Goal: Transaction & Acquisition: Book appointment/travel/reservation

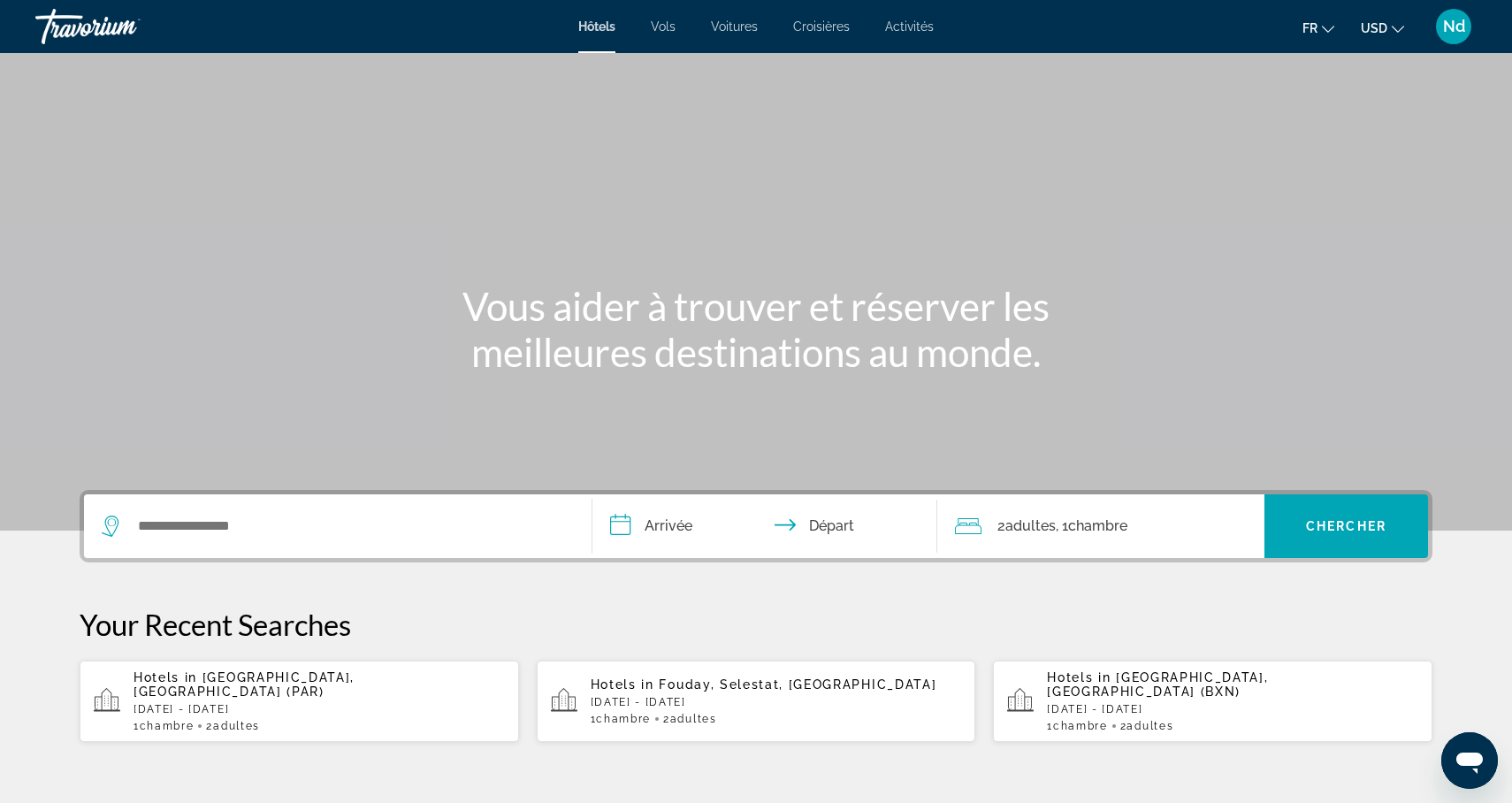
click at [266, 540] on div "Search widget" at bounding box center [338, 526] width 472 height 63
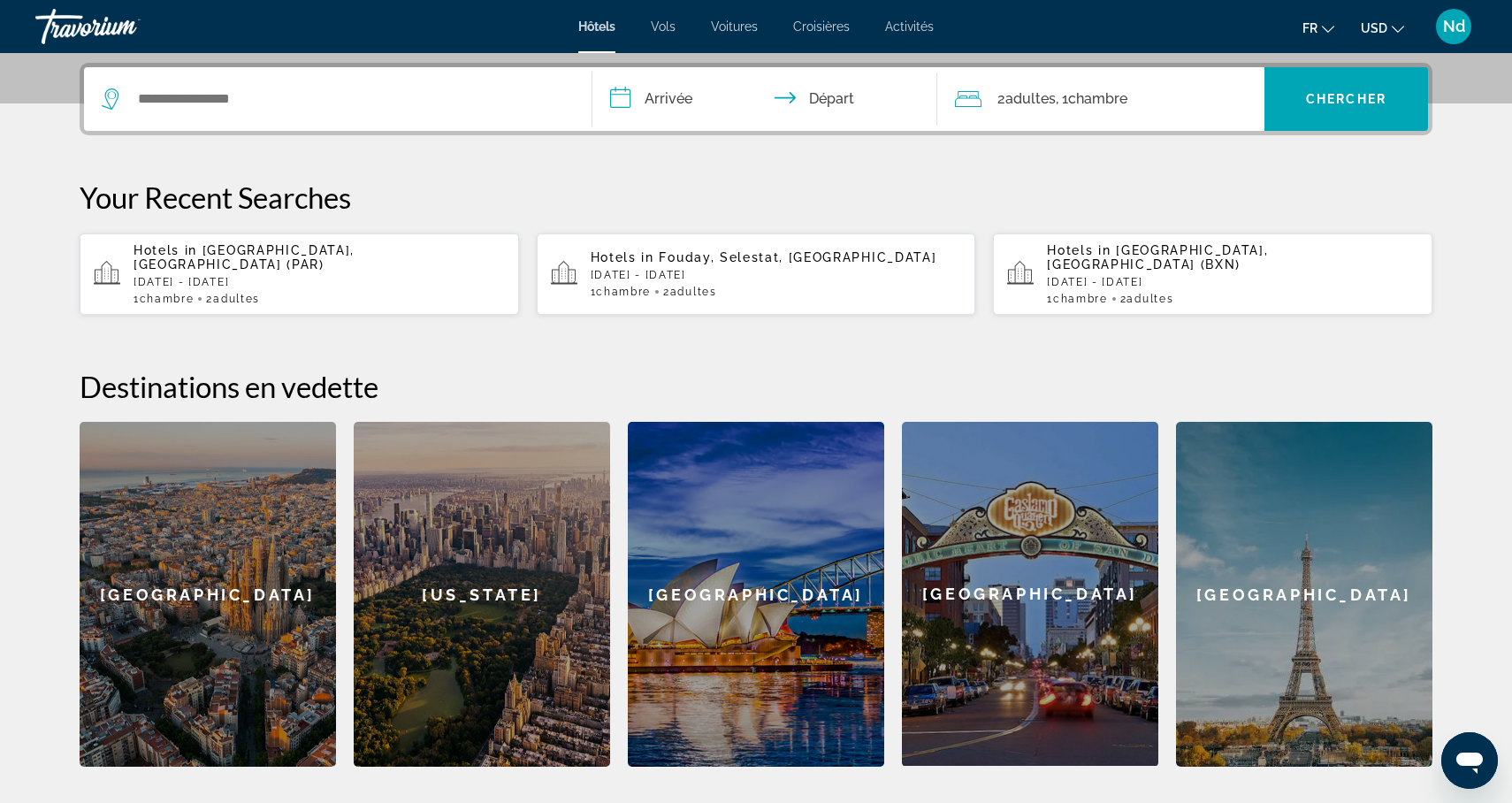
scroll to position [432, 0]
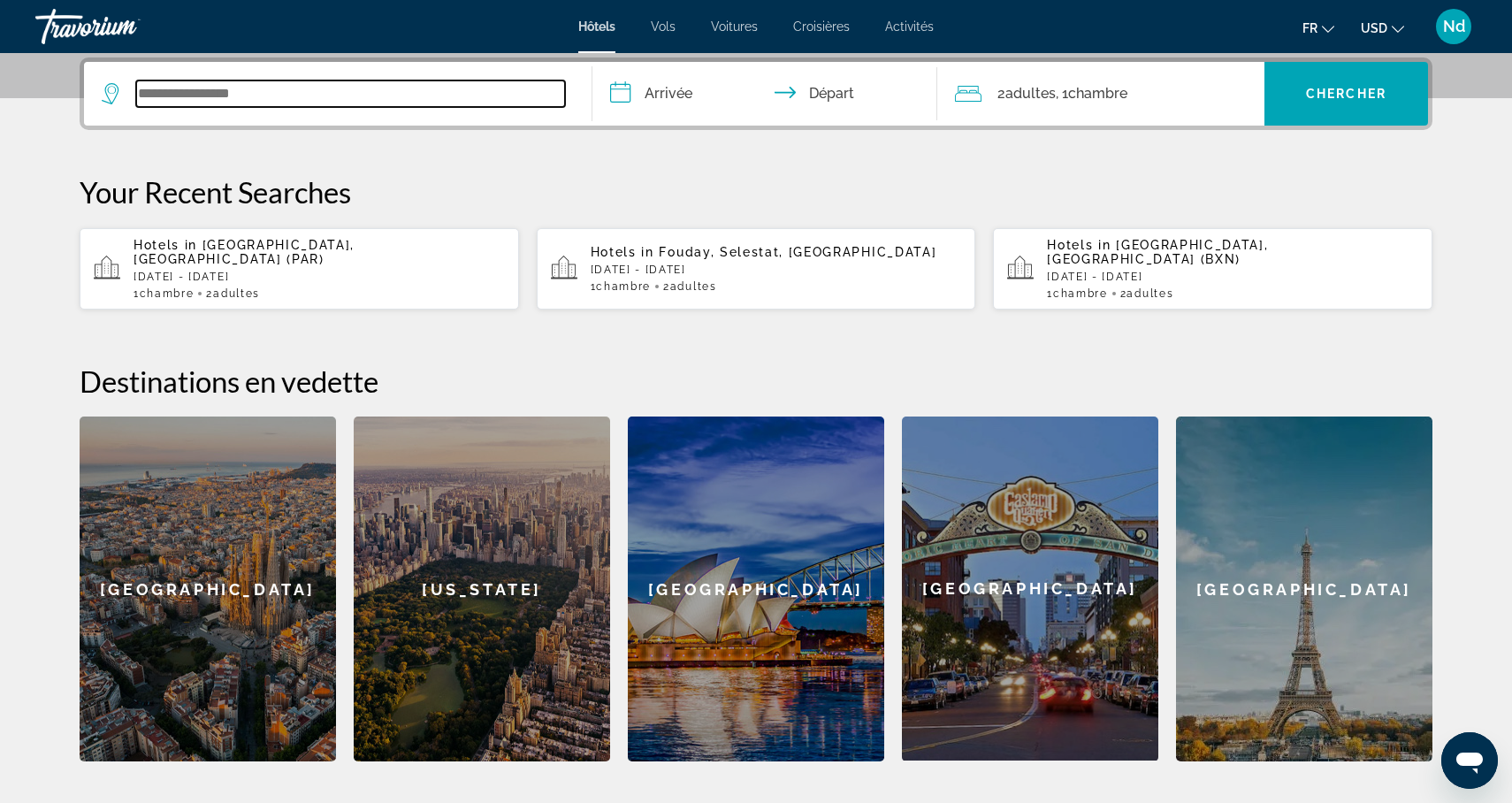
click at [277, 104] on input "Search widget" at bounding box center [350, 94] width 429 height 27
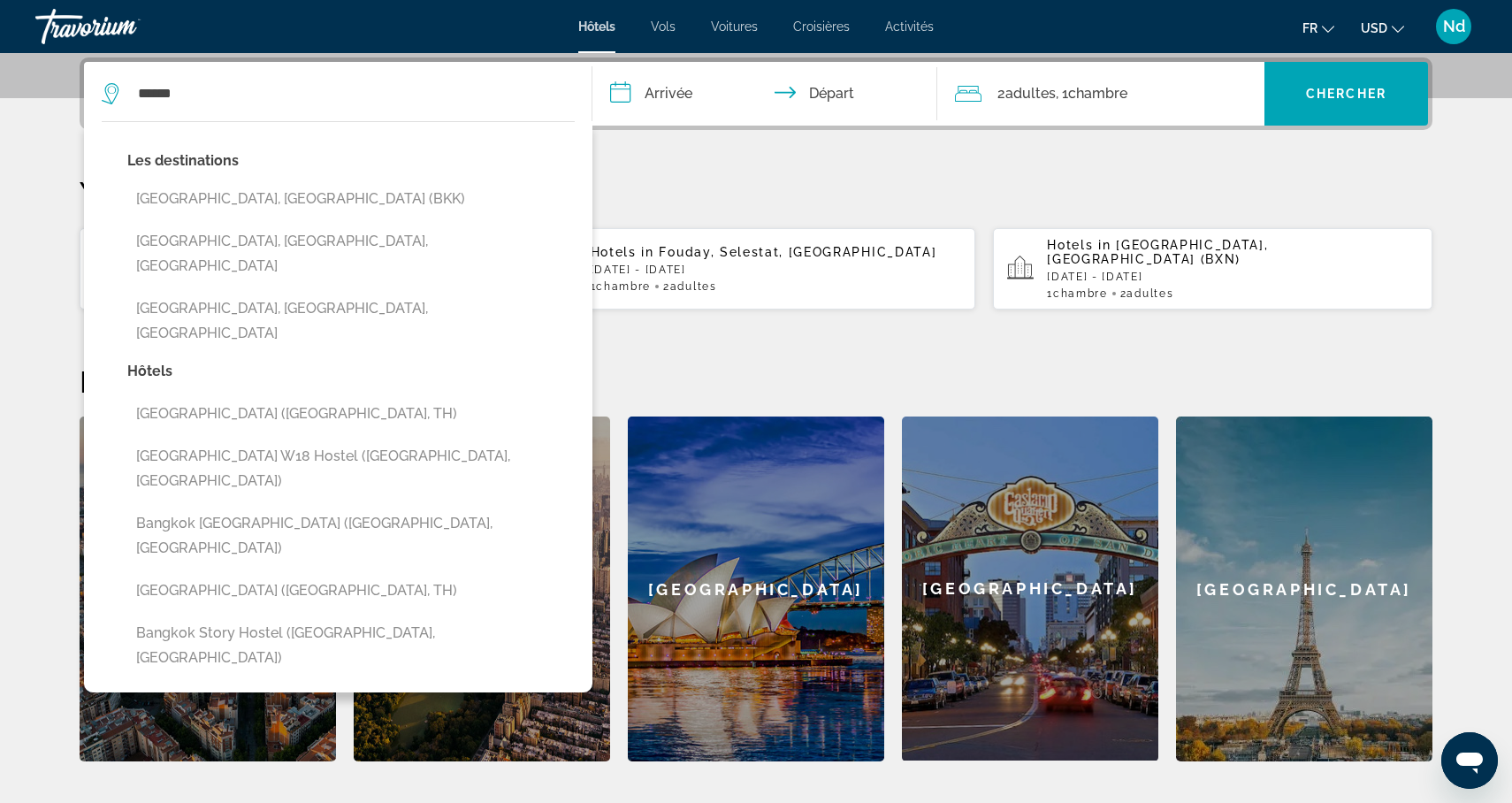
click at [156, 196] on button "[GEOGRAPHIC_DATA], [GEOGRAPHIC_DATA] (BKK)" at bounding box center [351, 199] width 447 height 34
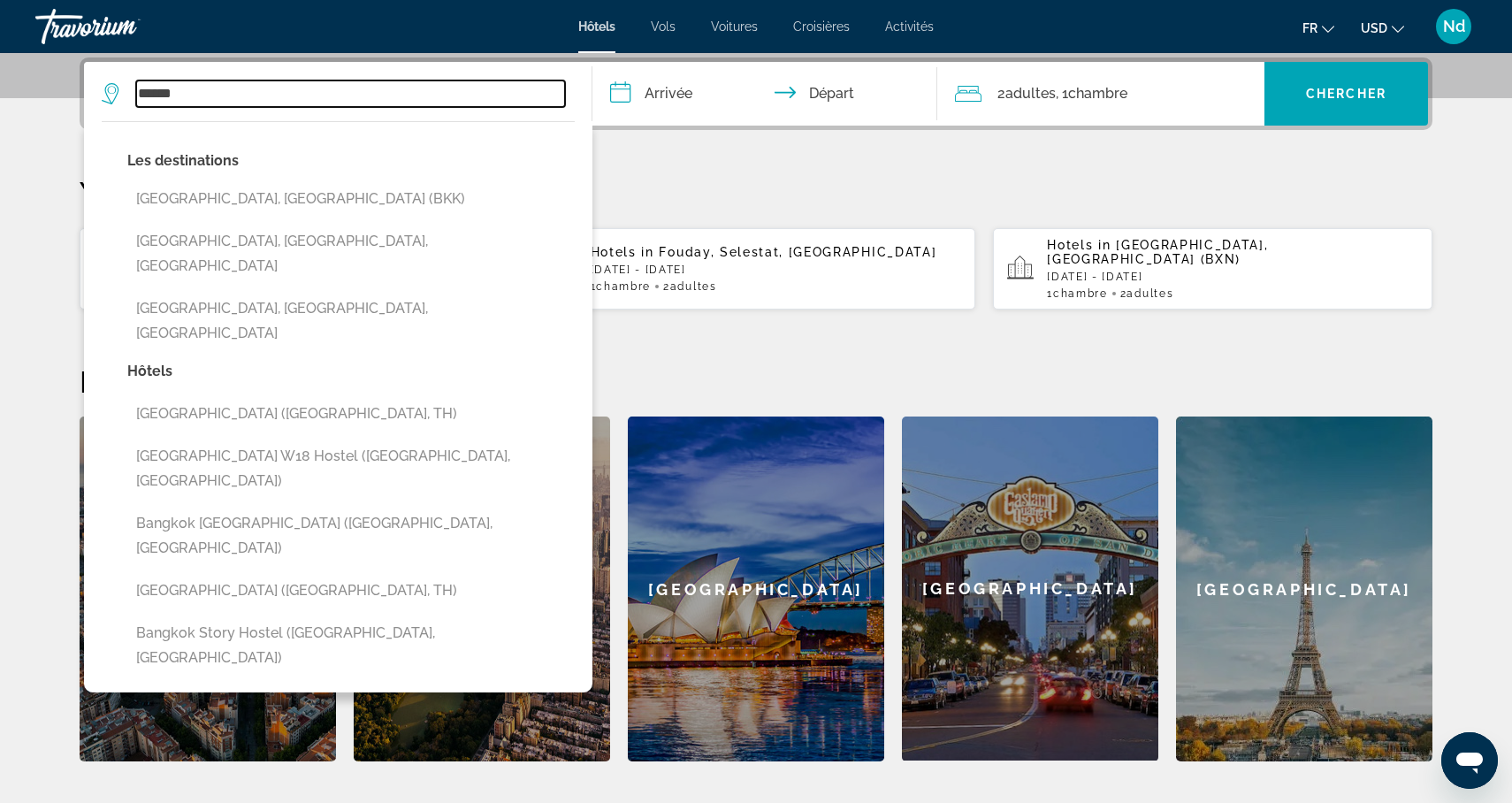
type input "**********"
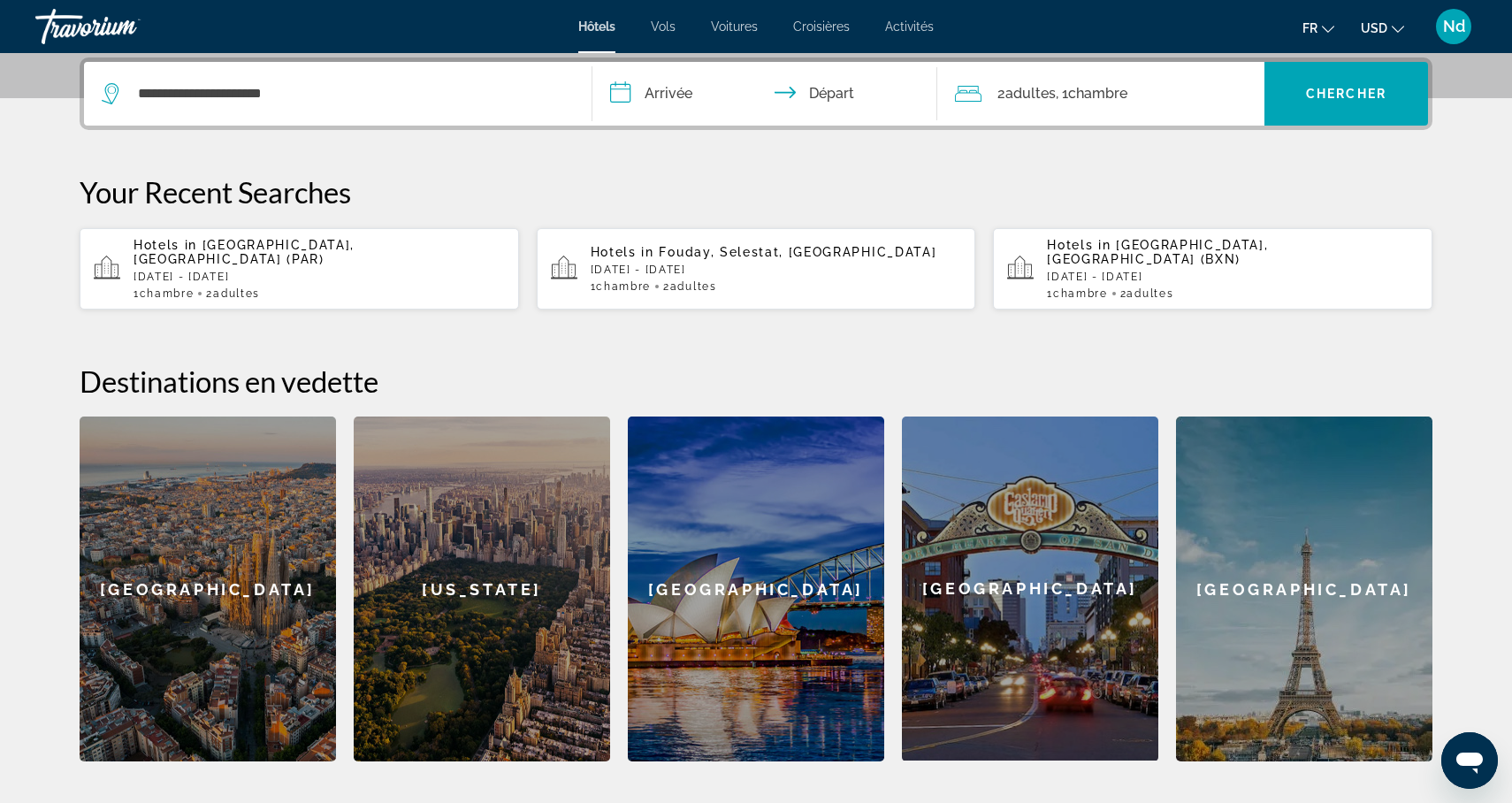
click at [652, 100] on input "**********" at bounding box center [768, 95] width 352 height 69
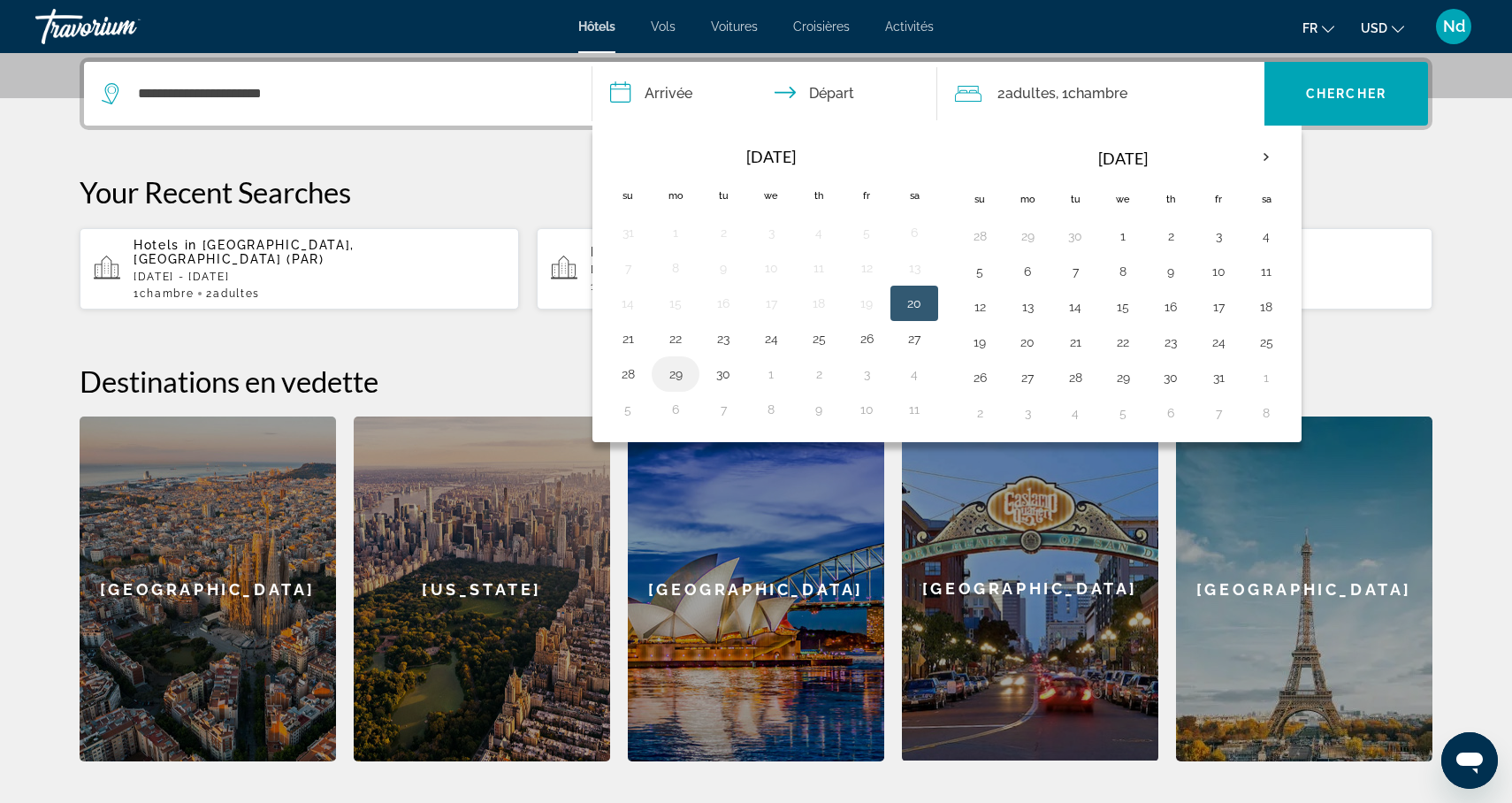
click at [682, 378] on button "29" at bounding box center [675, 374] width 29 height 25
click at [732, 379] on button "30" at bounding box center [723, 374] width 29 height 25
type input "**********"
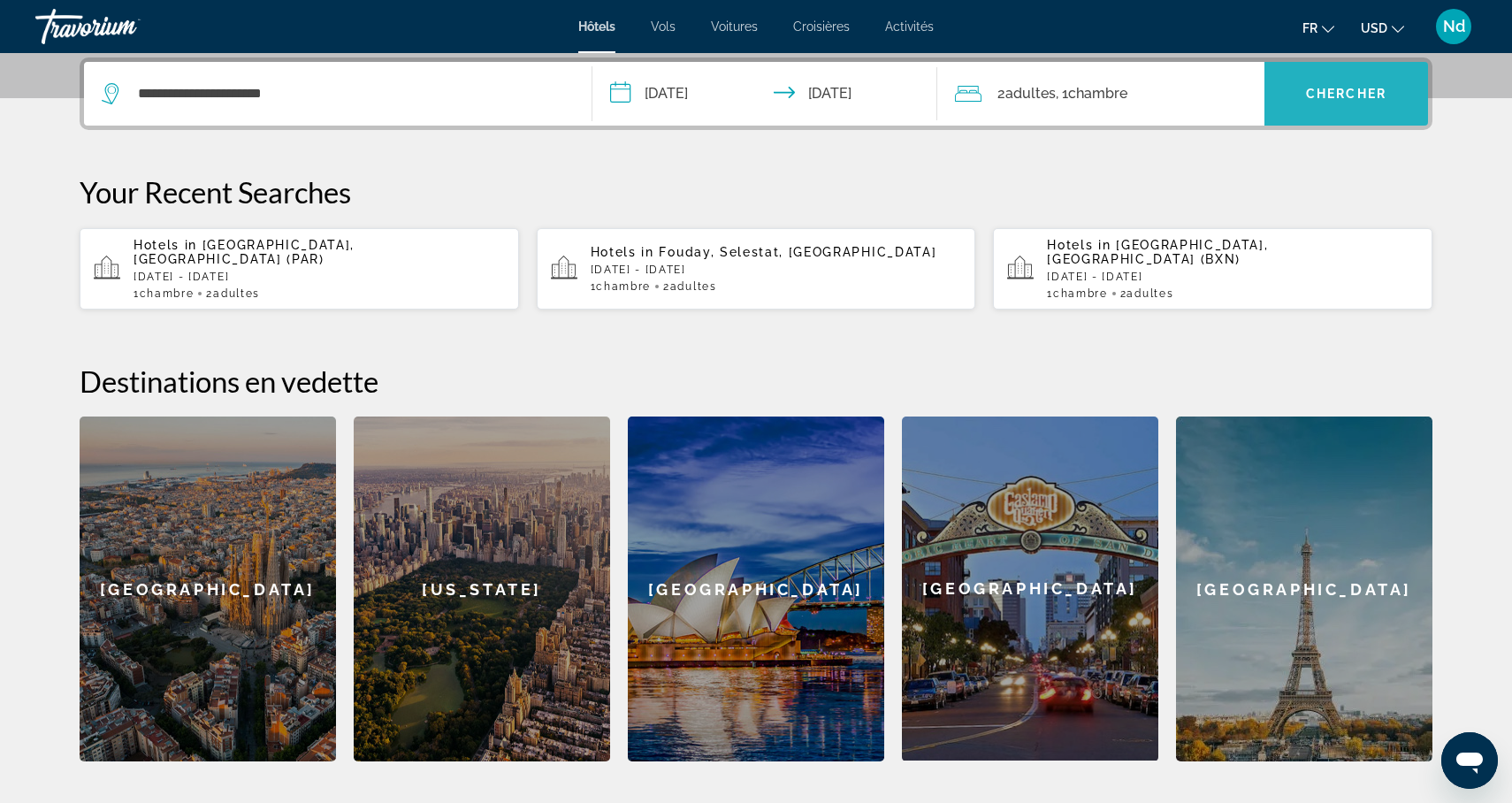
click at [1304, 109] on span "Search widget" at bounding box center [1346, 94] width 164 height 43
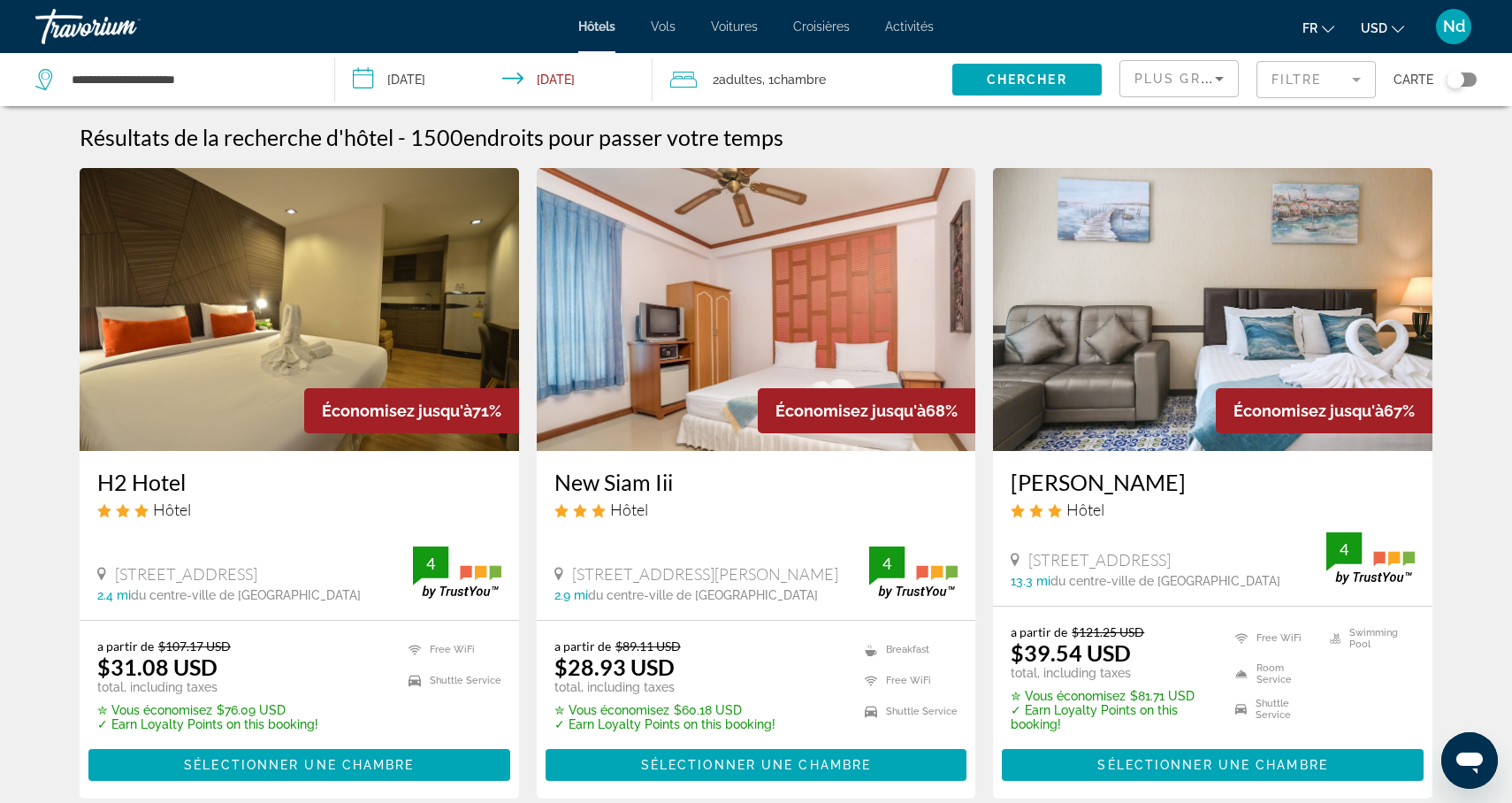
click at [1459, 83] on div "Toggle map" at bounding box center [1456, 79] width 18 height 18
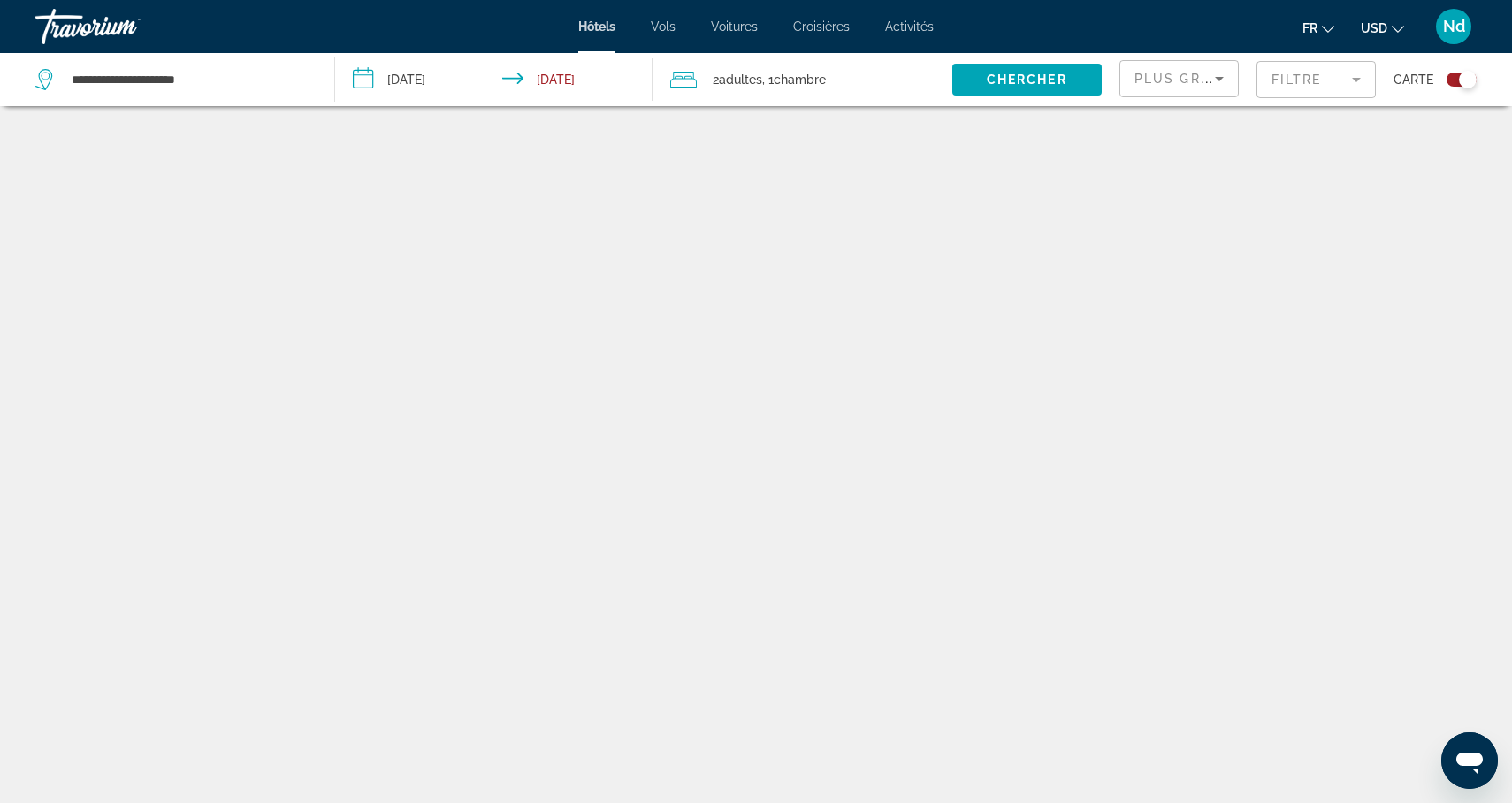
scroll to position [106, 0]
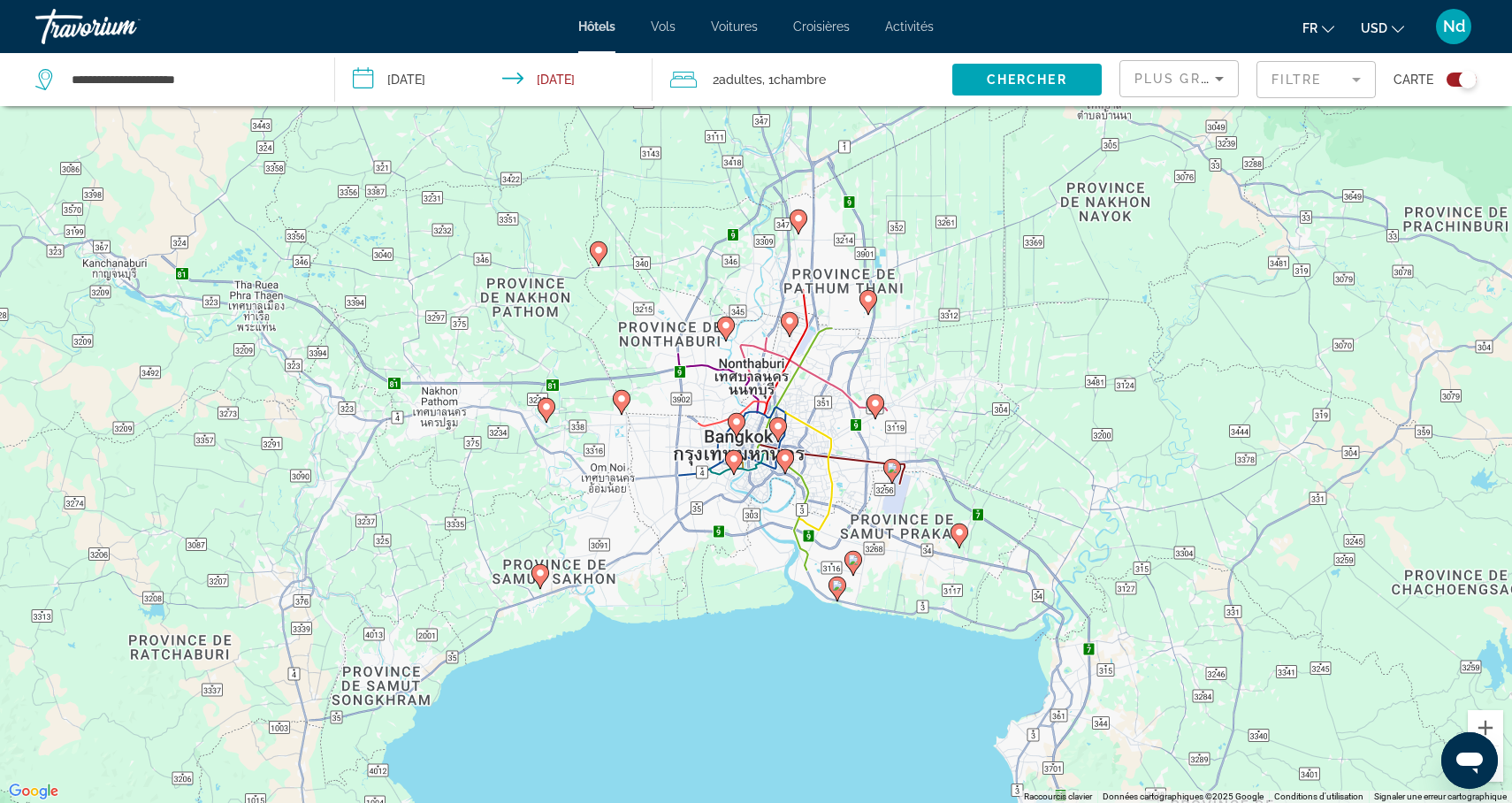
click at [1362, 88] on mat-form-field "Filtre" at bounding box center [1316, 79] width 119 height 37
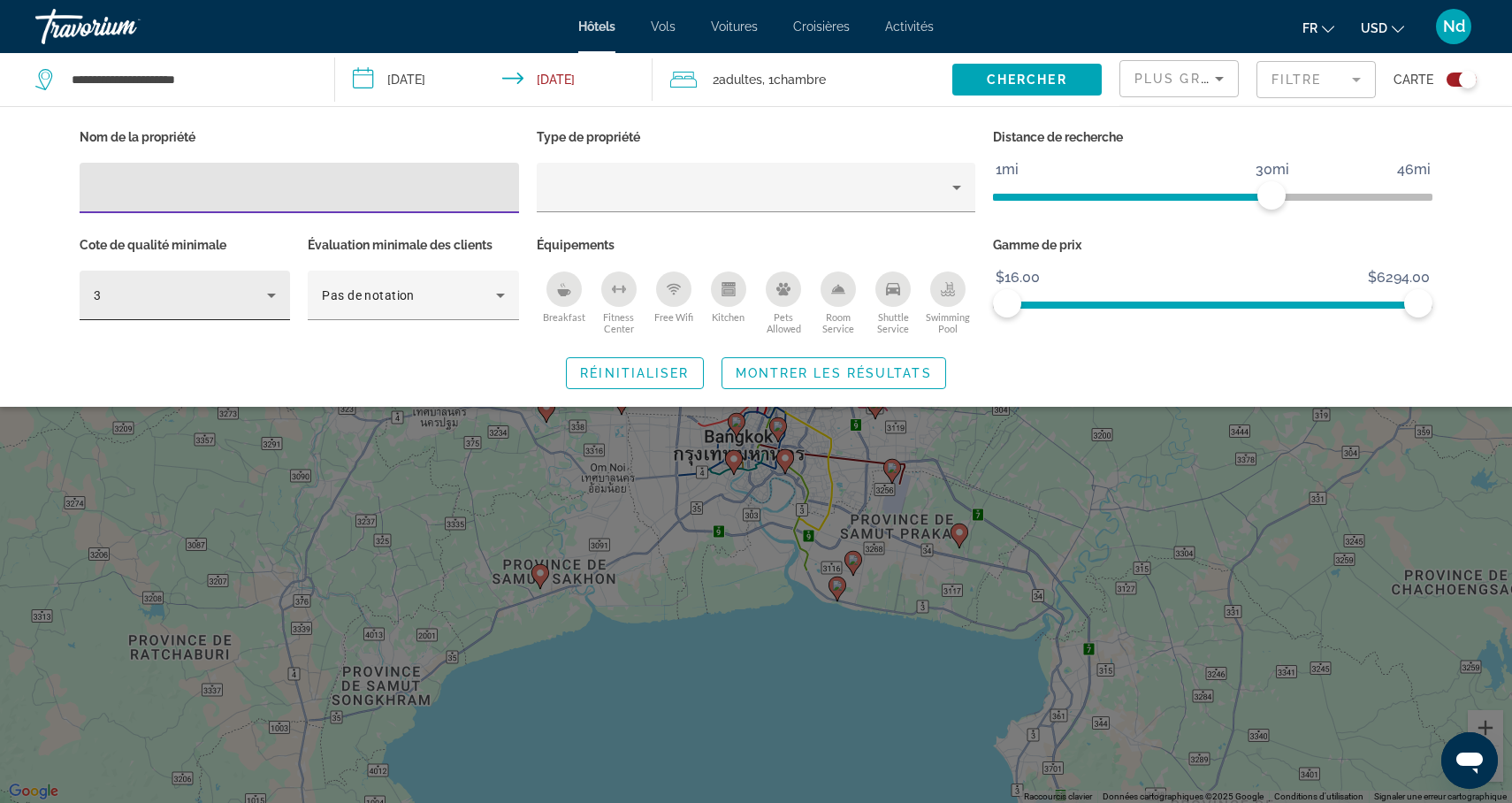
click at [285, 296] on div "3" at bounding box center [184, 296] width 210 height 50
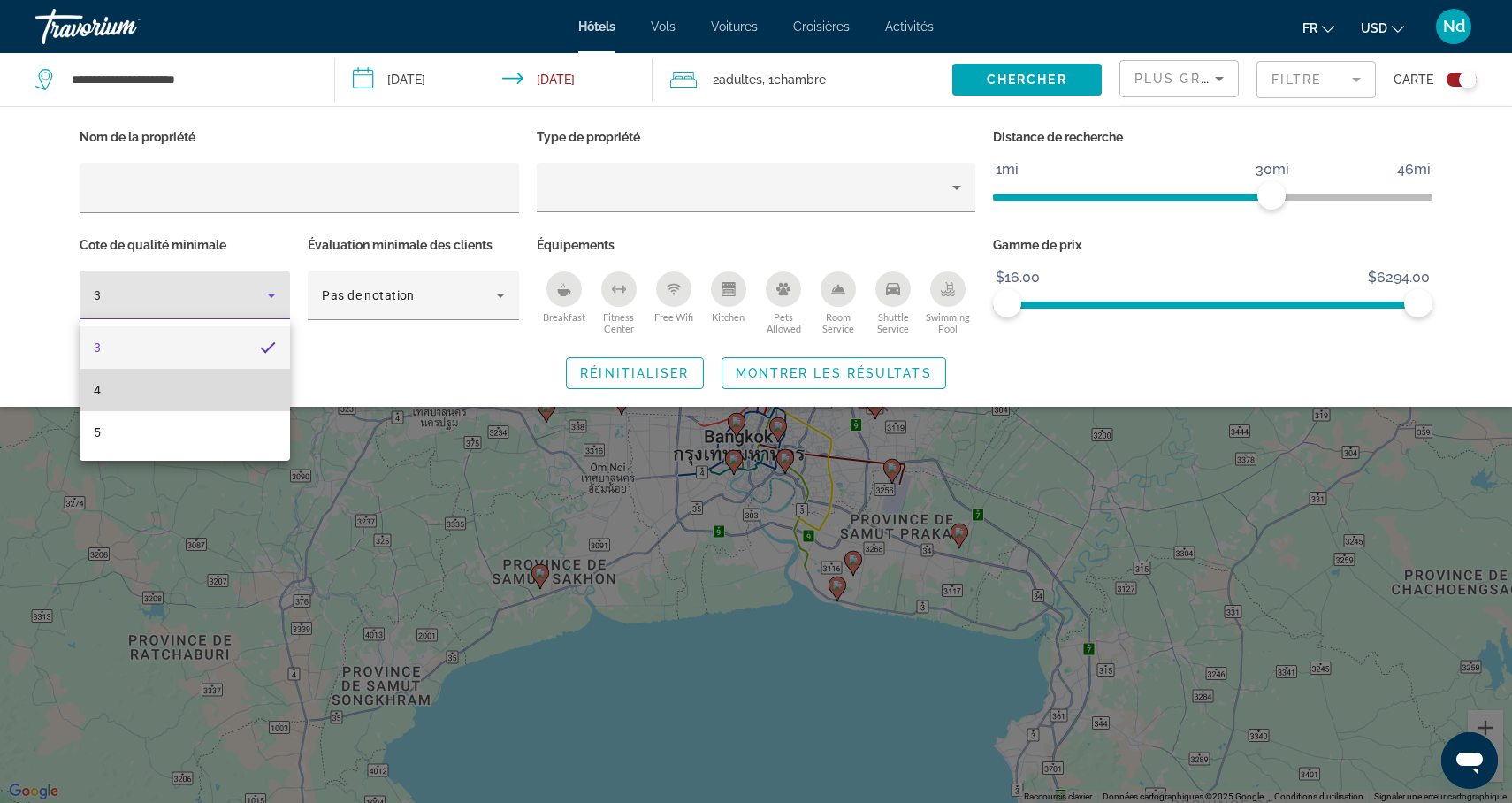
click at [233, 378] on mat-option "4" at bounding box center [184, 390] width 210 height 43
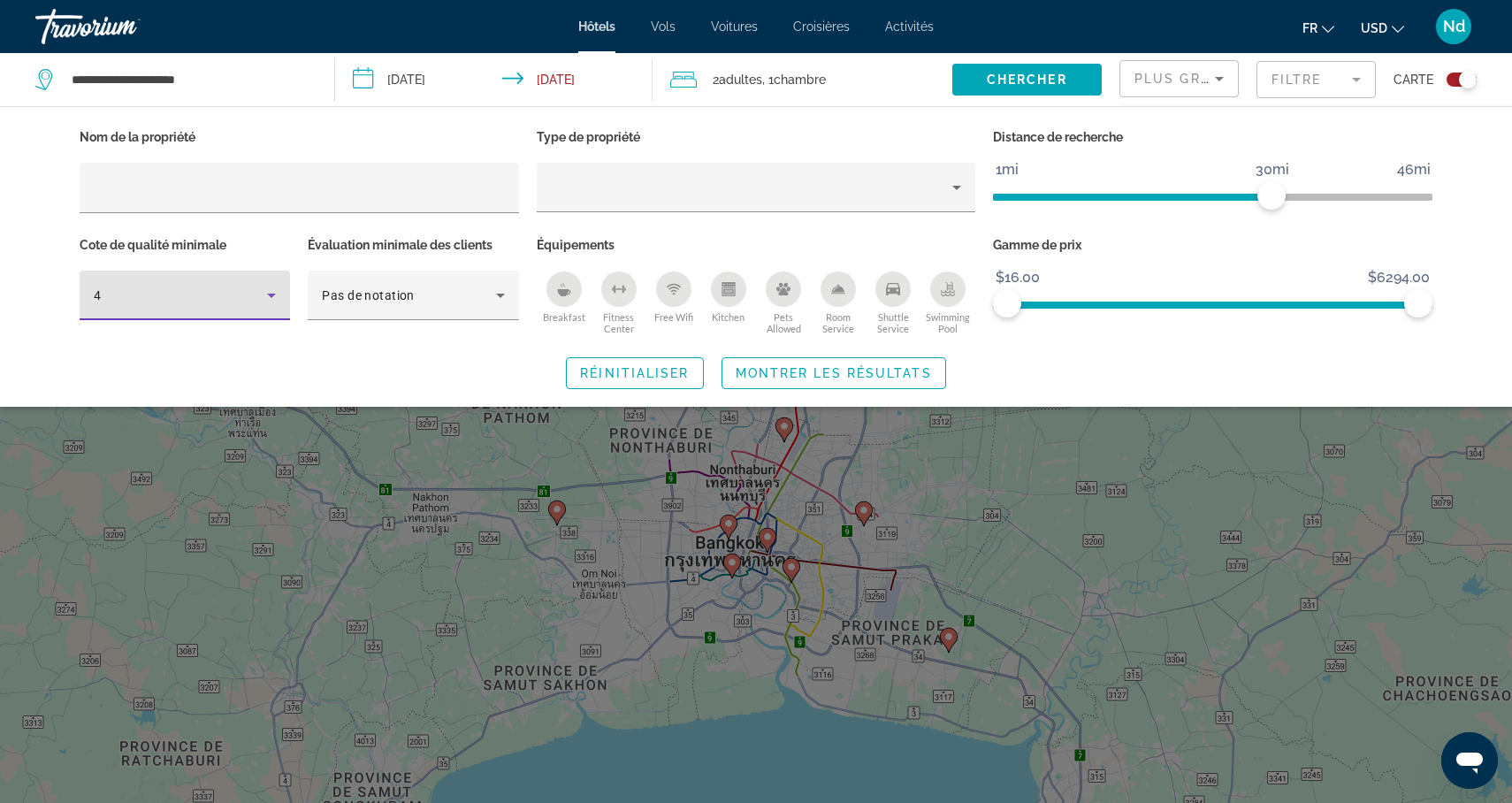
click at [1134, 355] on div "Nom de la propriété Type de propriété Distance de recherche 1mi 46mi 30mi Cote …" at bounding box center [756, 257] width 1424 height 265
click at [817, 369] on span "Montrer les résultats" at bounding box center [834, 373] width 196 height 14
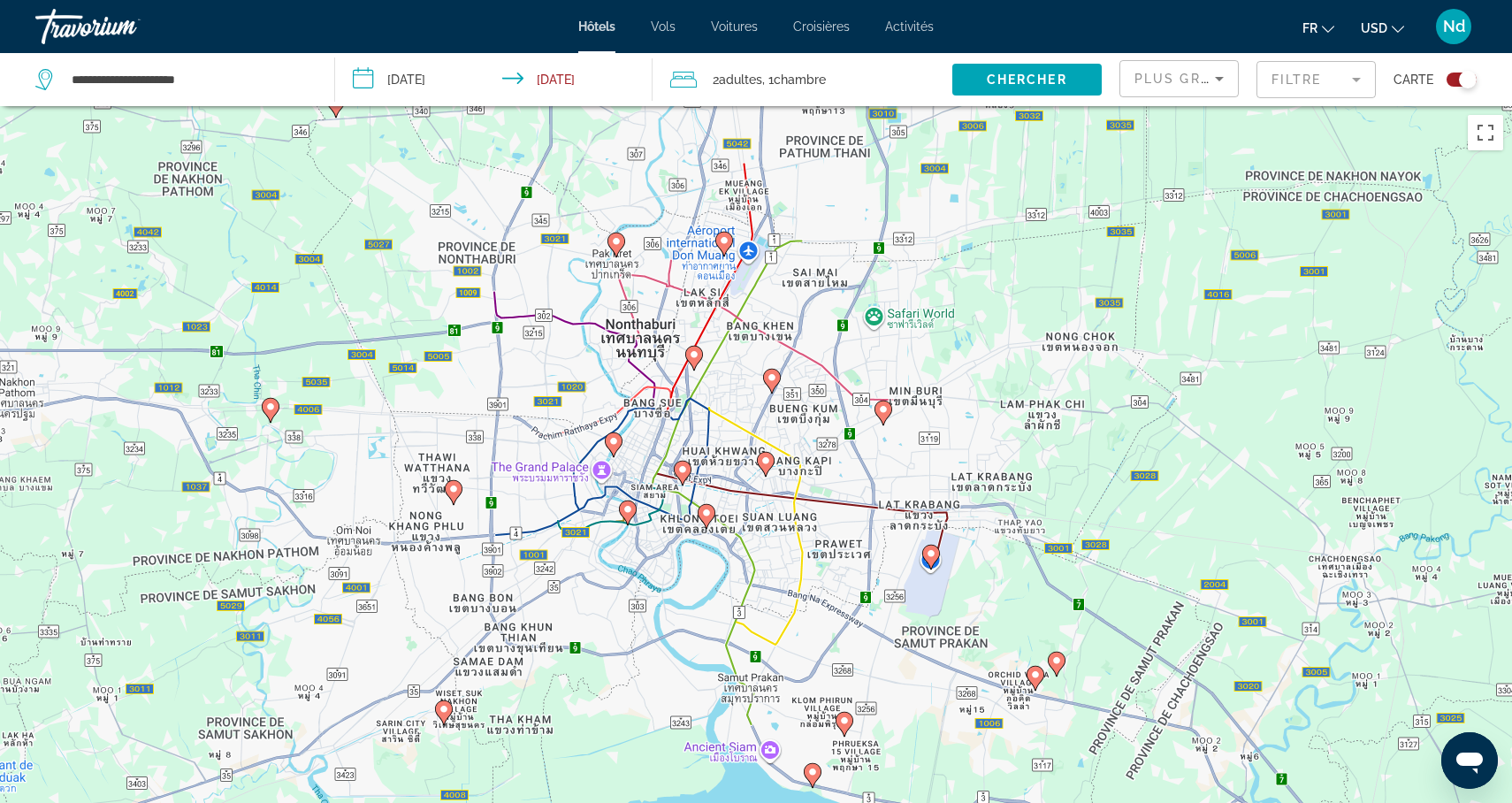
drag, startPoint x: 650, startPoint y: 557, endPoint x: 181, endPoint y: 504, distance: 472.0
click at [181, 504] on div "Pour activer le glissement avec le clavier, appuyez sur Alt+Entrée. Une fois ce…" at bounding box center [756, 507] width 1512 height 803
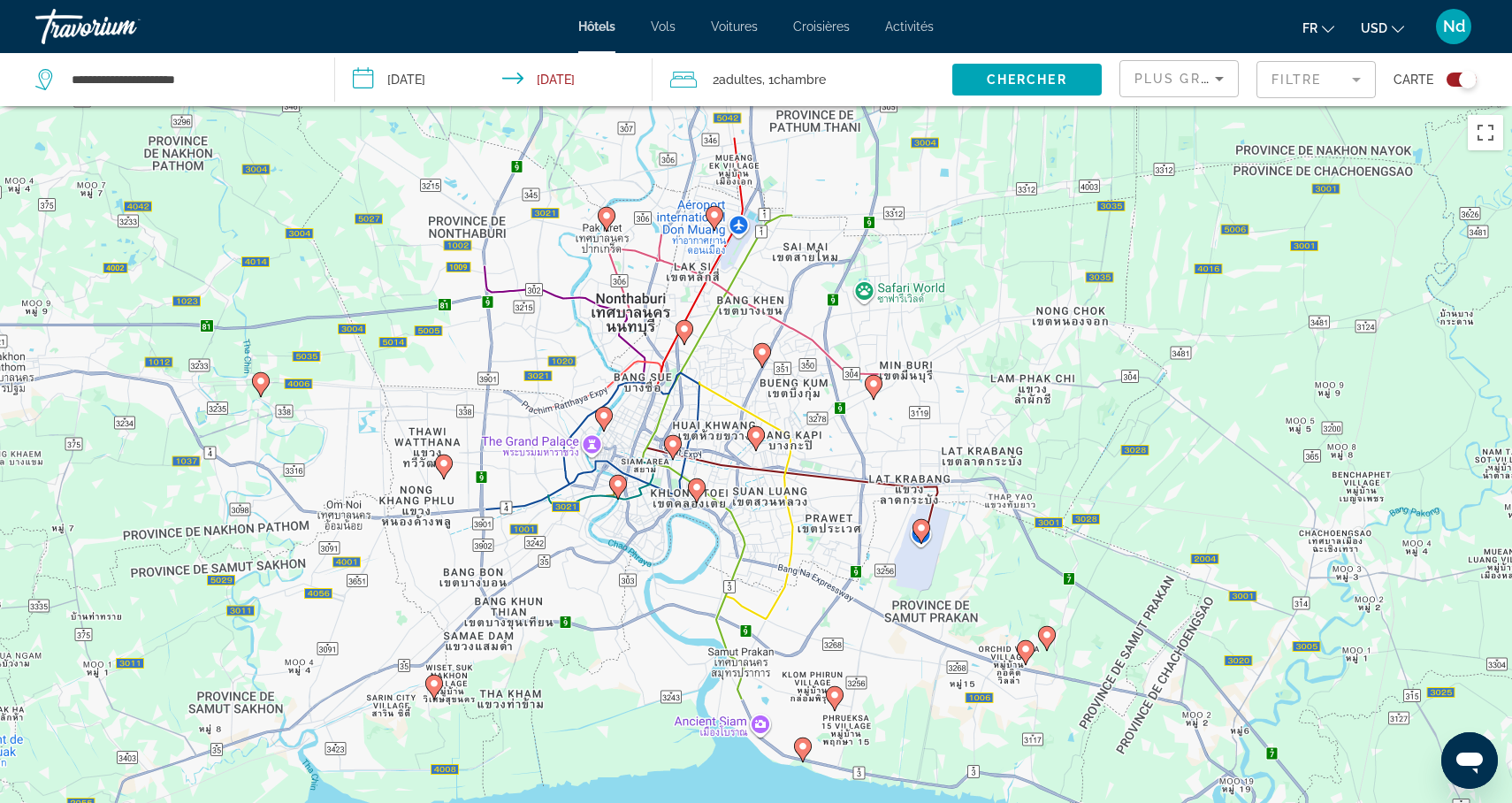
drag, startPoint x: 532, startPoint y: 612, endPoint x: 534, endPoint y: 545, distance: 67.0
click at [534, 563] on div "Pour activer le glissement avec le clavier, appuyez sur Alt+Entrée. Une fois ce…" at bounding box center [756, 507] width 1512 height 803
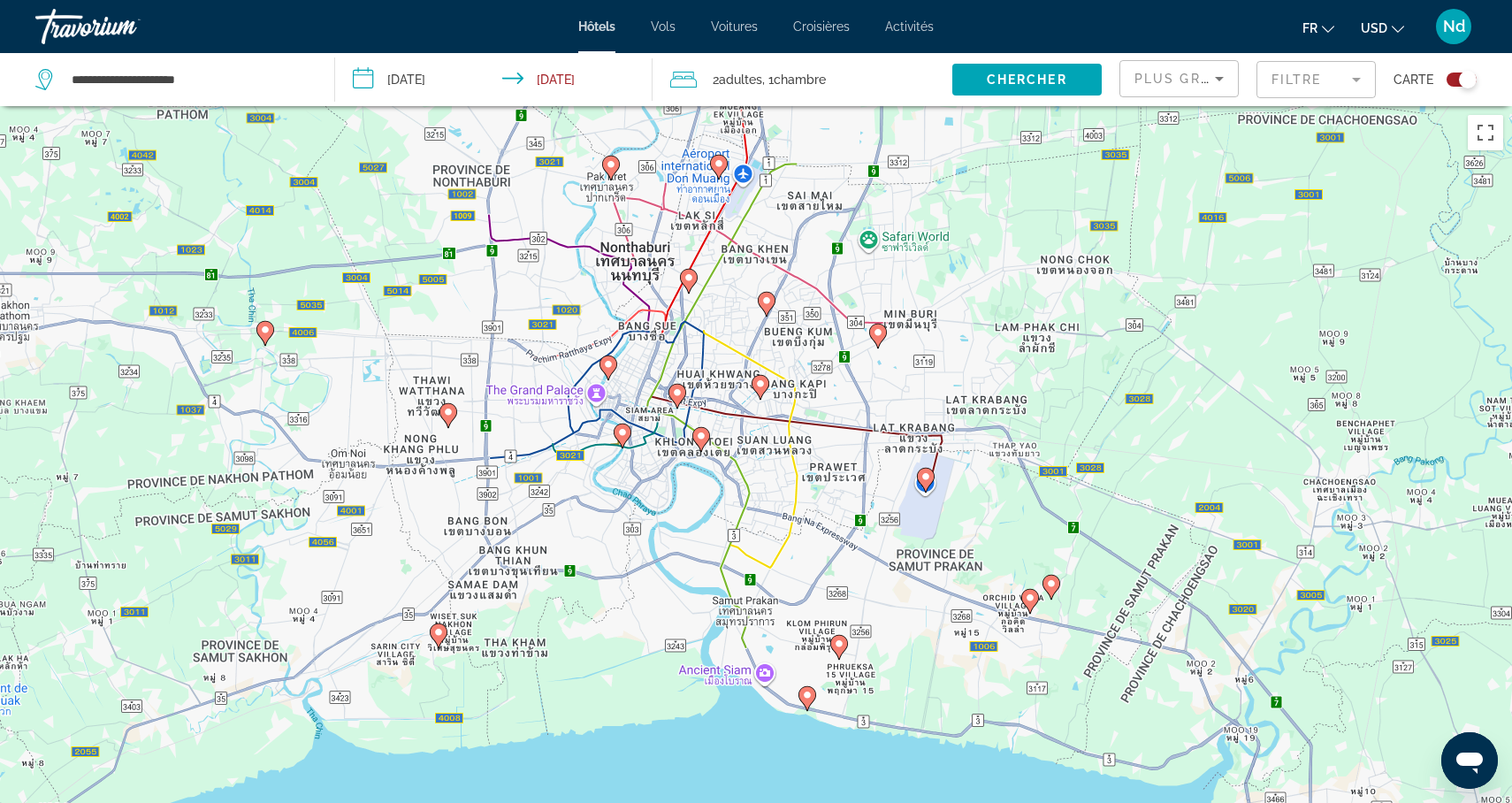
drag, startPoint x: 531, startPoint y: 504, endPoint x: 531, endPoint y: 517, distance: 13.0
click at [531, 513] on div "Pour activer le glissement avec le clavier, appuyez sur Alt+Entrée. Une fois ce…" at bounding box center [756, 507] width 1512 height 803
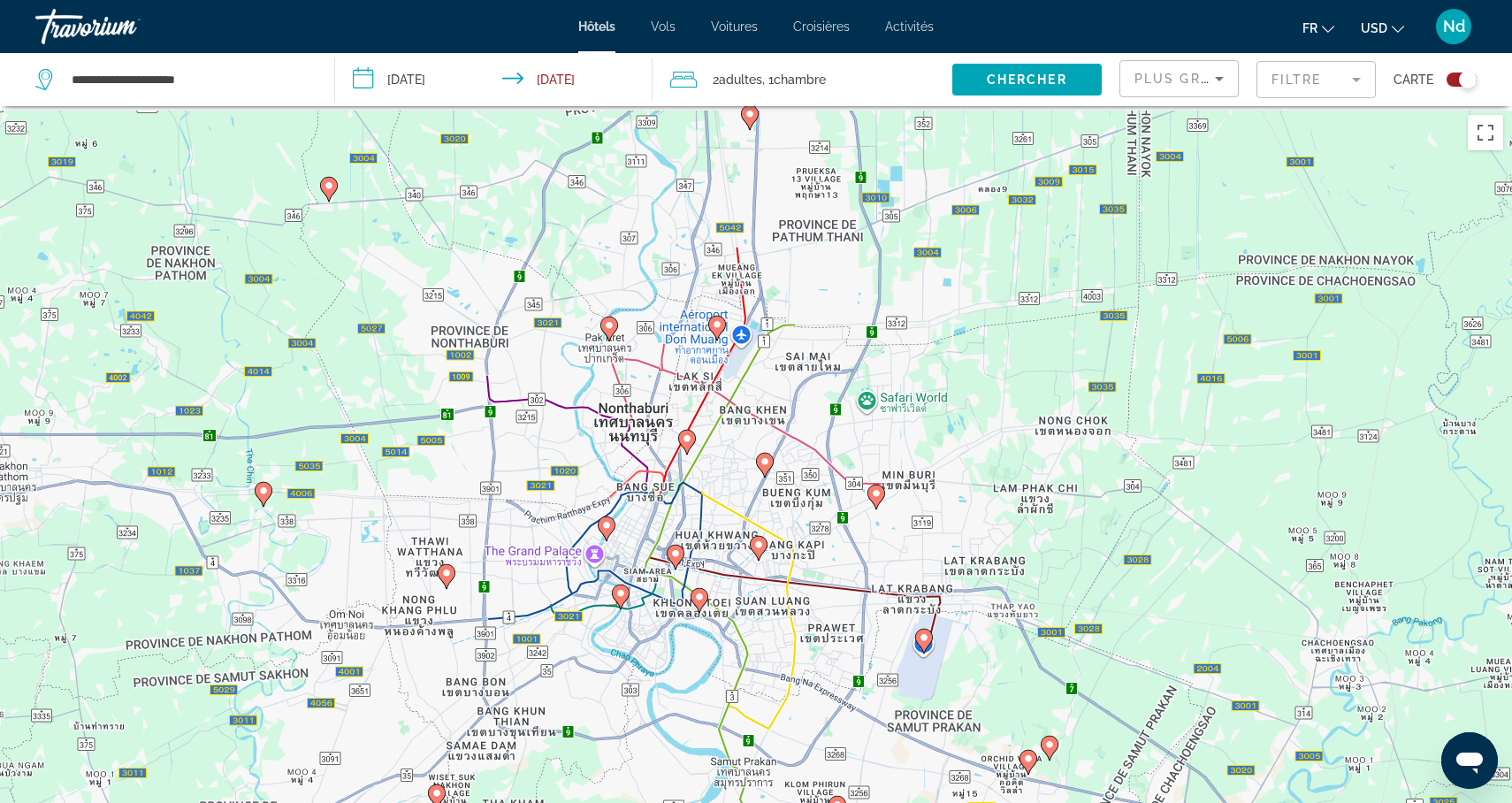
drag, startPoint x: 482, startPoint y: 541, endPoint x: 473, endPoint y: 719, distance: 178.2
click at [473, 718] on div "Pour activer le glissement avec le clavier, appuyez sur Alt+Entrée. Une fois ce…" at bounding box center [756, 507] width 1512 height 803
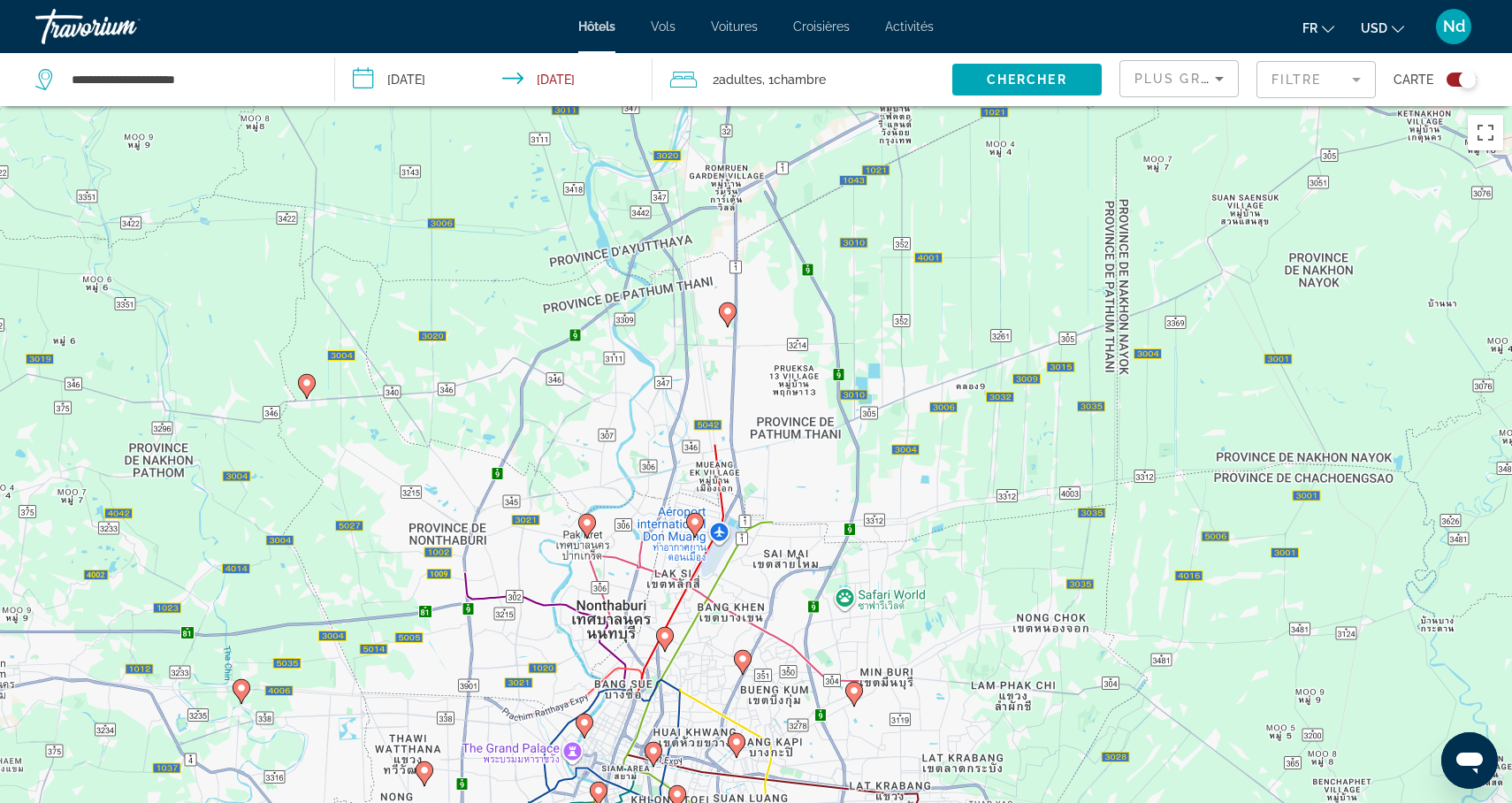
drag, startPoint x: 473, startPoint y: 719, endPoint x: 459, endPoint y: 867, distance: 148.7
click at [459, 802] on html "**********" at bounding box center [756, 401] width 1512 height 803
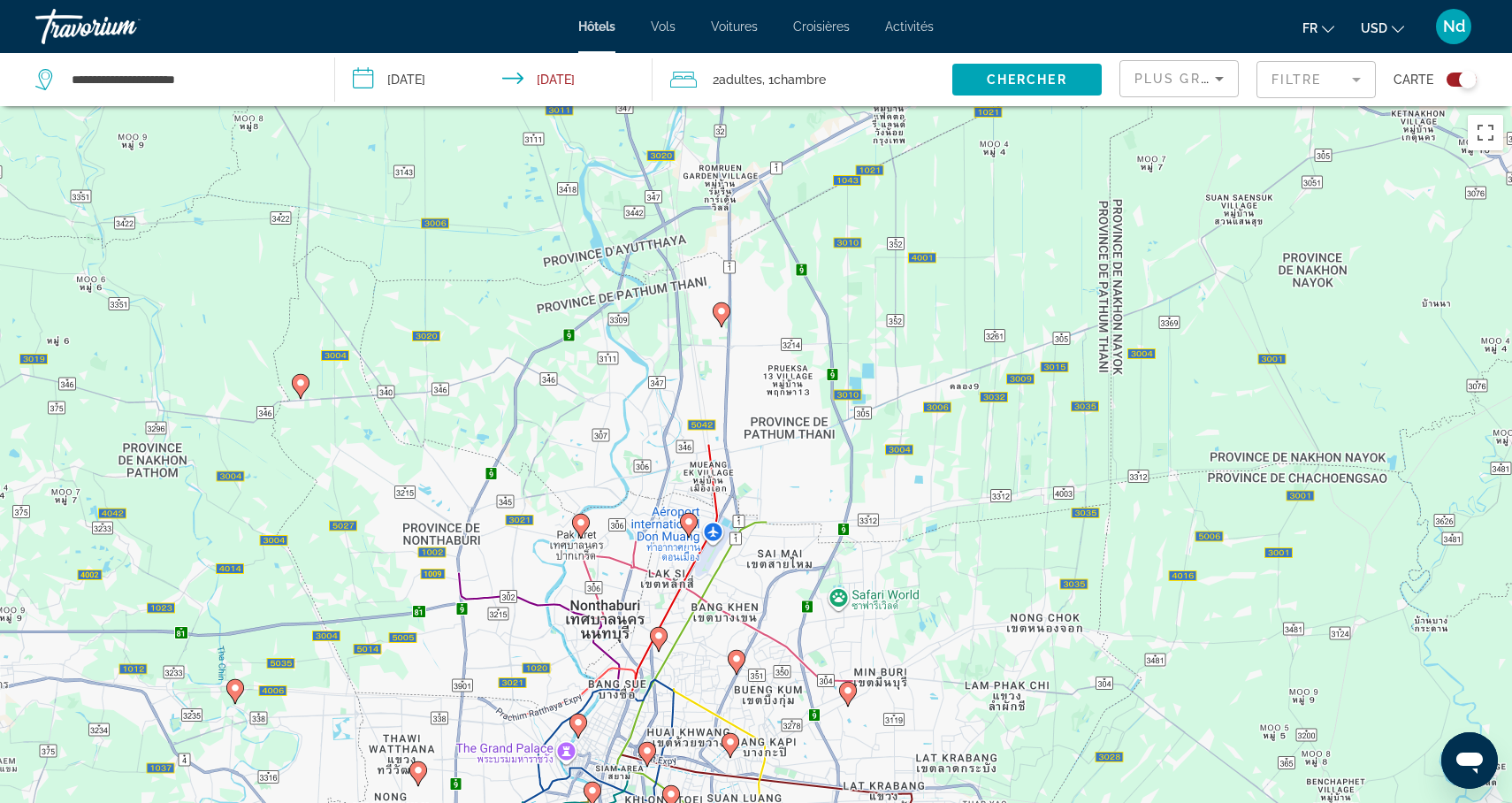
click at [517, 692] on div "Pour activer le glissement avec le clavier, appuyez sur Alt+Entrée. Une fois ce…" at bounding box center [756, 507] width 1512 height 803
click at [517, 679] on div "Pour activer le glissement avec le clavier, appuyez sur Alt+Entrée. Une fois ce…" at bounding box center [756, 507] width 1512 height 803
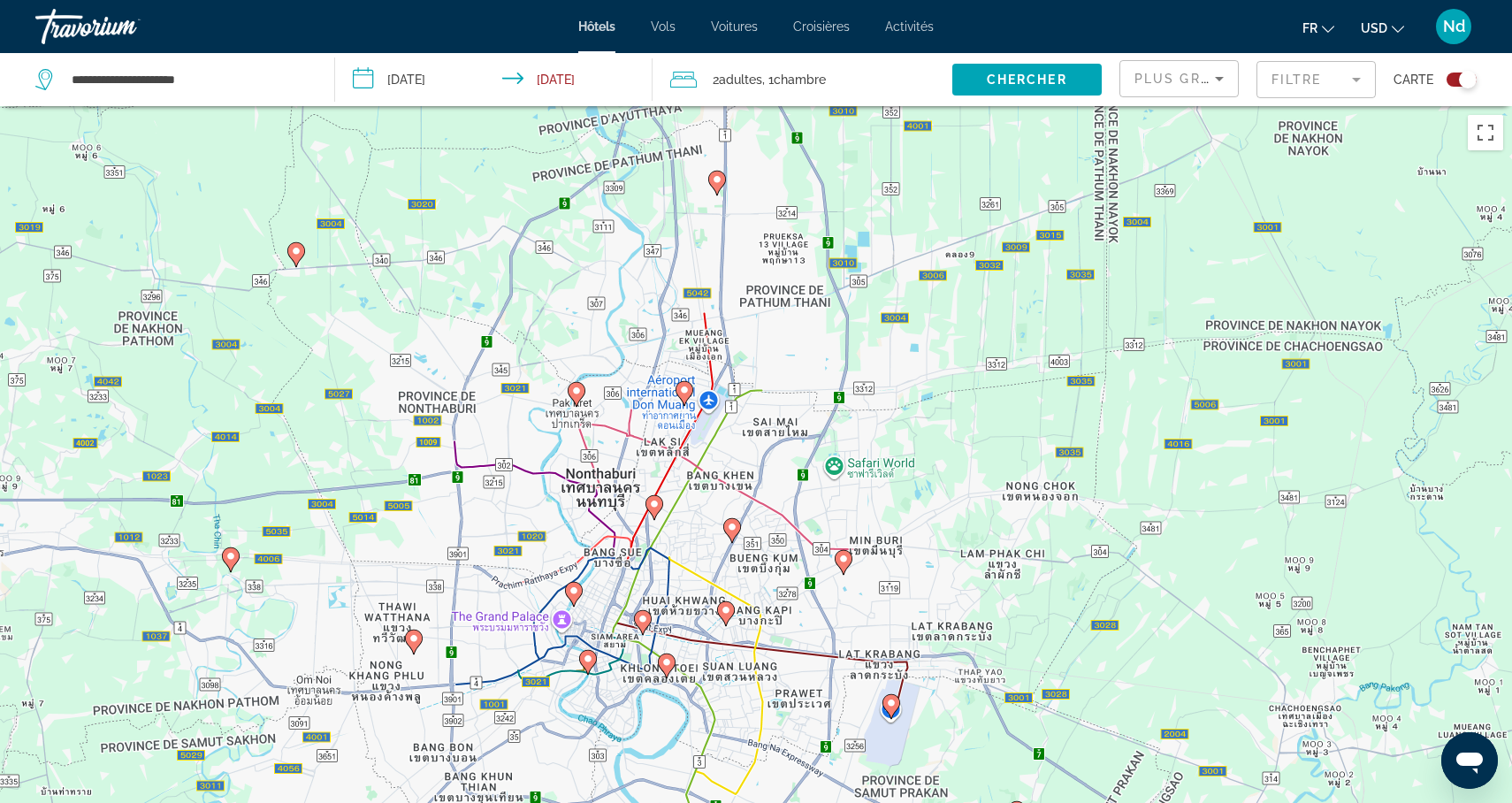
drag, startPoint x: 517, startPoint y: 679, endPoint x: 511, endPoint y: 544, distance: 135.1
click at [511, 544] on div "Pour activer le glissement avec le clavier, appuyez sur Alt+Entrée. Une fois ce…" at bounding box center [756, 507] width 1512 height 803
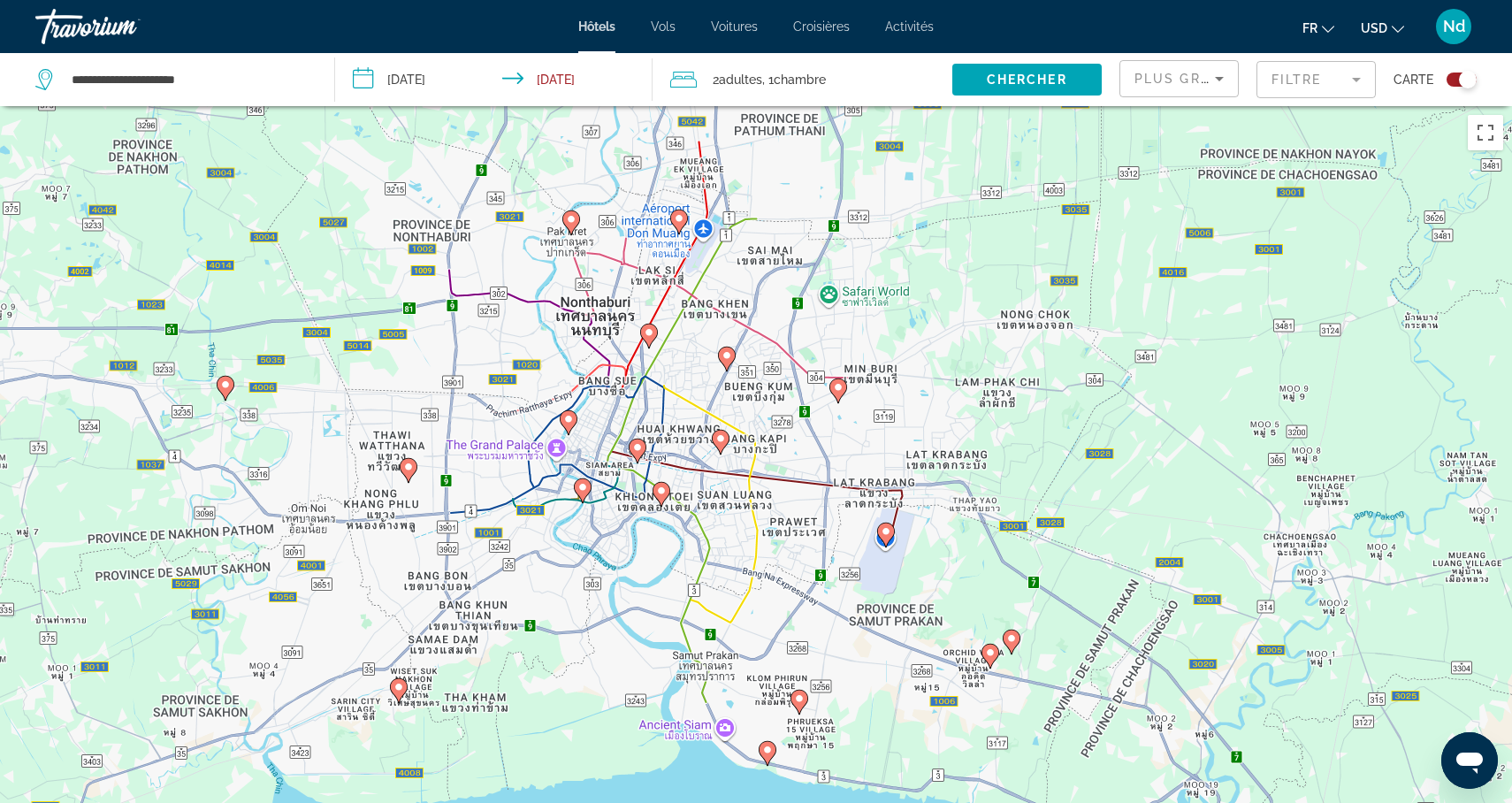
drag, startPoint x: 870, startPoint y: 582, endPoint x: 864, endPoint y: 411, distance: 171.1
click at [865, 411] on div "Pour activer le glissement avec le clavier, appuyez sur Alt+Entrée. Une fois ce…" at bounding box center [756, 507] width 1512 height 803
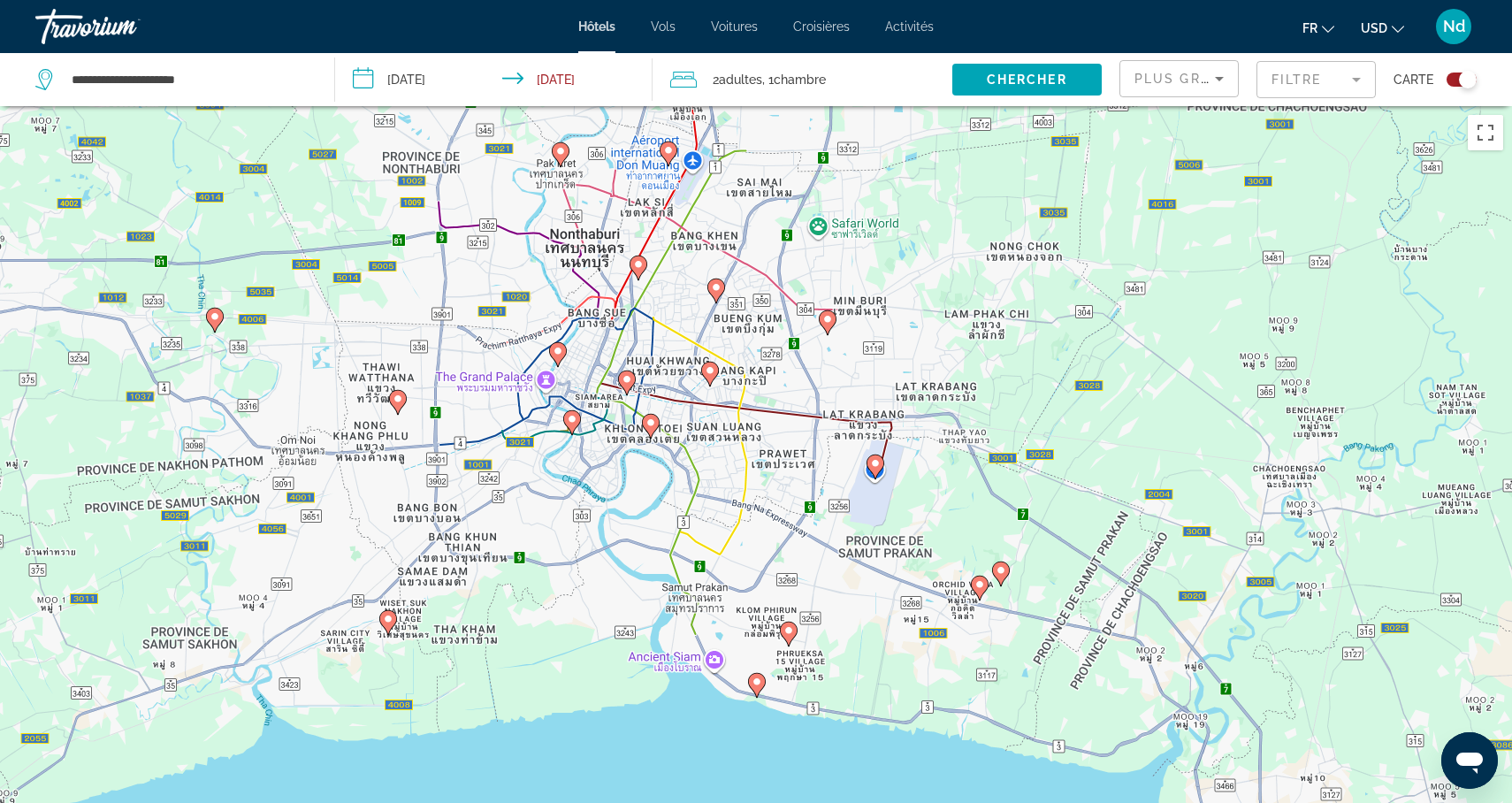
drag, startPoint x: 899, startPoint y: 364, endPoint x: 889, endPoint y: 294, distance: 70.7
click at [889, 295] on div "Pour activer le glissement avec le clavier, appuyez sur Alt+Entrée. Une fois ce…" at bounding box center [756, 507] width 1512 height 803
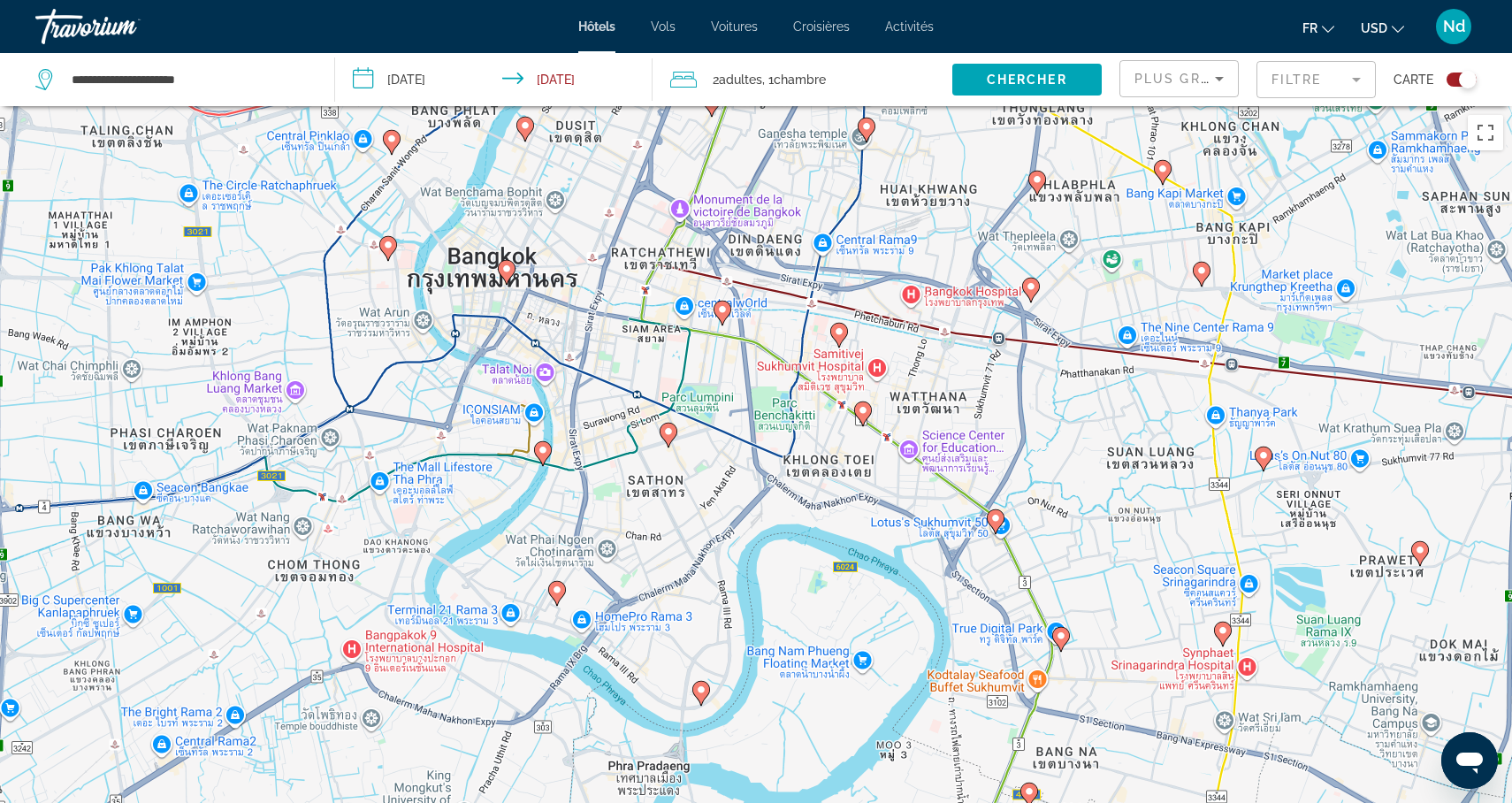
click at [670, 435] on image "Main content" at bounding box center [668, 431] width 11 height 11
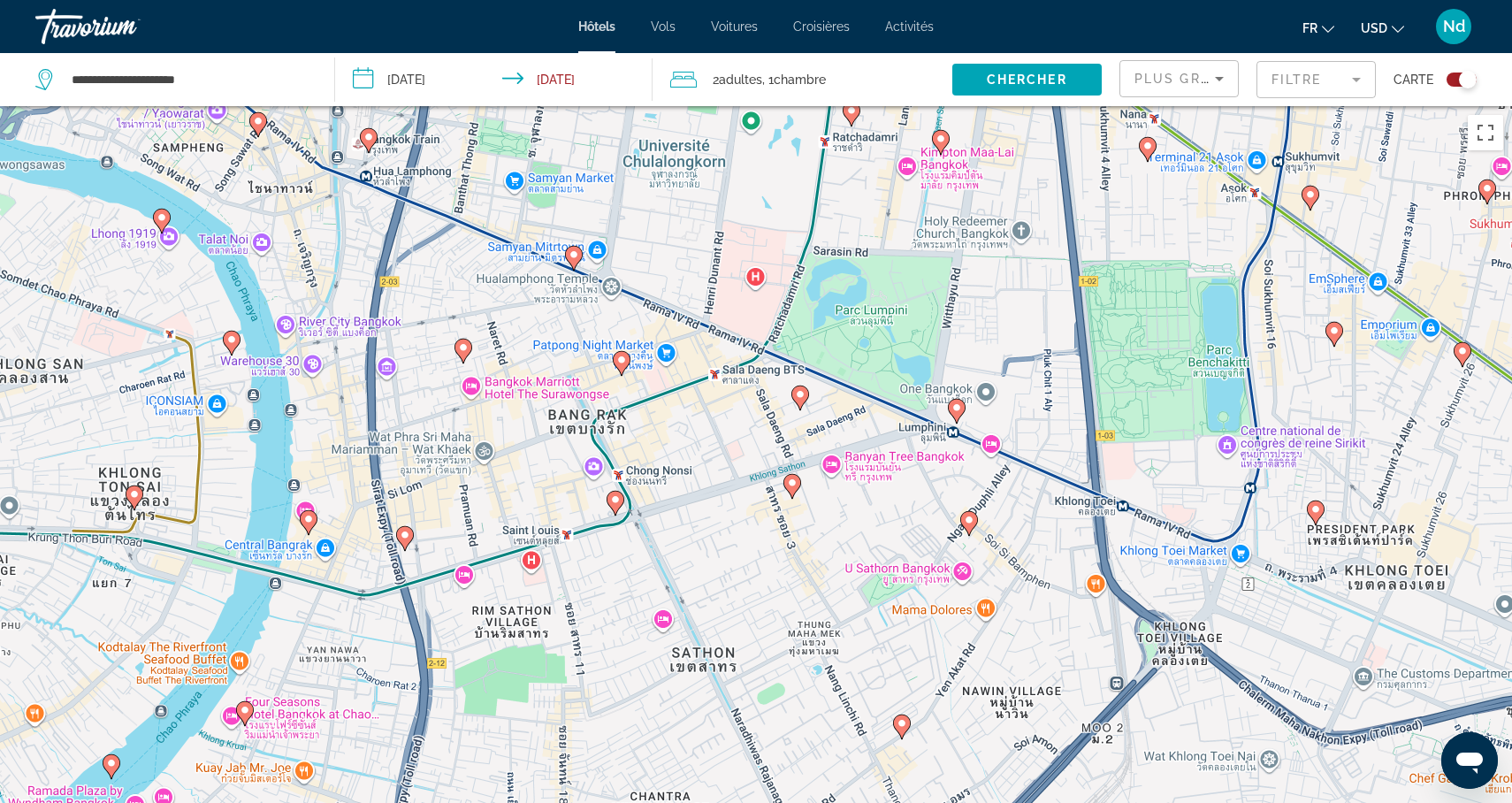
click at [802, 397] on image "Main content" at bounding box center [800, 395] width 11 height 11
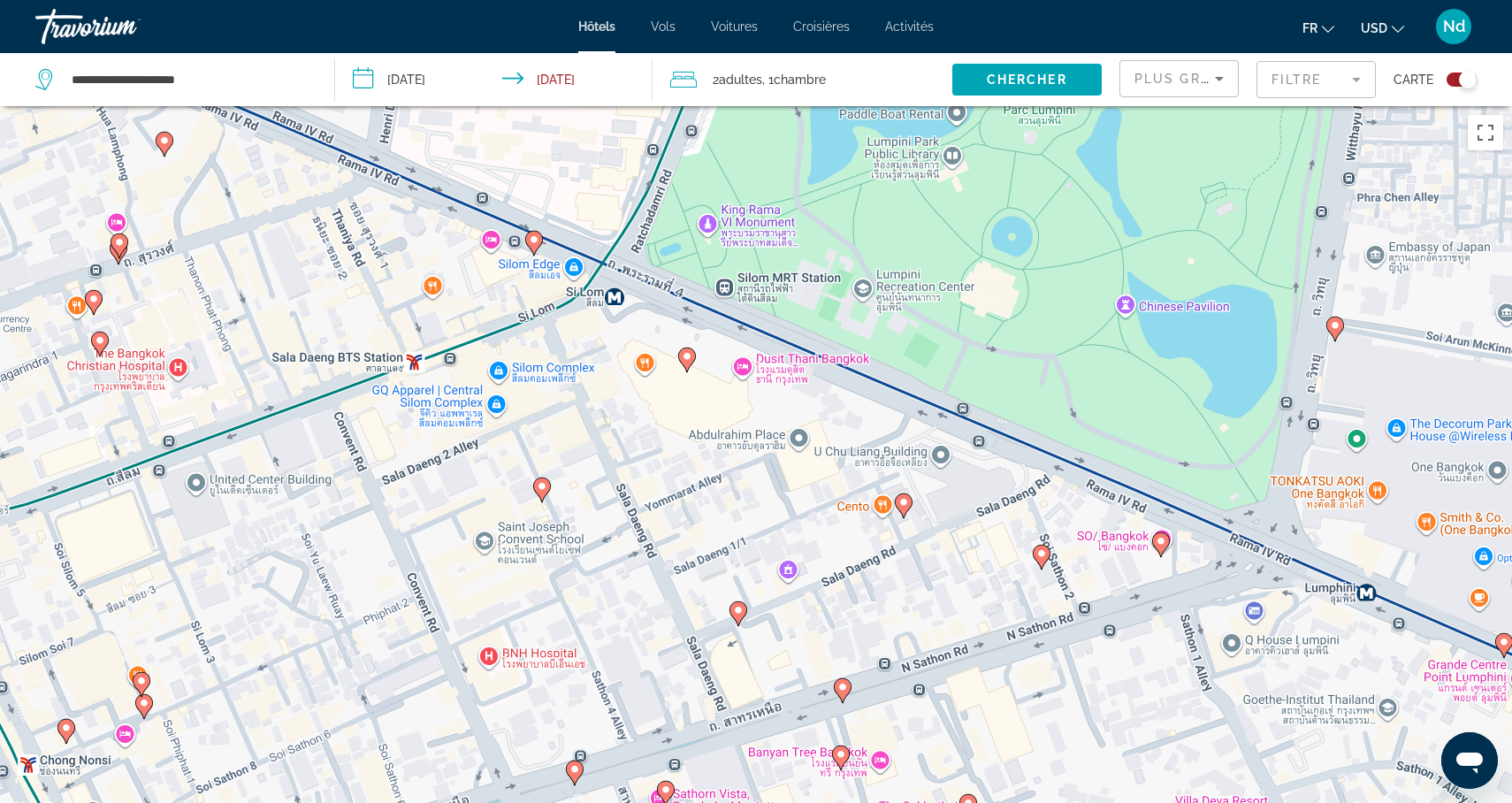
click at [736, 616] on icon "Main content" at bounding box center [739, 614] width 16 height 23
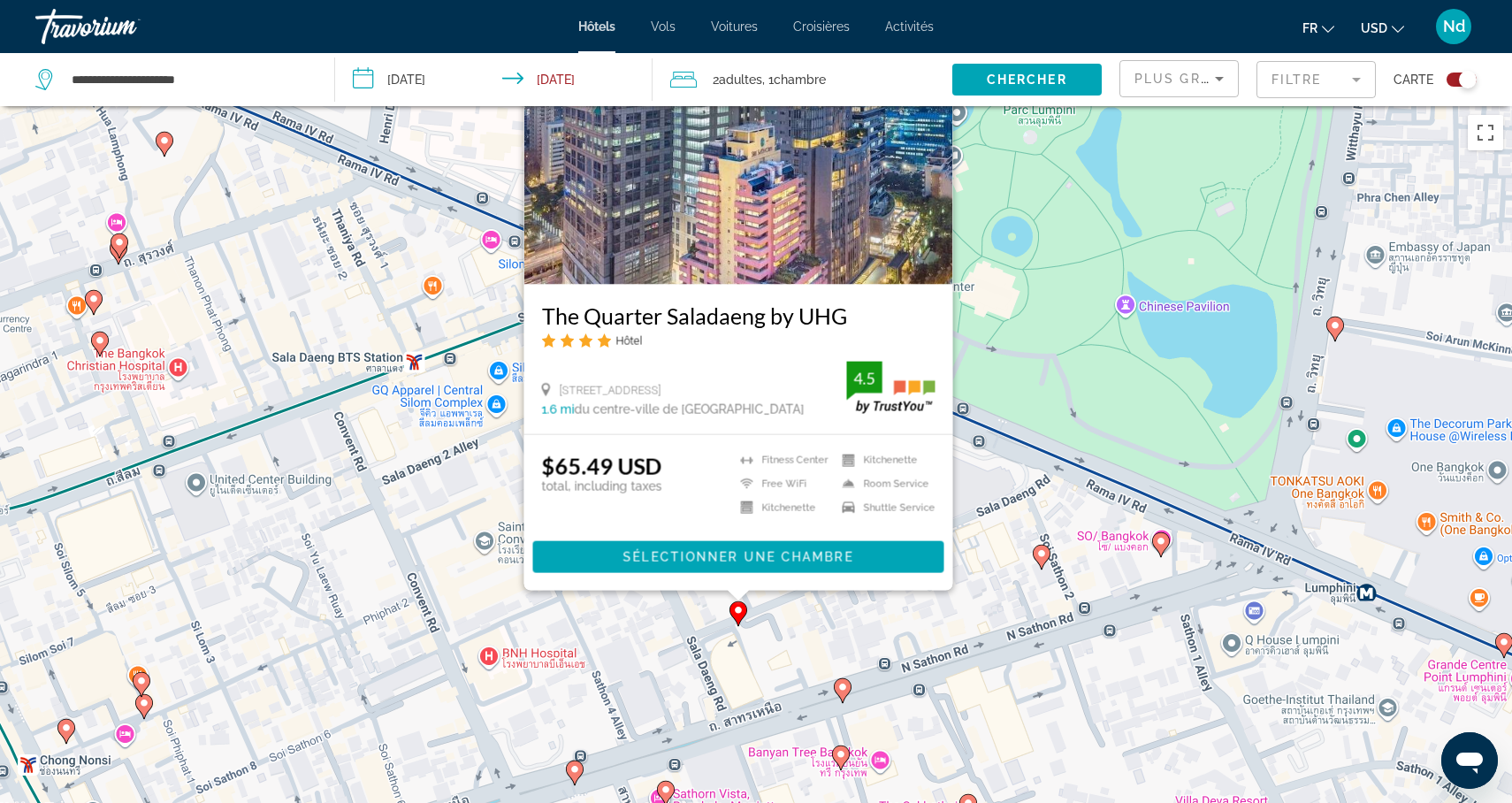
click at [756, 508] on div "Pour naviguer, appuyez sur les touches fléchées. Pour activer le glissement ave…" at bounding box center [1512, 508] width 1512 height 0
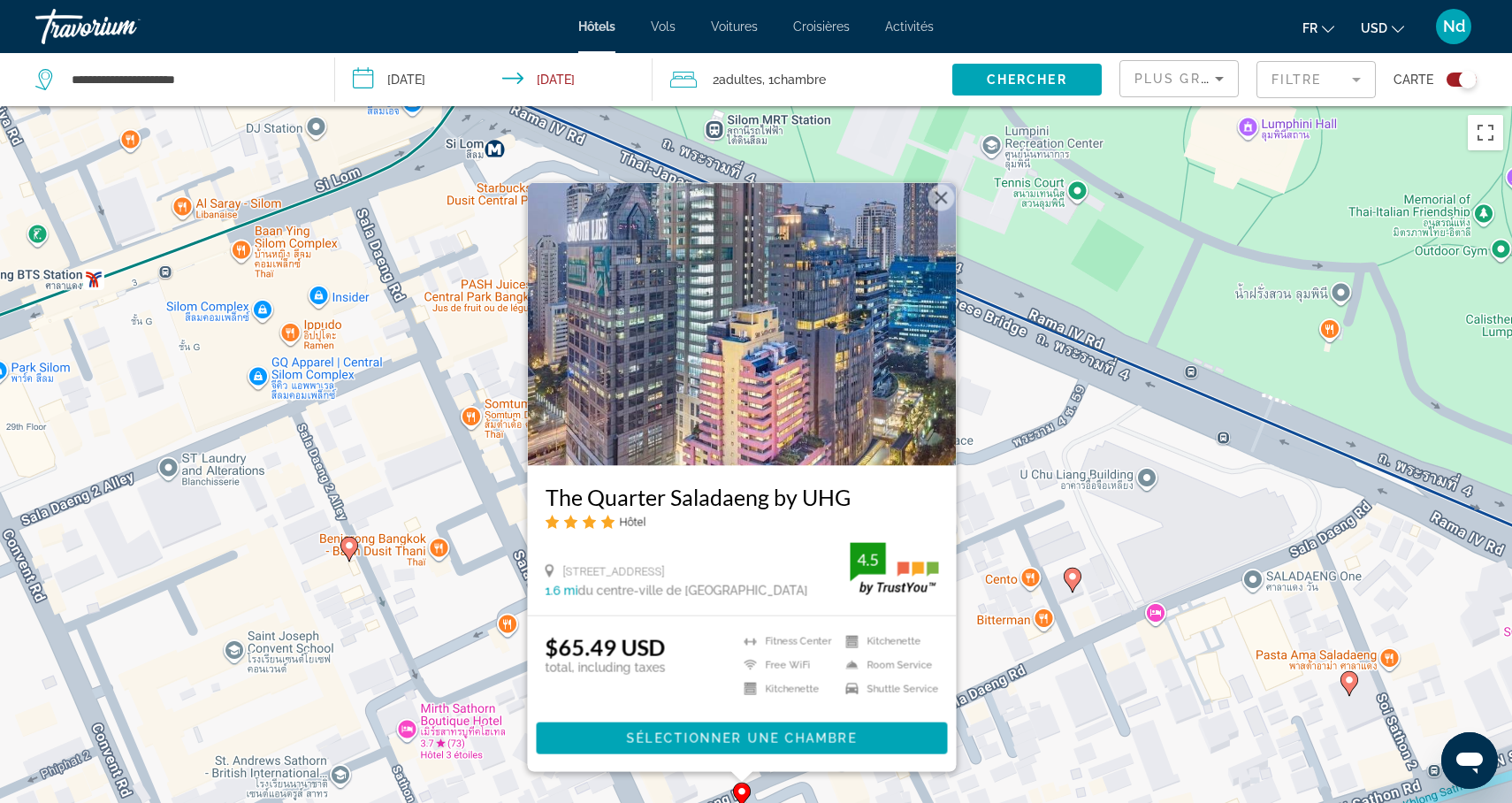
click at [949, 201] on button "Fermer" at bounding box center [942, 198] width 27 height 27
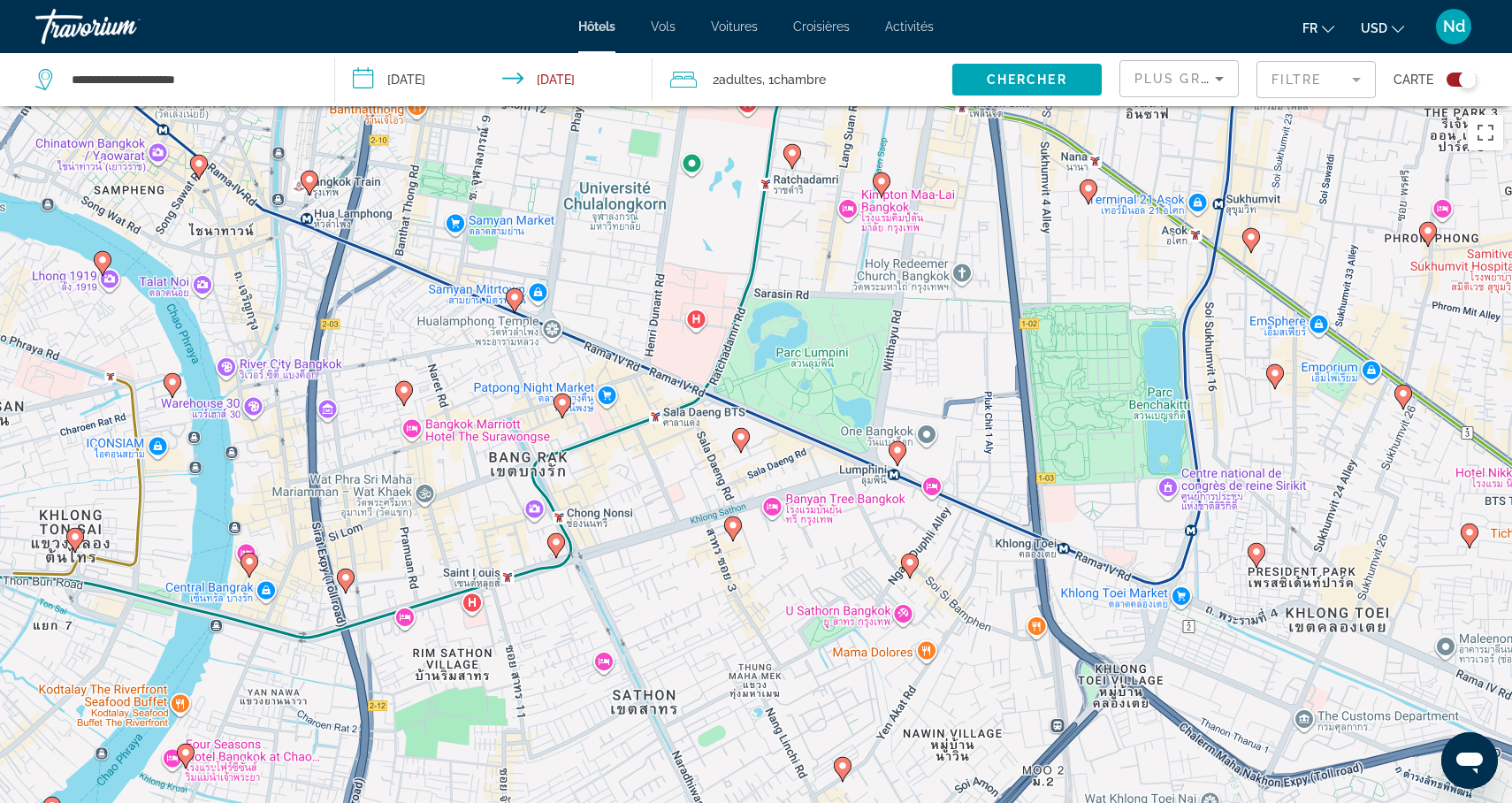
click at [899, 452] on image "Main content" at bounding box center [897, 450] width 11 height 11
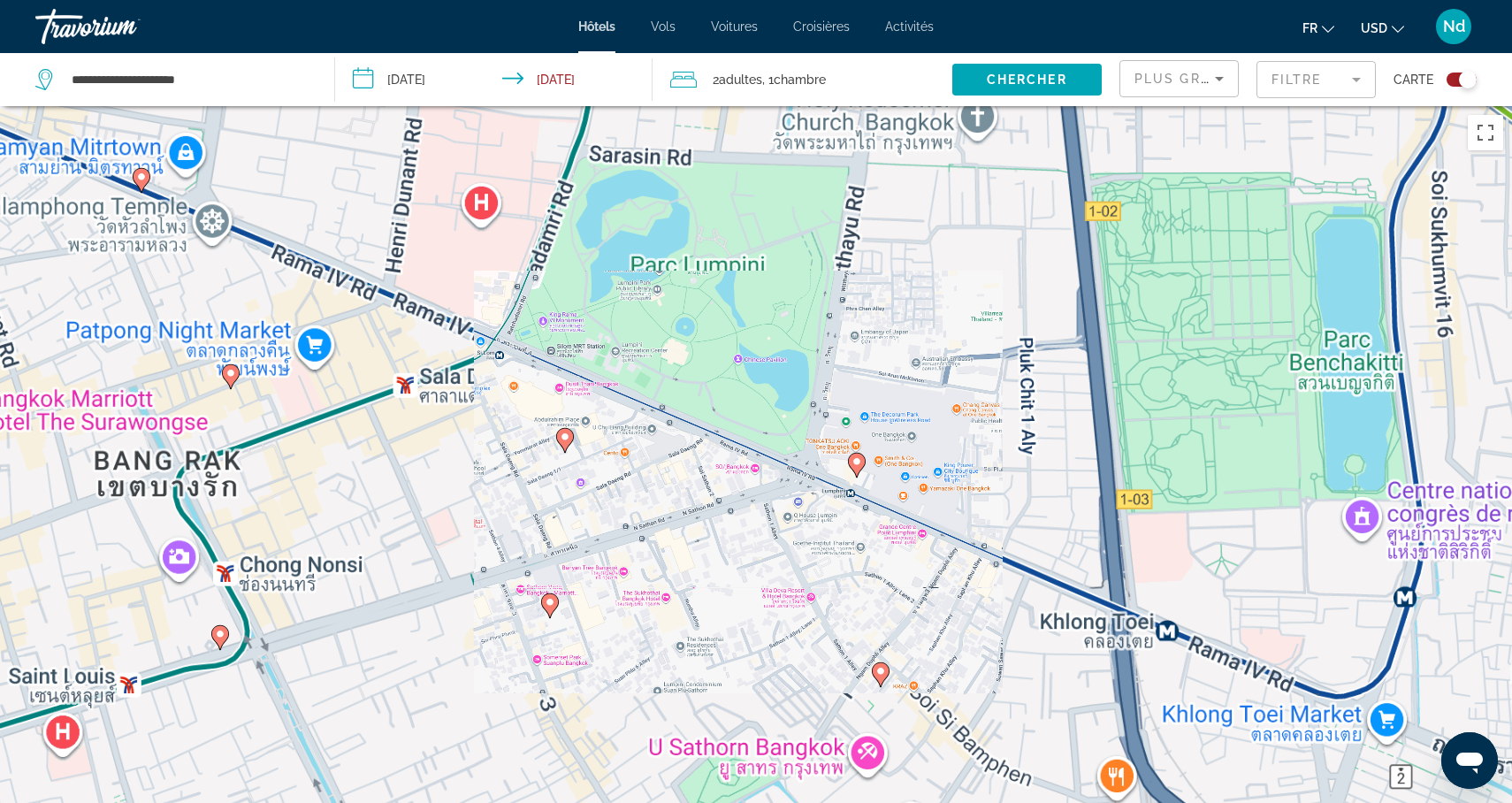
click at [899, 452] on div "Pour activer le glissement avec le clavier, appuyez sur Alt+Entrée. Une fois ce…" at bounding box center [756, 507] width 1512 height 803
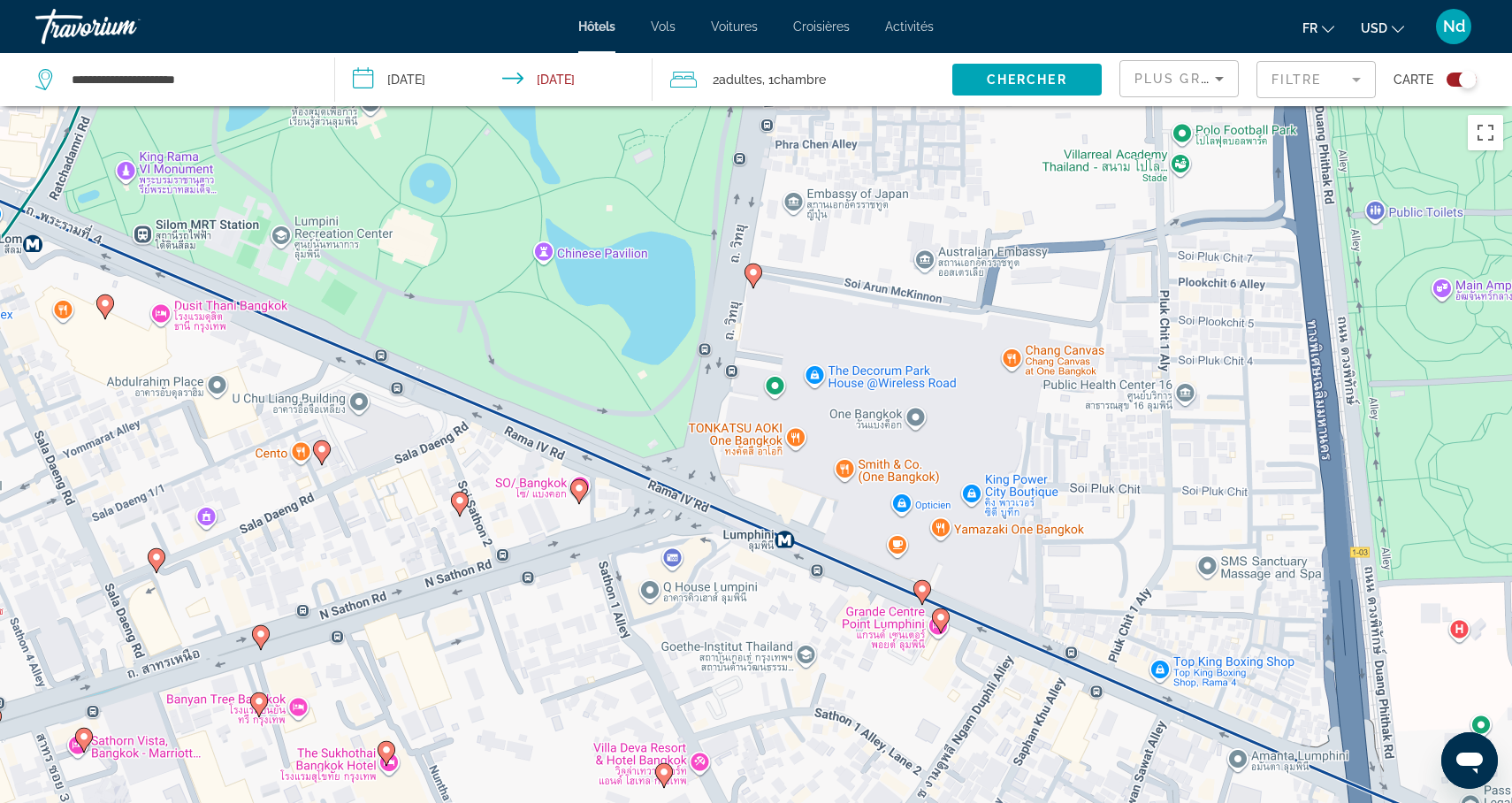
click at [754, 274] on image "Main content" at bounding box center [754, 273] width 11 height 11
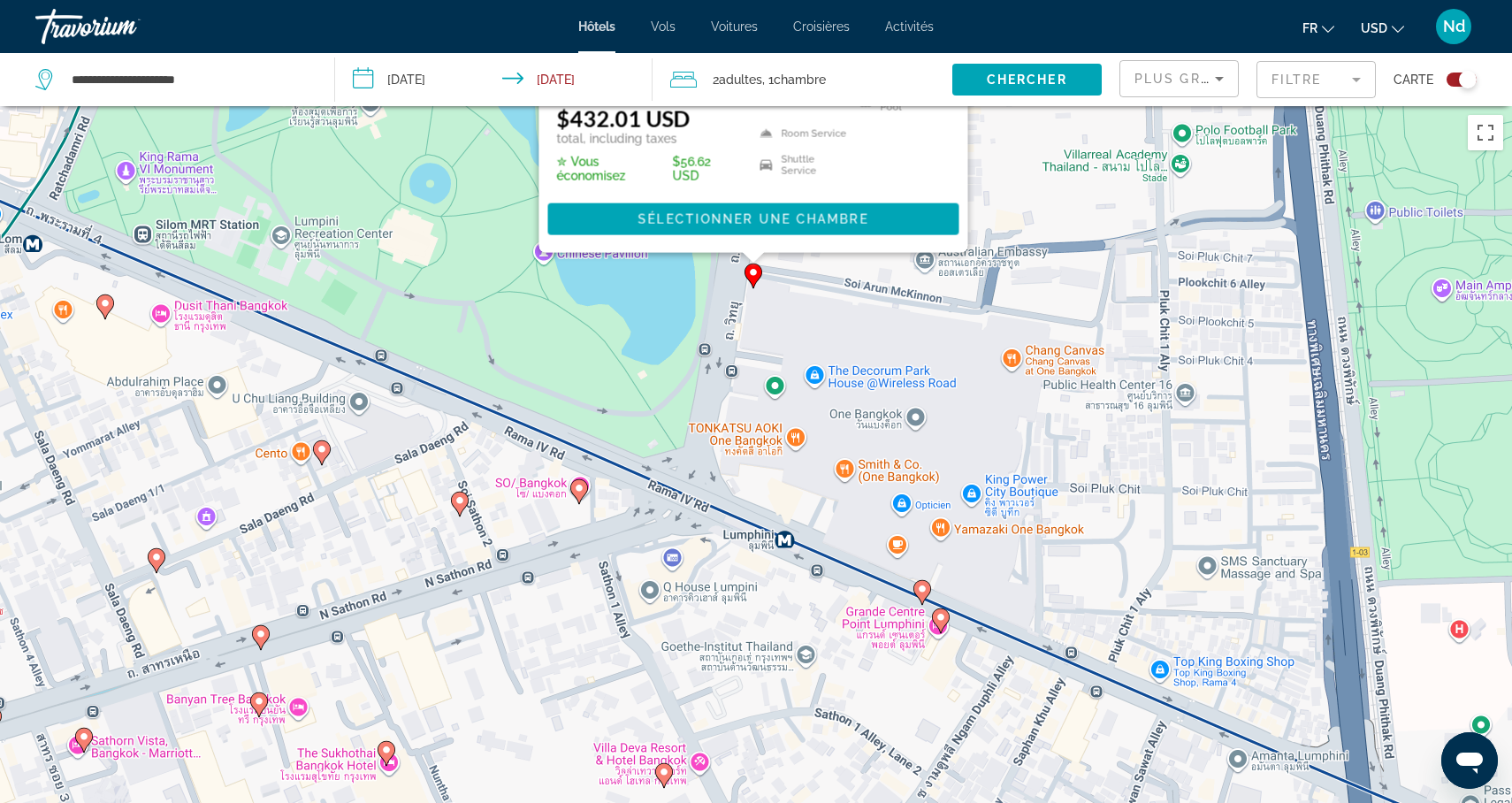
click at [756, 508] on div "Pour activer le glissement avec le clavier, appuyez sur Alt+Entrée. Une fois ce…" at bounding box center [1512, 508] width 1512 height 0
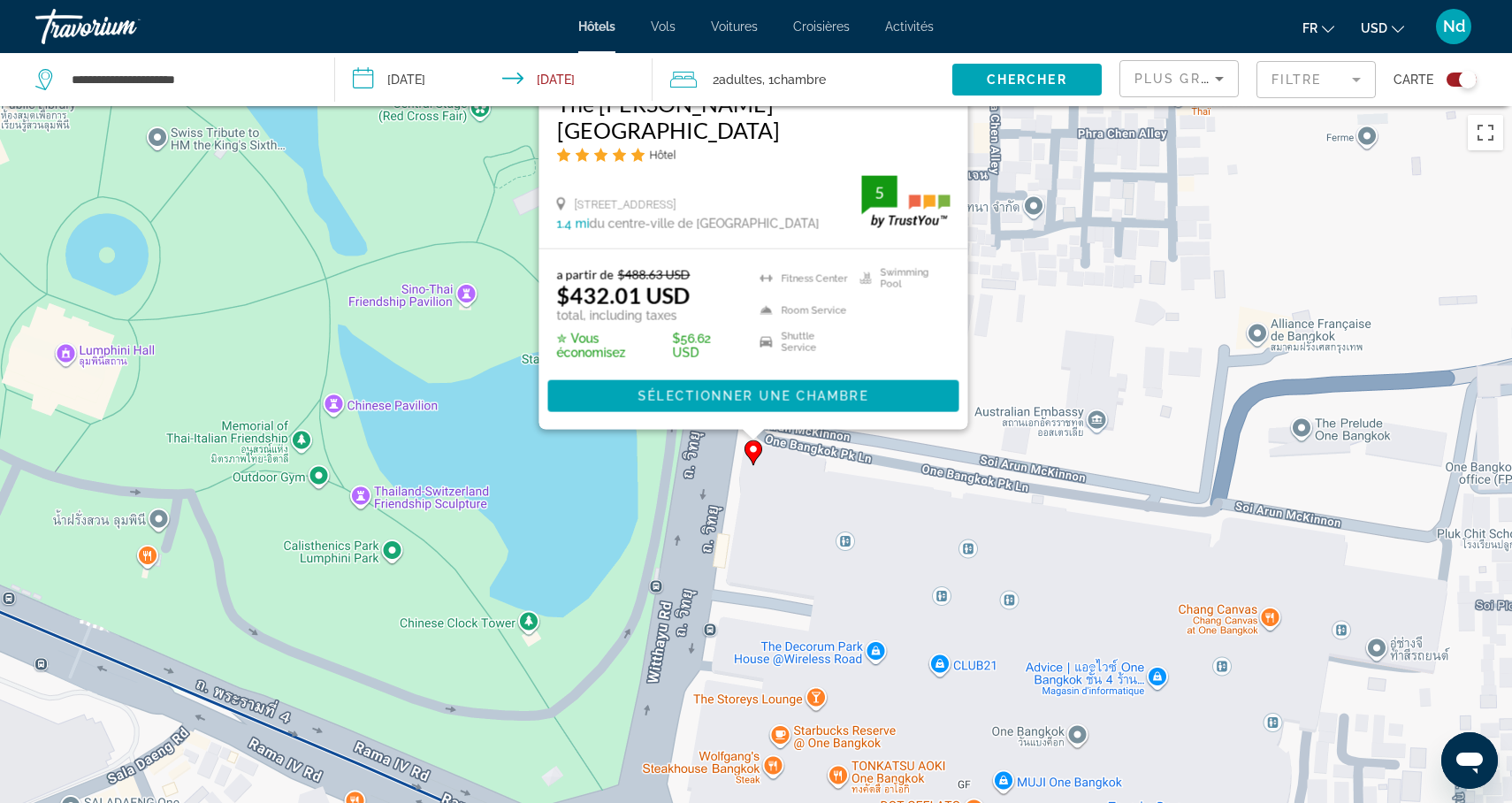
click at [636, 745] on div "Pour activer le glissement avec le clavier, appuyez sur Alt+Entrée. Une fois ce…" at bounding box center [756, 507] width 1512 height 803
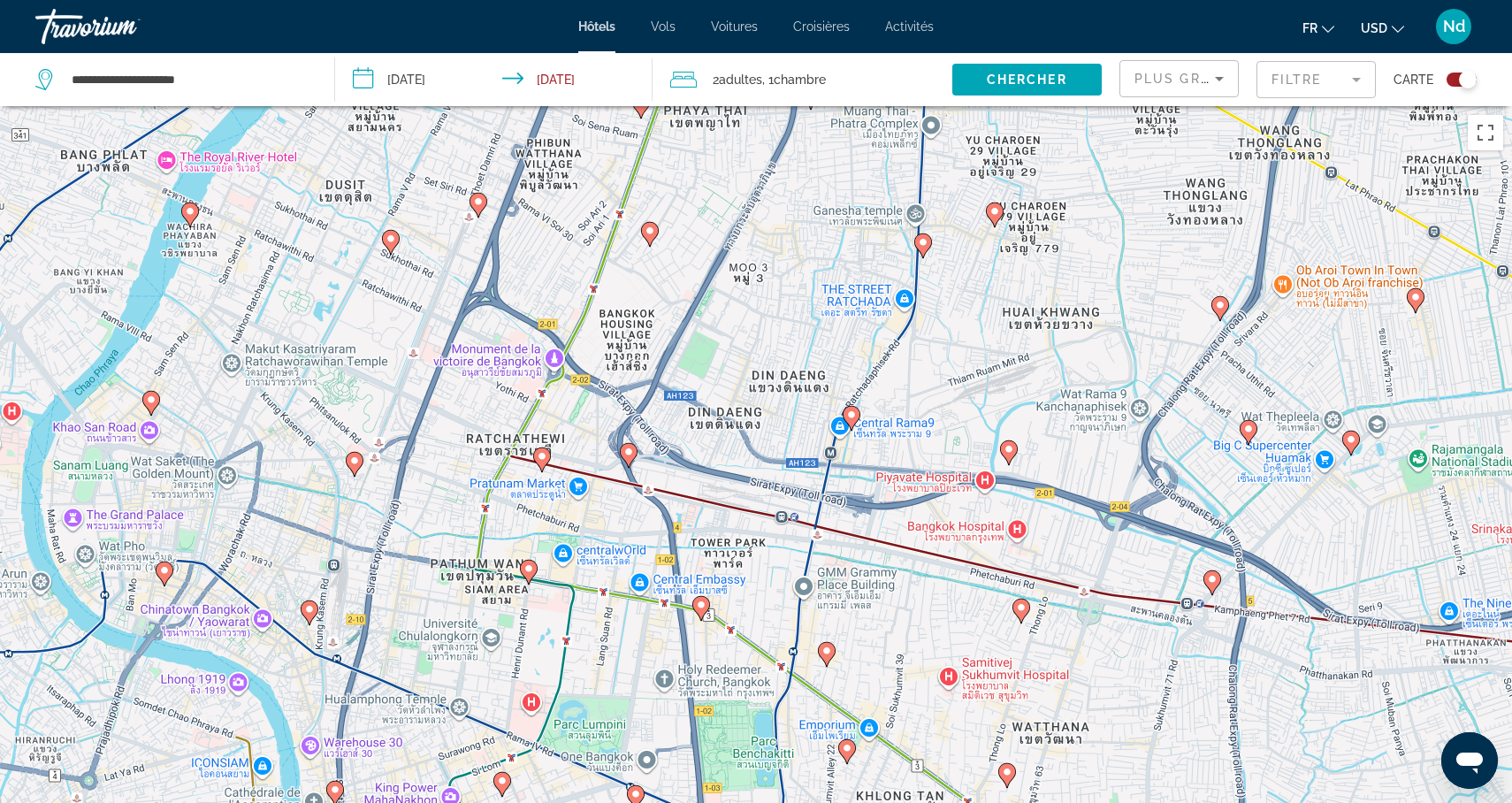
click at [483, 671] on div "Pour activer le glissement avec le clavier, appuyez sur Alt+Entrée. Une fois ce…" at bounding box center [756, 507] width 1512 height 803
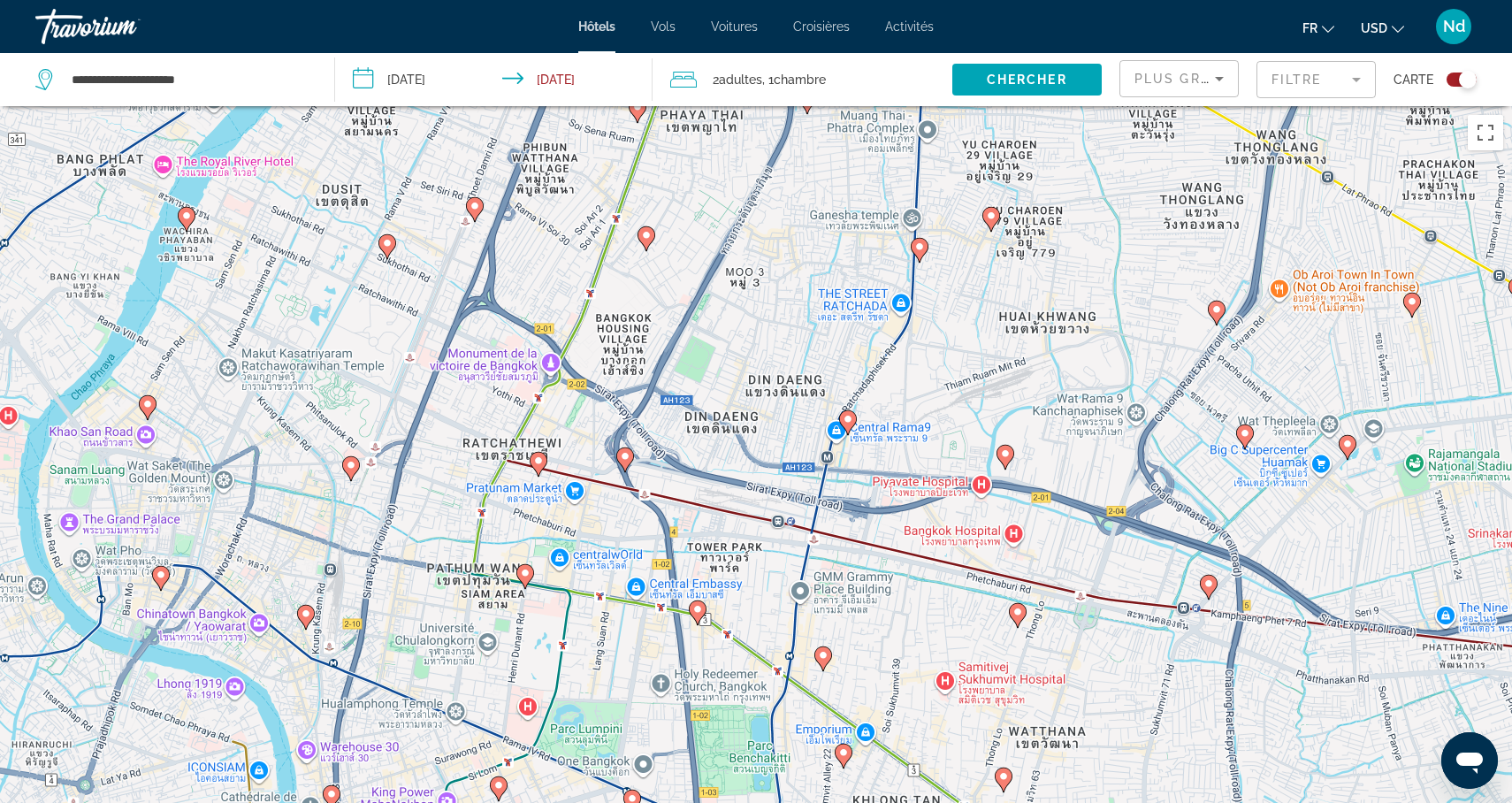
click at [753, 356] on div "Pour activer le glissement avec le clavier, appuyez sur Alt+Entrée. Une fois ce…" at bounding box center [756, 507] width 1512 height 803
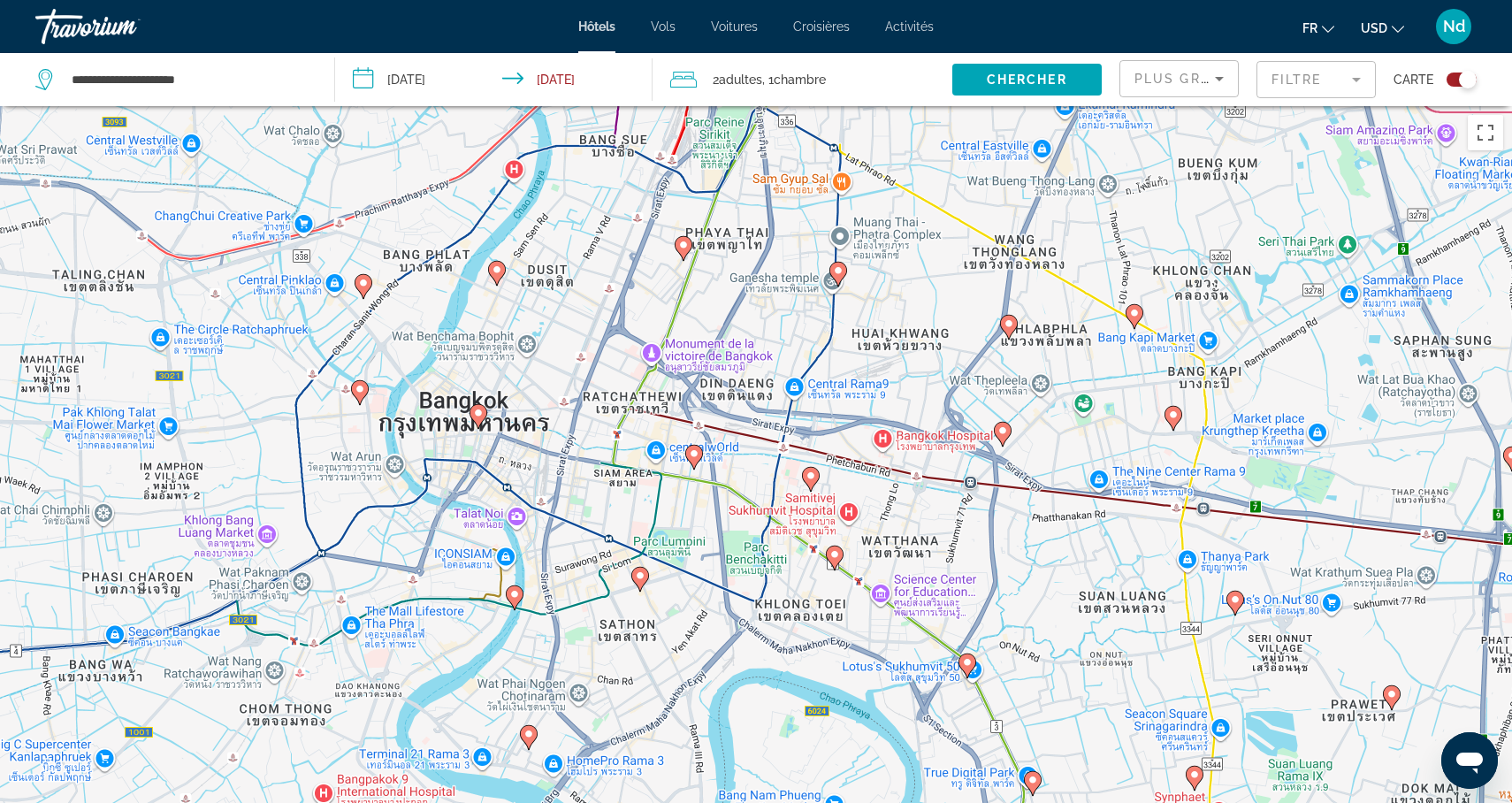
click at [642, 578] on image "Main content" at bounding box center [641, 576] width 11 height 11
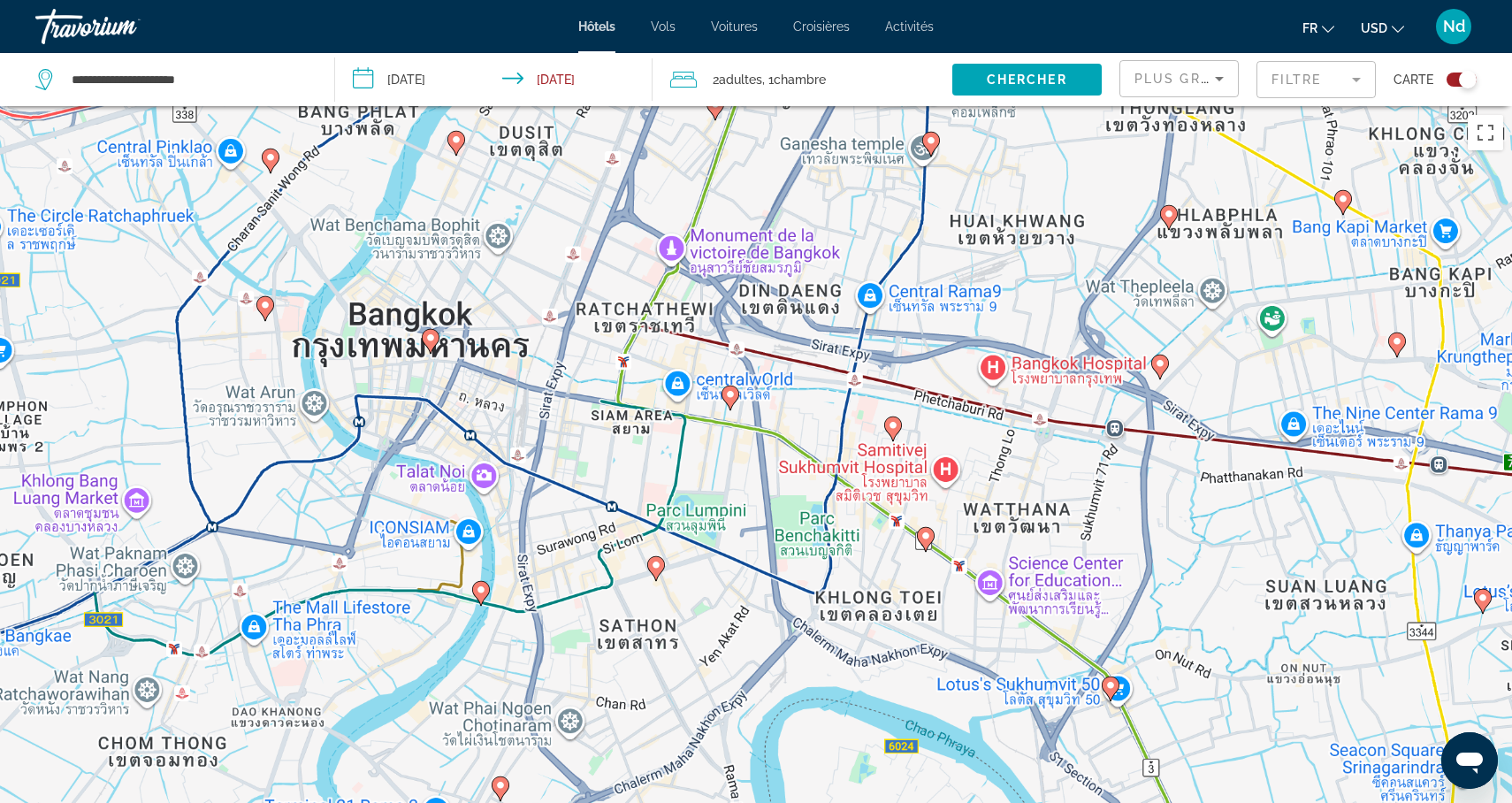
click at [642, 578] on div "Pour activer le glissement avec le clavier, appuyez sur Alt+Entrée. Une fois ce…" at bounding box center [756, 507] width 1512 height 803
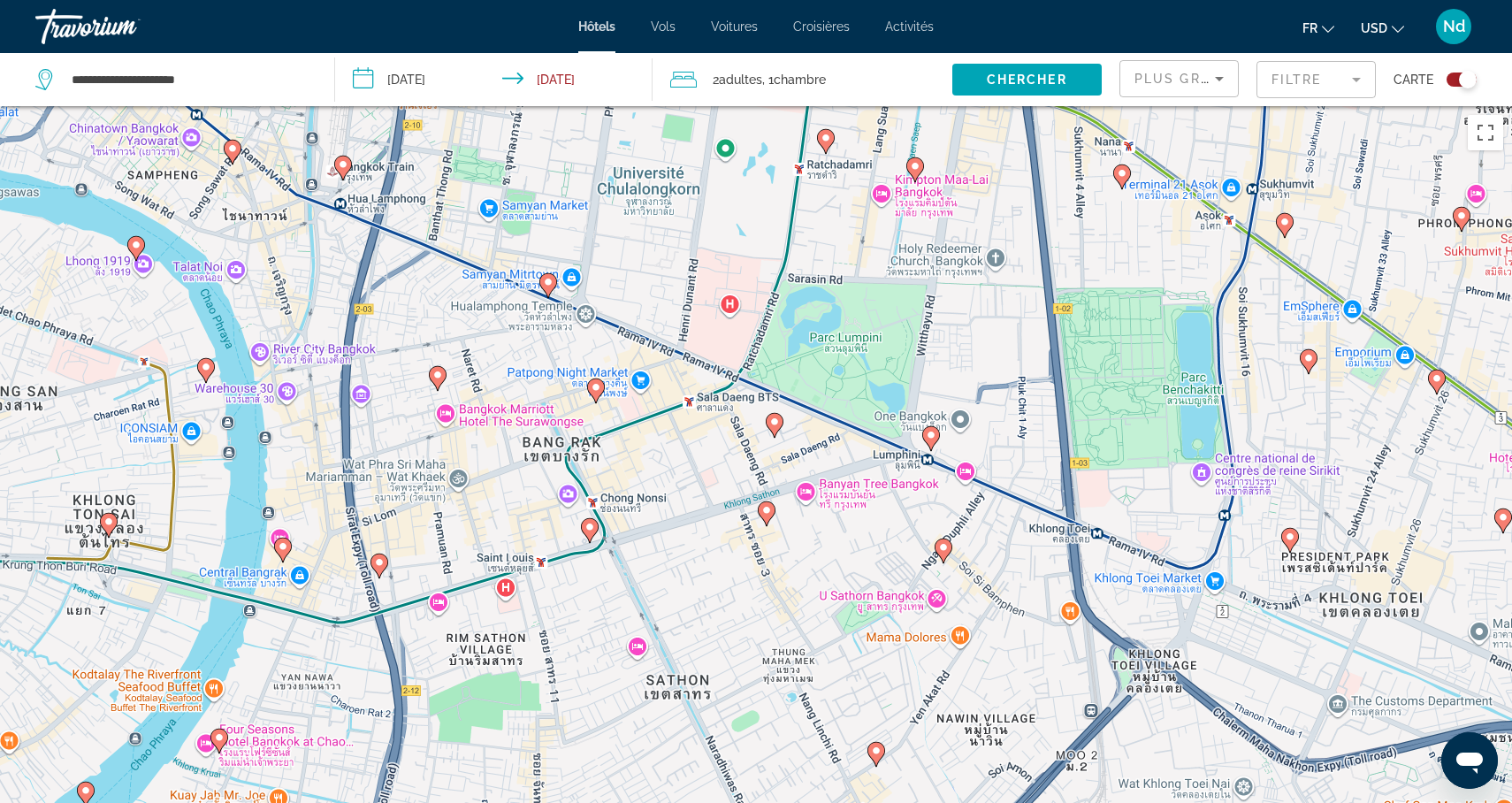
click at [777, 423] on image "Main content" at bounding box center [775, 422] width 11 height 11
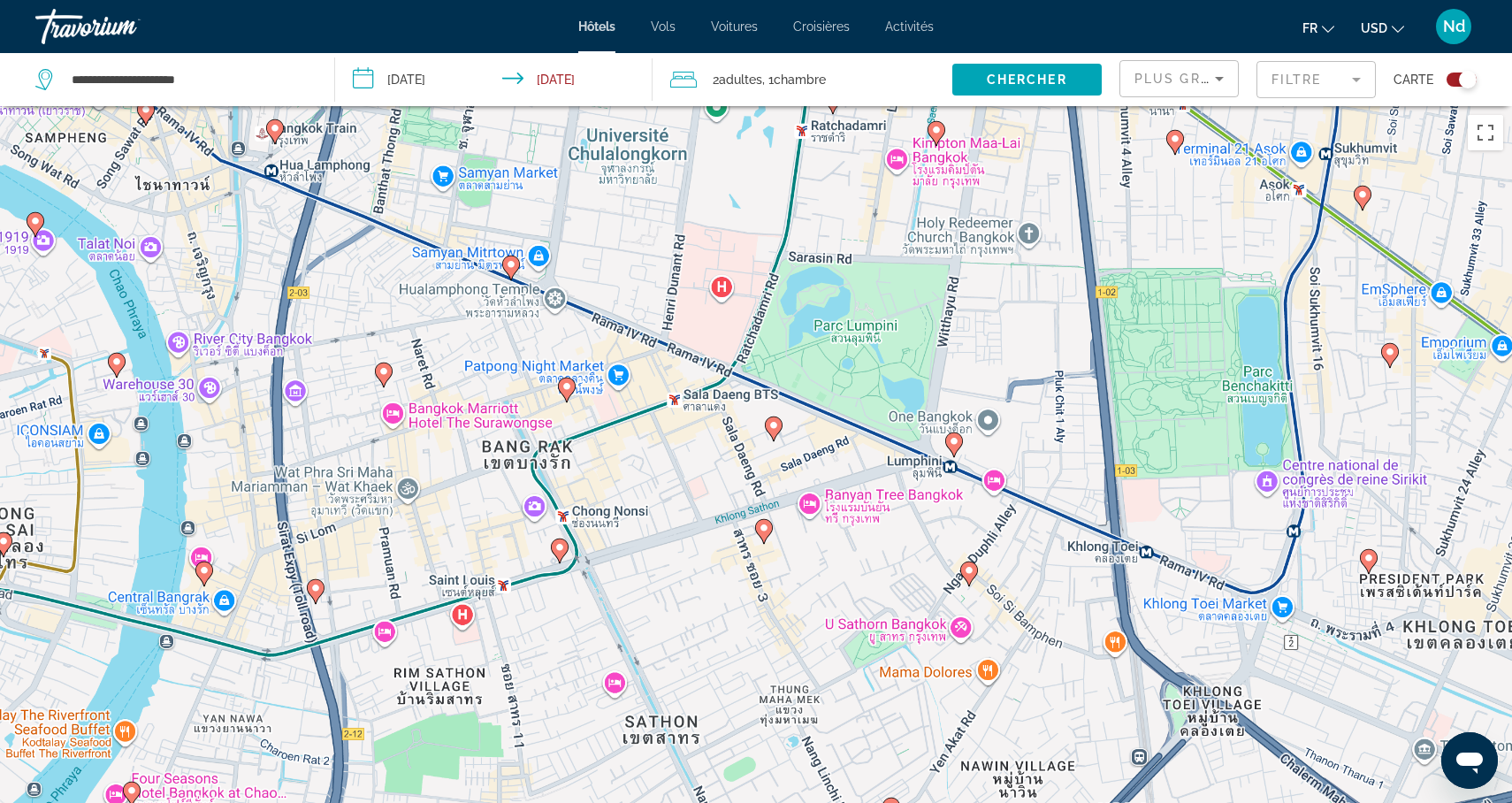
click at [777, 423] on div "Pour activer le glissement avec le clavier, appuyez sur Alt+Entrée. Une fois ce…" at bounding box center [756, 507] width 1512 height 803
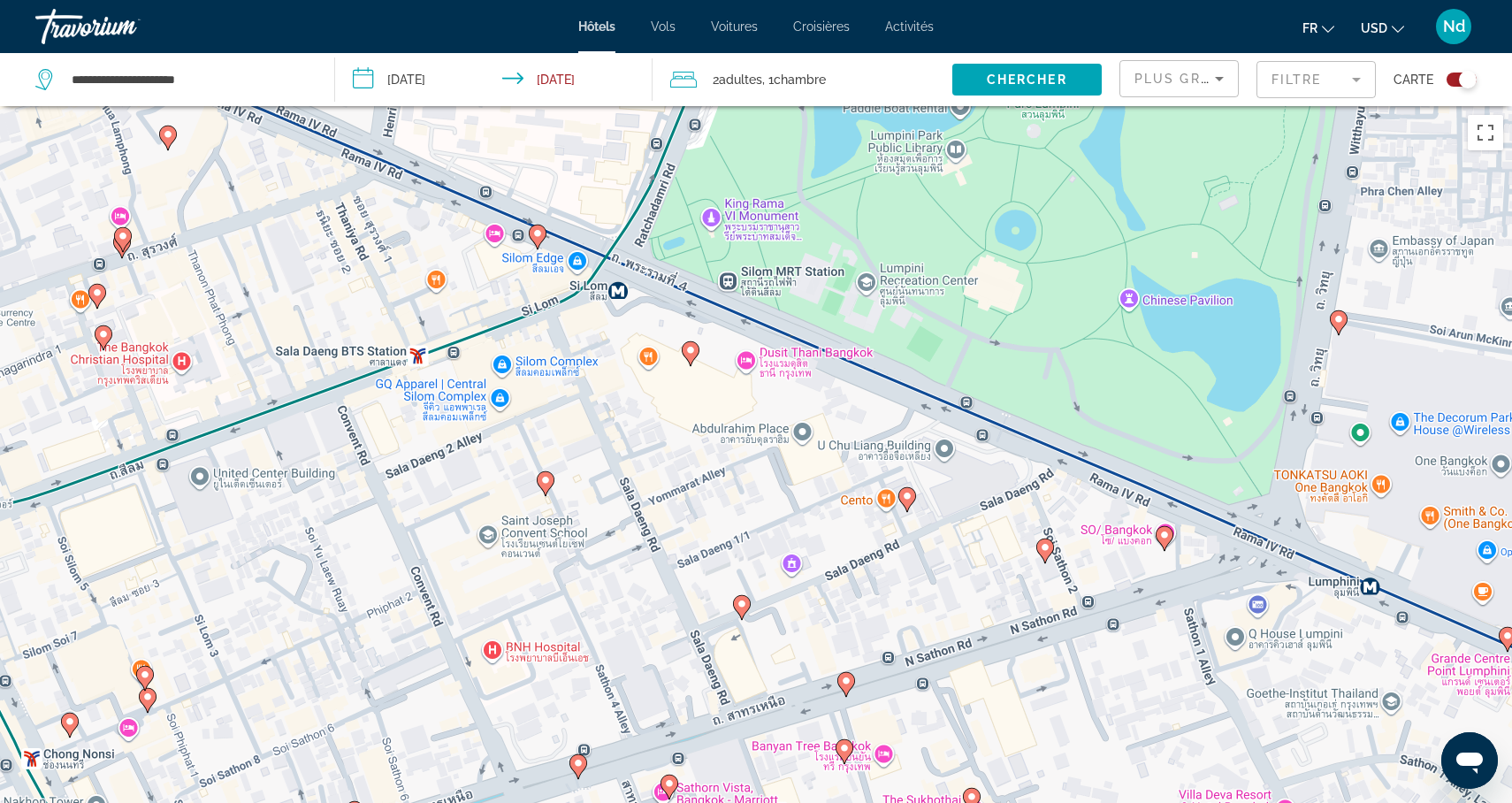
click at [747, 613] on gmp-advanced-marker "Main content" at bounding box center [742, 608] width 18 height 27
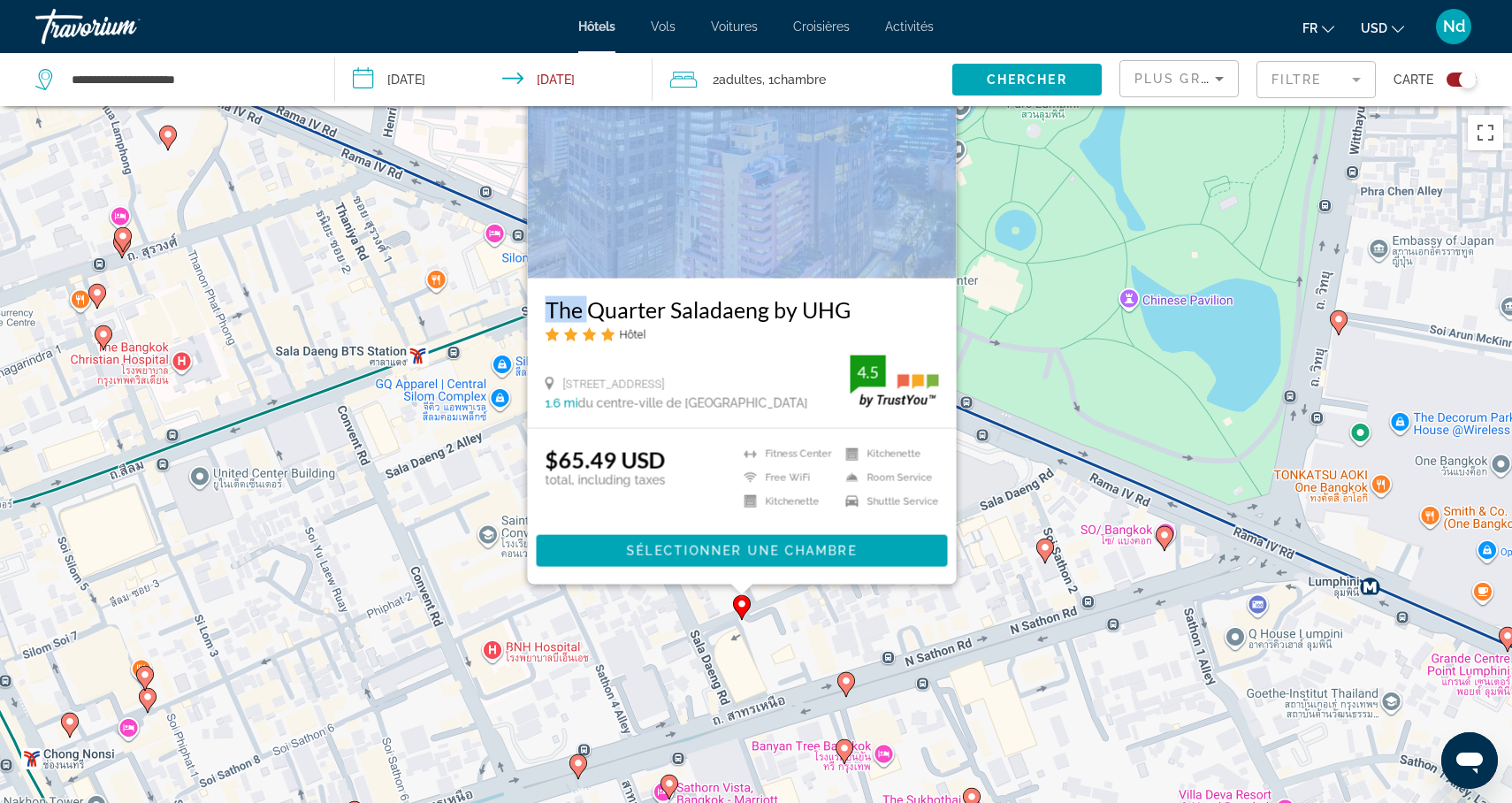
click at [756, 508] on div "Pour activer le glissement avec le clavier, appuyez sur Alt+Entrée. Une fois ce…" at bounding box center [1512, 508] width 1512 height 0
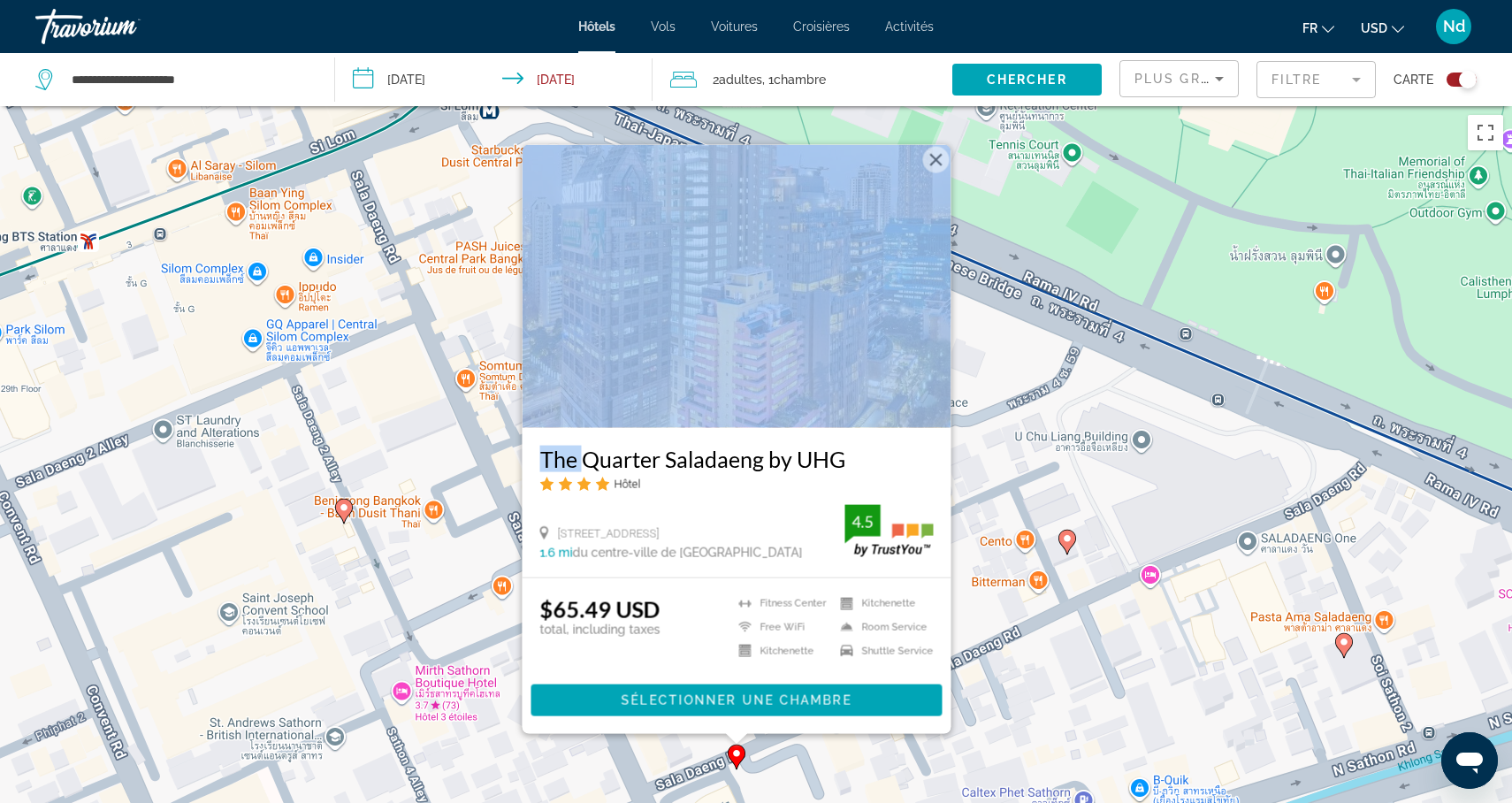
click at [695, 342] on img "Main content" at bounding box center [737, 287] width 429 height 283
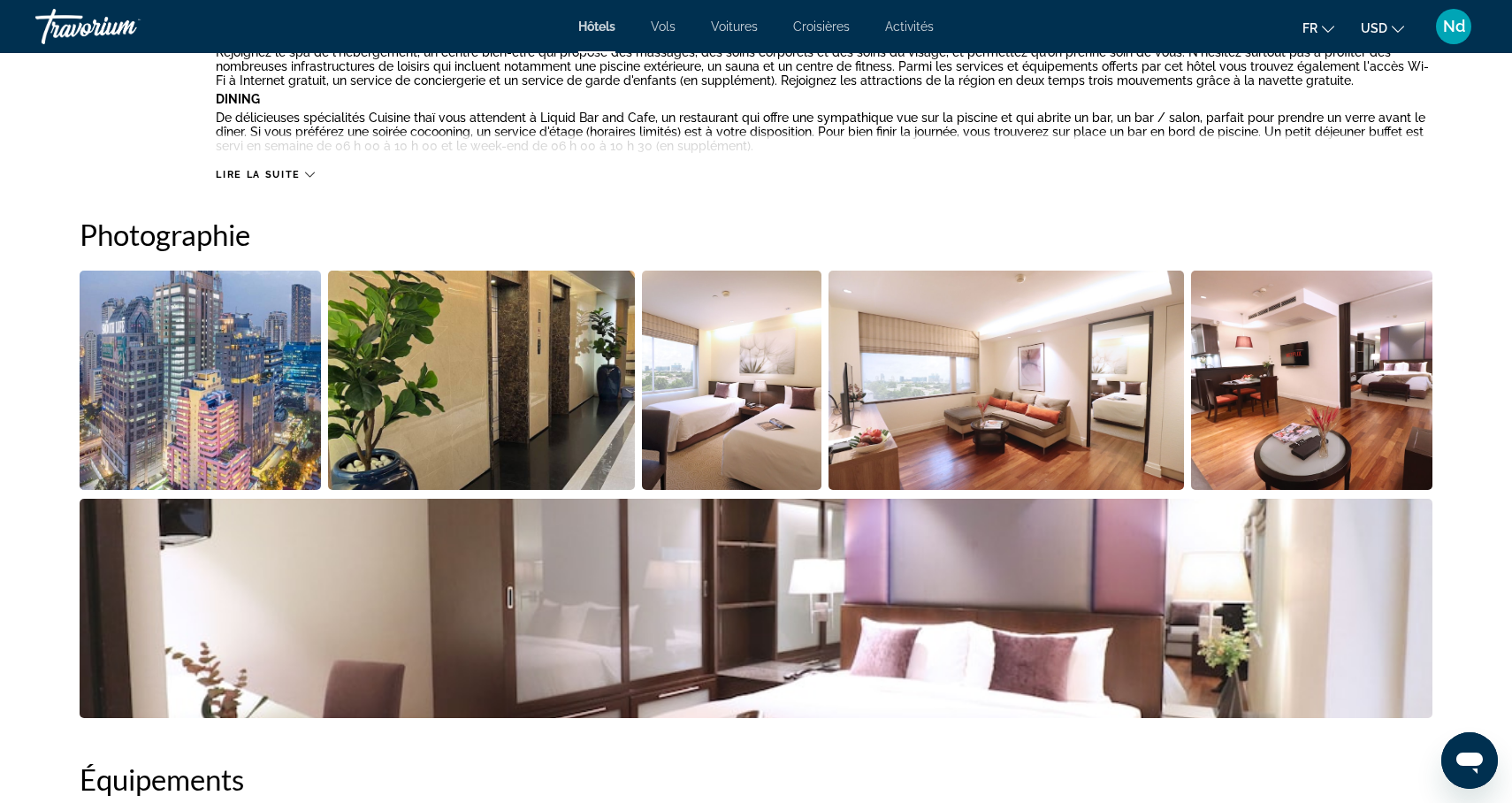
scroll to position [743, 0]
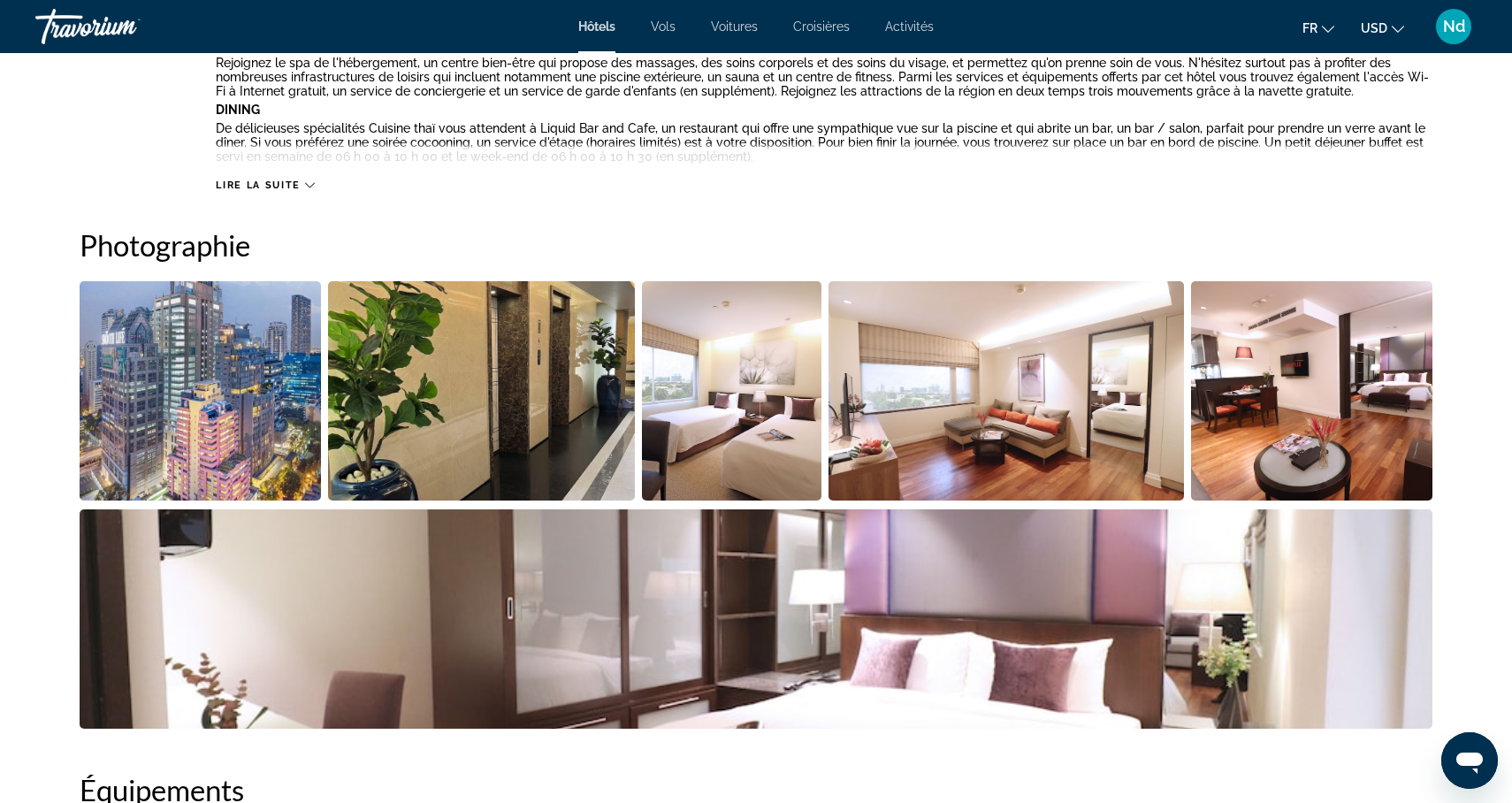
click at [246, 436] on img "Open full-screen image slider" at bounding box center [200, 391] width 241 height 219
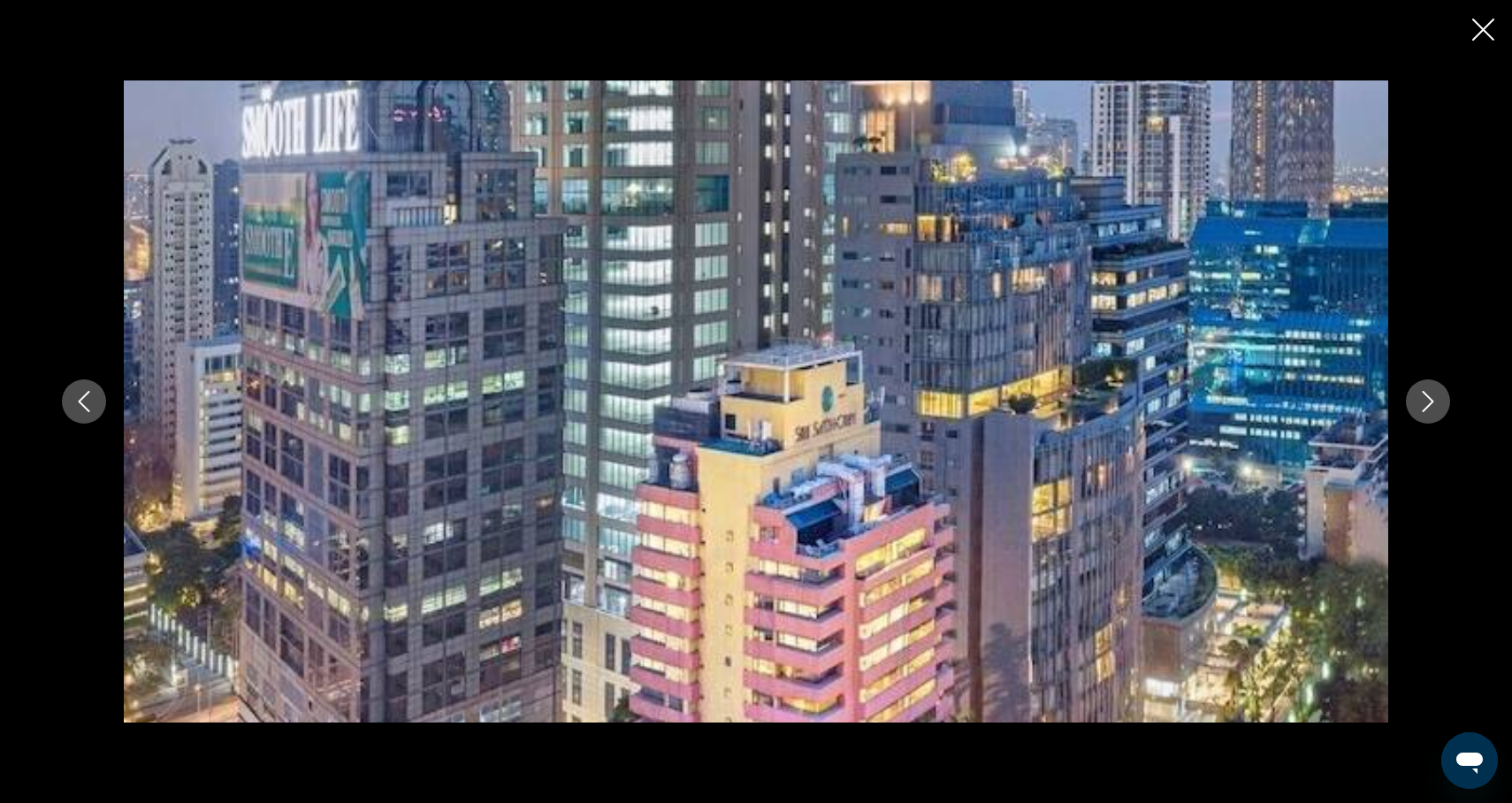
click at [1434, 397] on icon "Next image" at bounding box center [1428, 402] width 21 height 21
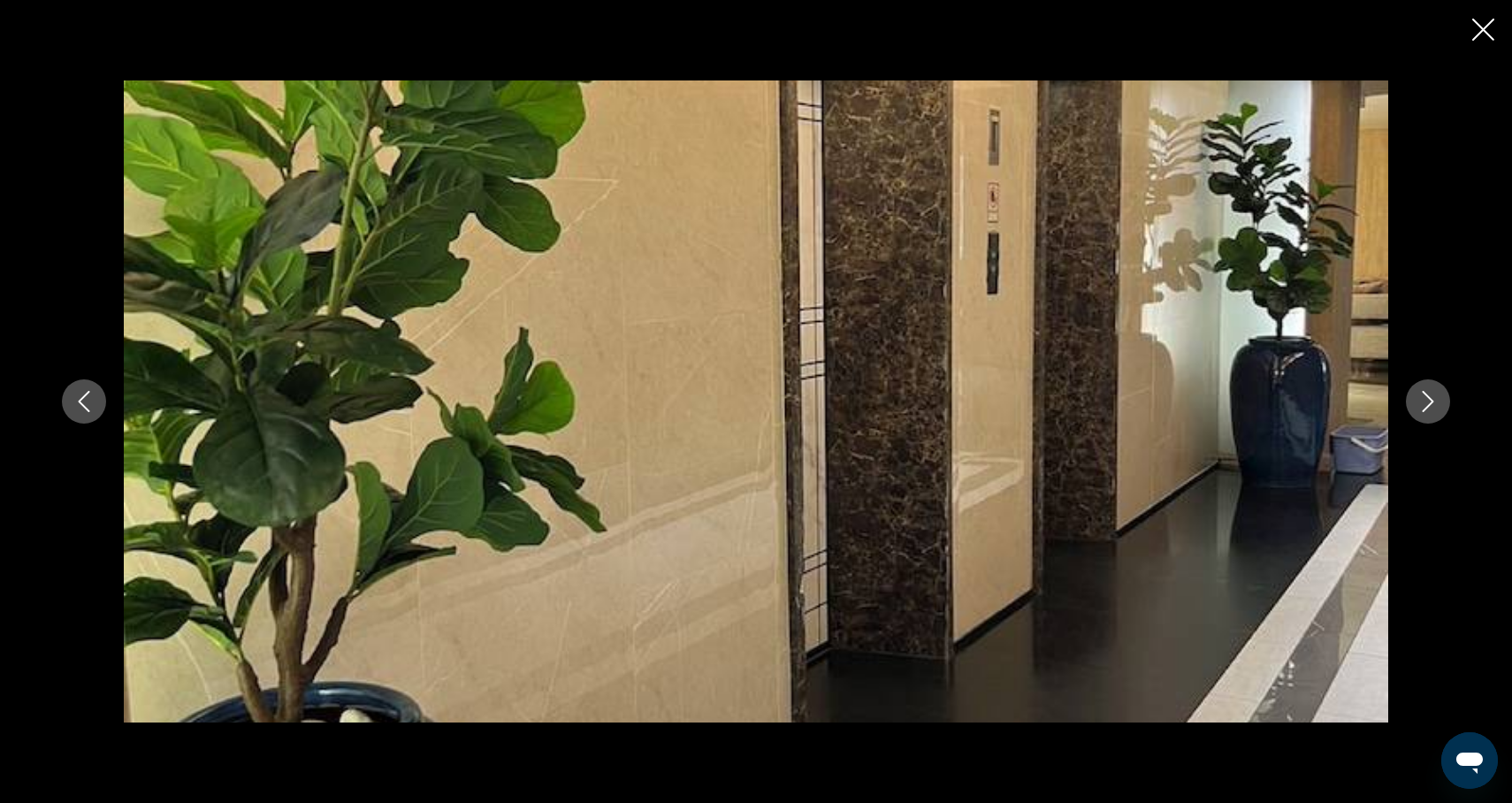
click at [1435, 399] on icon "Next image" at bounding box center [1428, 402] width 21 height 21
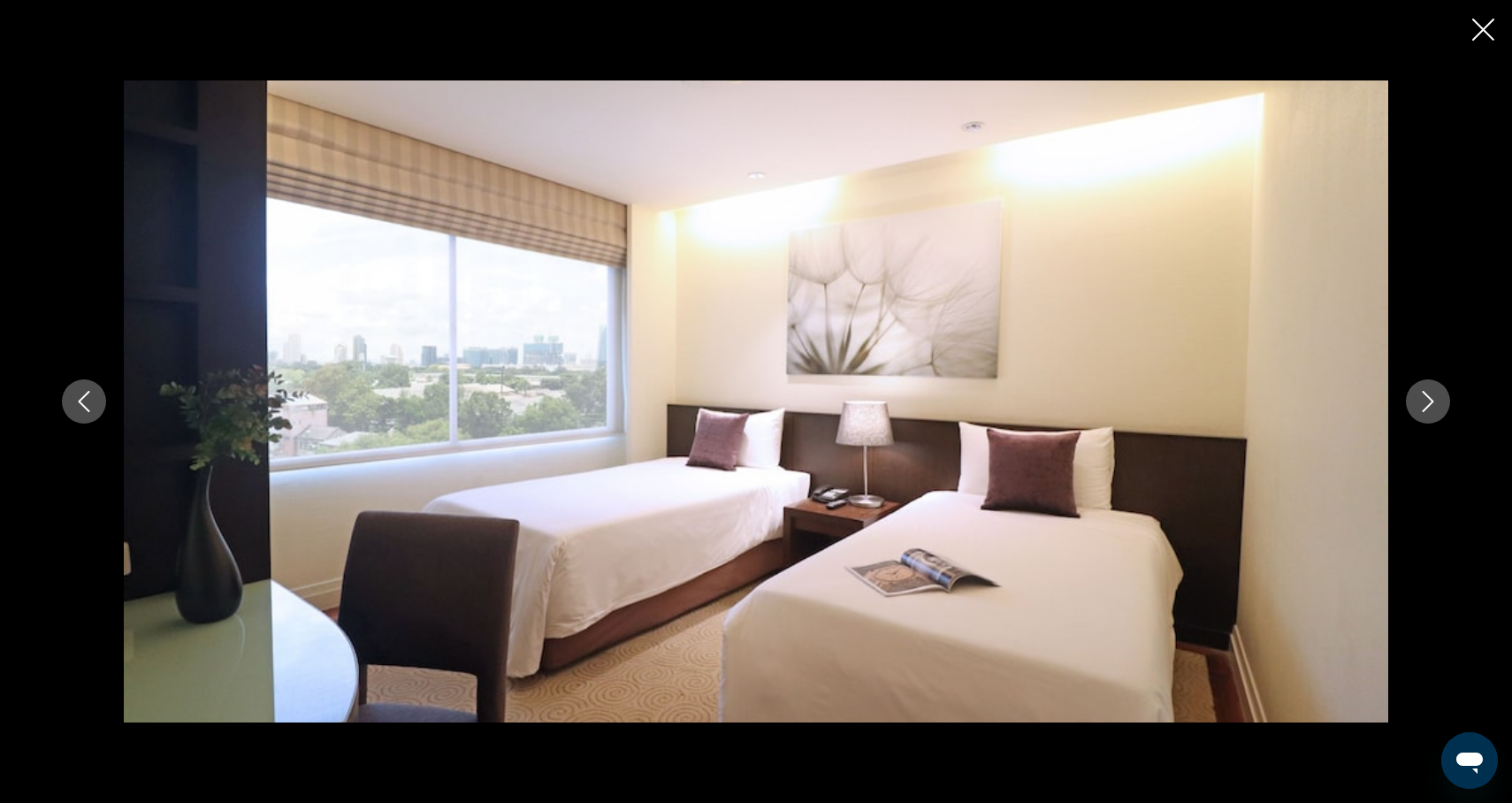
click at [1436, 401] on icon "Next image" at bounding box center [1428, 402] width 21 height 21
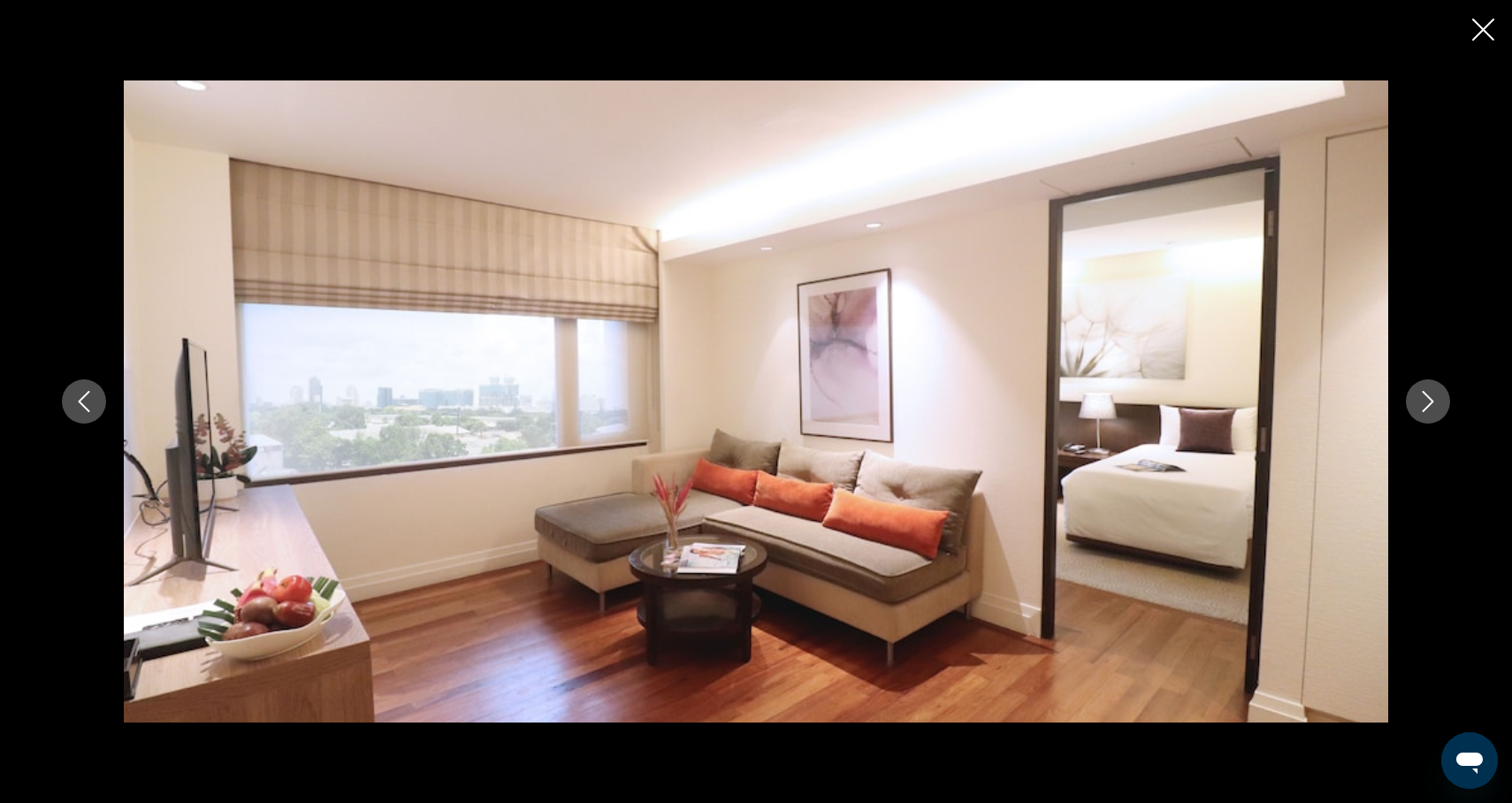
click at [1436, 403] on icon "Next image" at bounding box center [1428, 402] width 21 height 21
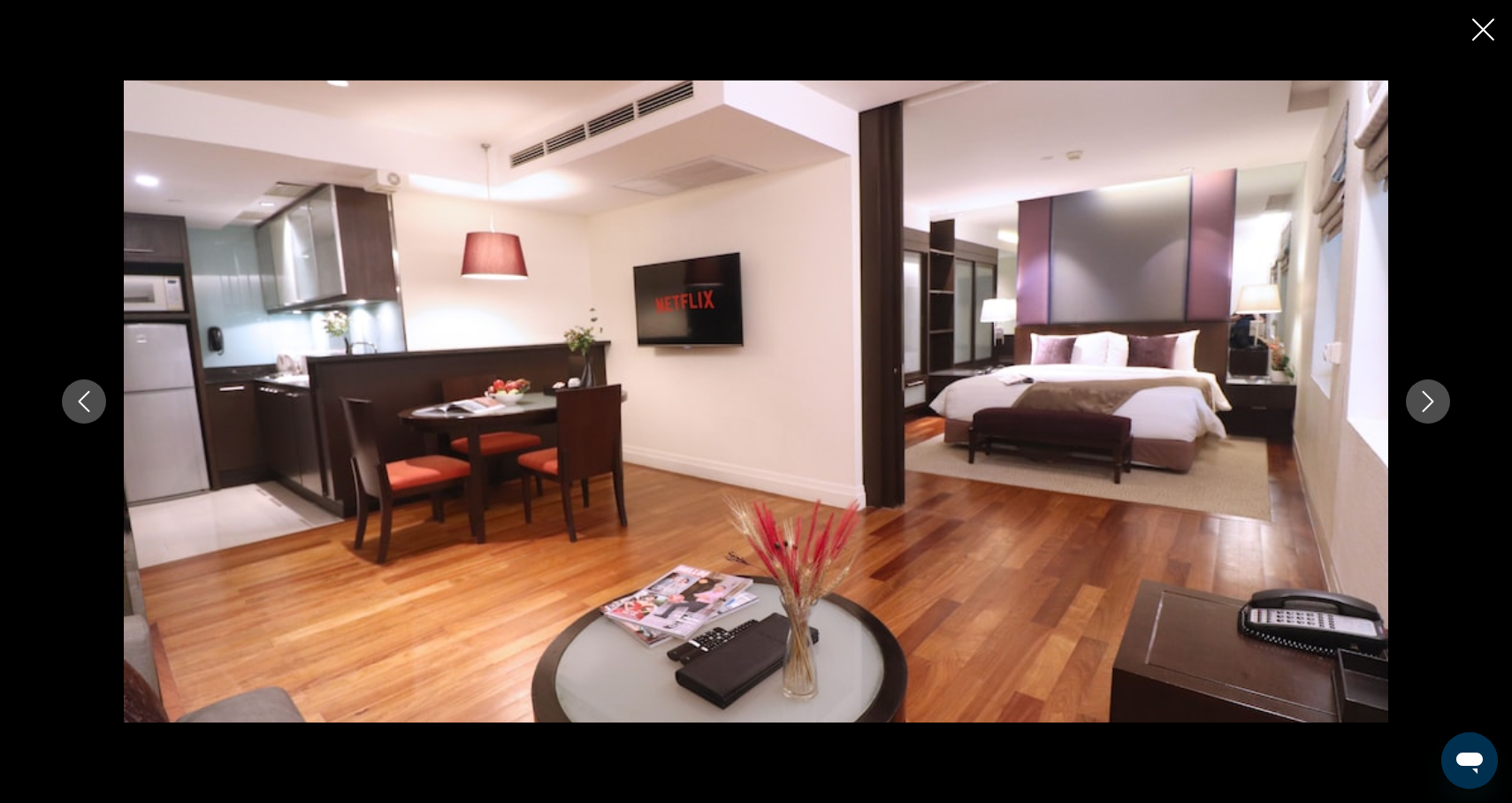
click at [1436, 403] on icon "Next image" at bounding box center [1428, 402] width 21 height 21
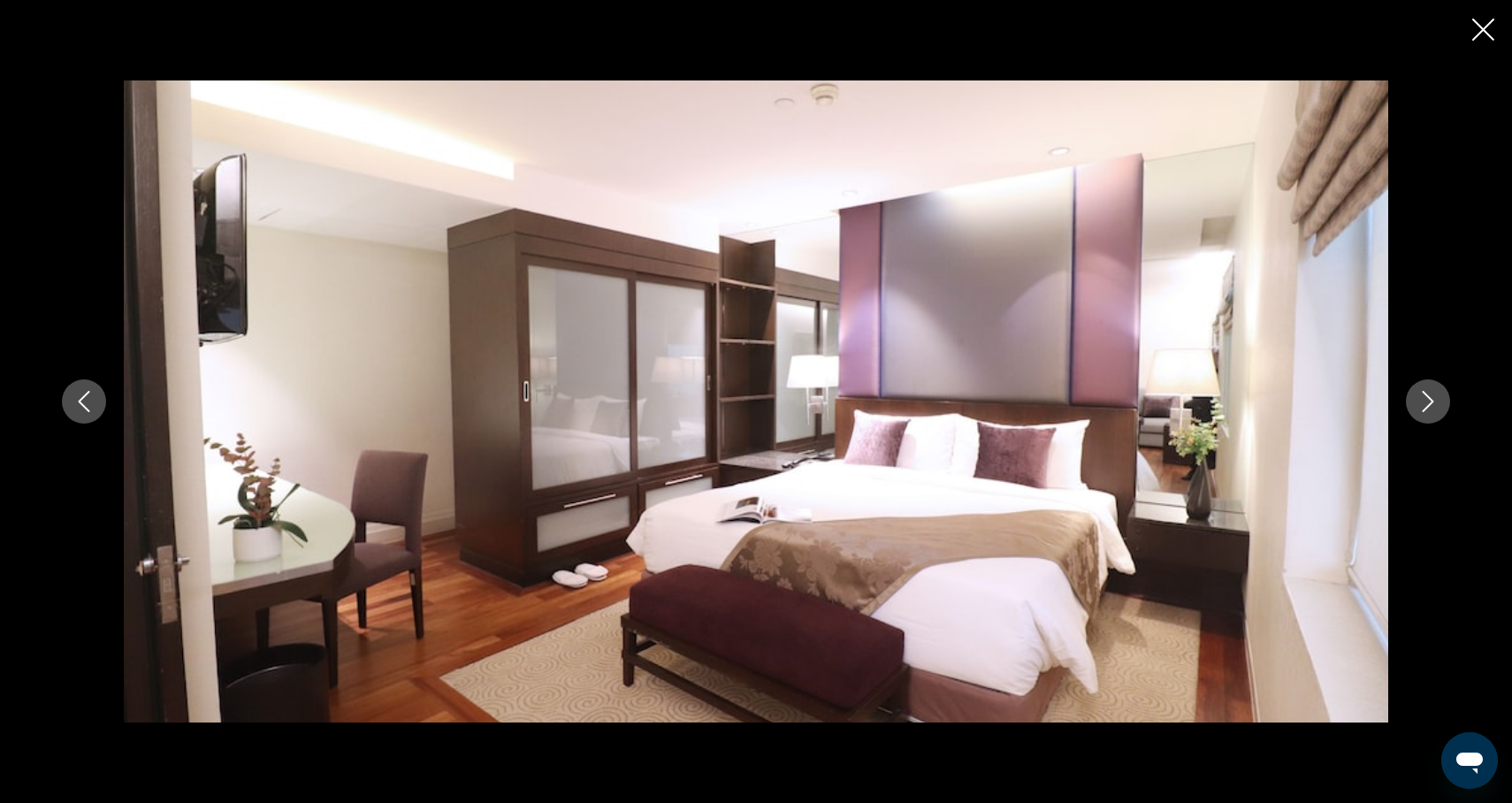
click at [1437, 405] on icon "Next image" at bounding box center [1428, 402] width 21 height 21
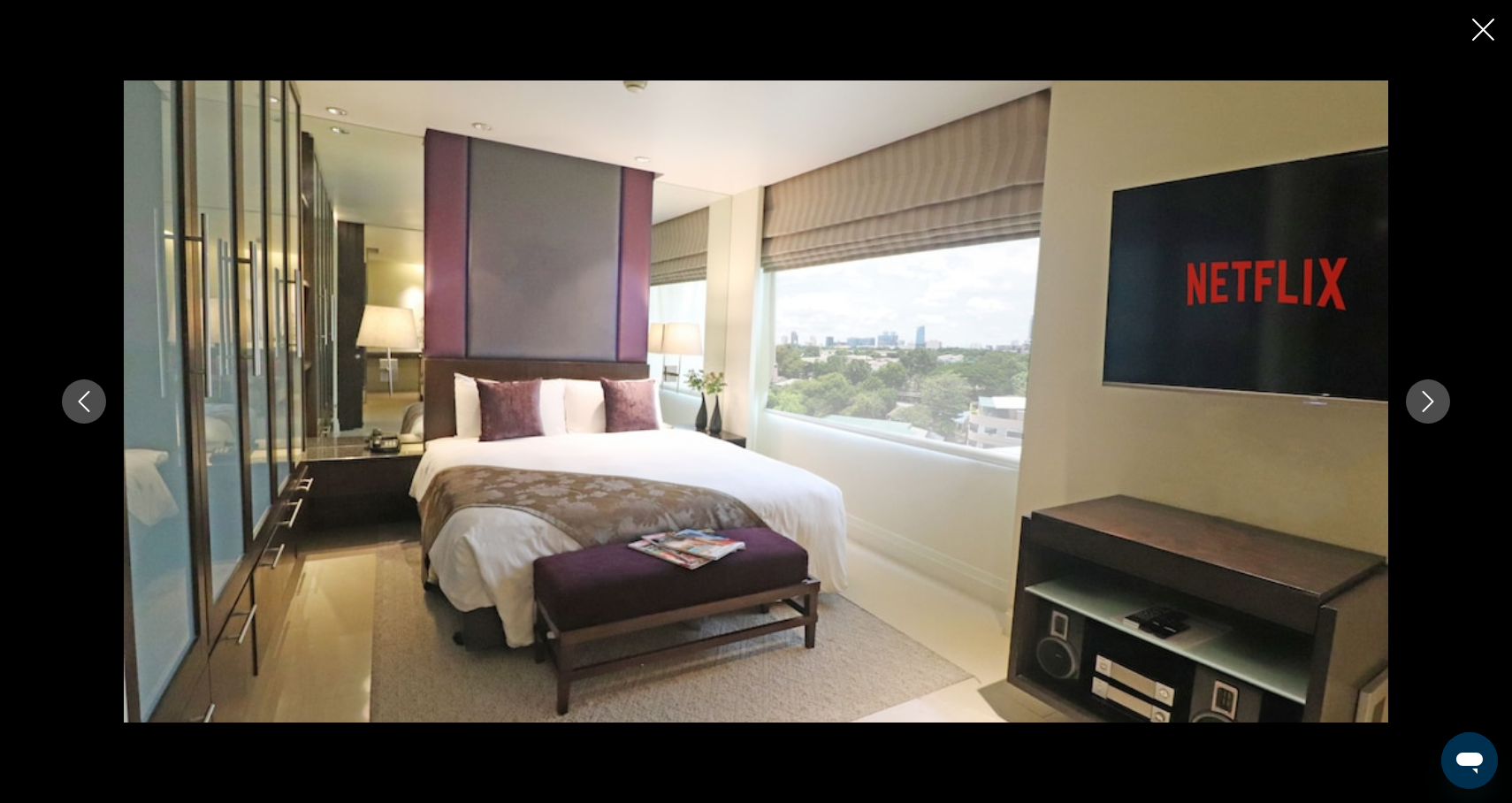
click at [1437, 405] on icon "Next image" at bounding box center [1428, 402] width 21 height 21
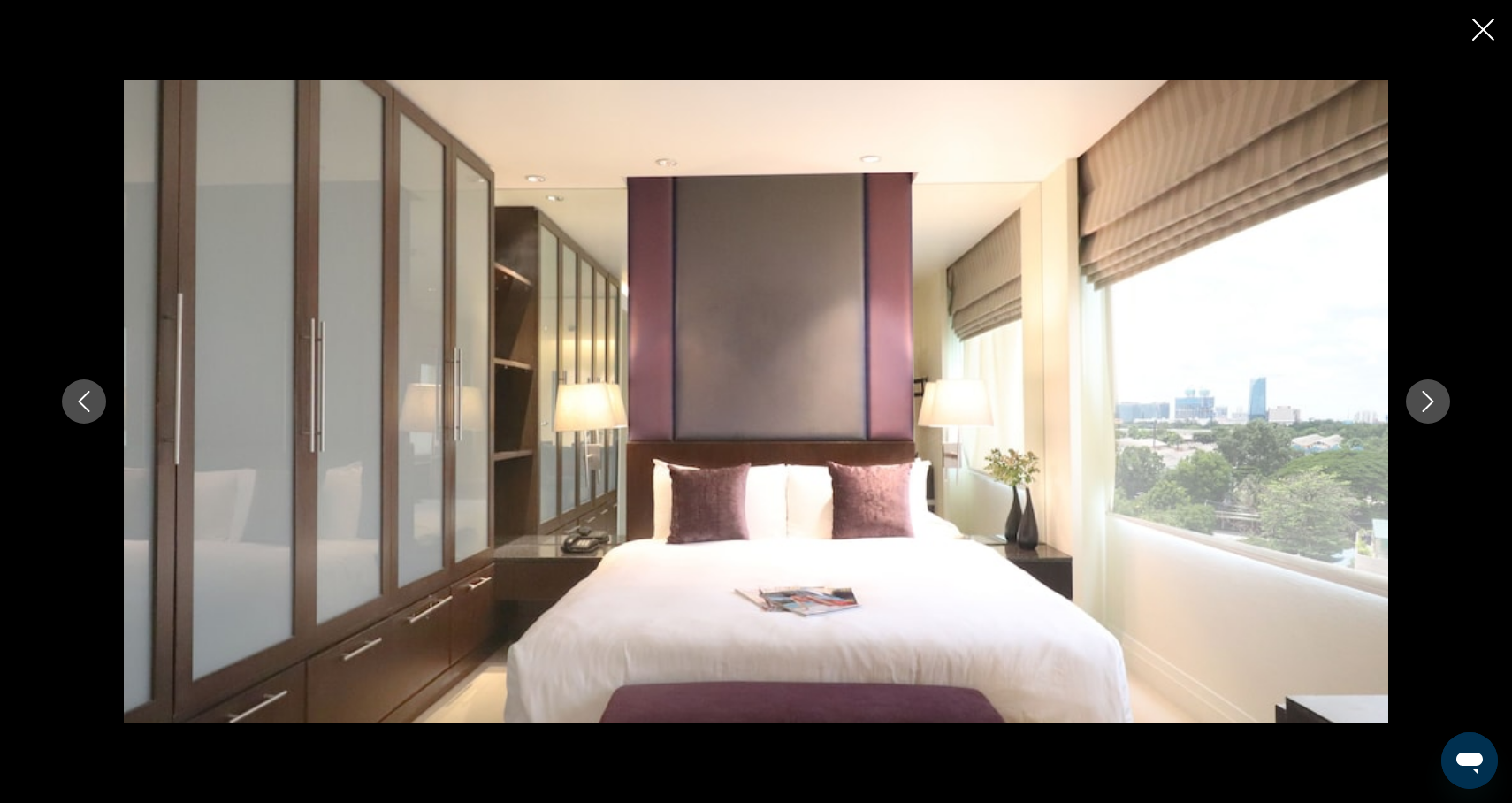
click at [1437, 406] on icon "Next image" at bounding box center [1428, 402] width 21 height 21
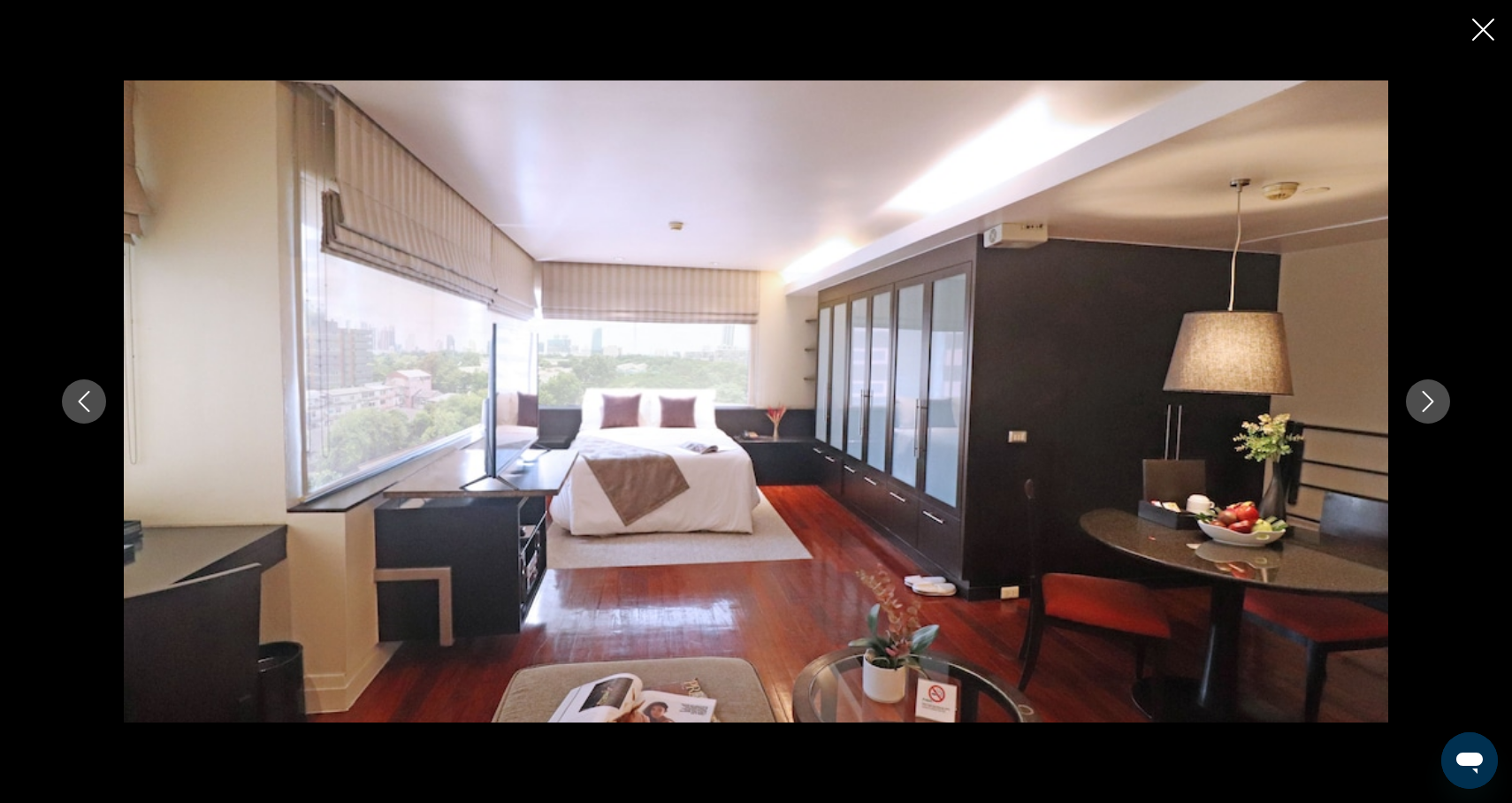
click at [1437, 406] on icon "Next image" at bounding box center [1428, 402] width 21 height 21
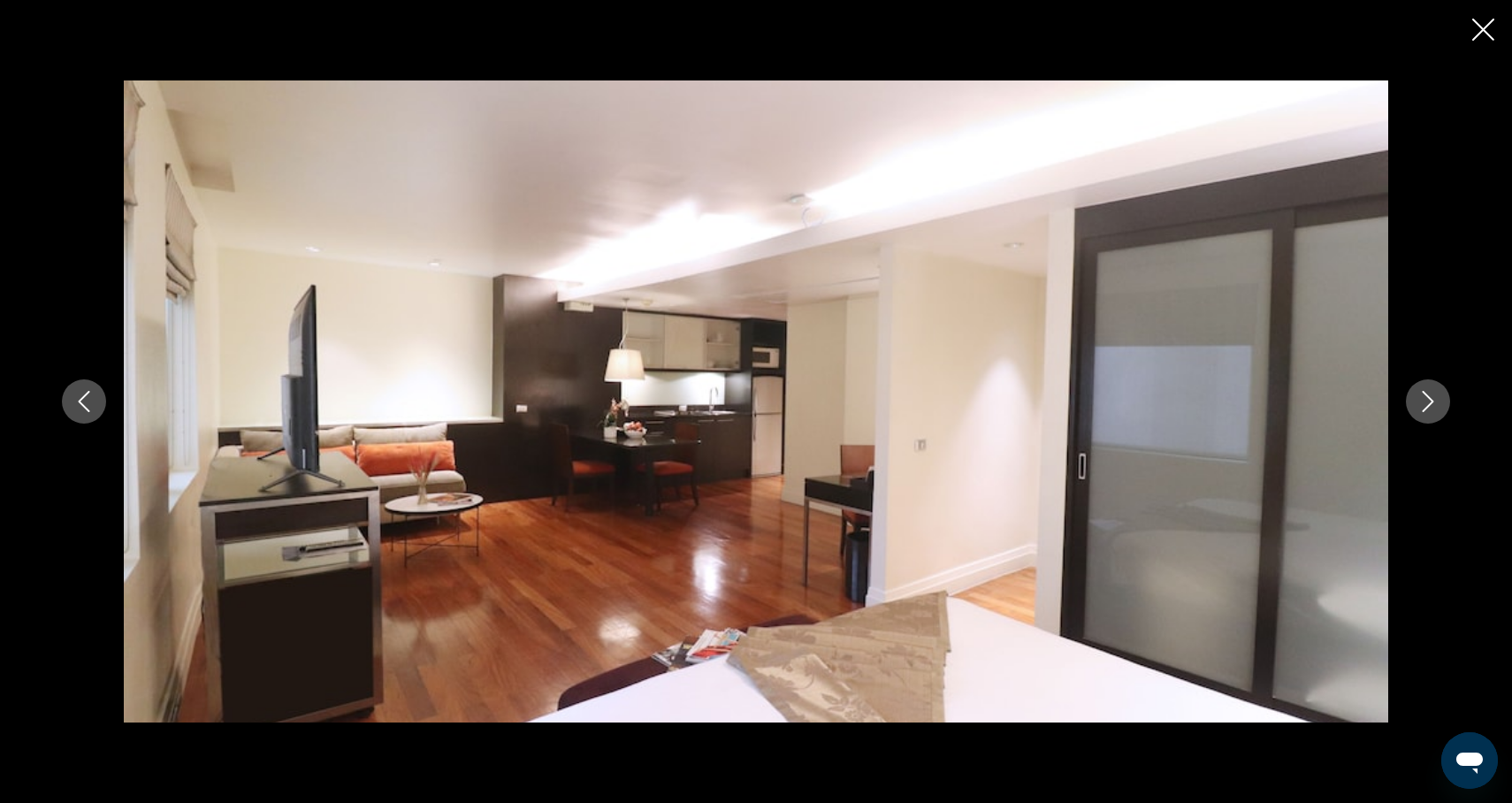
click at [1437, 406] on icon "Next image" at bounding box center [1428, 402] width 21 height 21
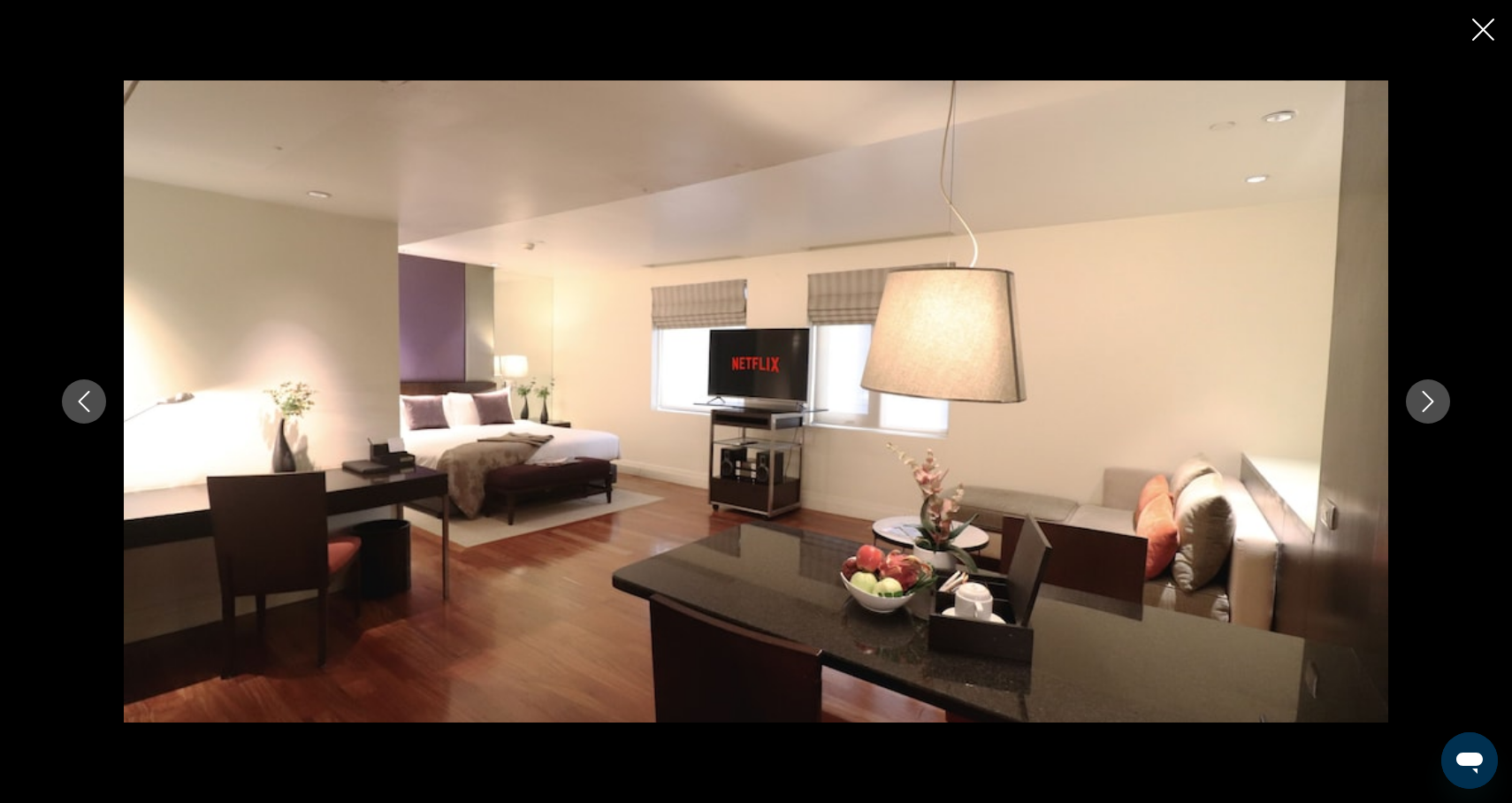
click at [1437, 406] on icon "Next image" at bounding box center [1428, 402] width 21 height 21
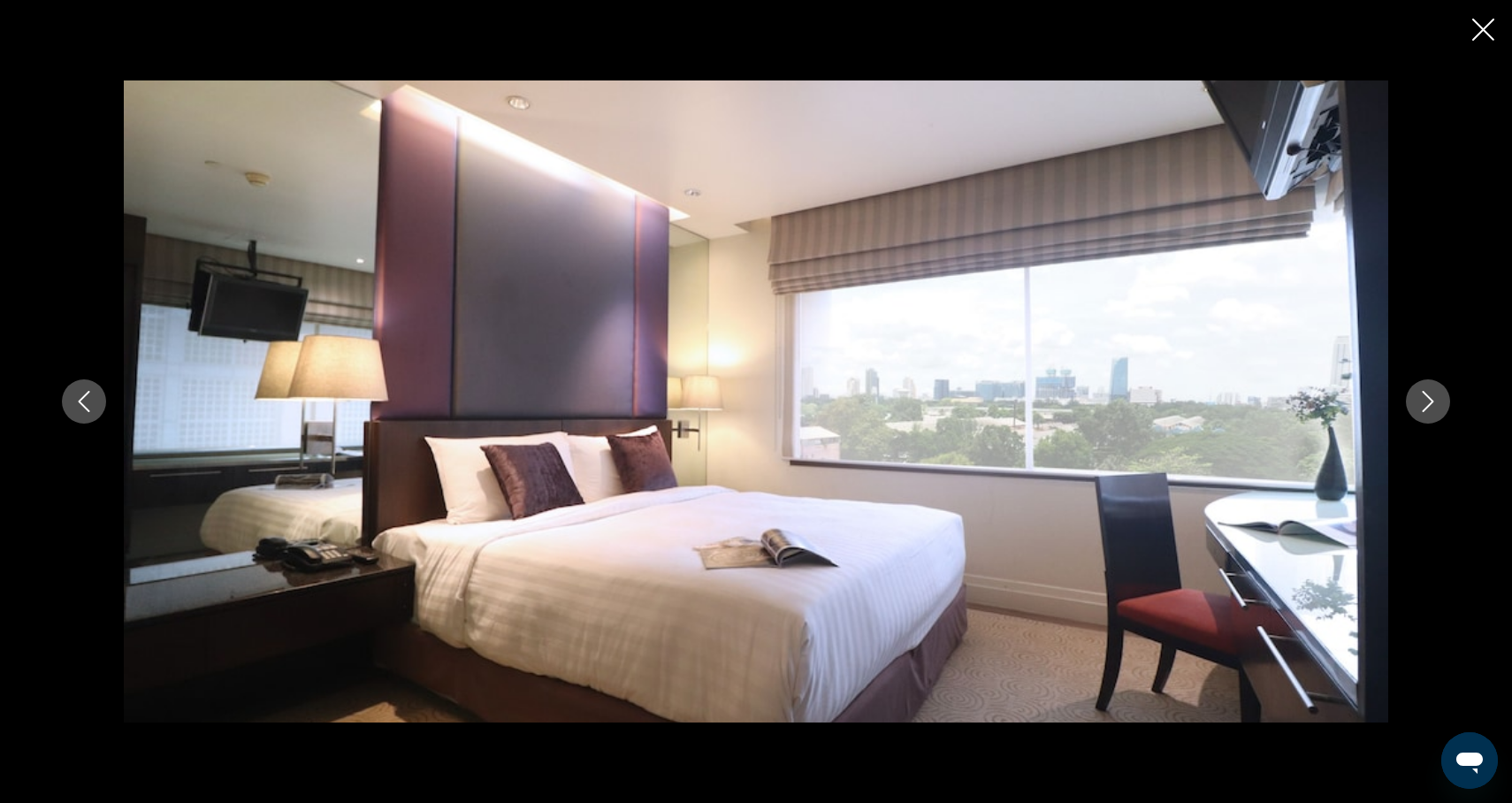
click at [1437, 407] on icon "Next image" at bounding box center [1428, 402] width 21 height 21
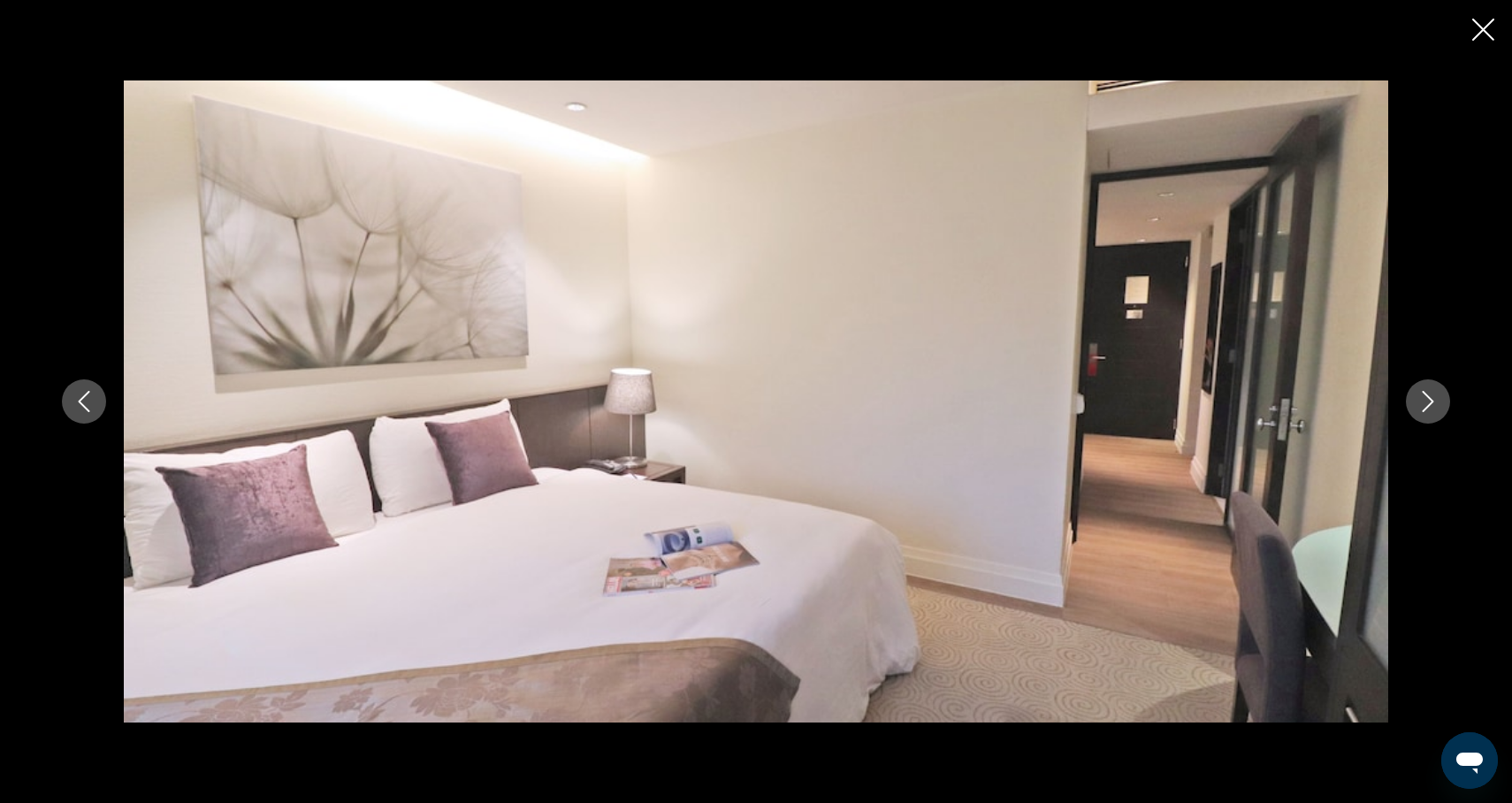
click at [1436, 405] on icon "Next image" at bounding box center [1428, 402] width 21 height 21
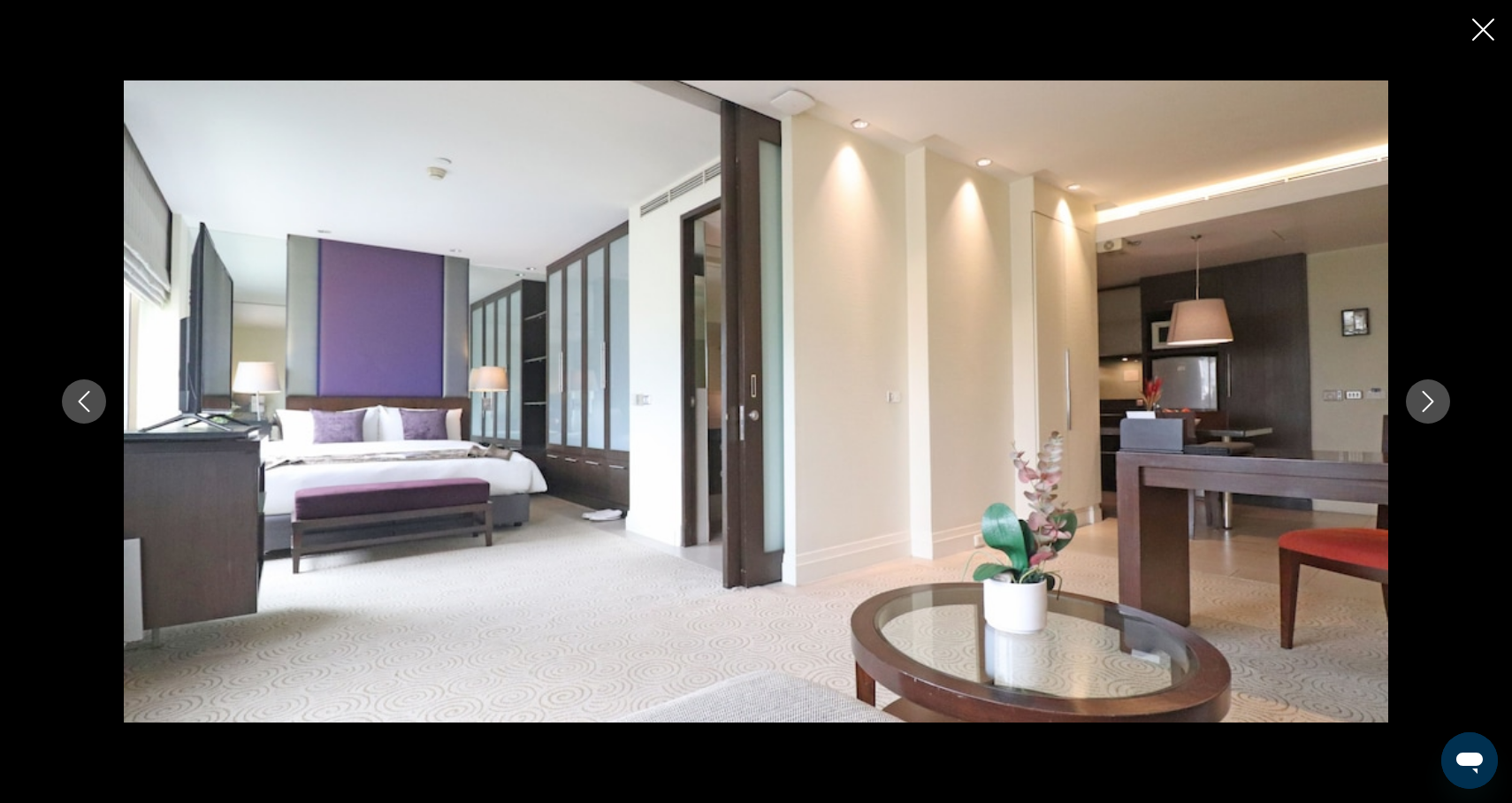
click at [1436, 406] on icon "Next image" at bounding box center [1428, 402] width 21 height 21
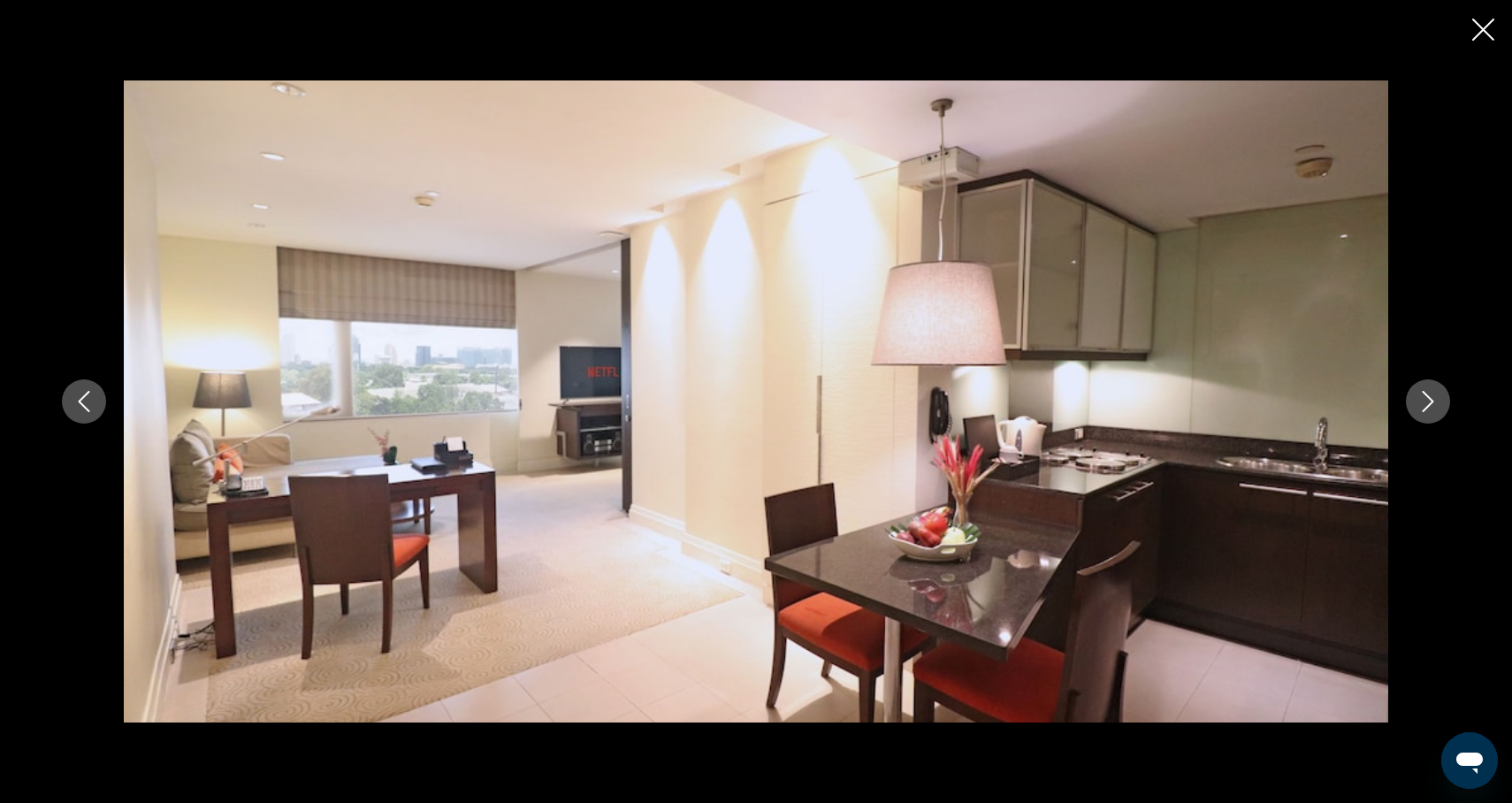
click at [1436, 406] on icon "Next image" at bounding box center [1428, 402] width 21 height 21
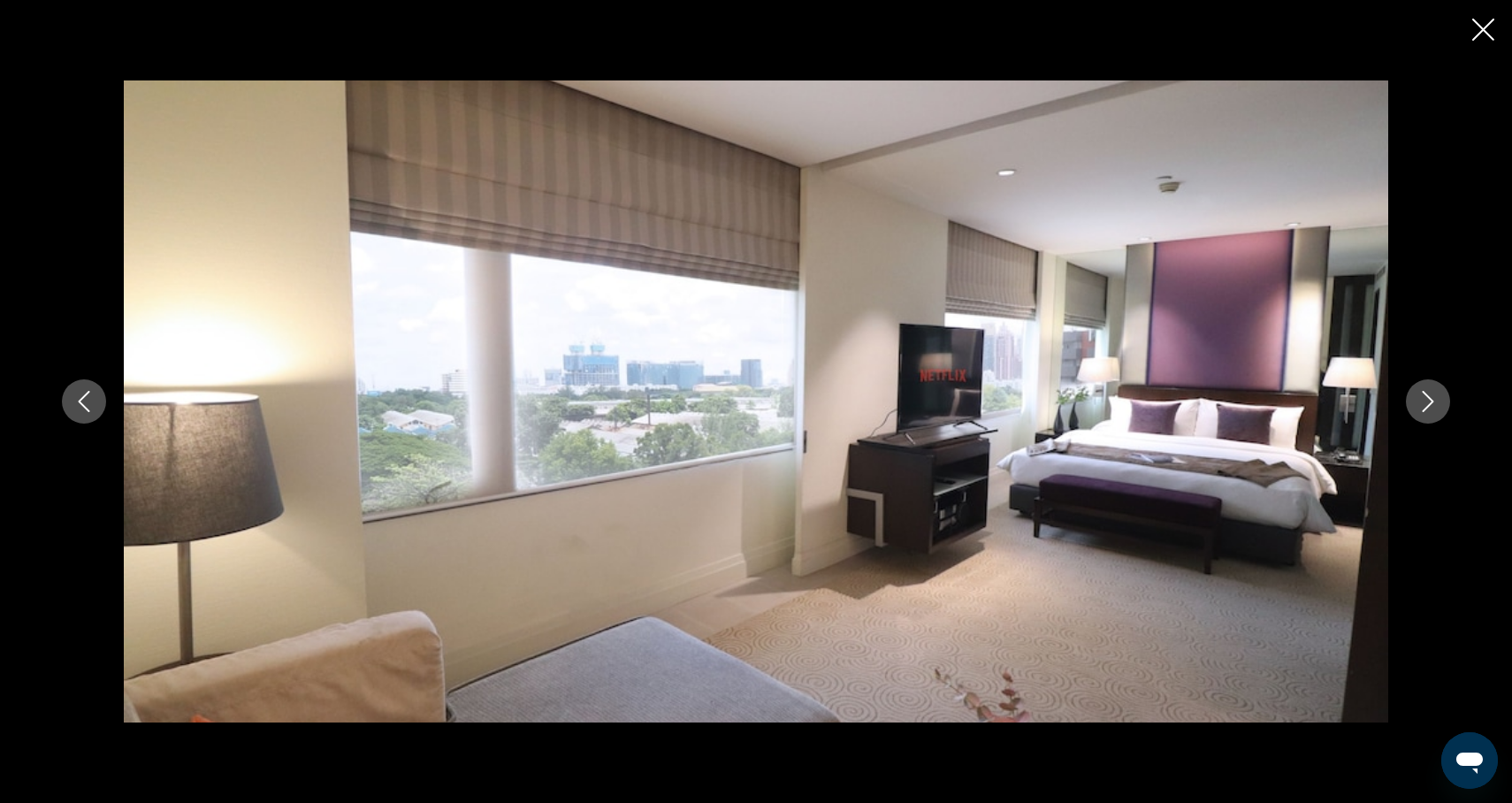
click at [1436, 407] on icon "Next image" at bounding box center [1428, 402] width 21 height 21
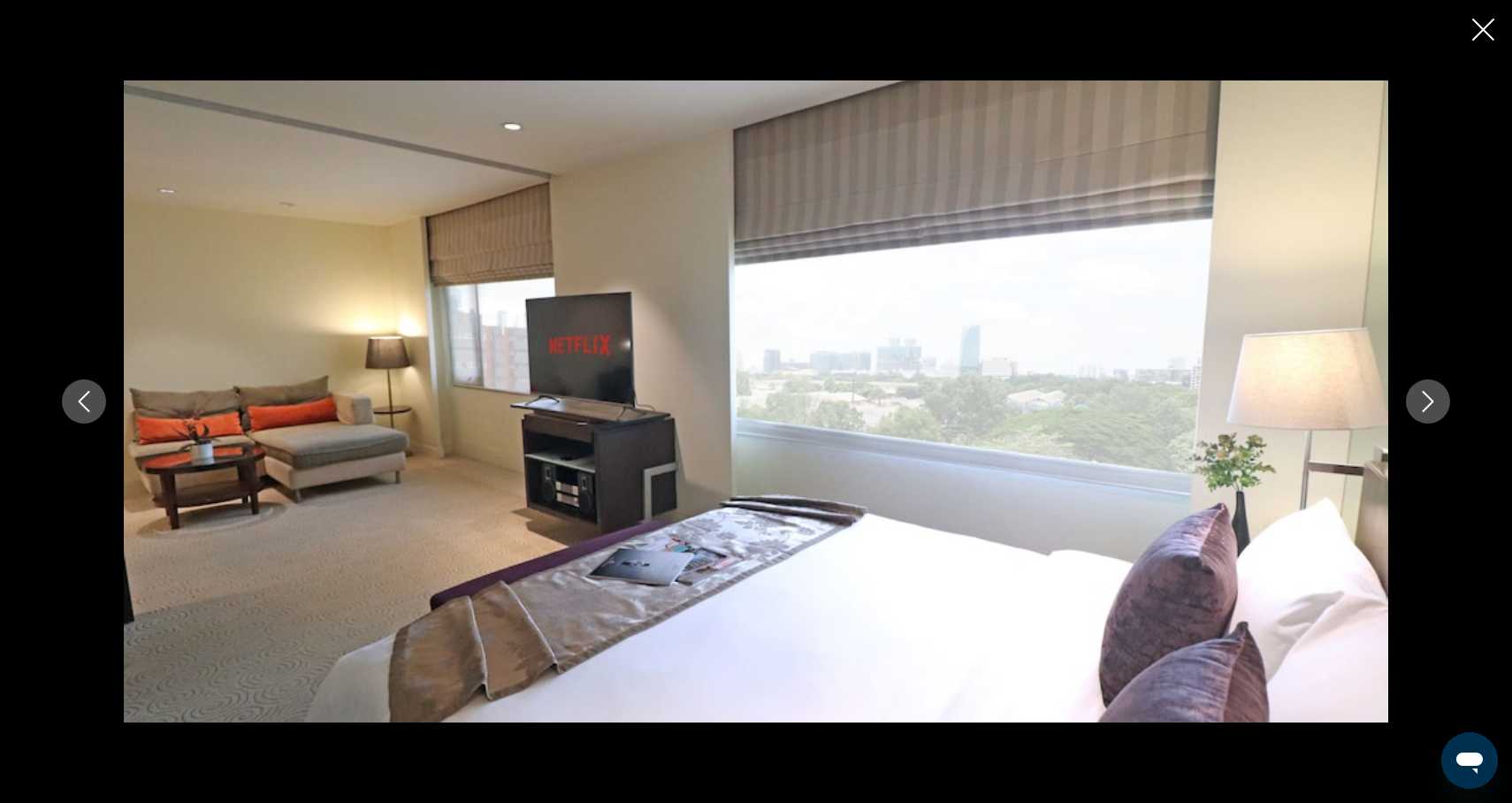
click at [1436, 407] on icon "Next image" at bounding box center [1428, 402] width 21 height 21
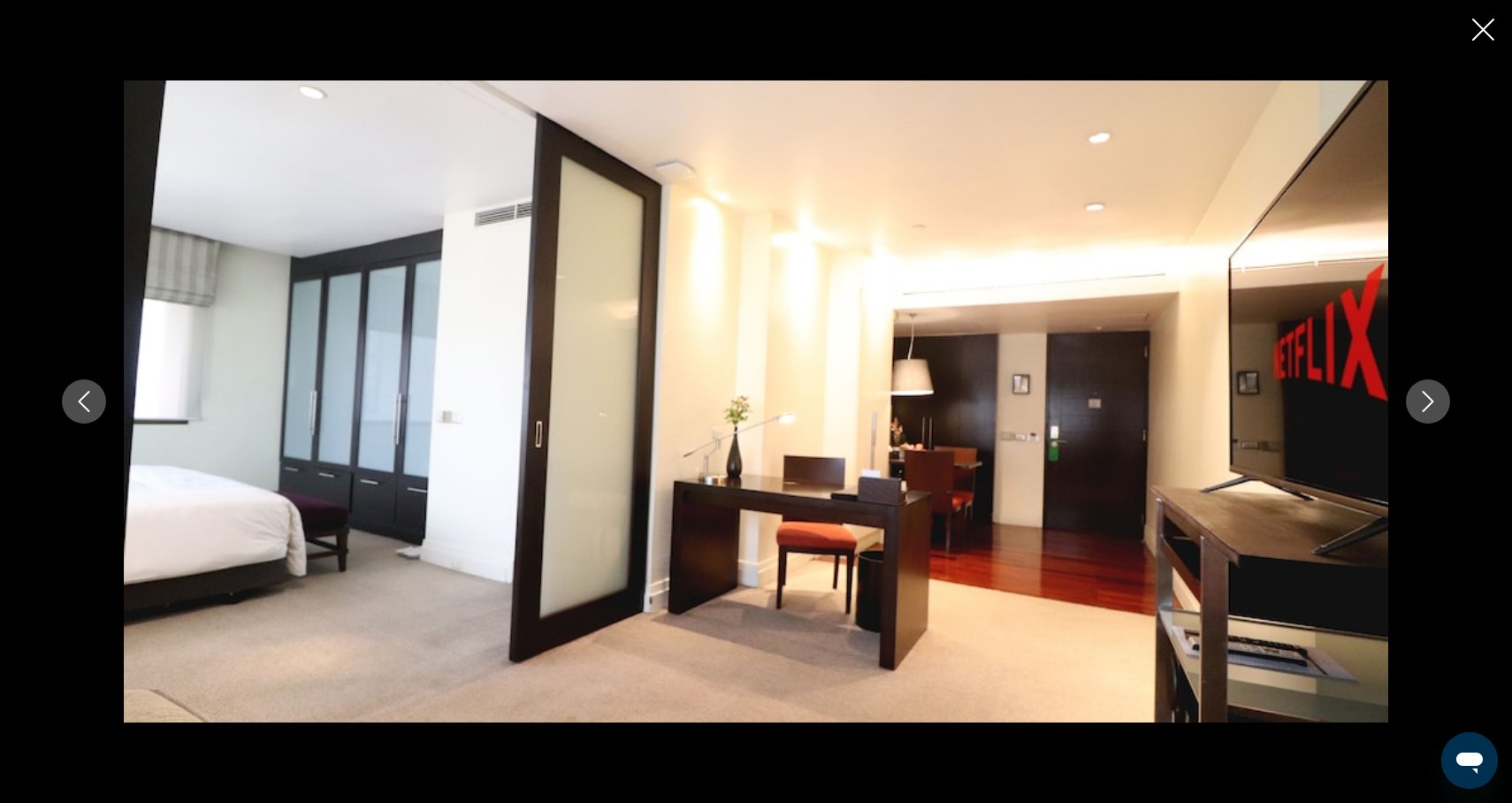
click at [1436, 407] on icon "Next image" at bounding box center [1428, 402] width 21 height 21
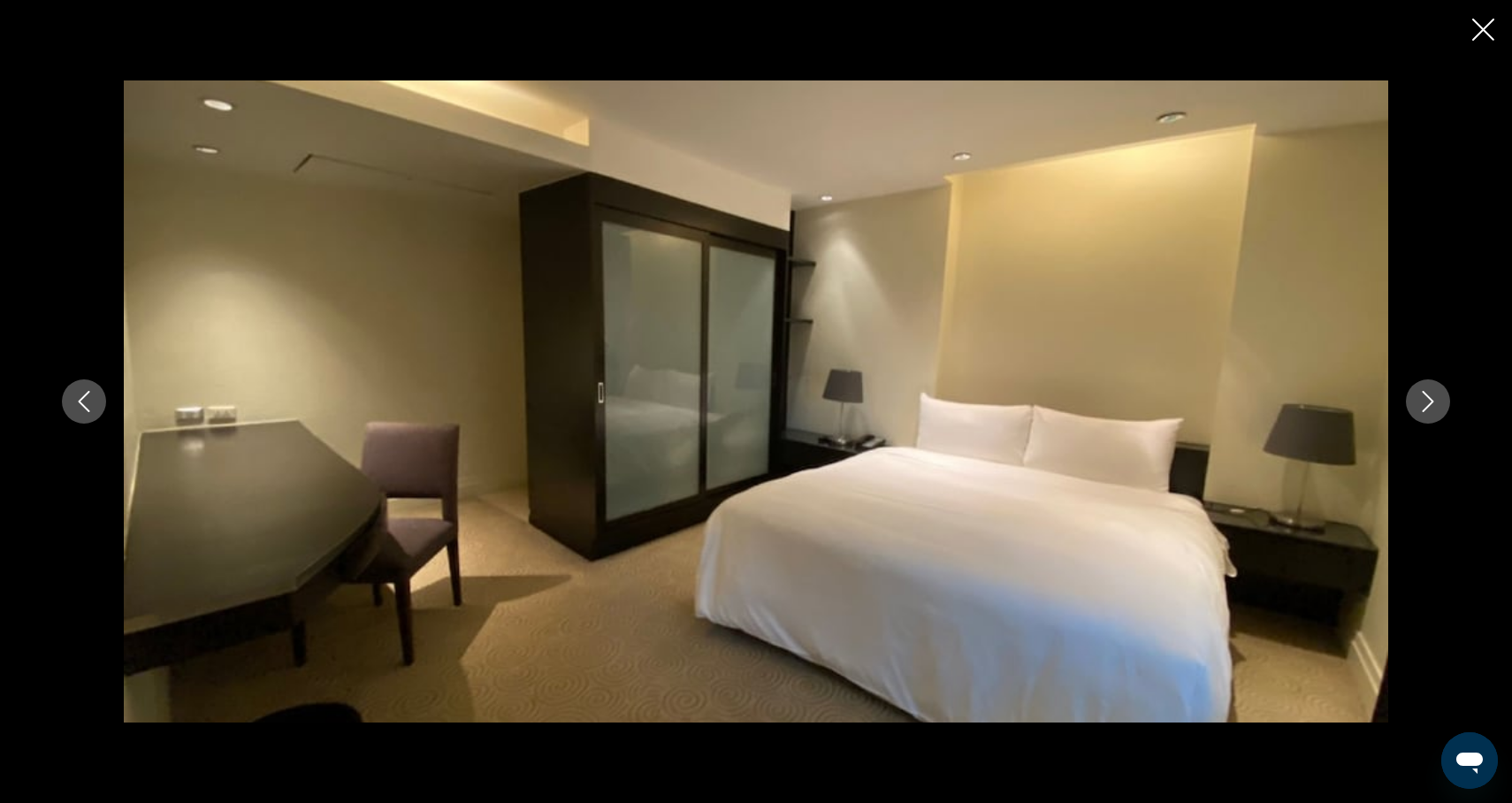
click at [1484, 26] on icon "Close slideshow" at bounding box center [1483, 29] width 22 height 22
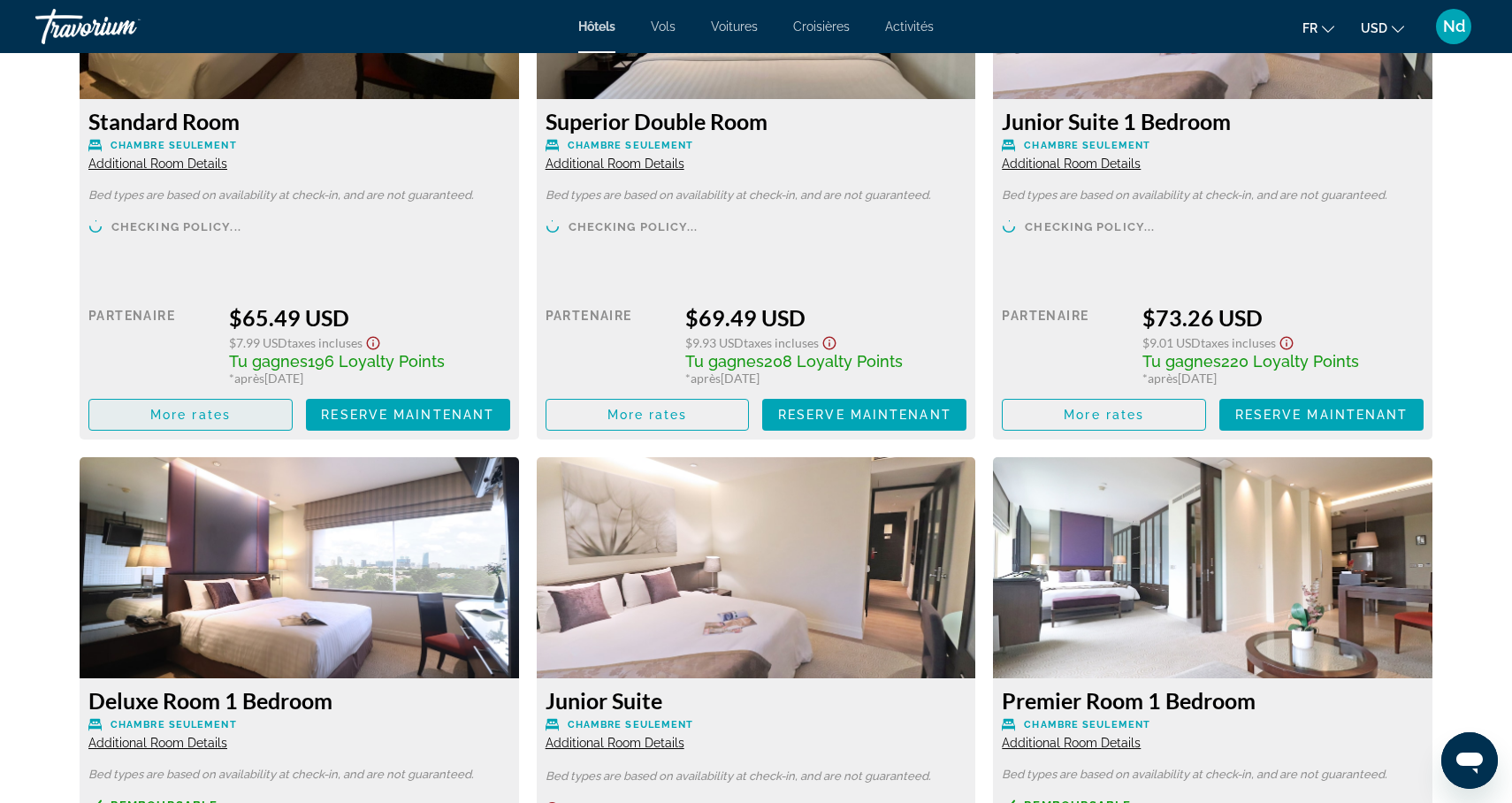
scroll to position [2634, 0]
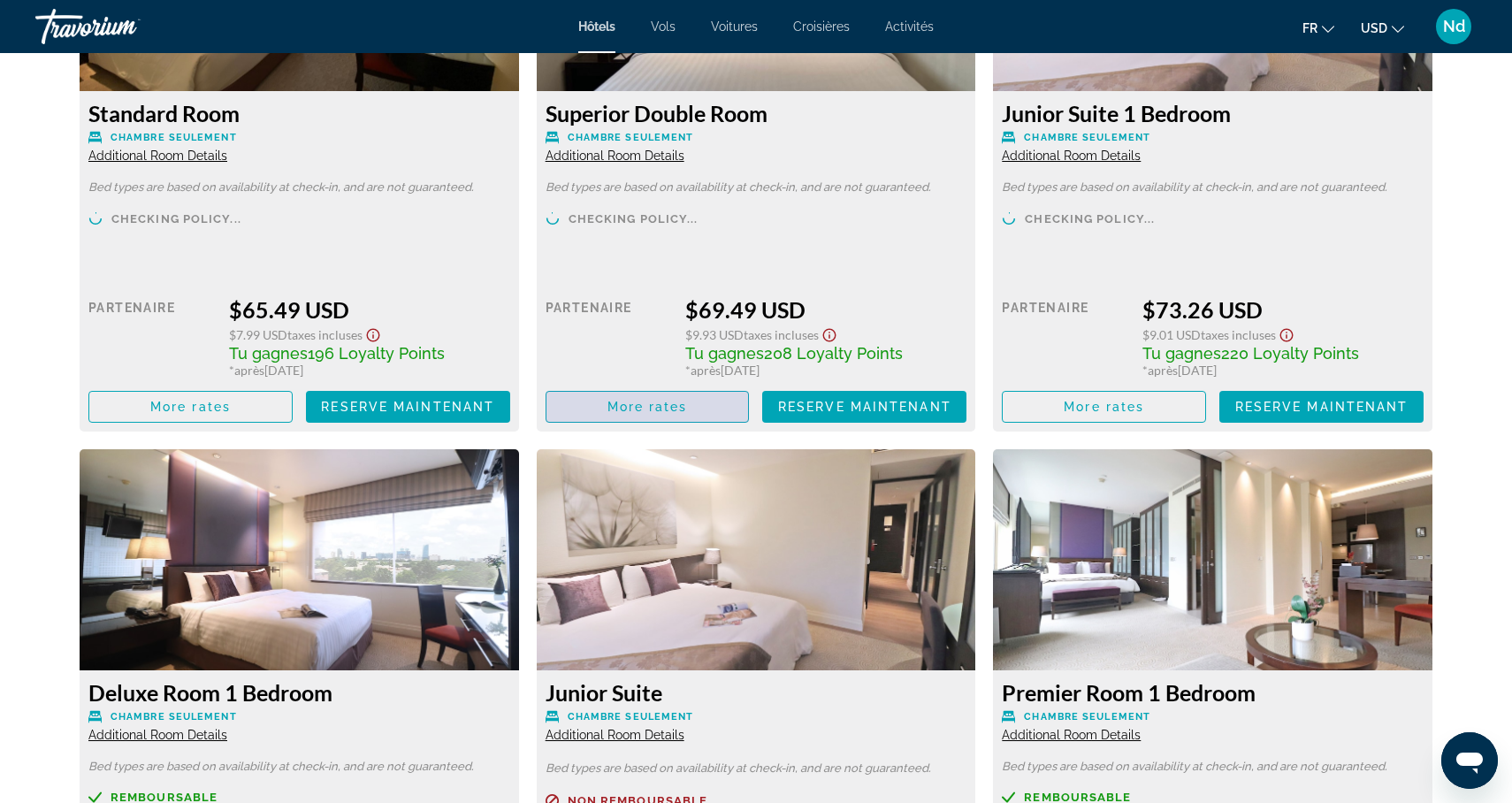
click at [645, 397] on span "Main content" at bounding box center [647, 407] width 202 height 43
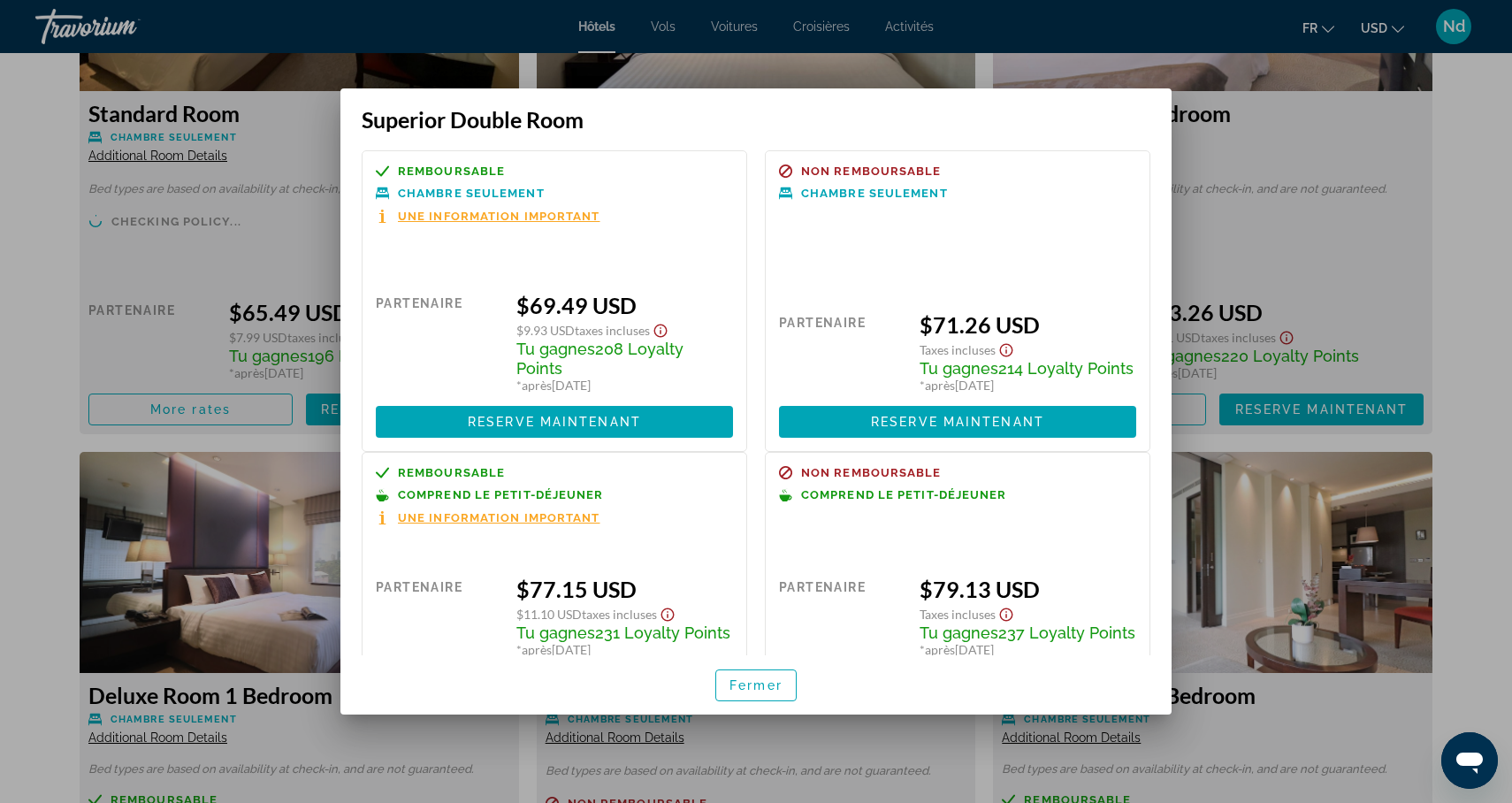
click at [36, 193] on div at bounding box center [756, 401] width 1512 height 803
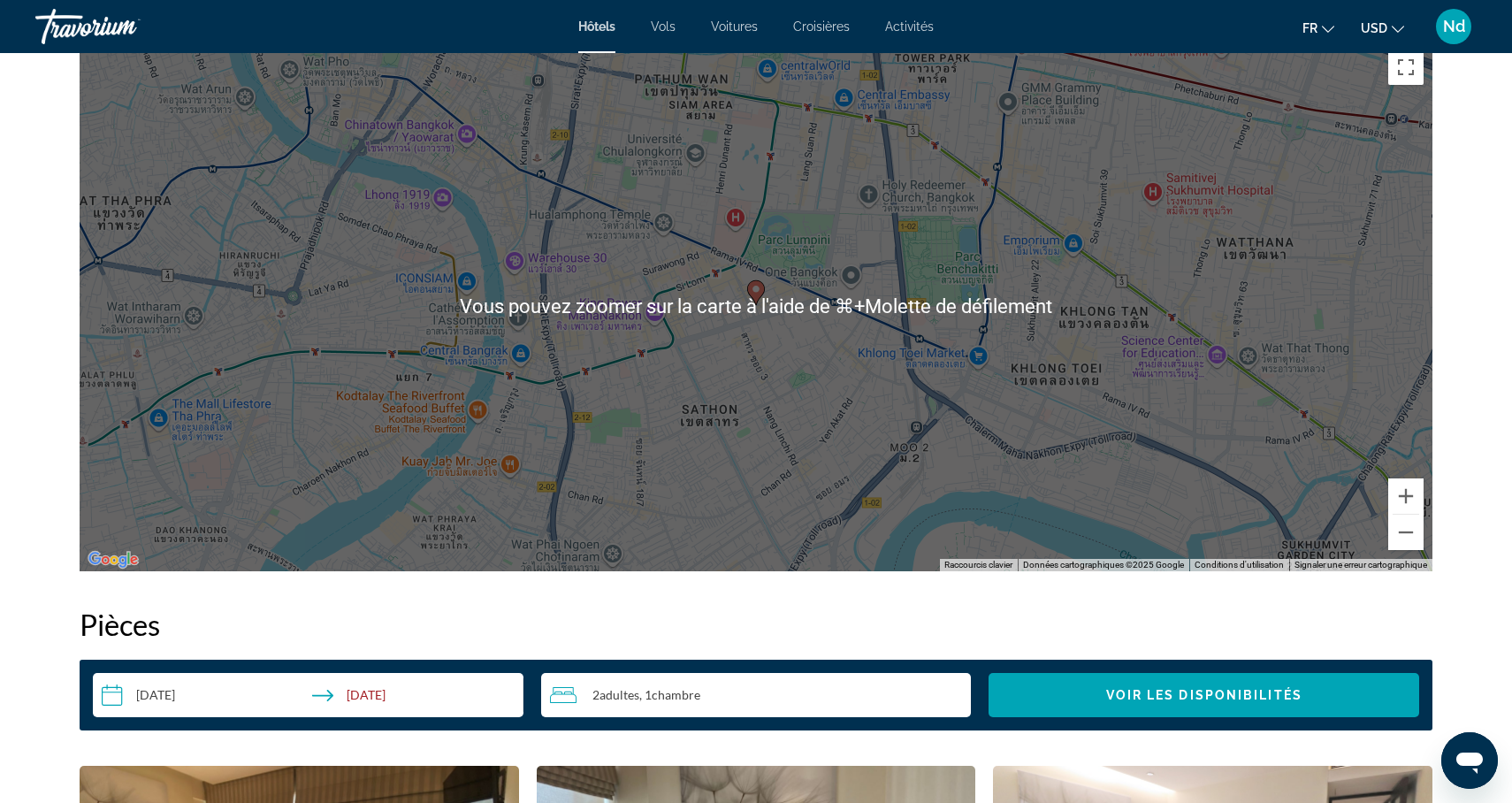
scroll to position [1733, 0]
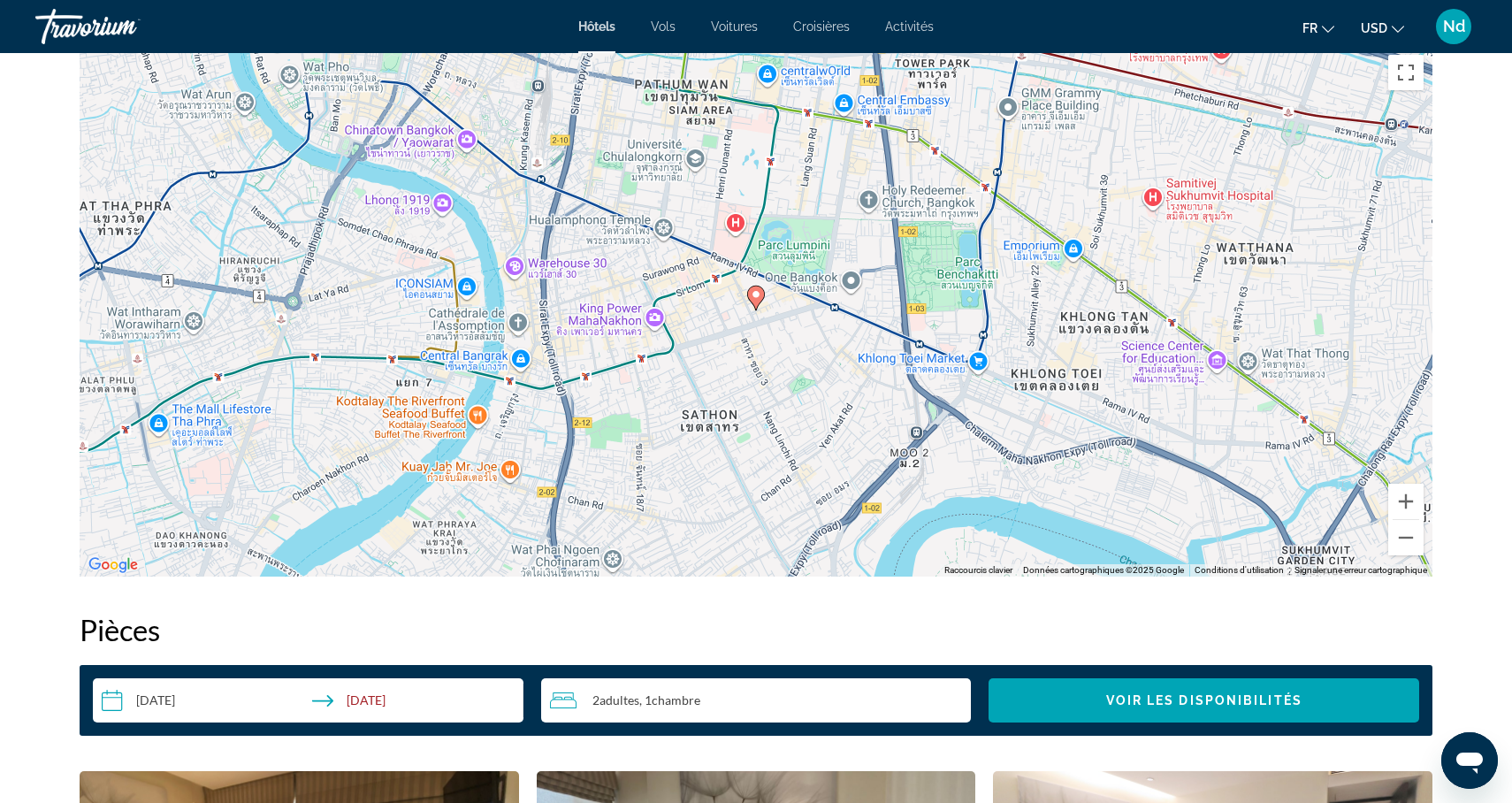
click at [761, 297] on image "Main content" at bounding box center [756, 295] width 11 height 11
click at [759, 297] on image "Main content" at bounding box center [756, 295] width 11 height 11
click at [757, 296] on image "Main content" at bounding box center [756, 295] width 11 height 11
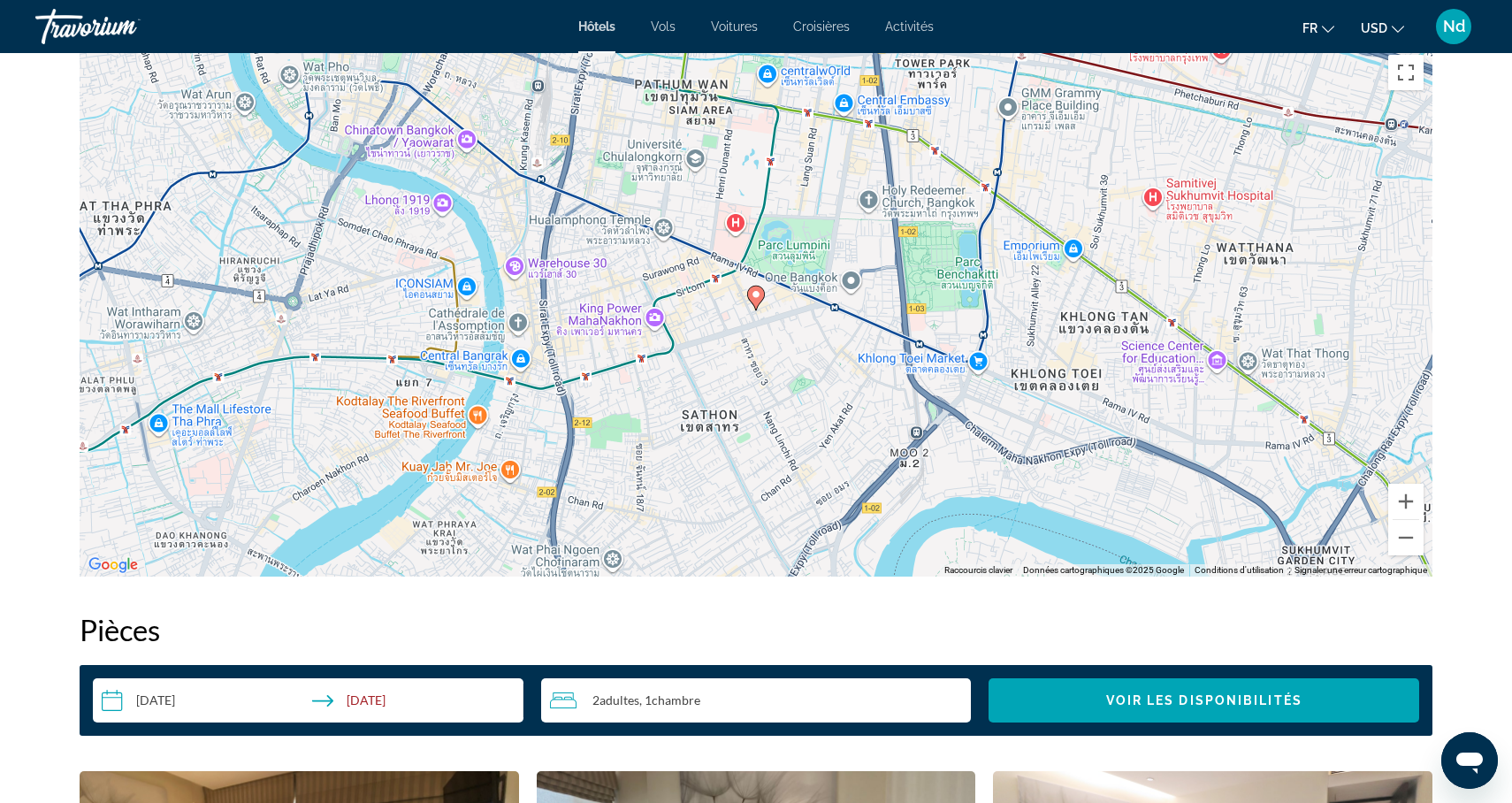
click at [757, 296] on image "Main content" at bounding box center [756, 295] width 11 height 11
click at [758, 297] on image "Main content" at bounding box center [756, 295] width 11 height 11
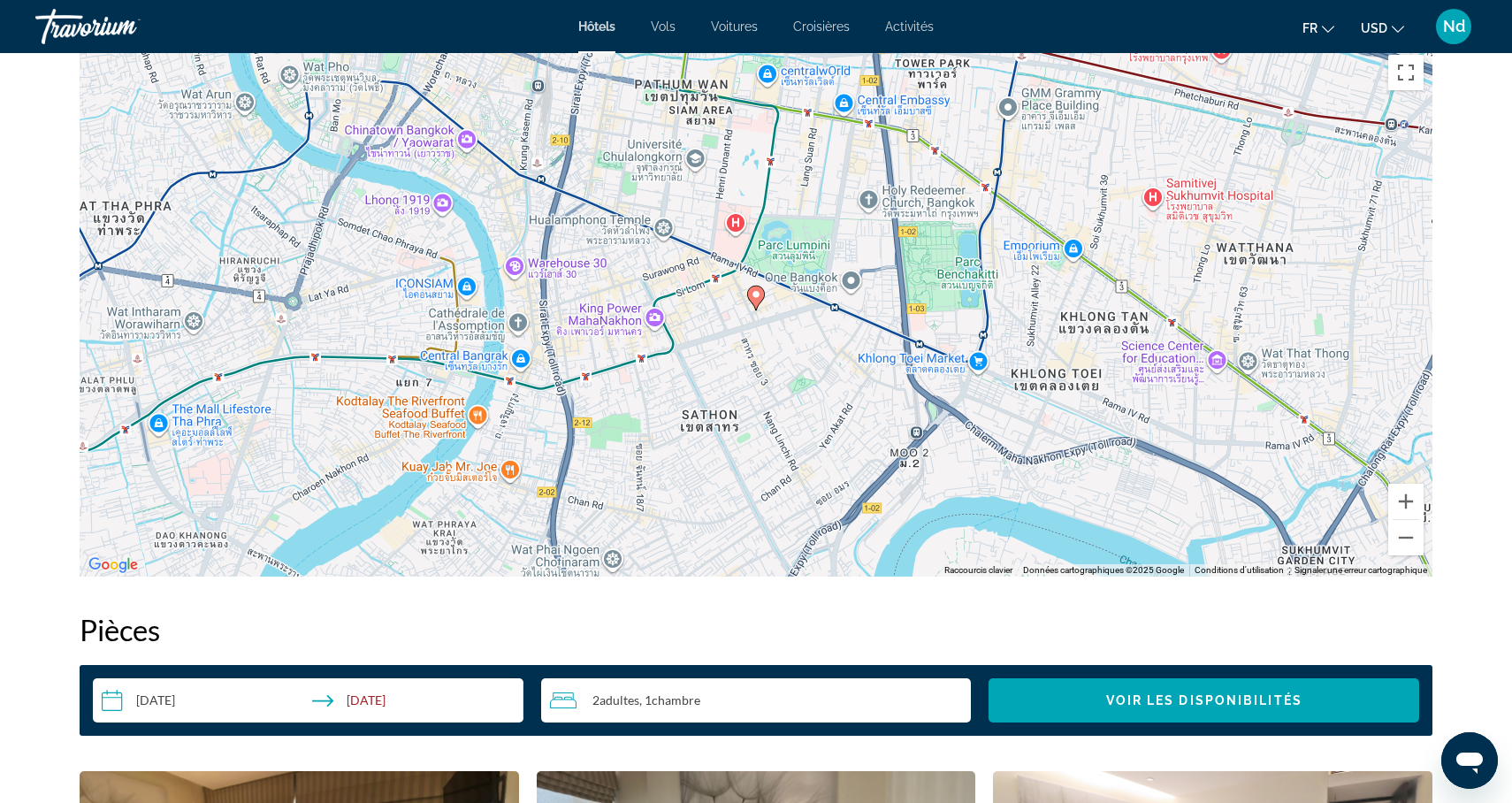
click at [758, 297] on image "Main content" at bounding box center [756, 295] width 11 height 11
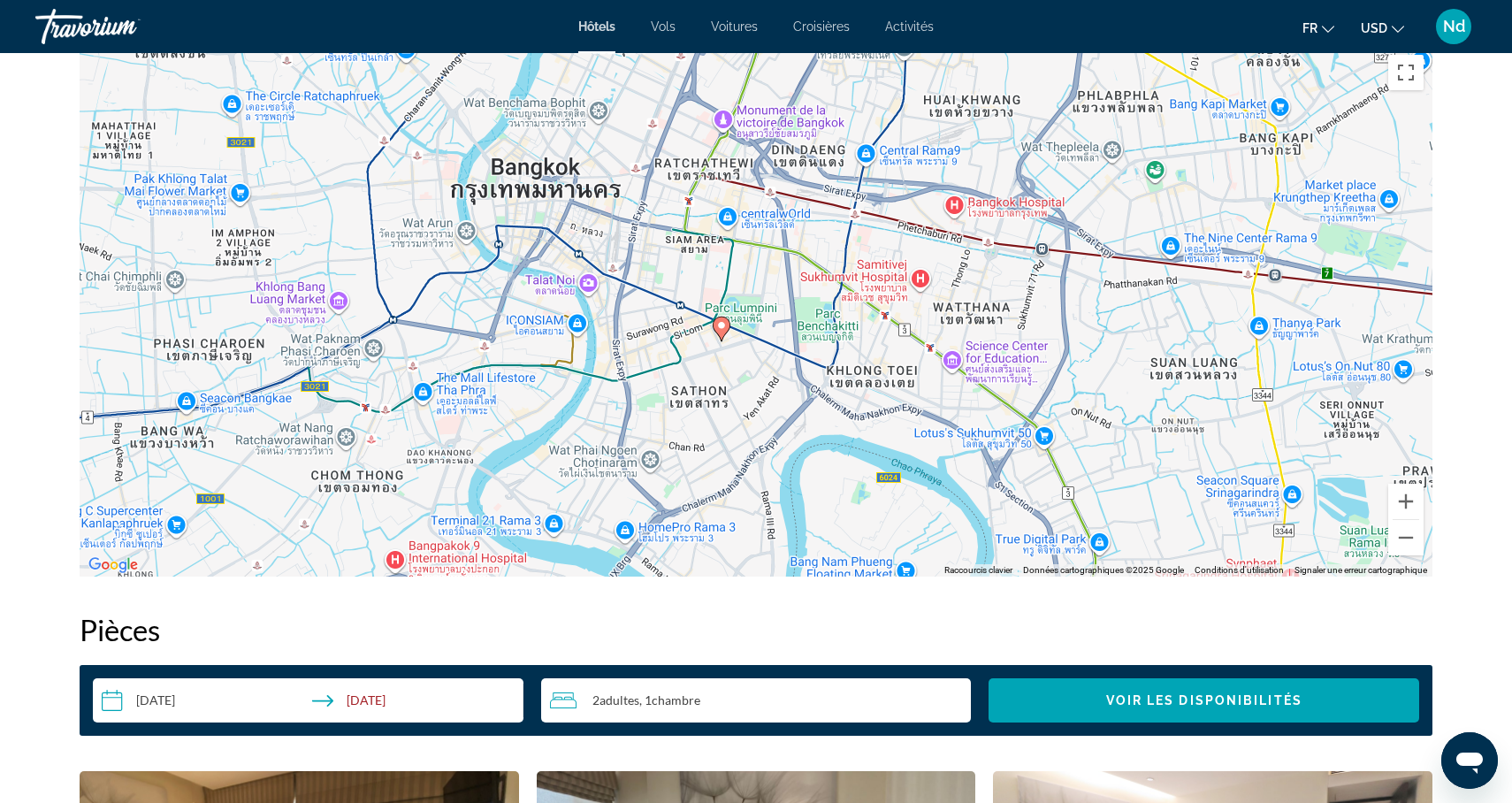
click at [720, 324] on image "Main content" at bounding box center [722, 325] width 11 height 11
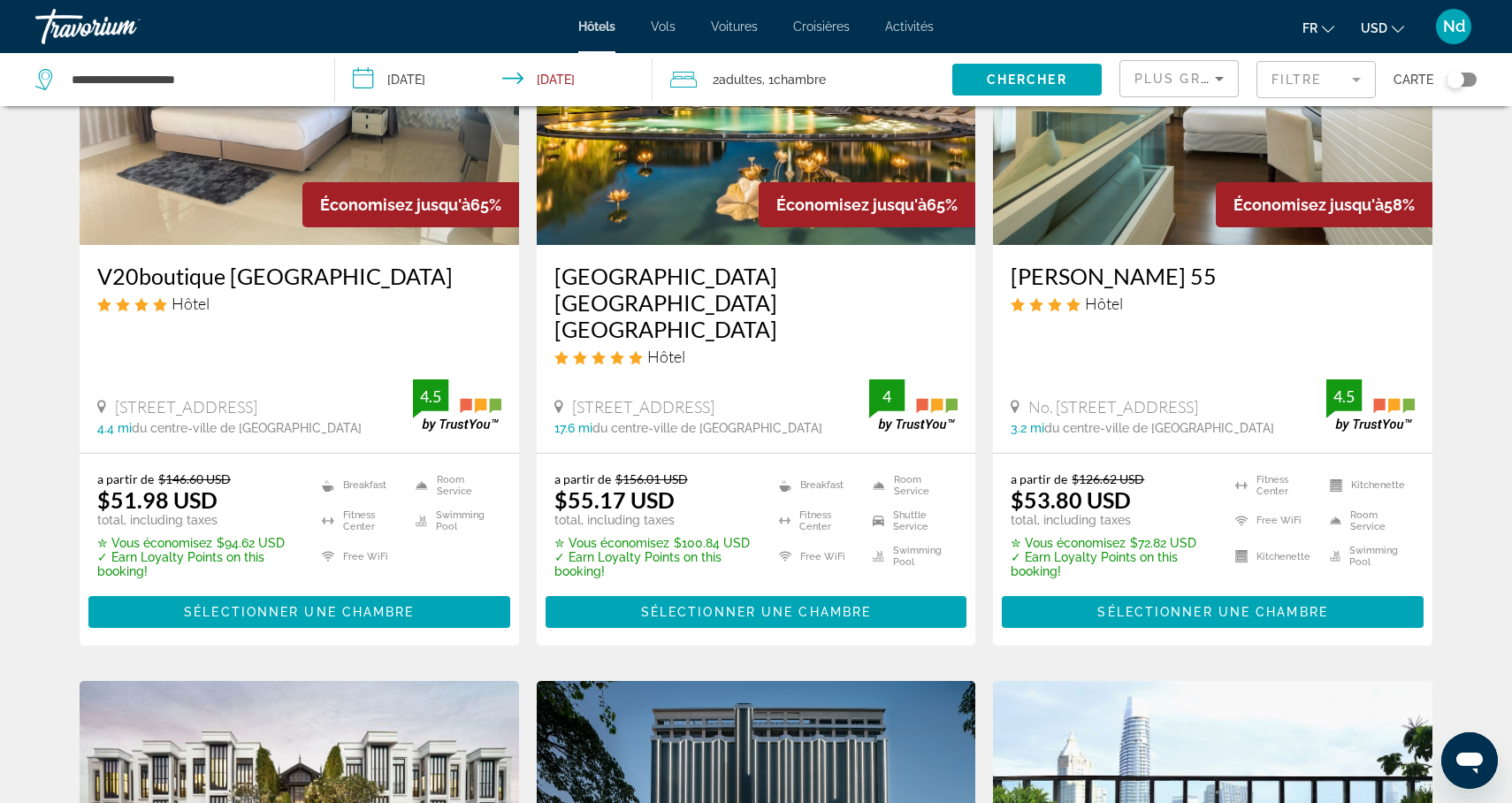
scroll to position [207, 0]
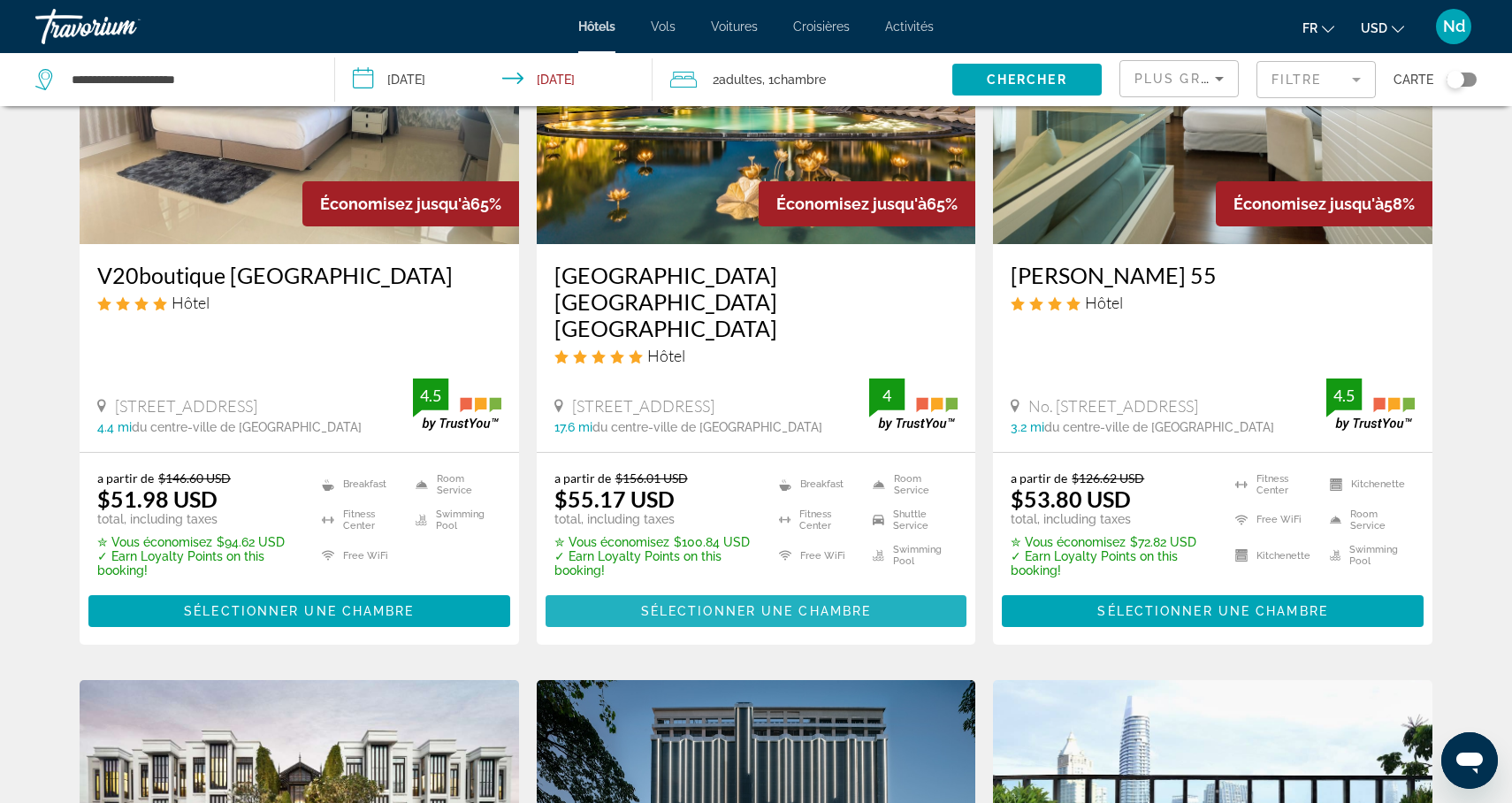
click at [758, 604] on span "Sélectionner une chambre" at bounding box center [756, 611] width 230 height 14
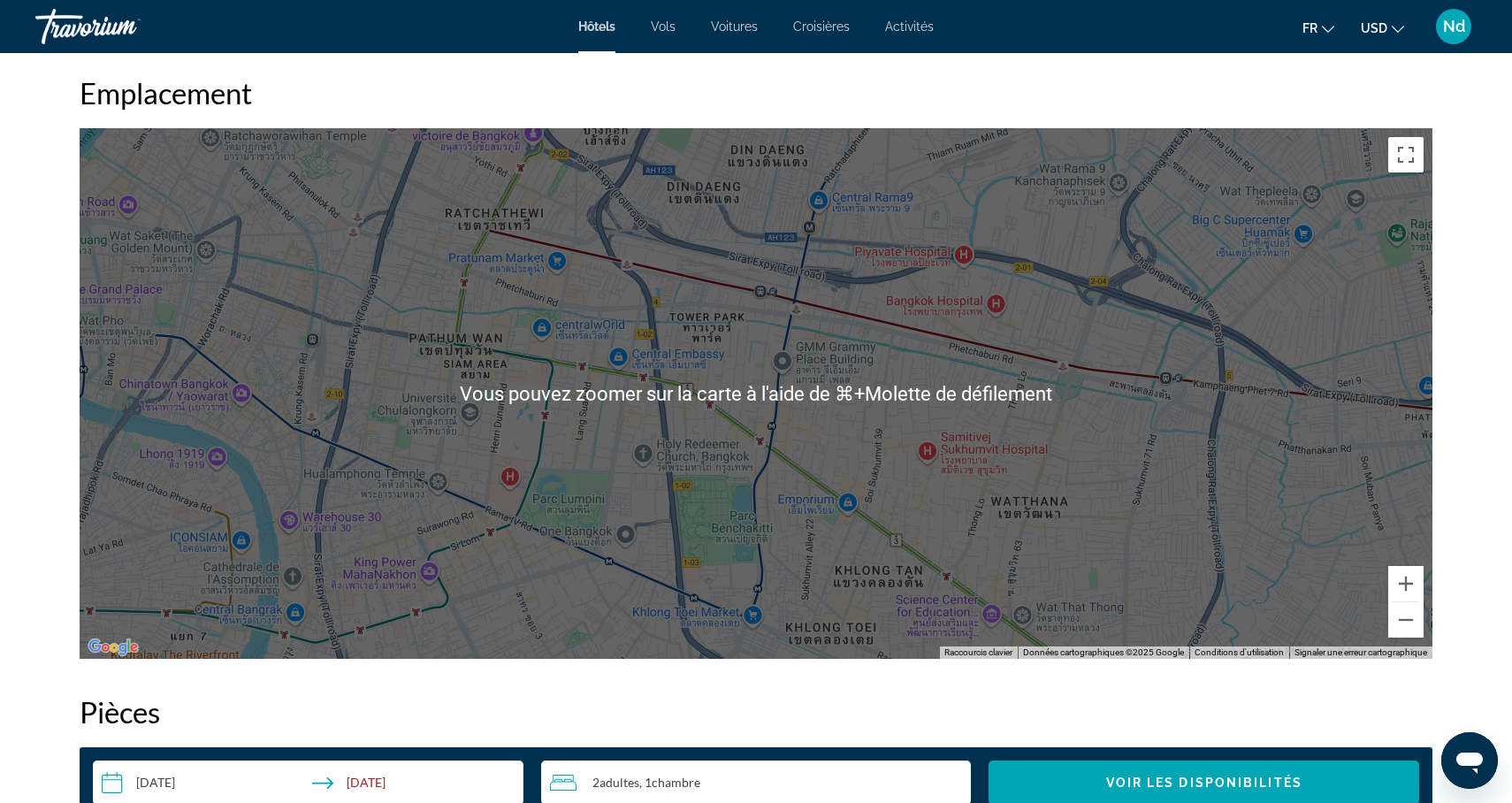
scroll to position [1654, 0]
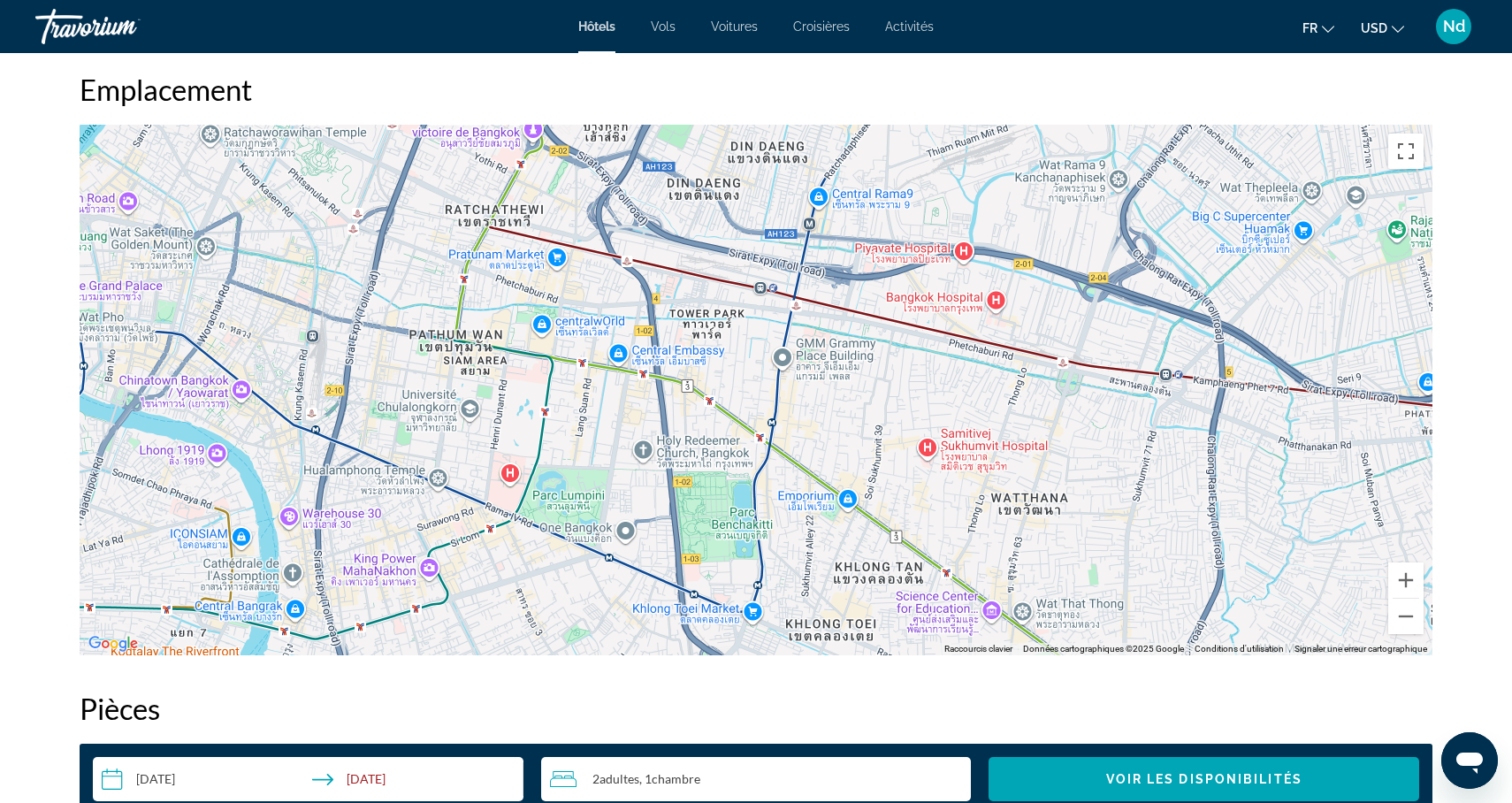
click at [1054, 568] on div "Main content" at bounding box center [756, 390] width 1353 height 531
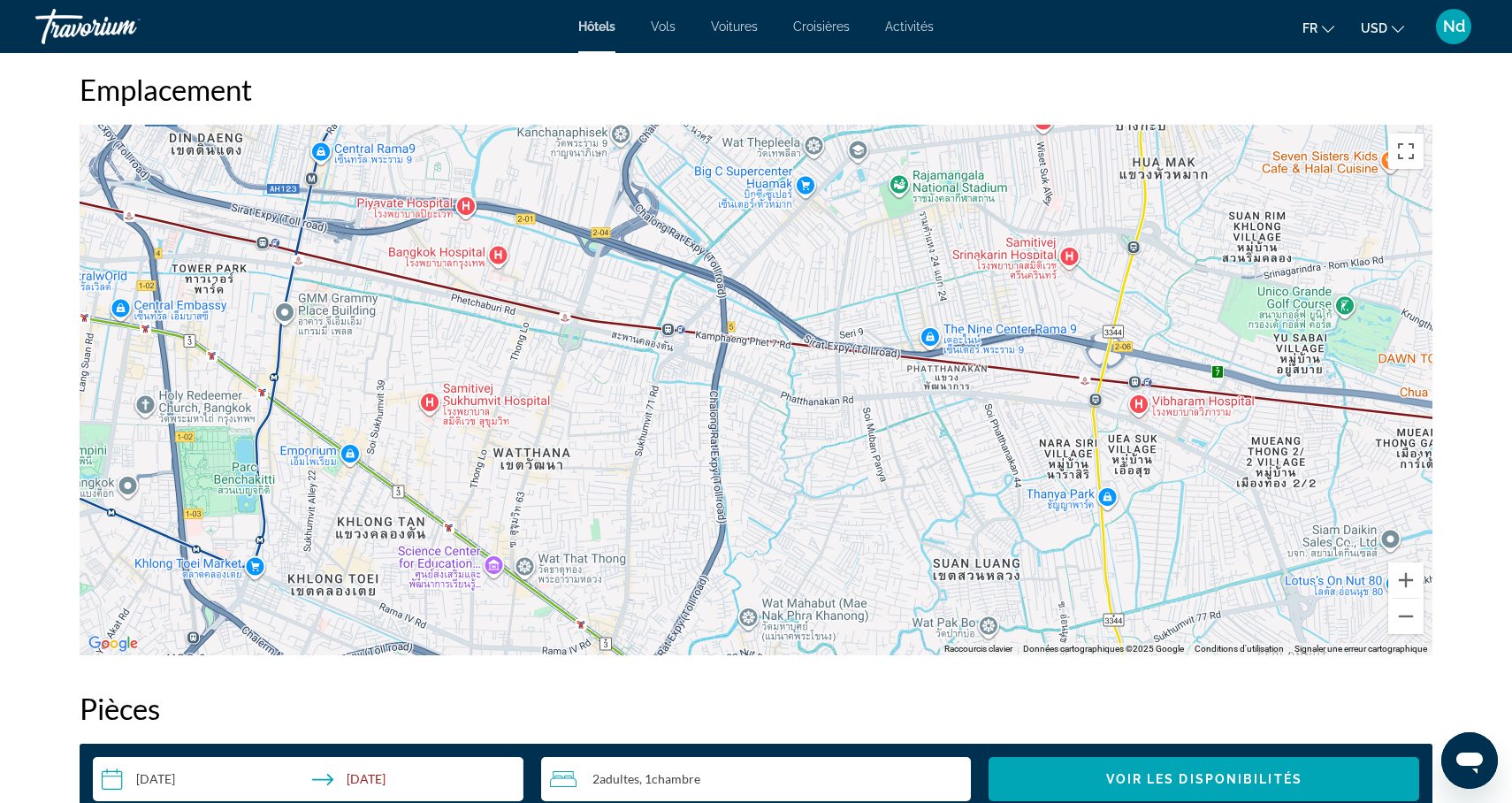
drag, startPoint x: 1054, startPoint y: 568, endPoint x: 535, endPoint y: 525, distance: 520.8
click at [535, 525] on div "Main content" at bounding box center [756, 390] width 1353 height 531
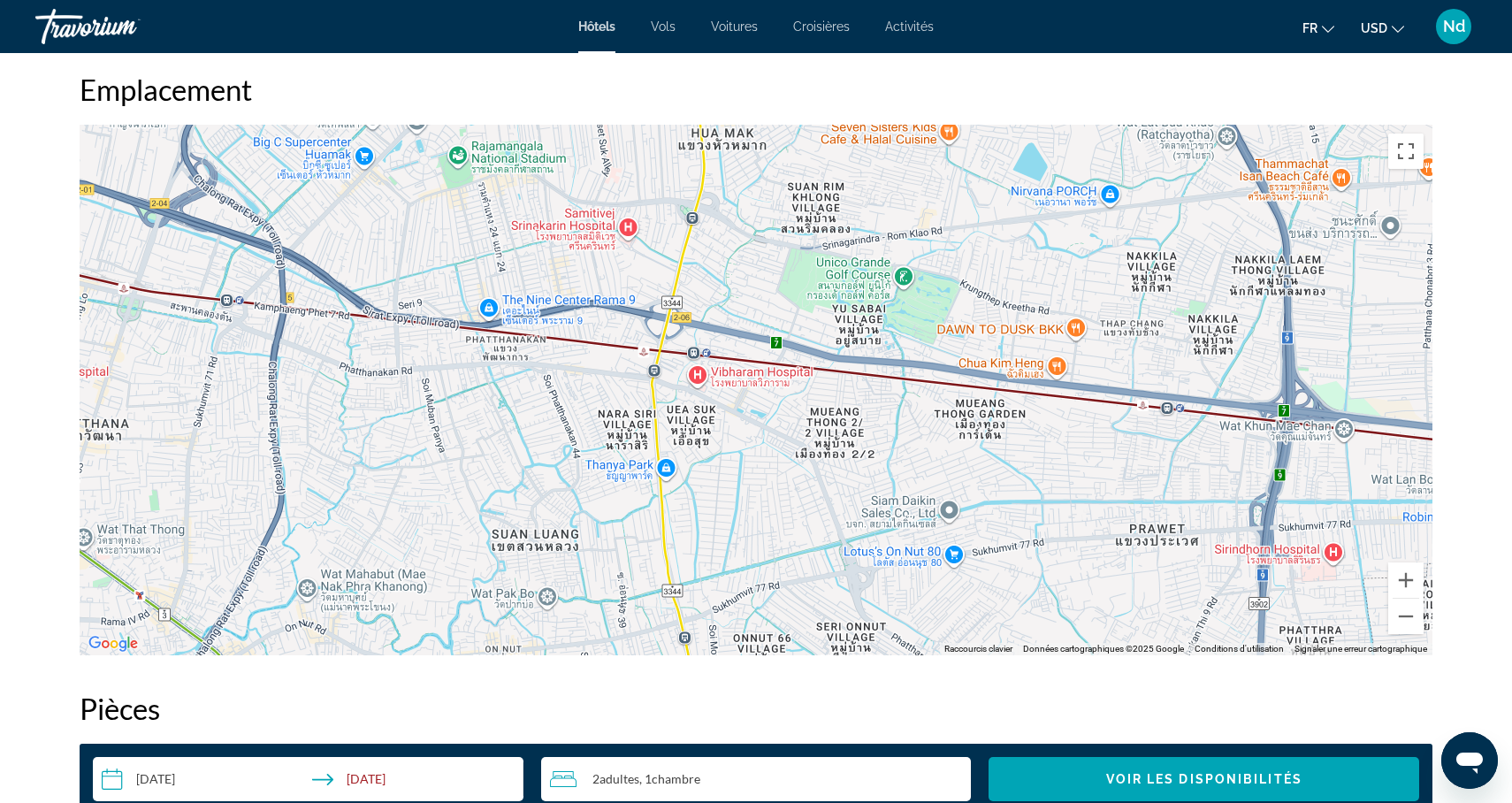
drag, startPoint x: 519, startPoint y: 525, endPoint x: 75, endPoint y: 502, distance: 444.6
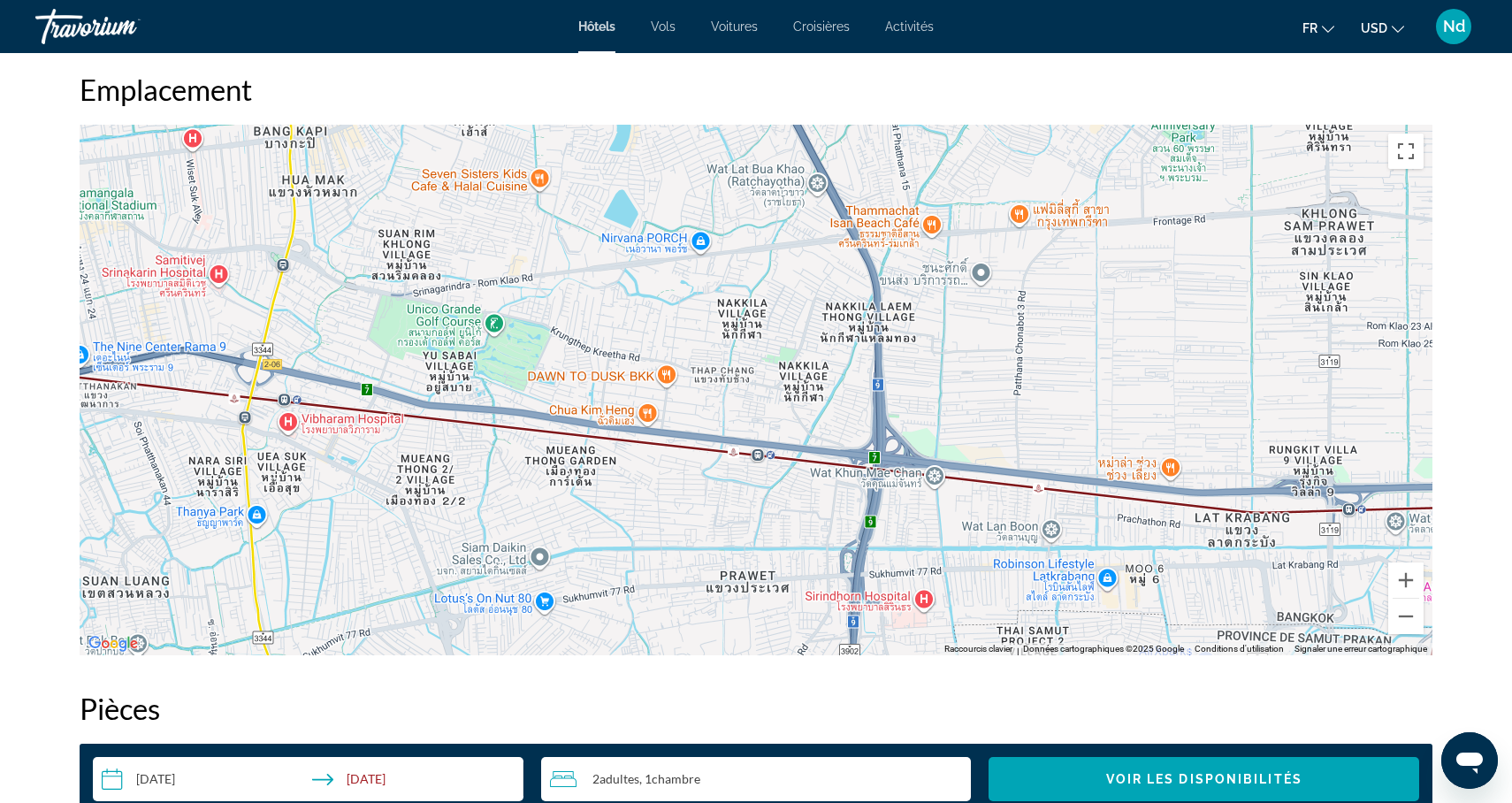
drag, startPoint x: 798, startPoint y: 471, endPoint x: 436, endPoint y: 503, distance: 363.4
click at [436, 503] on div "Main content" at bounding box center [756, 390] width 1353 height 531
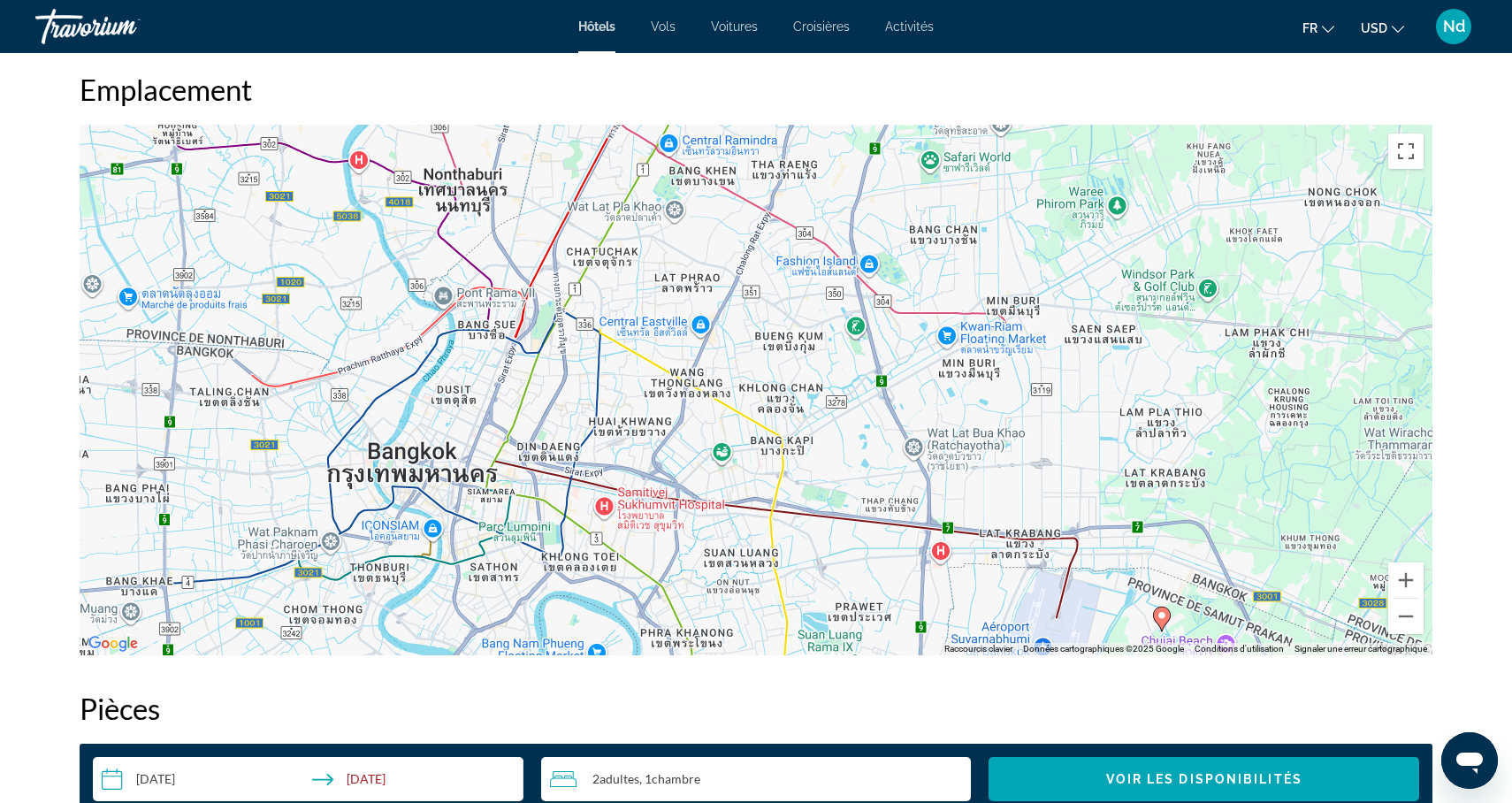
drag, startPoint x: 290, startPoint y: 528, endPoint x: 674, endPoint y: 561, distance: 385.4
click at [674, 561] on div "Pour activer le glissement avec le clavier, appuyez sur Alt+Entrée. Une fois ce…" at bounding box center [756, 390] width 1353 height 531
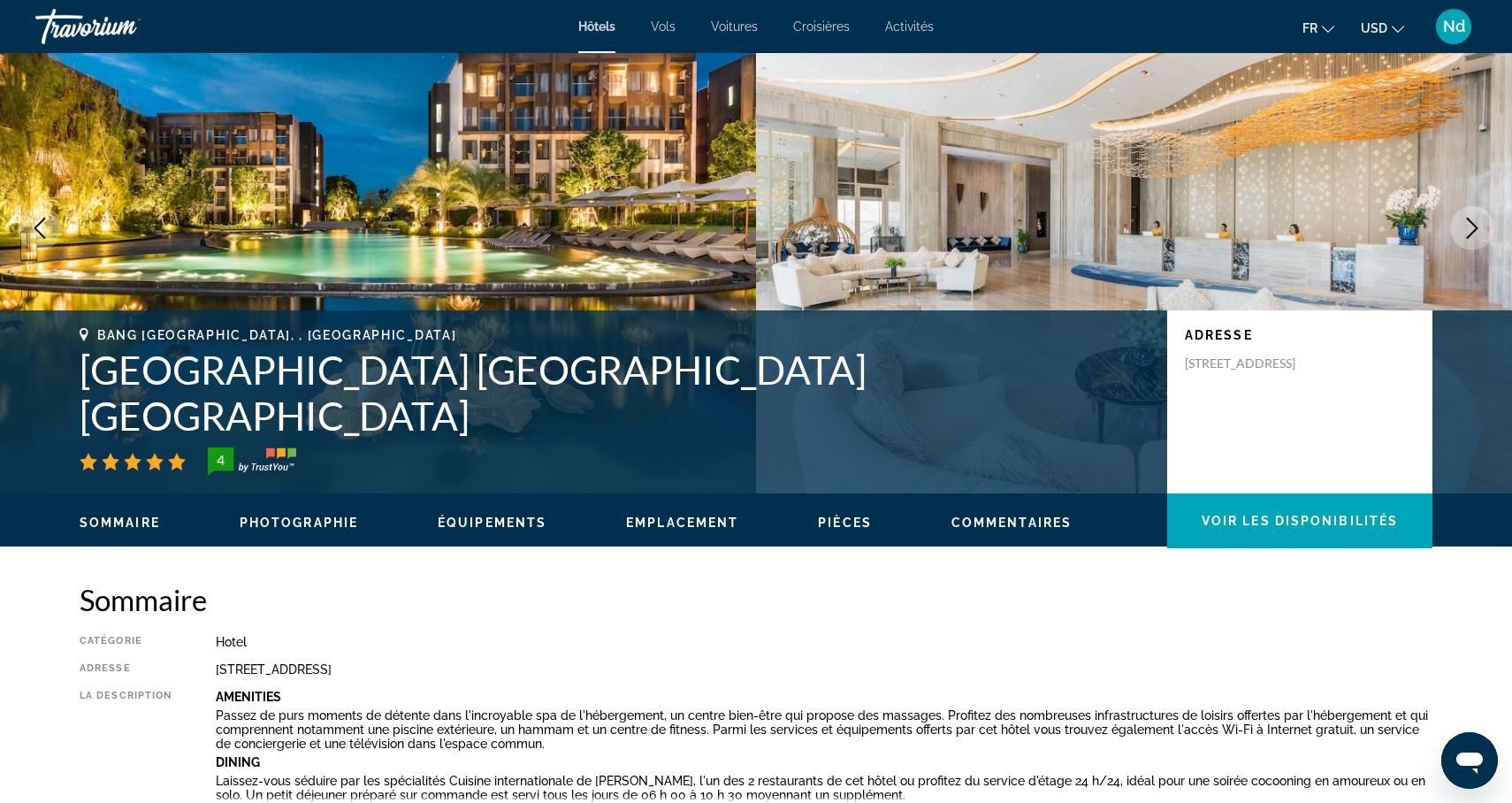
scroll to position [0, 0]
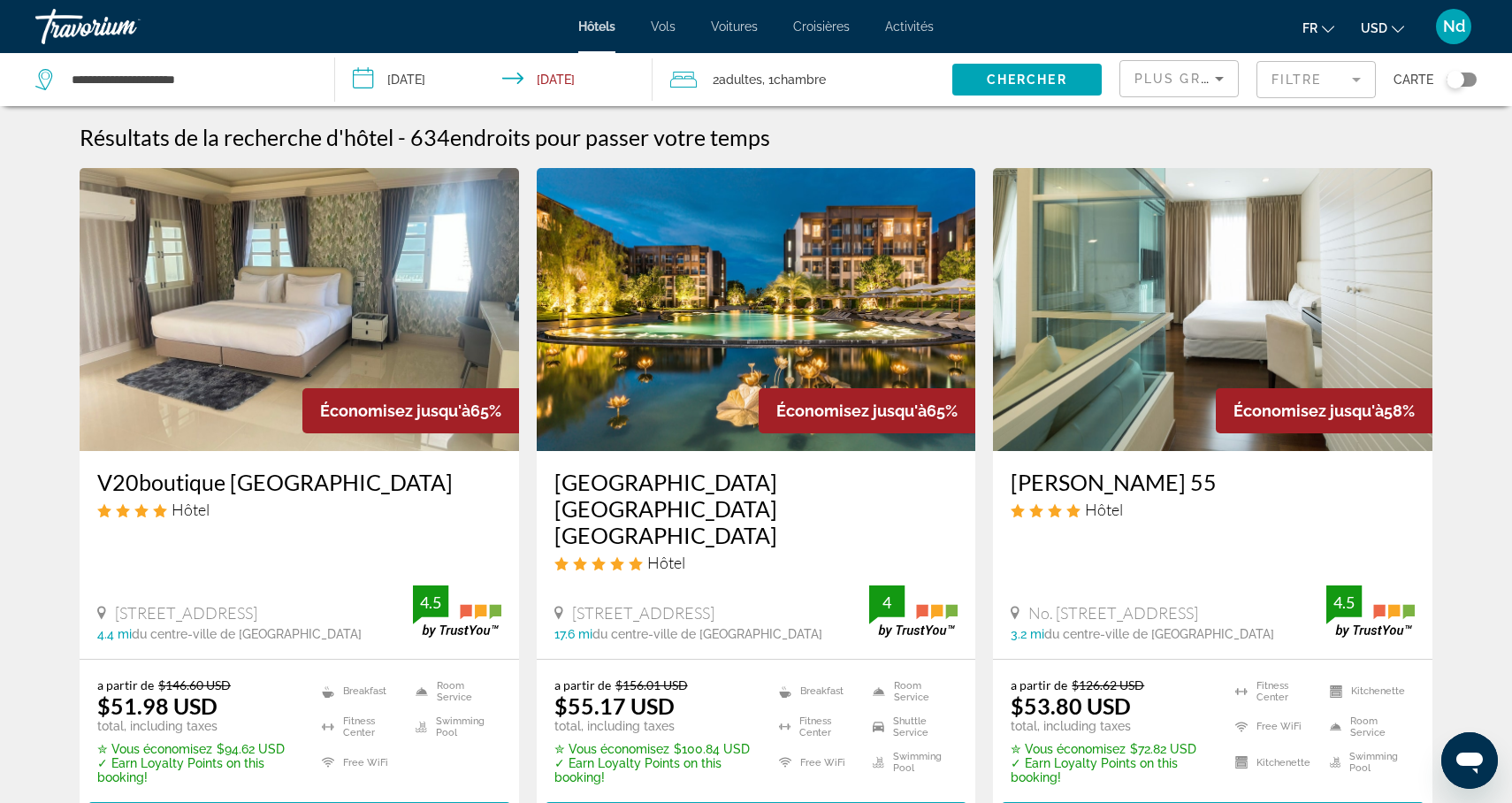
click at [1344, 77] on mat-form-field "Filtre" at bounding box center [1316, 79] width 119 height 37
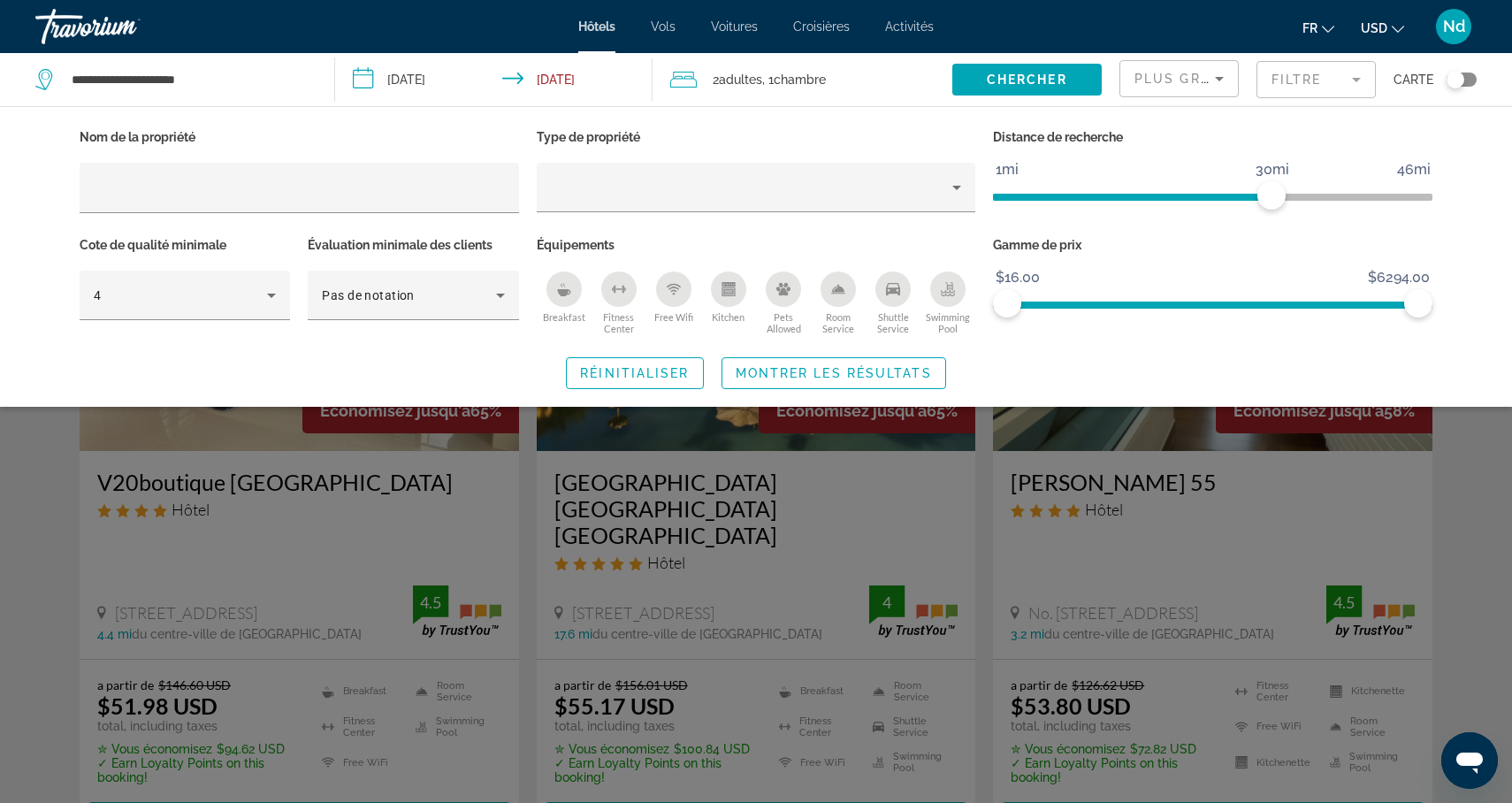
click at [422, 213] on div "Hotel Filters" at bounding box center [298, 223] width 439 height 20
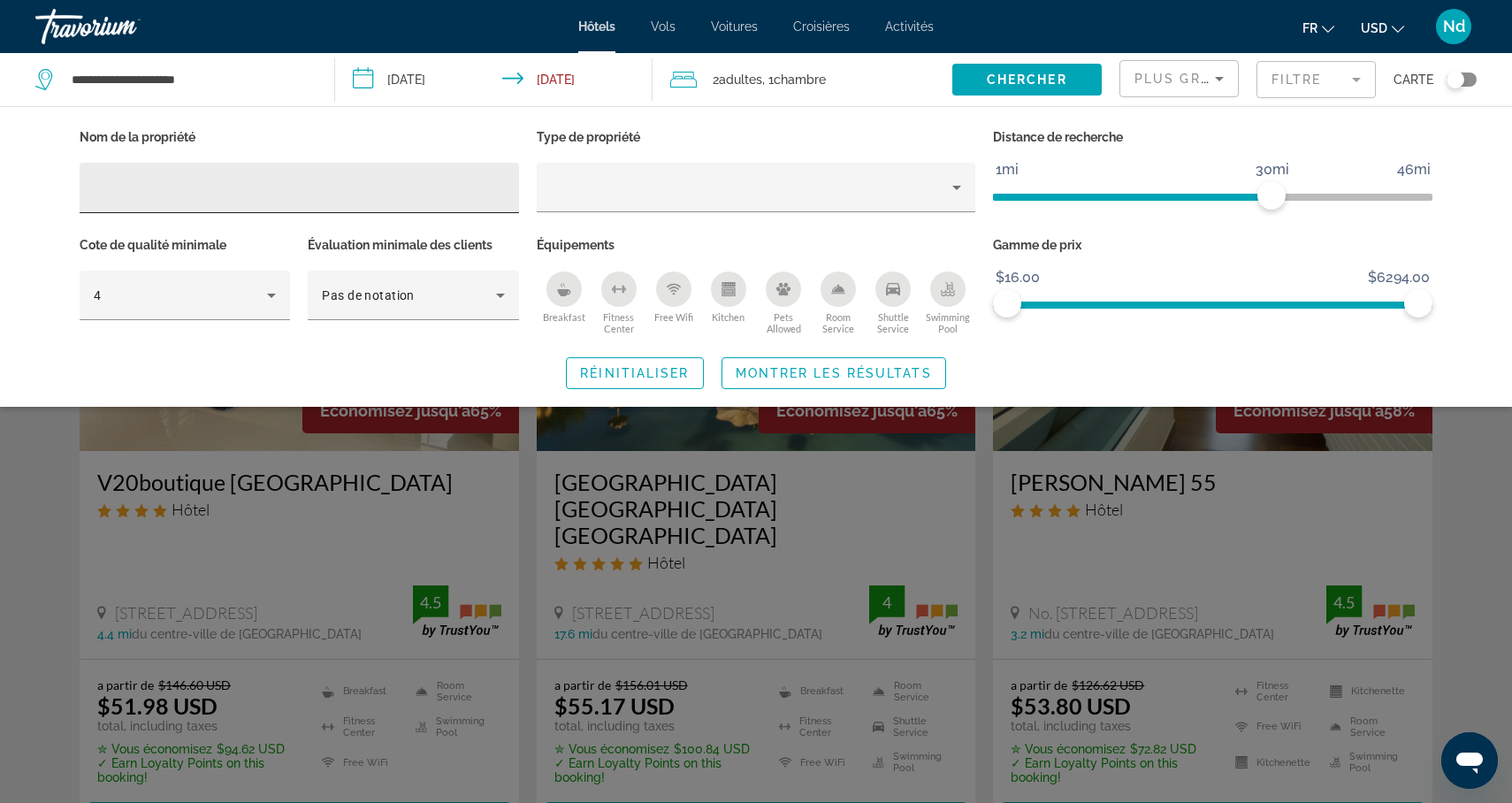
click at [383, 187] on input "Hotel Filters" at bounding box center [299, 189] width 412 height 21
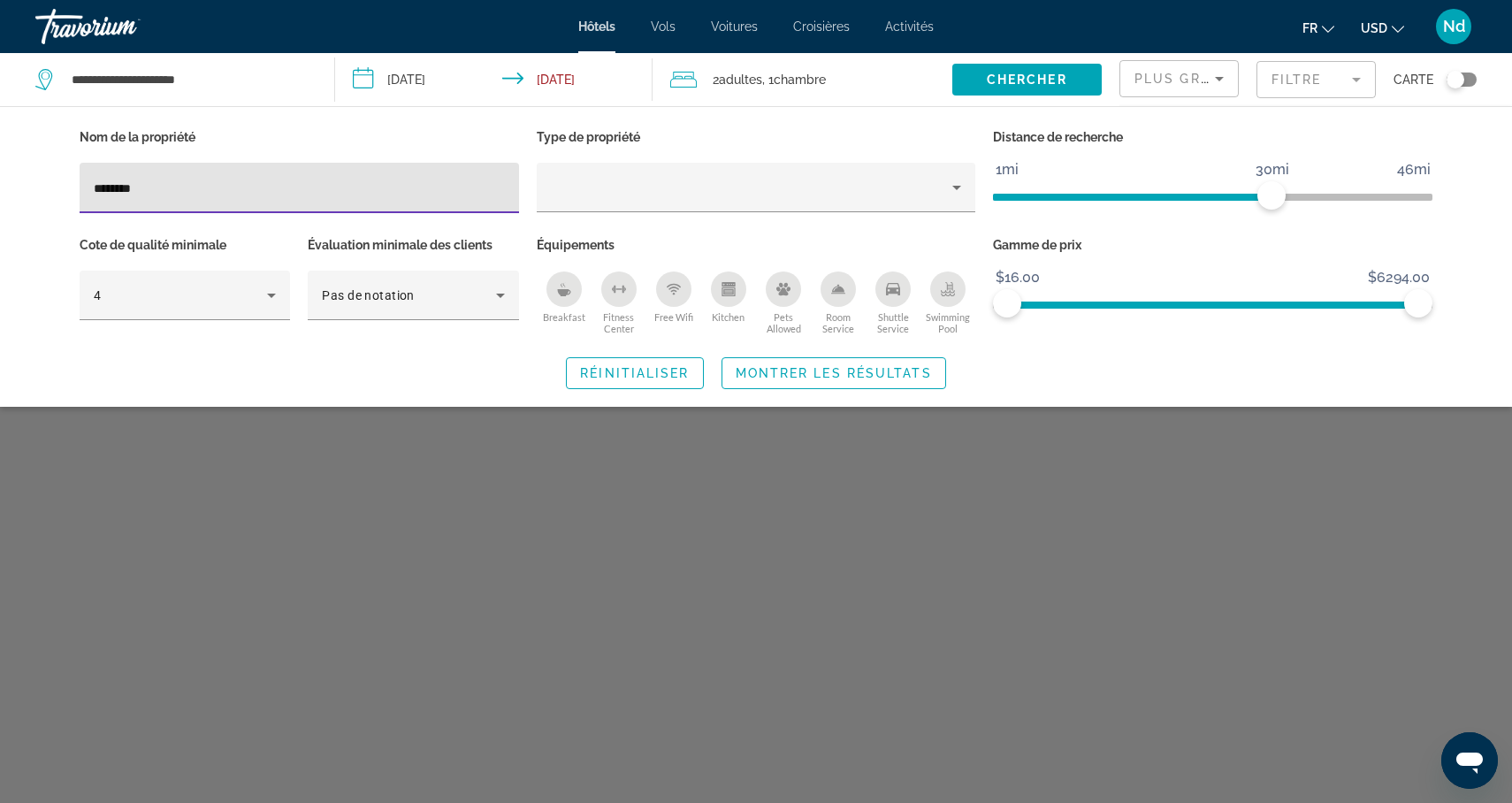
click at [117, 188] on input "********" at bounding box center [299, 189] width 412 height 21
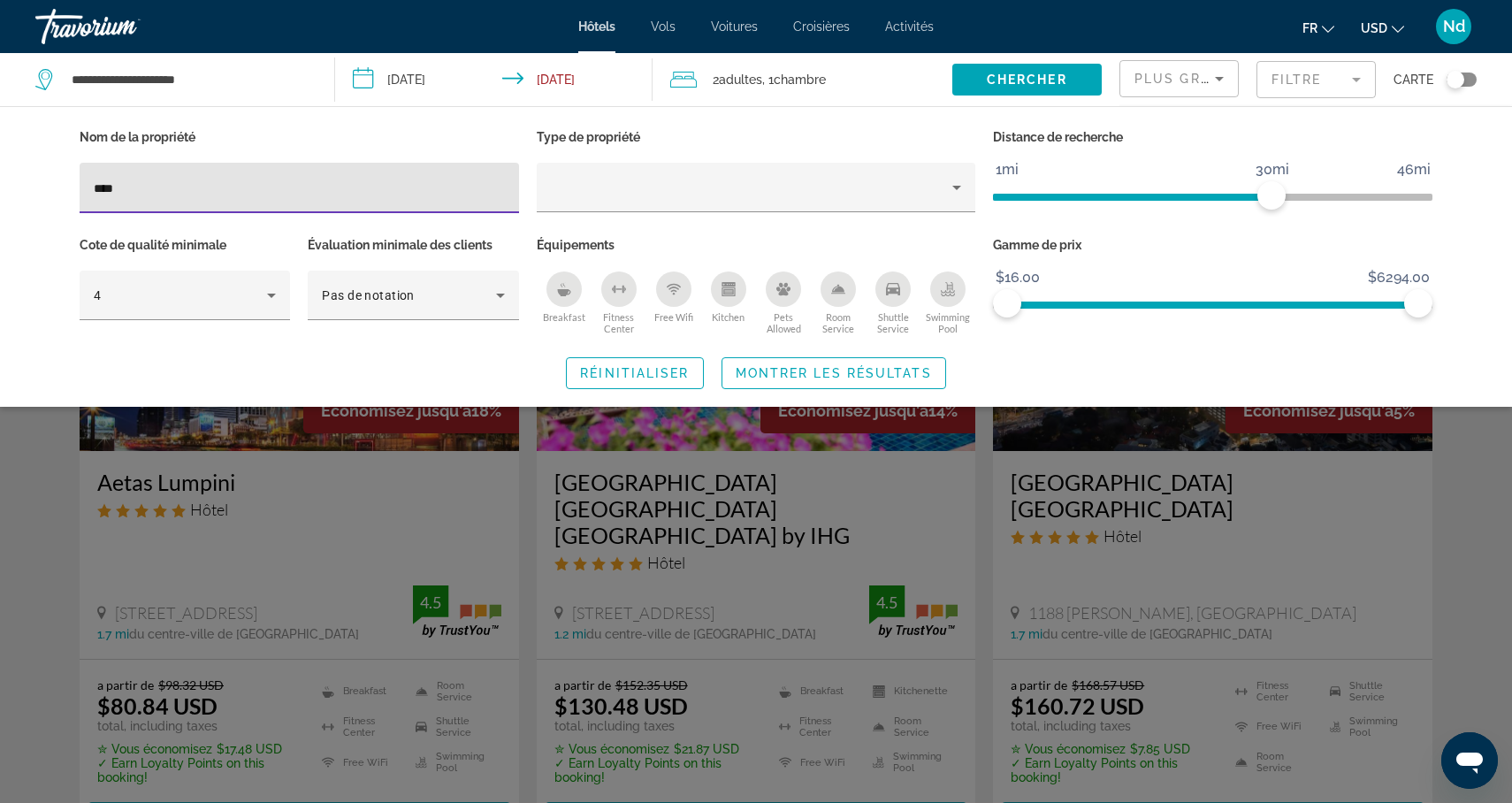
type input "***"
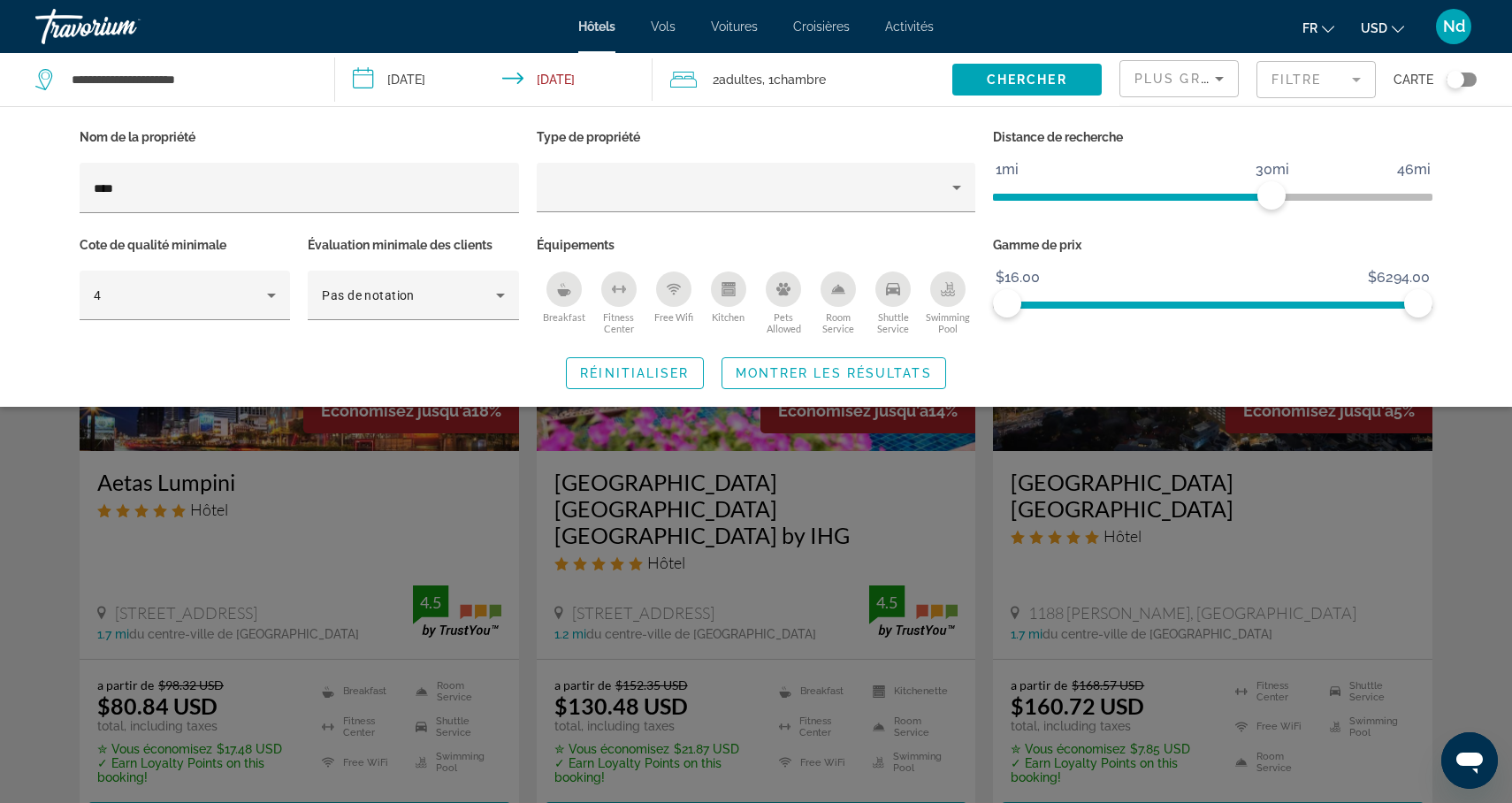
click at [20, 534] on div "Search widget" at bounding box center [756, 534] width 1512 height 537
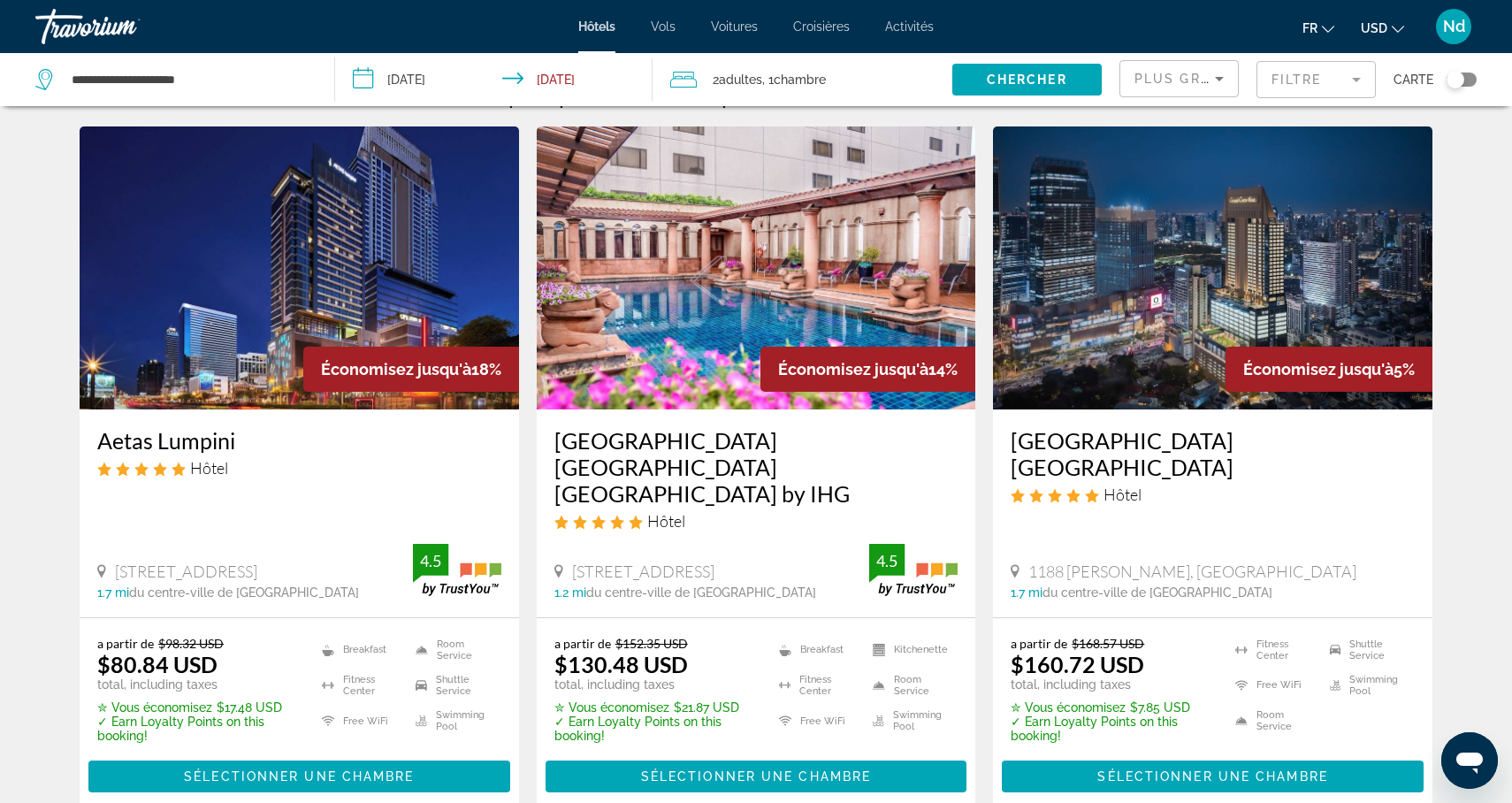
scroll to position [30, 0]
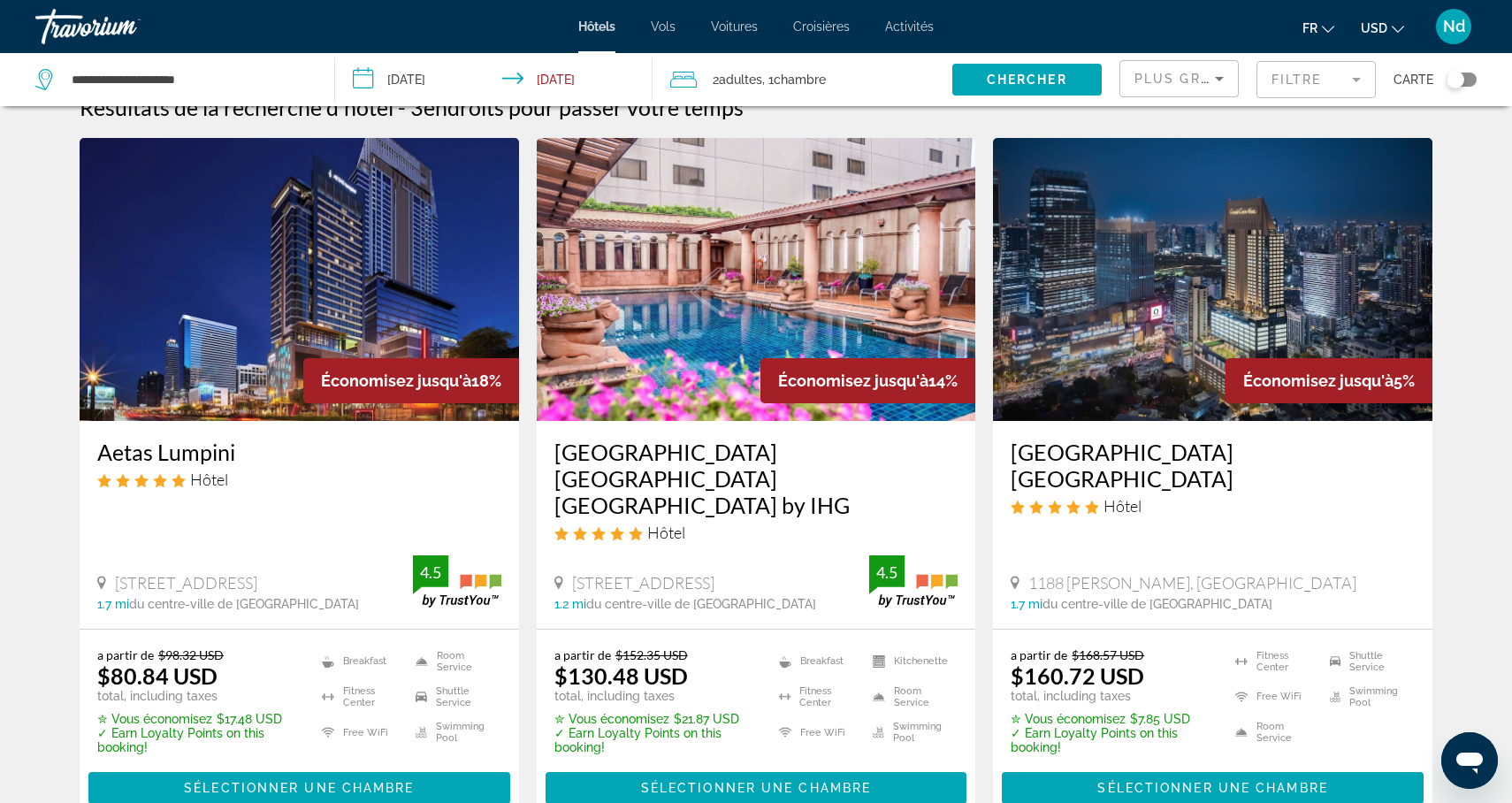
click at [200, 280] on img "Main content" at bounding box center [298, 280] width 439 height 283
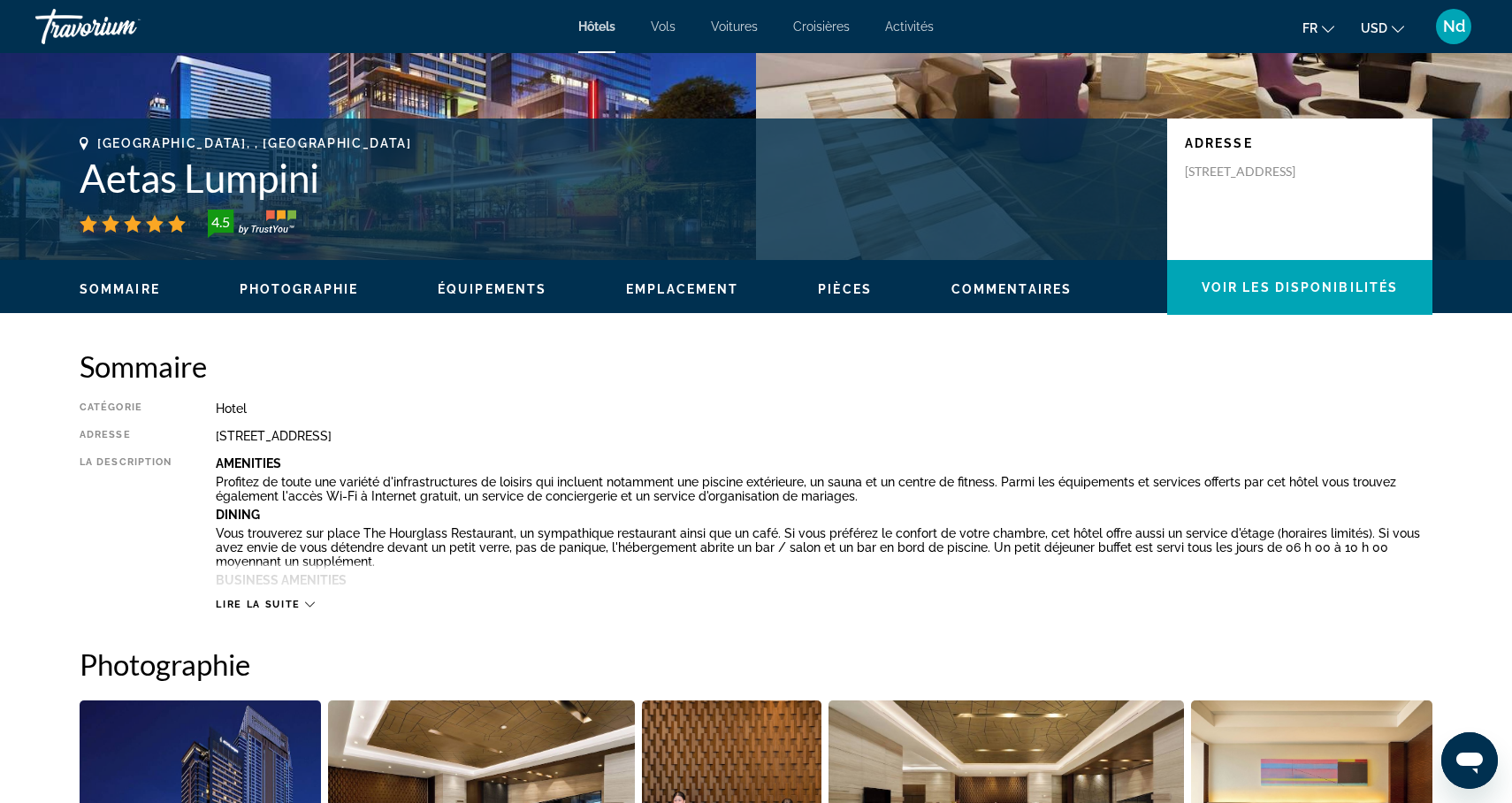
scroll to position [340, 0]
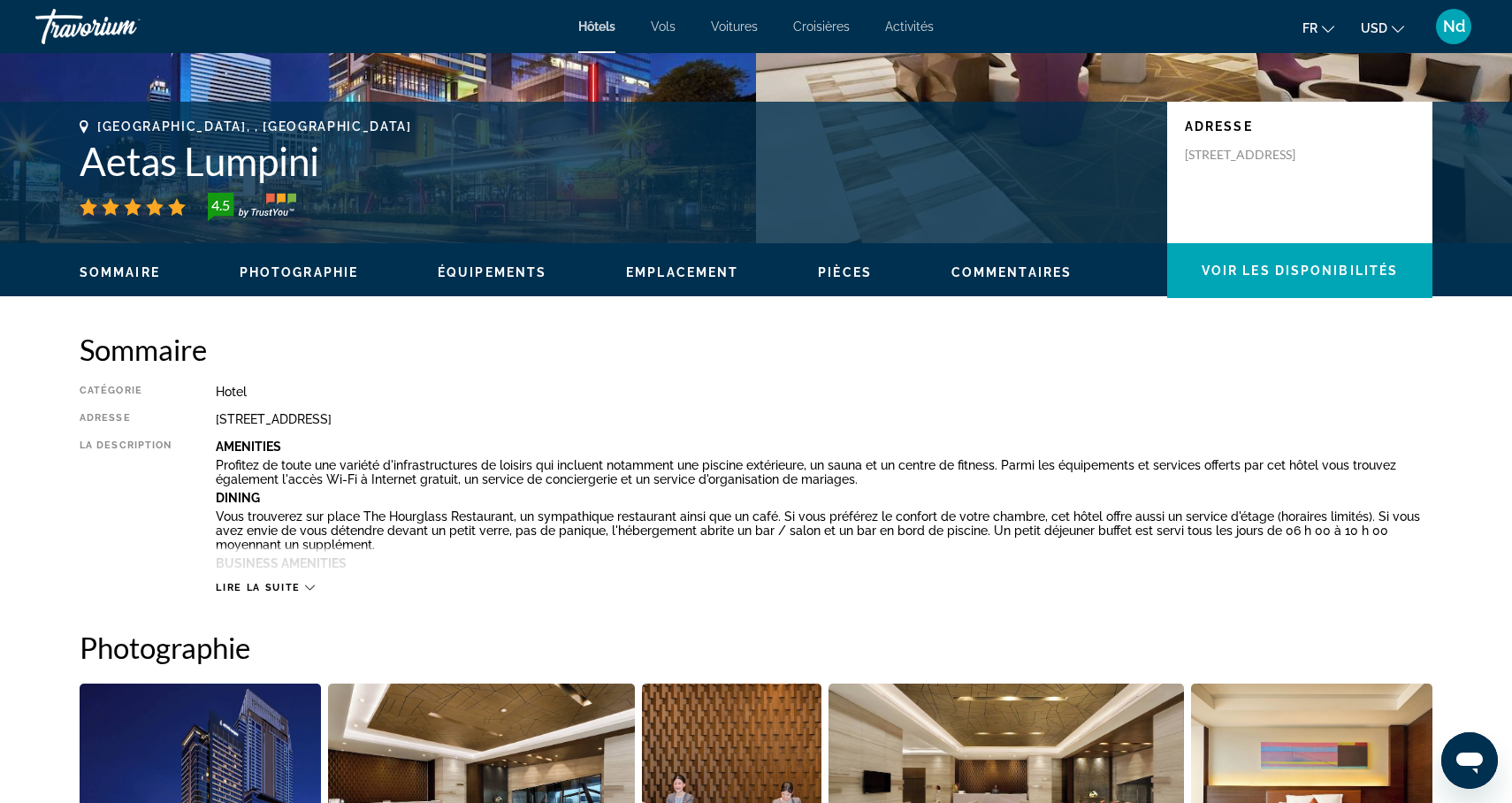
click at [306, 584] on icon "Main content" at bounding box center [309, 587] width 10 height 10
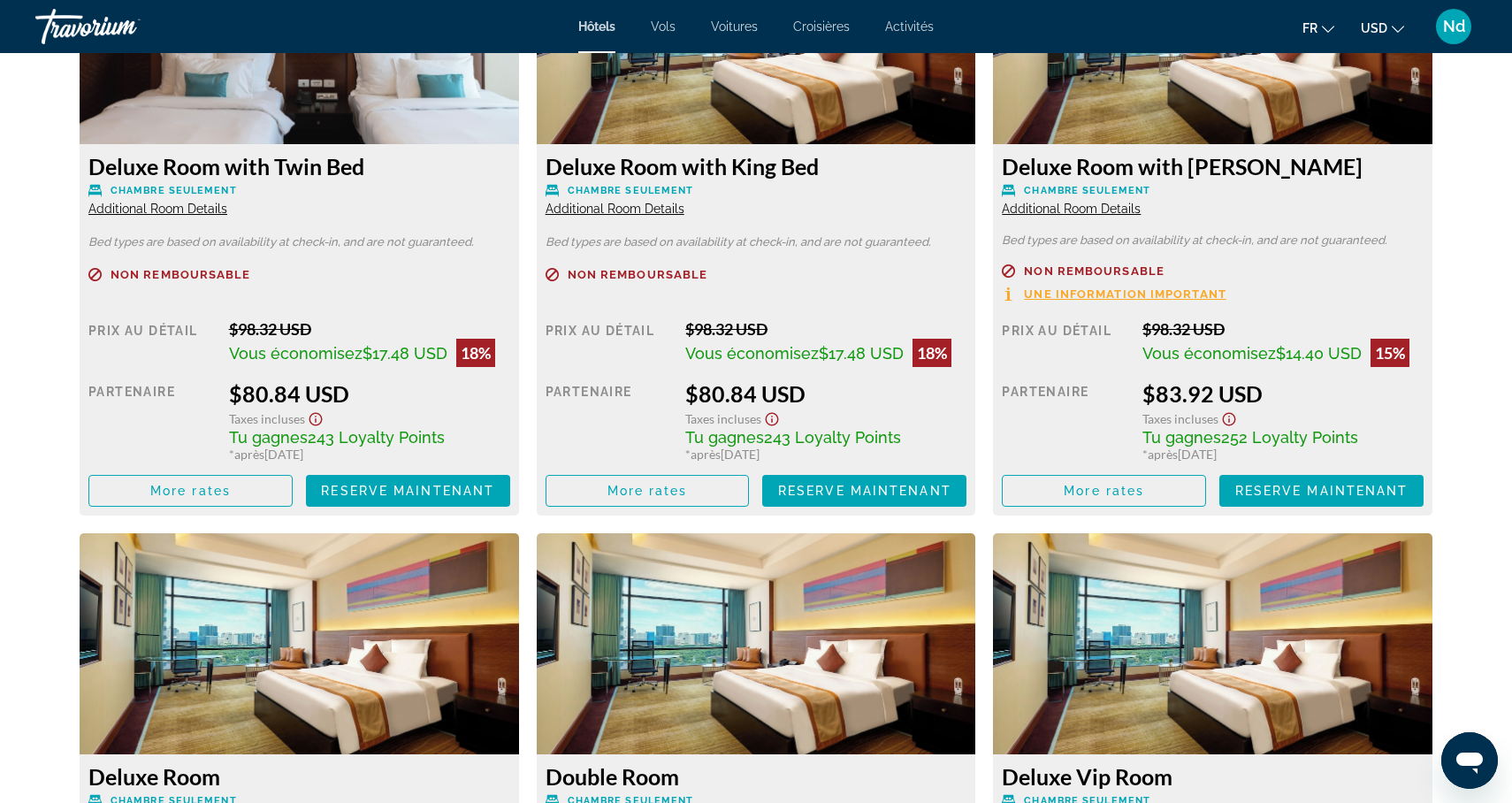
scroll to position [3161, 0]
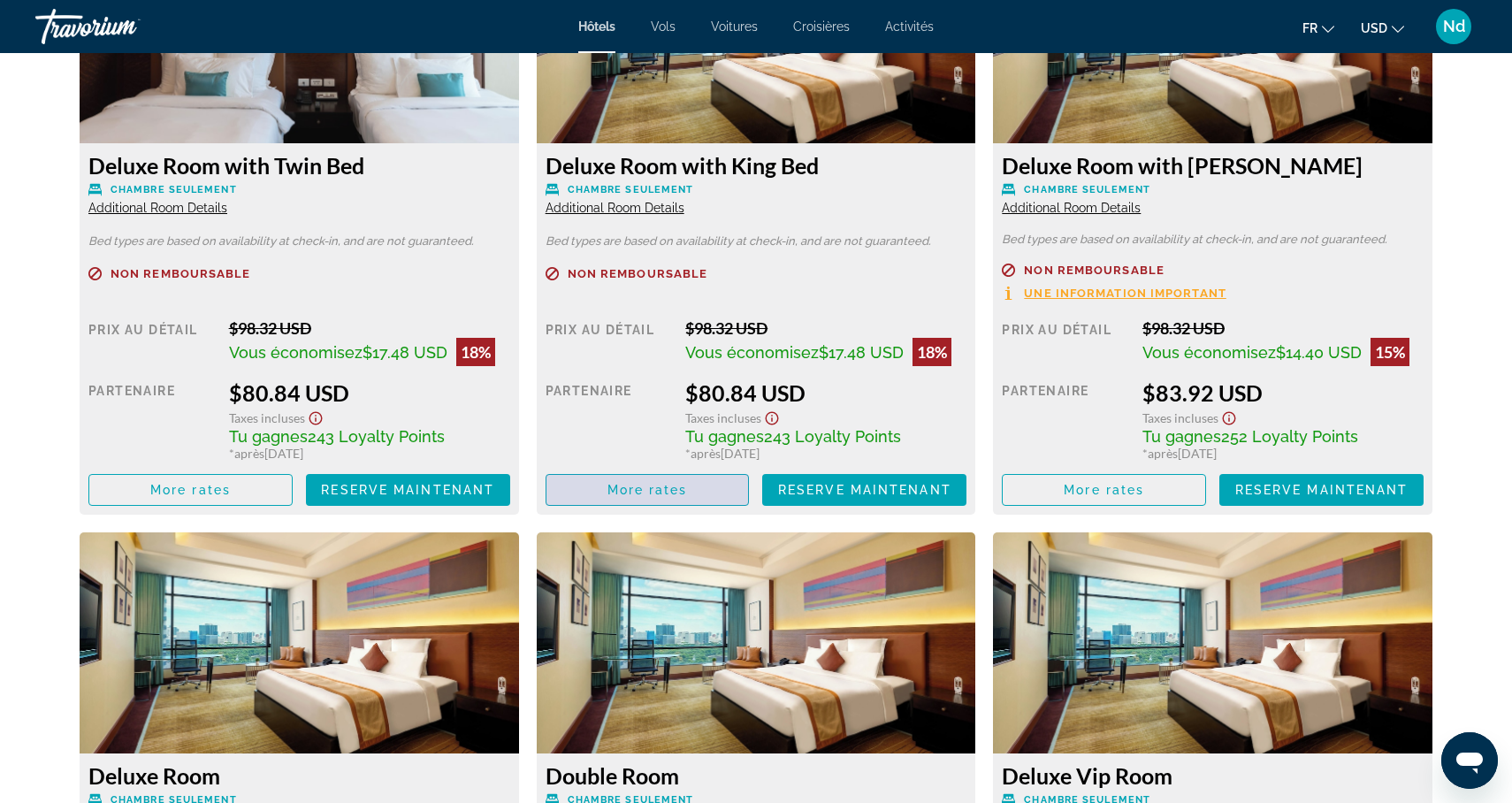
click at [649, 491] on span "More rates" at bounding box center [648, 490] width 80 height 14
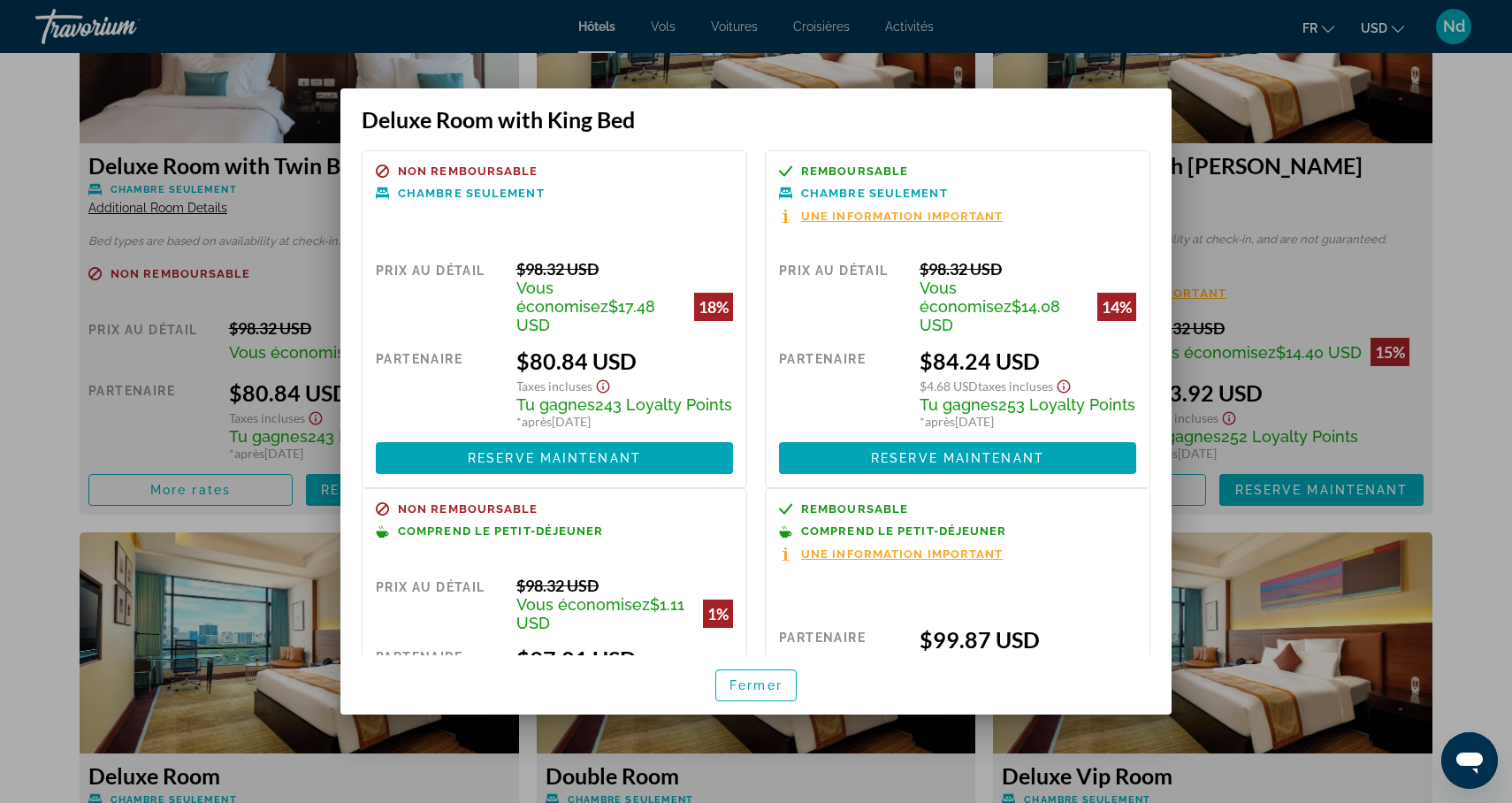
click at [19, 221] on div at bounding box center [756, 401] width 1512 height 803
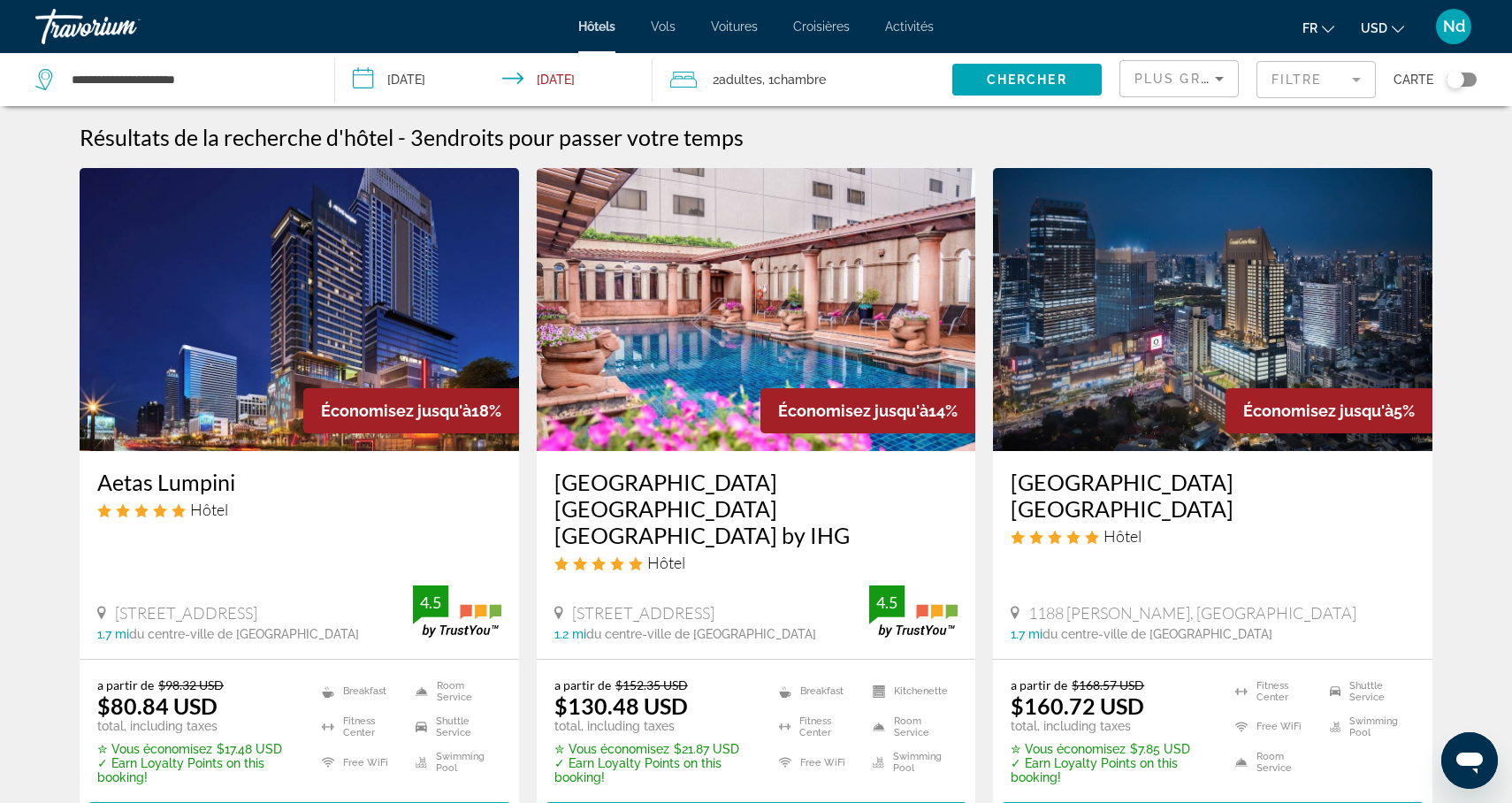
click at [290, 321] on img "Main content" at bounding box center [298, 310] width 439 height 283
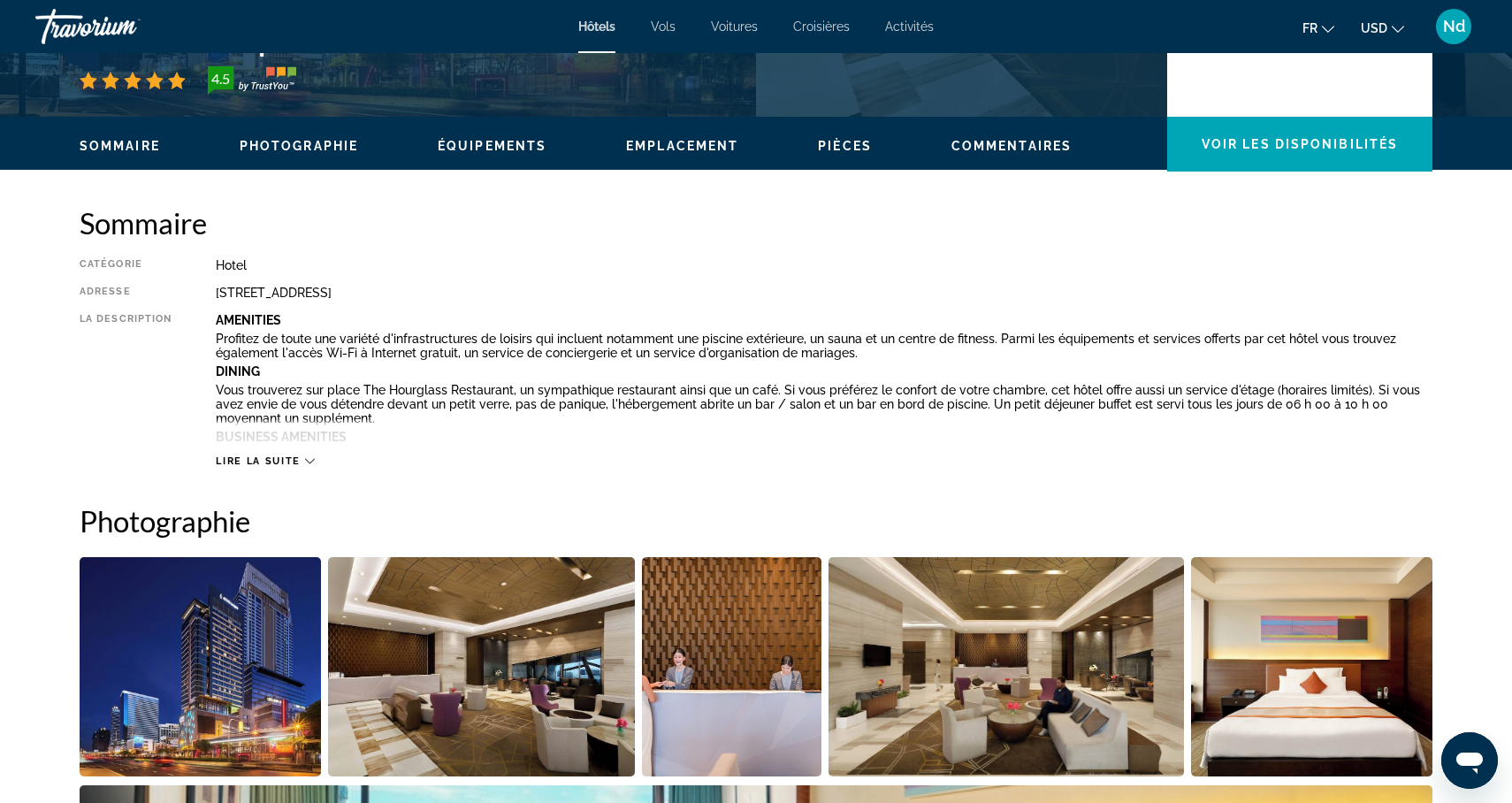
scroll to position [473, 0]
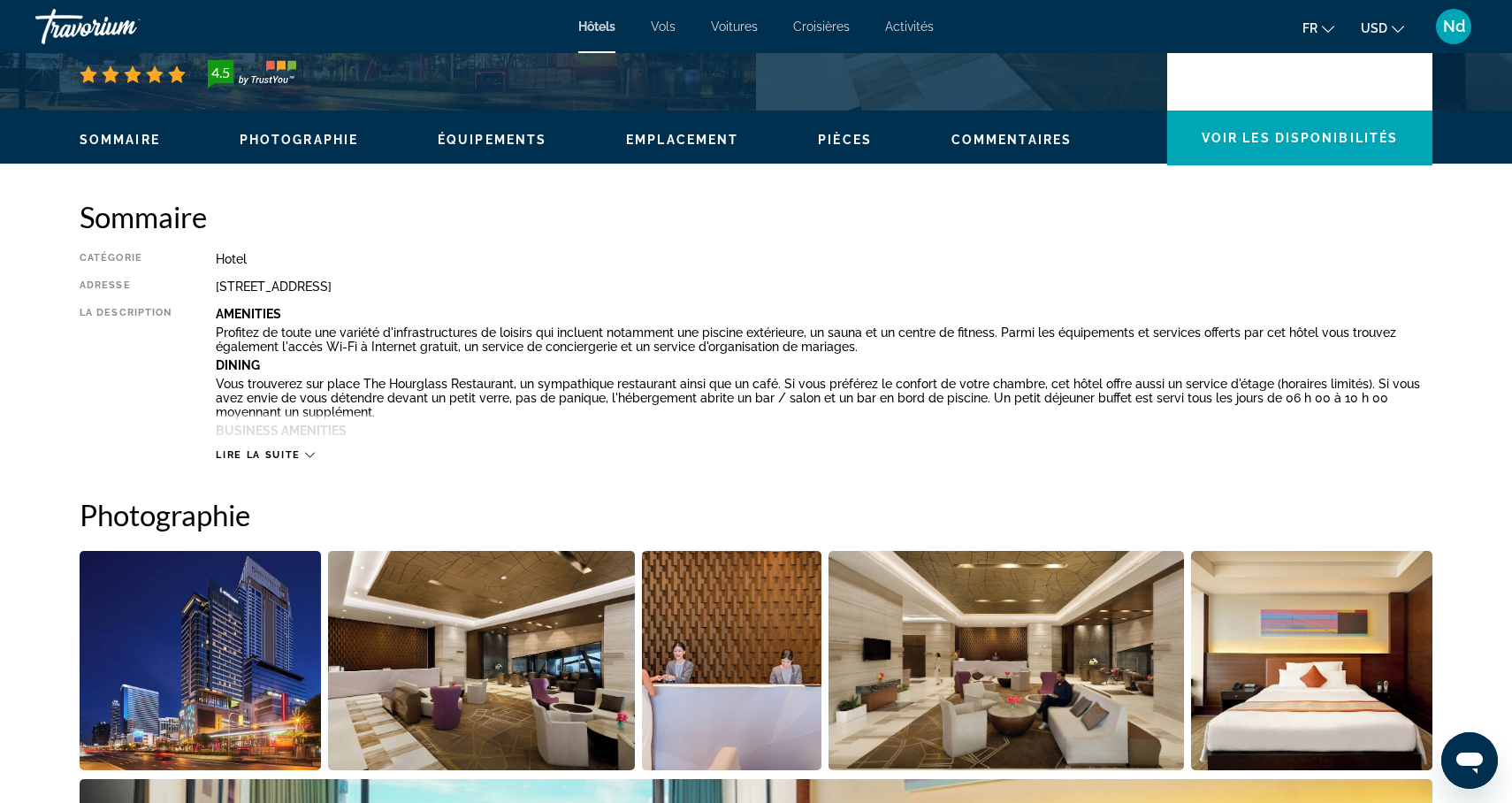
click at [298, 451] on span "Lire la suite" at bounding box center [257, 455] width 84 height 12
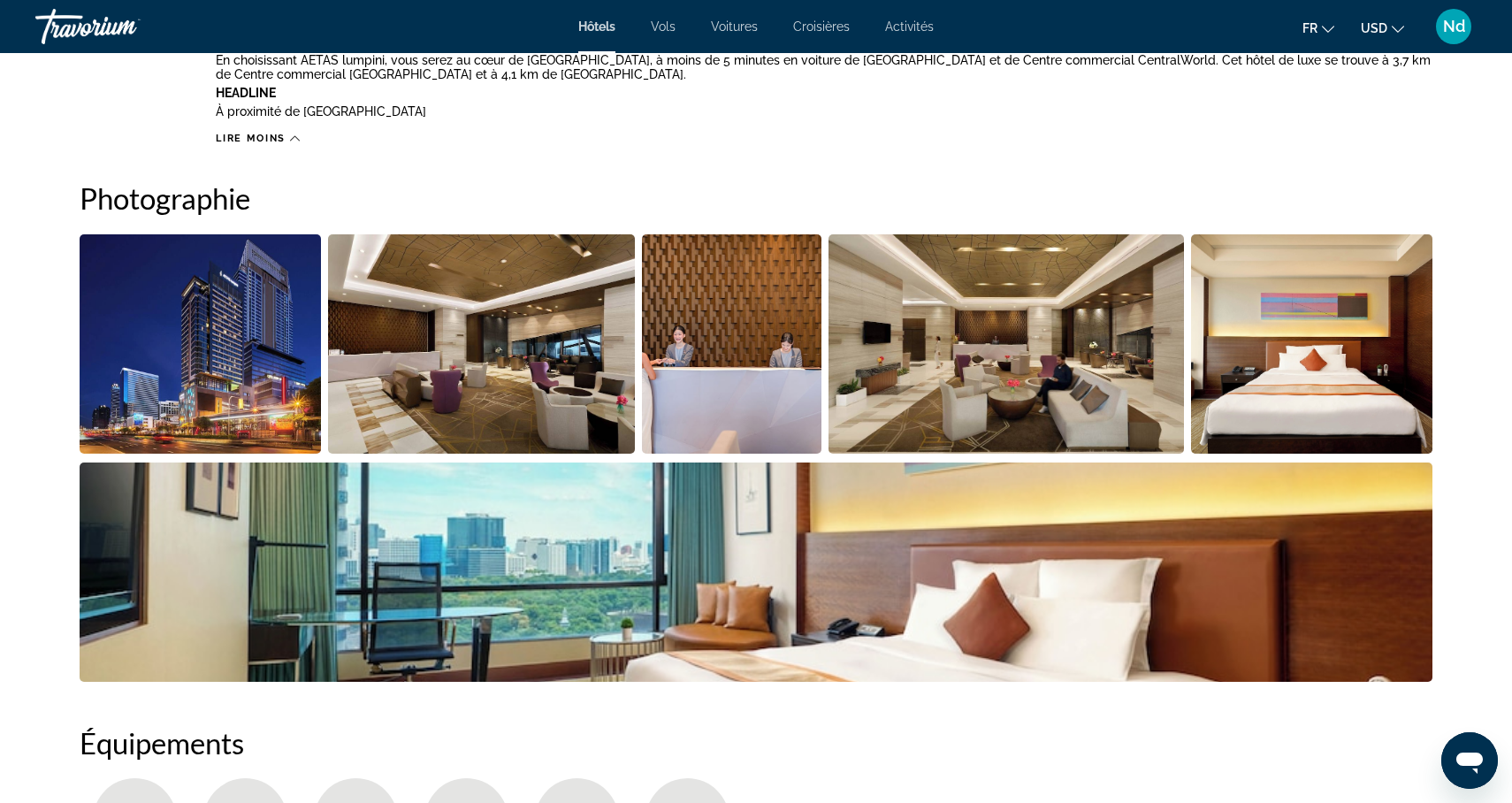
scroll to position [1372, 0]
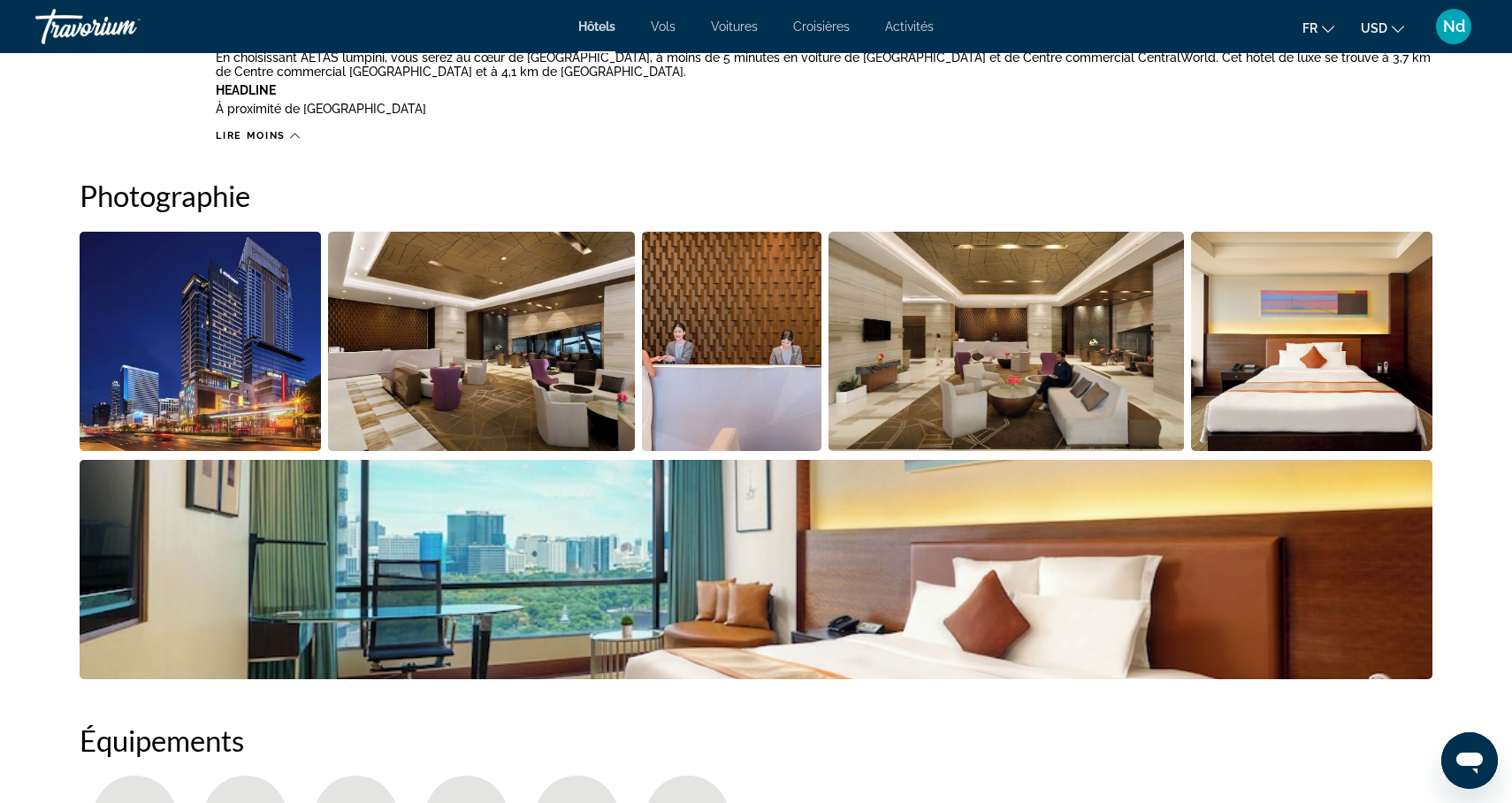
click at [181, 360] on img "Open full-screen image slider" at bounding box center [200, 341] width 241 height 219
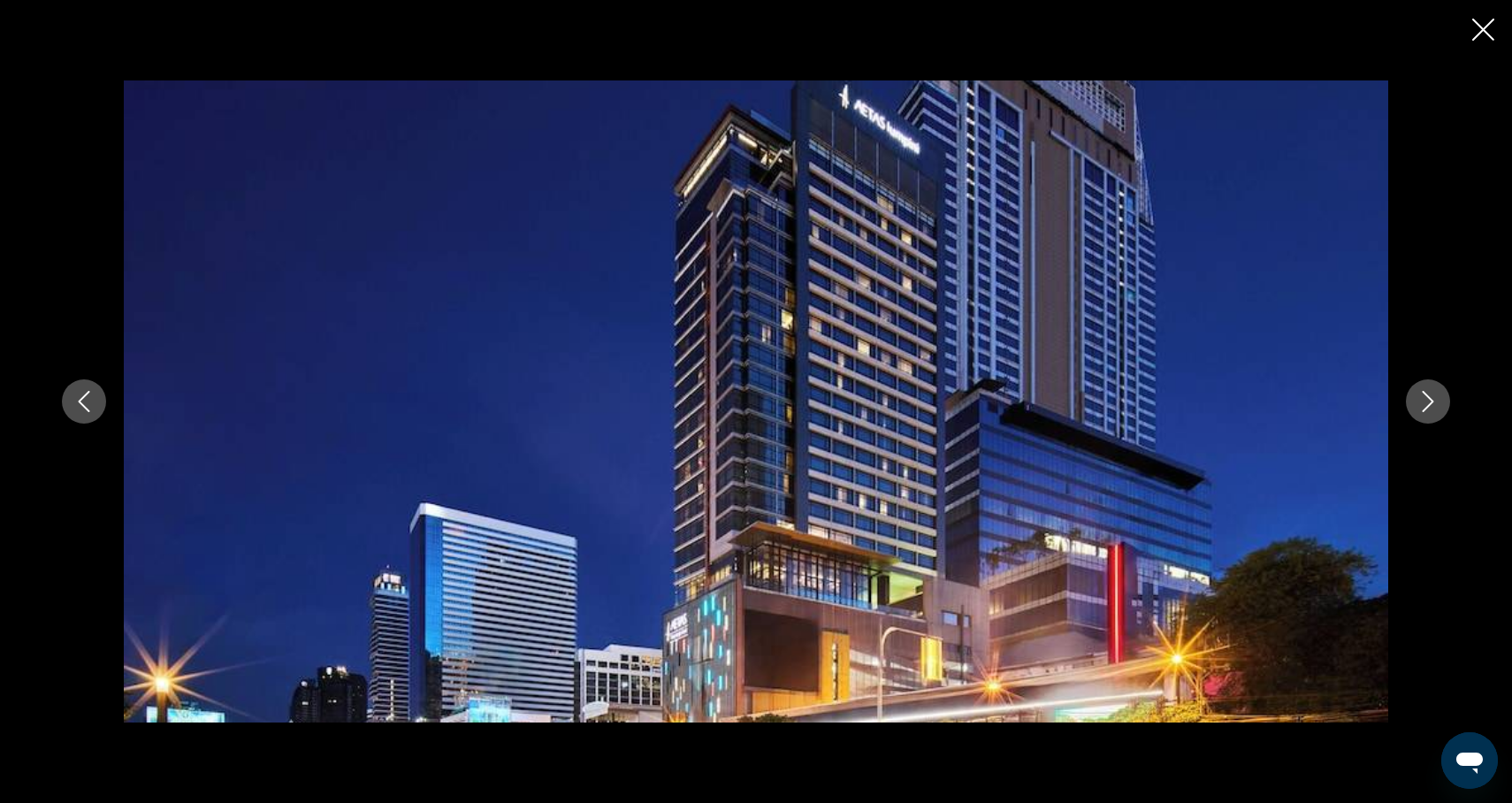
click at [1426, 405] on icon "Next image" at bounding box center [1428, 402] width 21 height 21
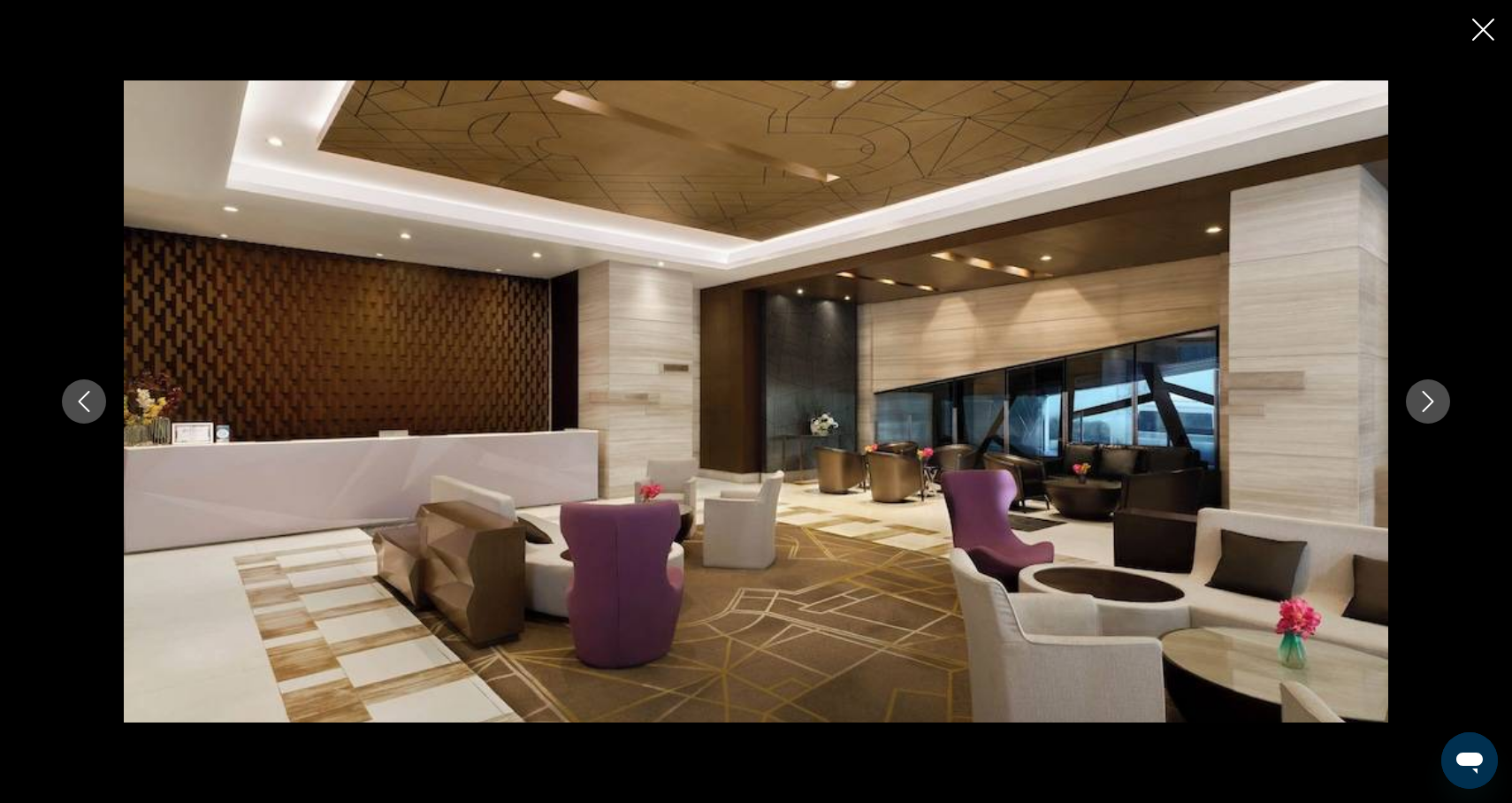
click at [1426, 405] on icon "Next image" at bounding box center [1428, 402] width 21 height 21
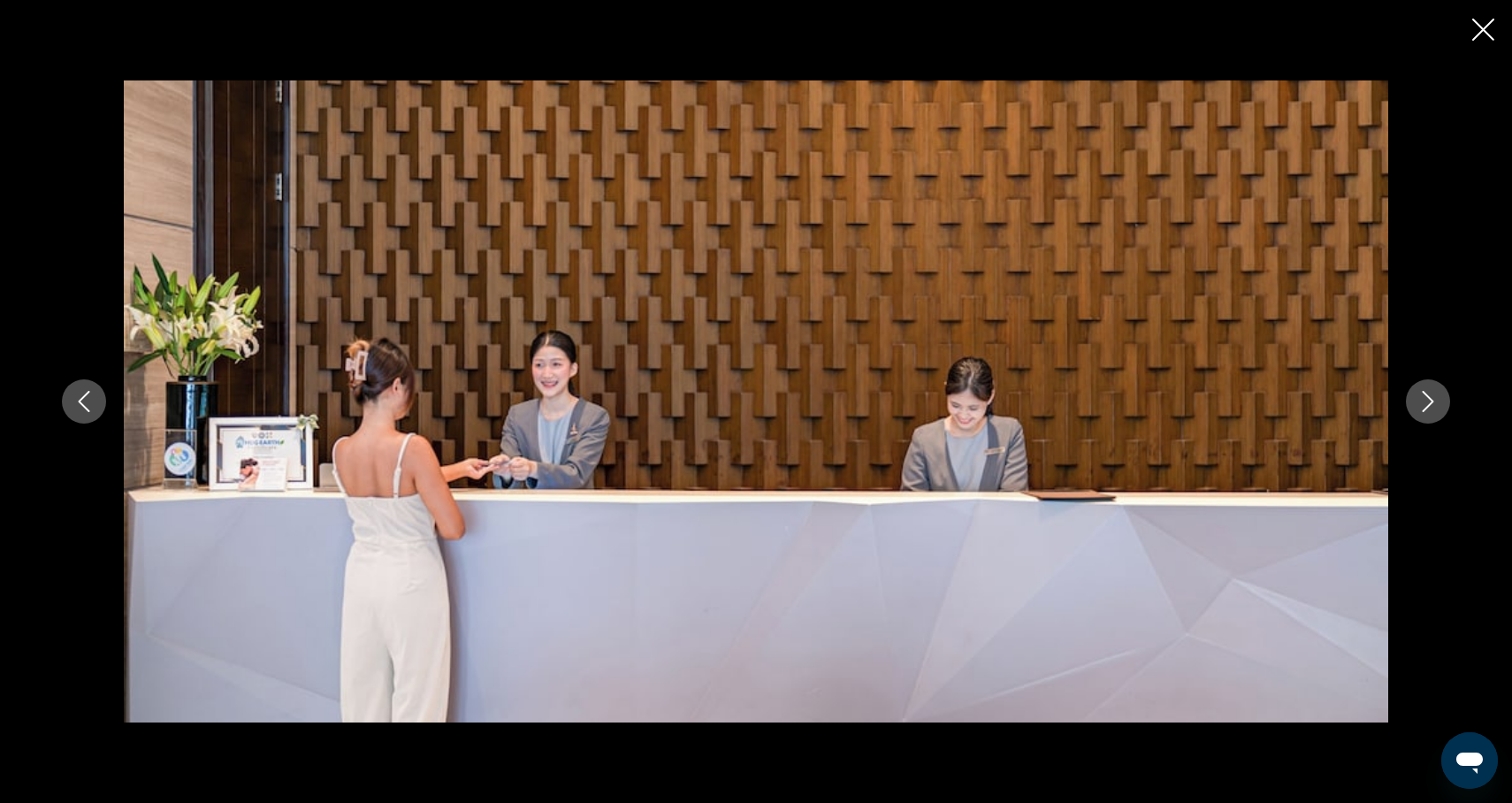
click at [1426, 405] on icon "Next image" at bounding box center [1428, 402] width 21 height 21
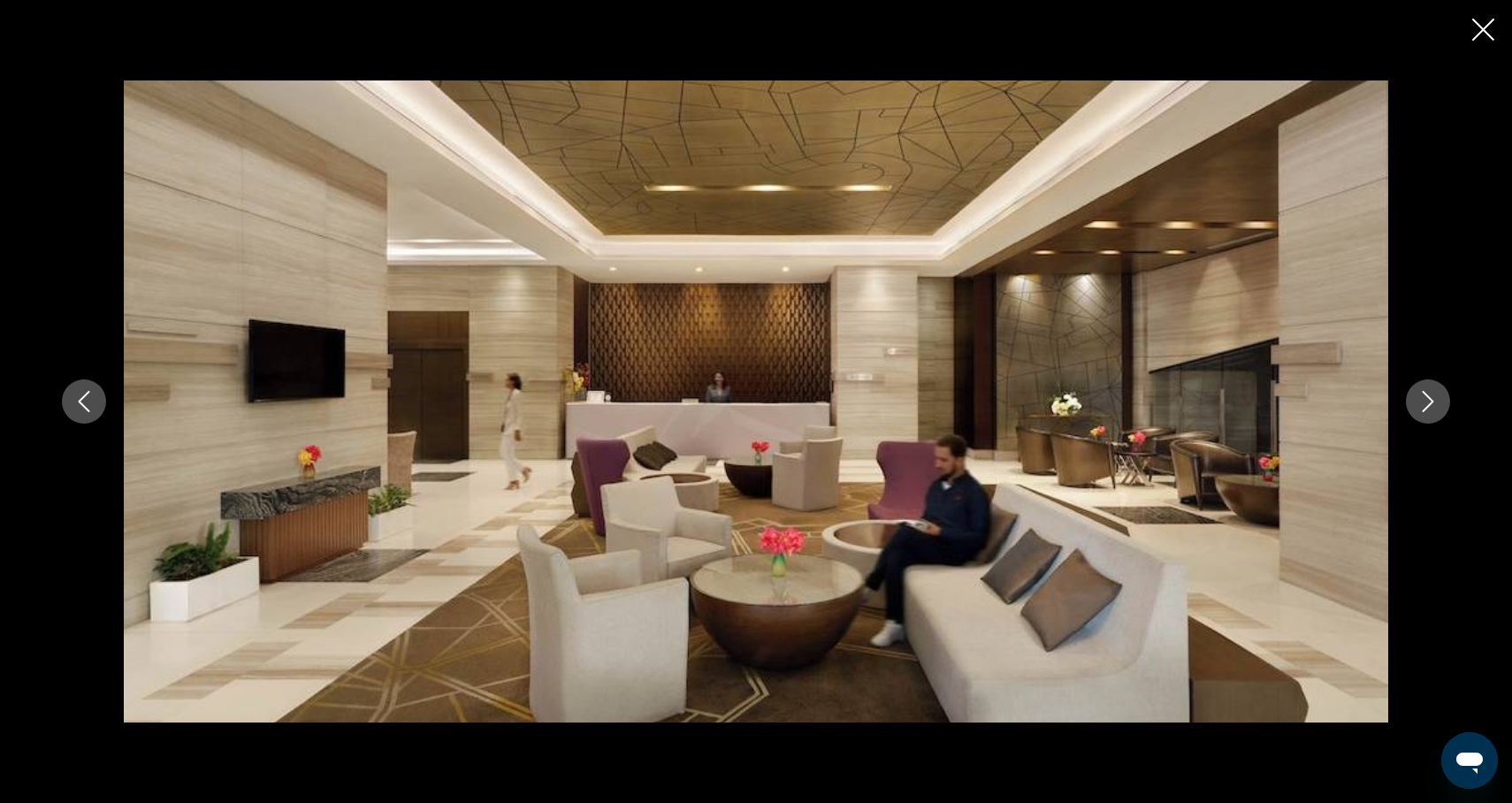
click at [1426, 406] on icon "Next image" at bounding box center [1428, 402] width 21 height 21
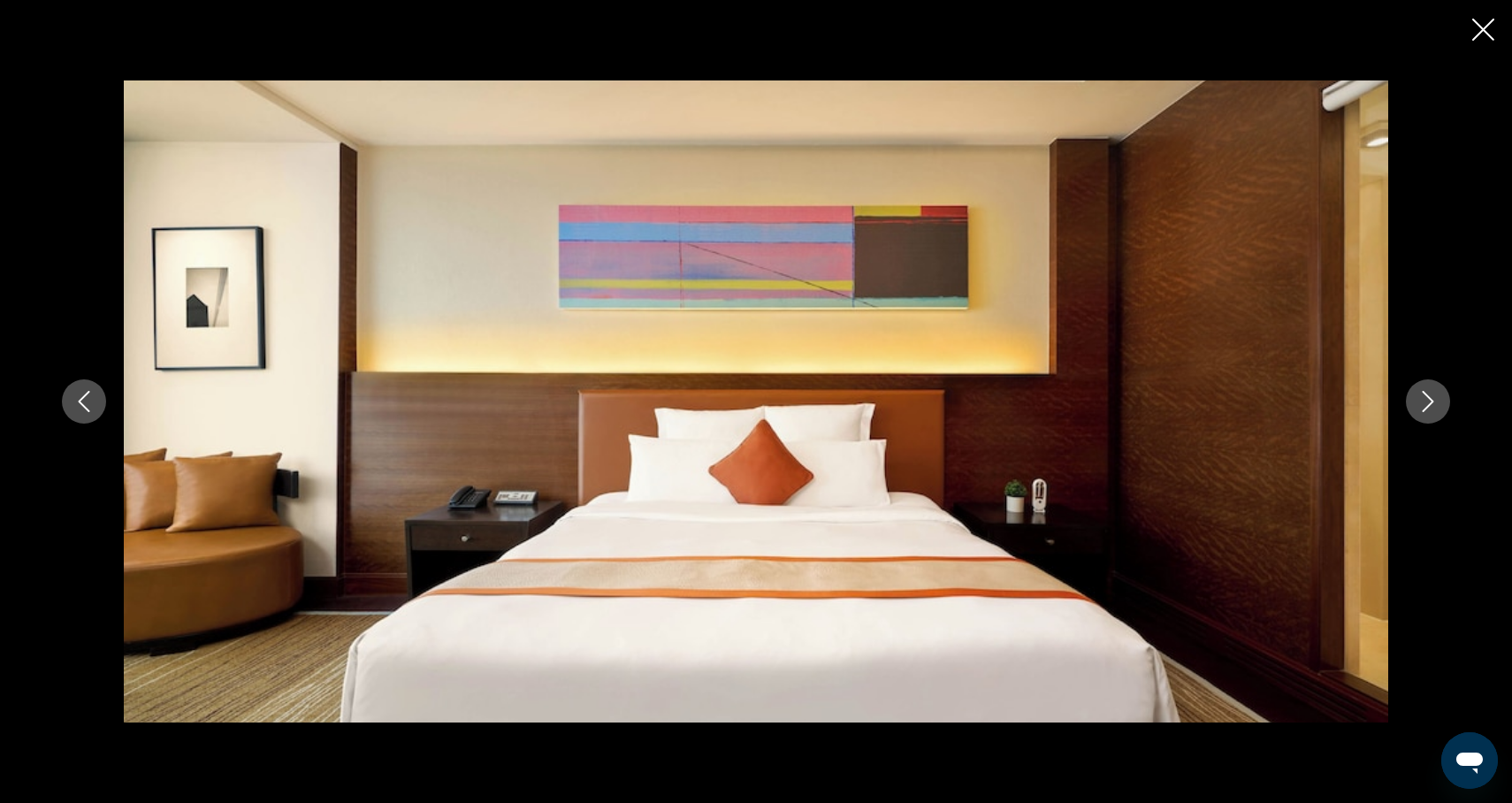
click at [1426, 407] on icon "Next image" at bounding box center [1428, 402] width 12 height 21
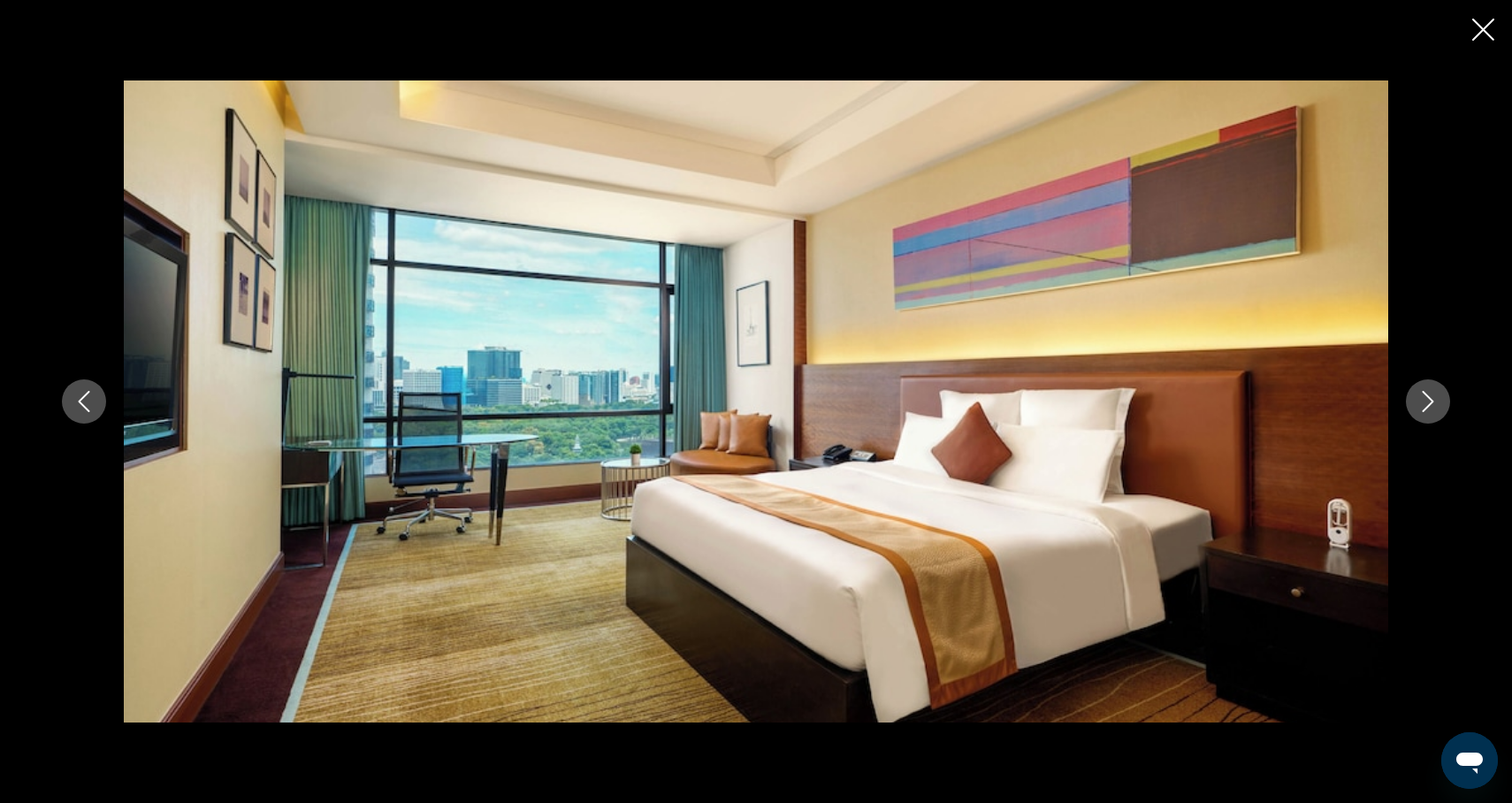
click at [1426, 407] on icon "Next image" at bounding box center [1428, 402] width 12 height 21
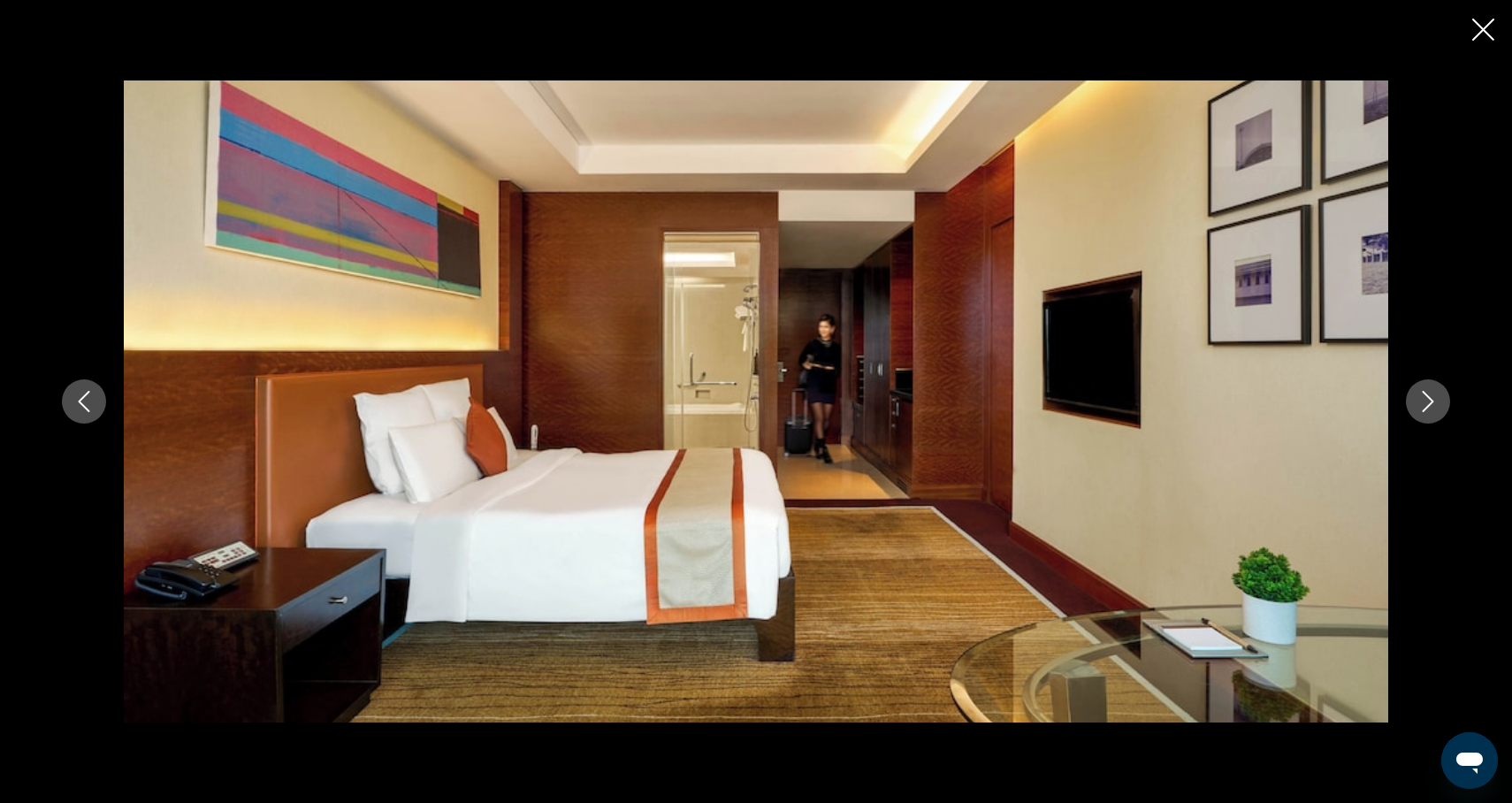
click at [1426, 407] on icon "Next image" at bounding box center [1428, 402] width 12 height 21
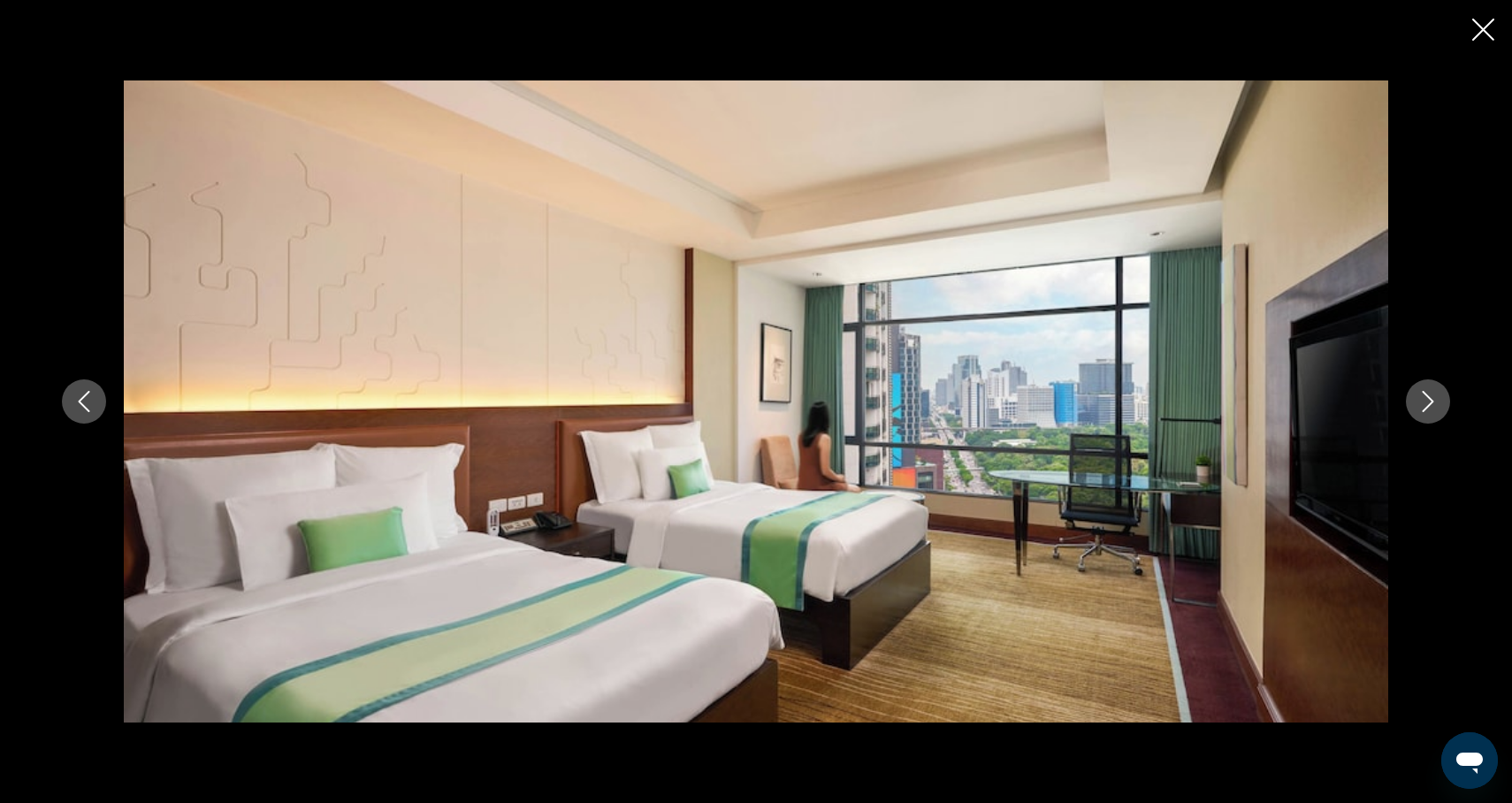
click at [1426, 407] on icon "Next image" at bounding box center [1428, 402] width 12 height 21
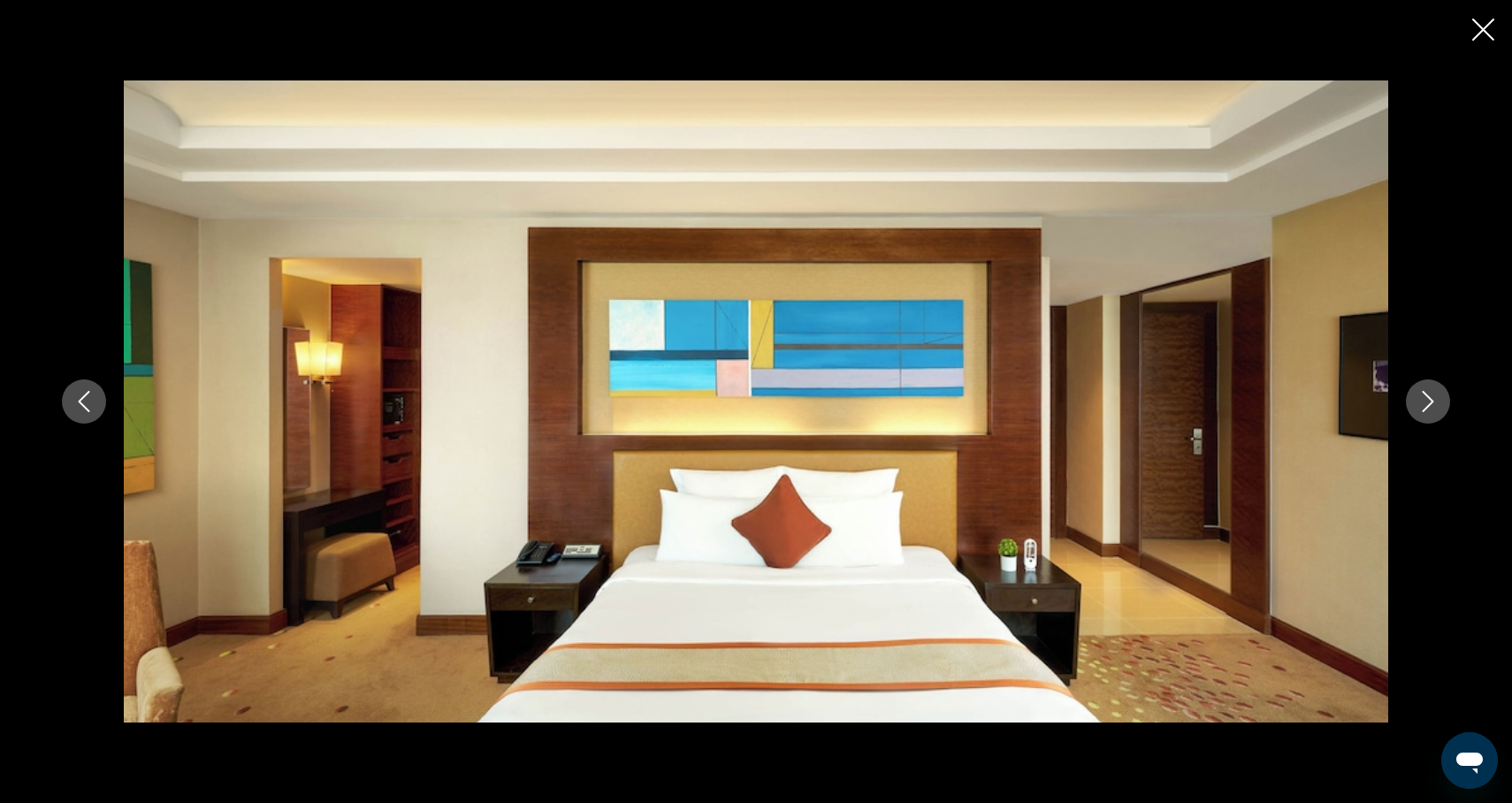
click at [1426, 407] on icon "Next image" at bounding box center [1428, 402] width 12 height 21
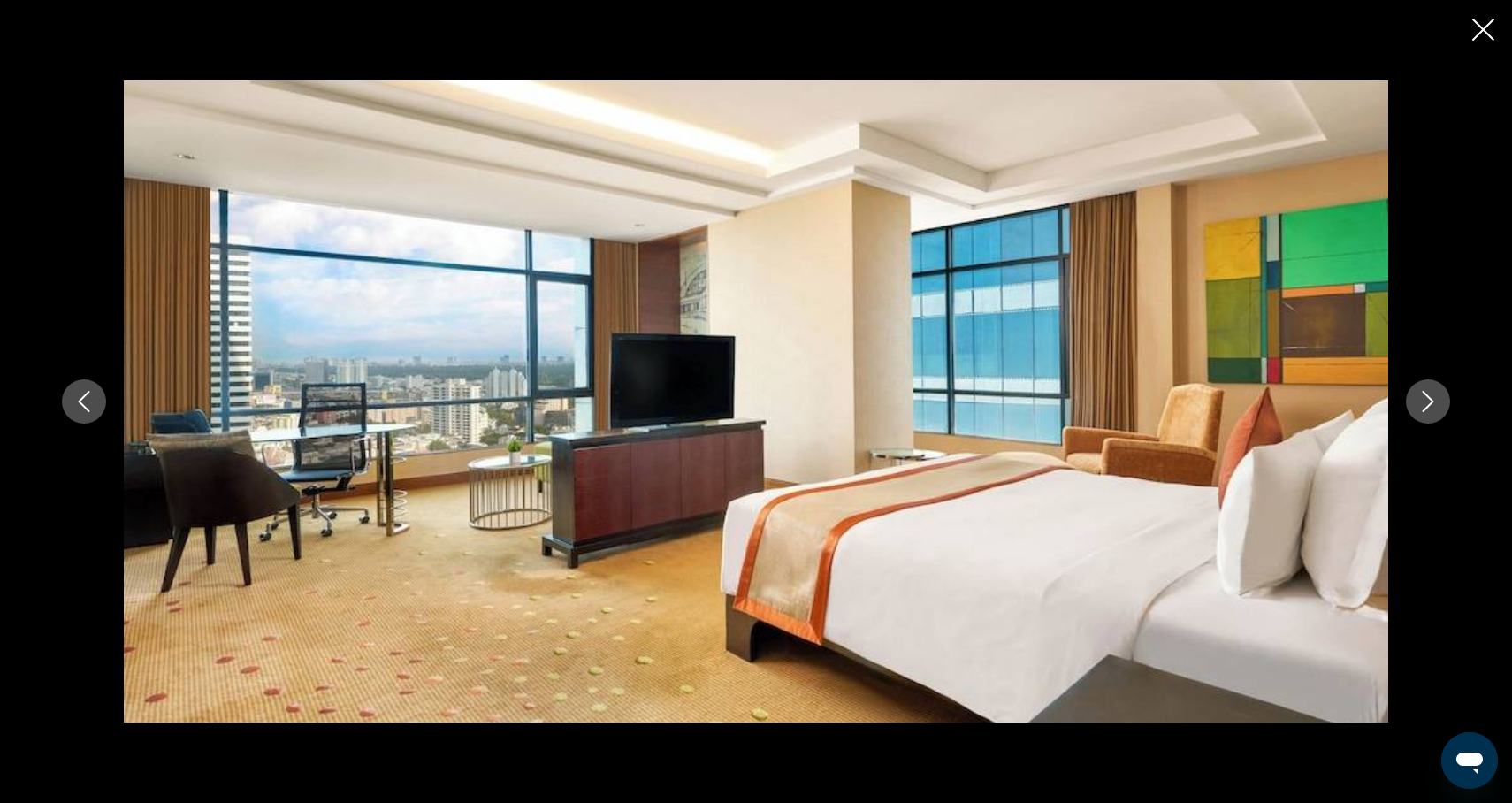
click at [1427, 409] on icon "Next image" at bounding box center [1428, 402] width 21 height 21
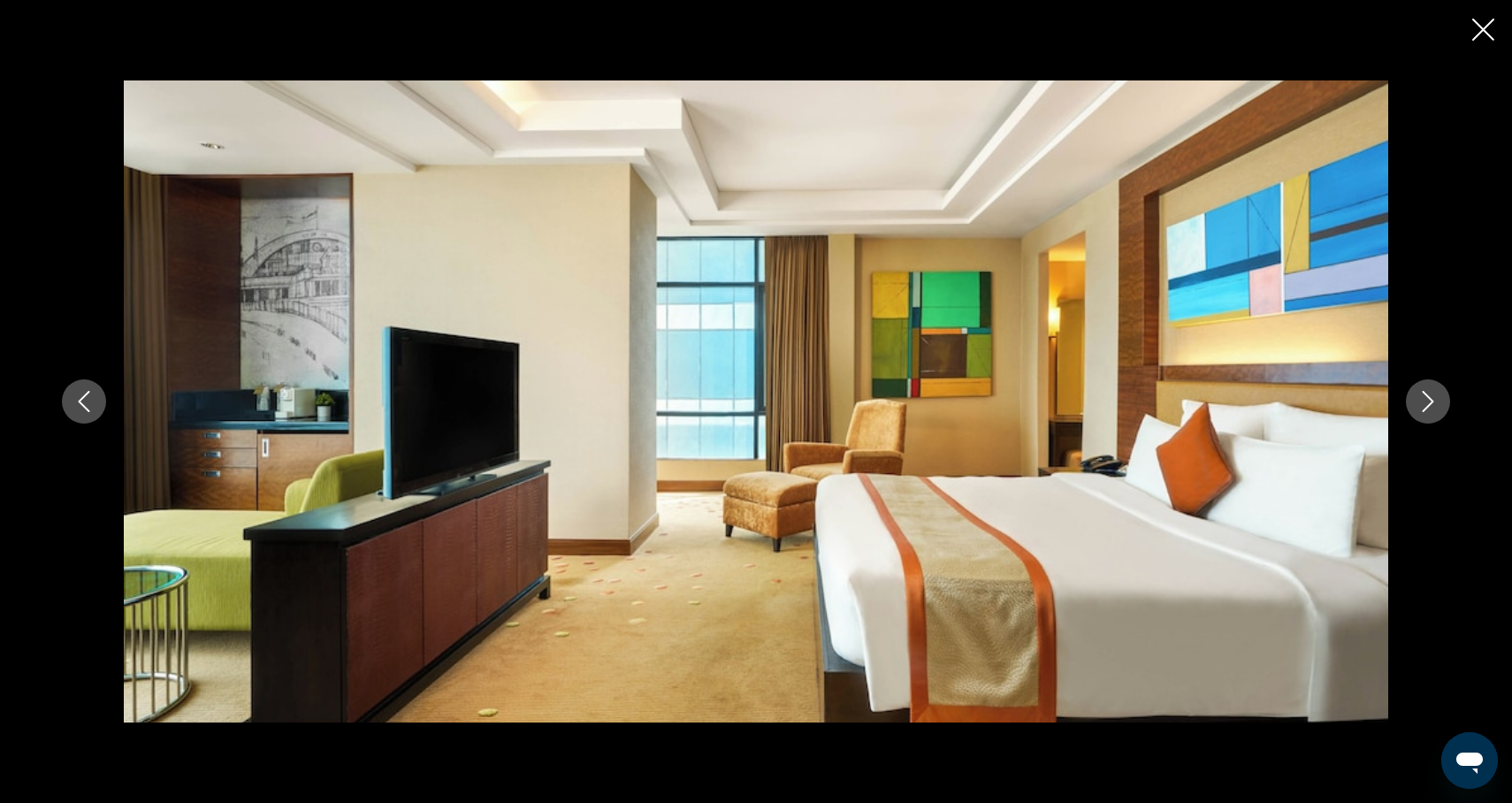
click at [1427, 409] on icon "Next image" at bounding box center [1428, 402] width 21 height 21
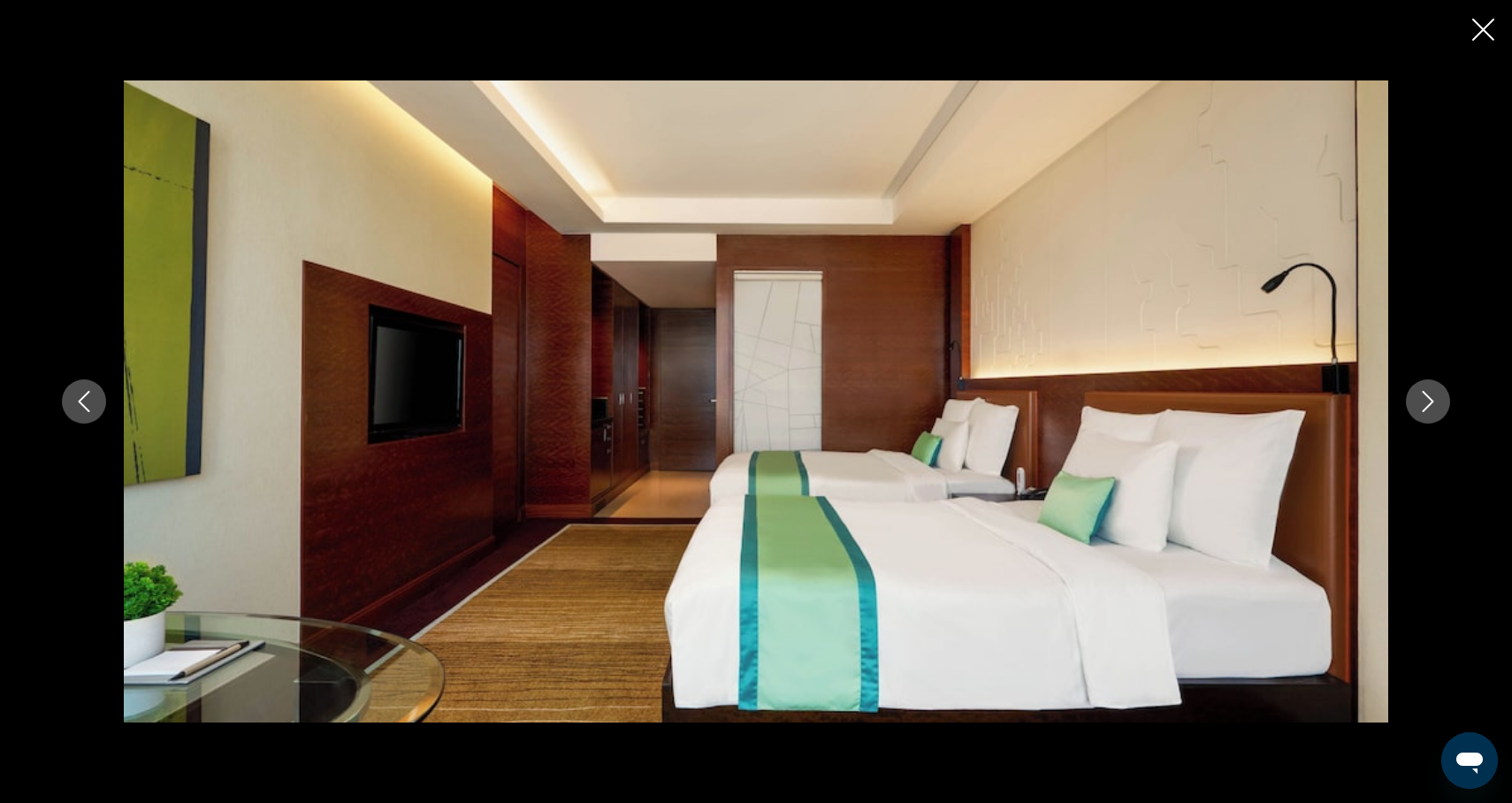
click at [1427, 409] on icon "Next image" at bounding box center [1428, 402] width 21 height 21
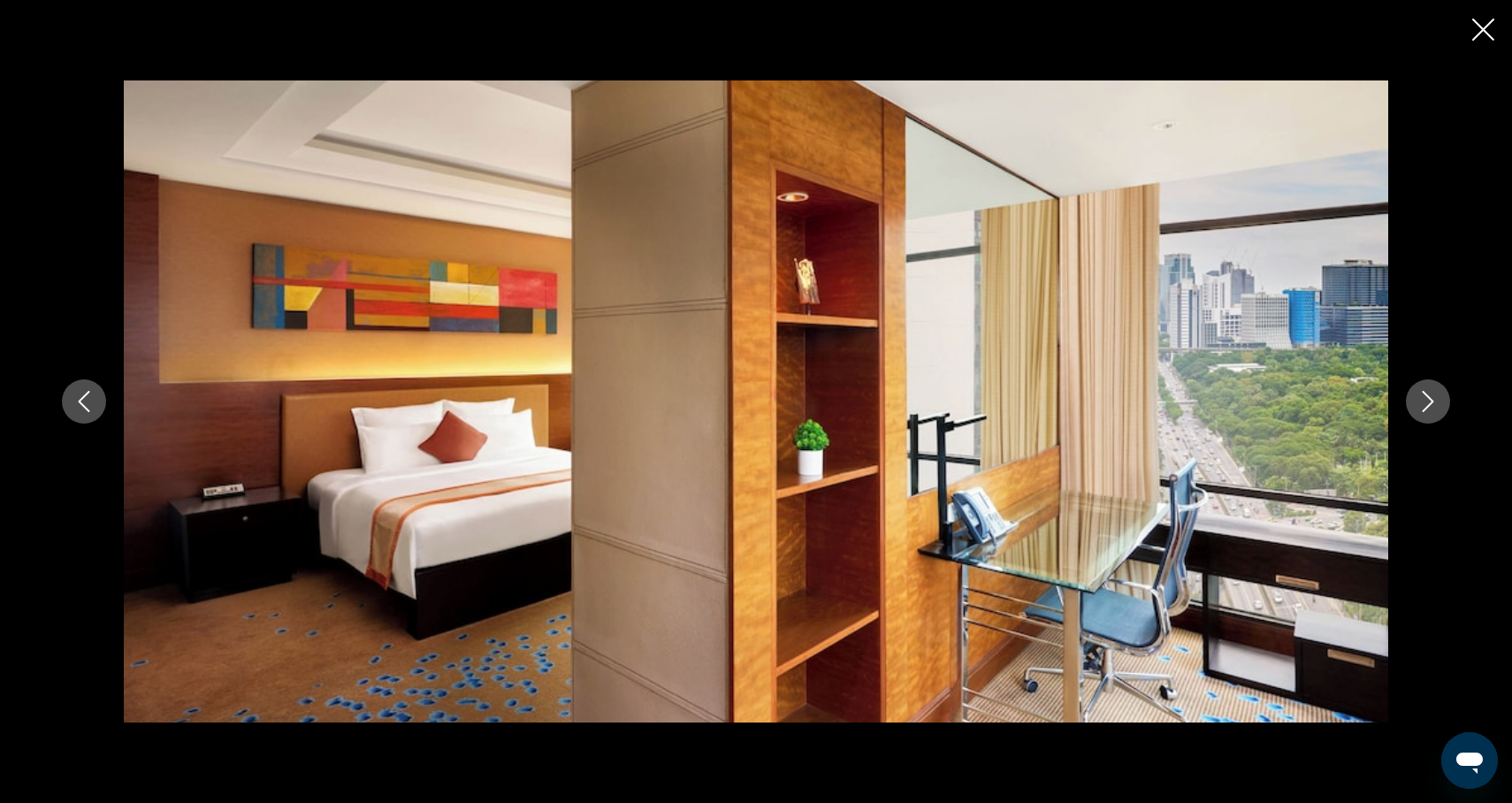
click at [1427, 410] on icon "Next image" at bounding box center [1428, 402] width 21 height 21
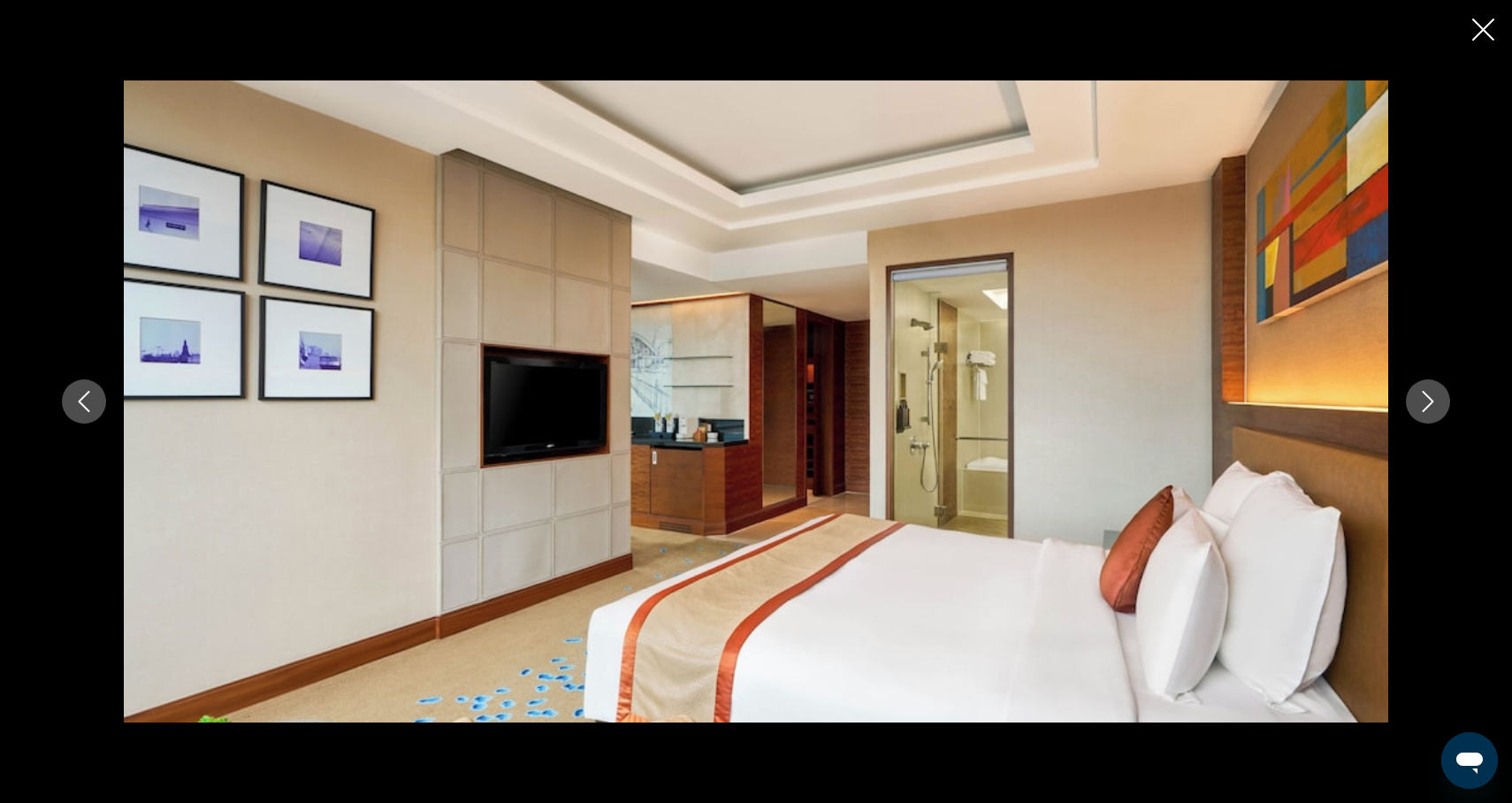
click at [1427, 410] on icon "Next image" at bounding box center [1428, 402] width 21 height 21
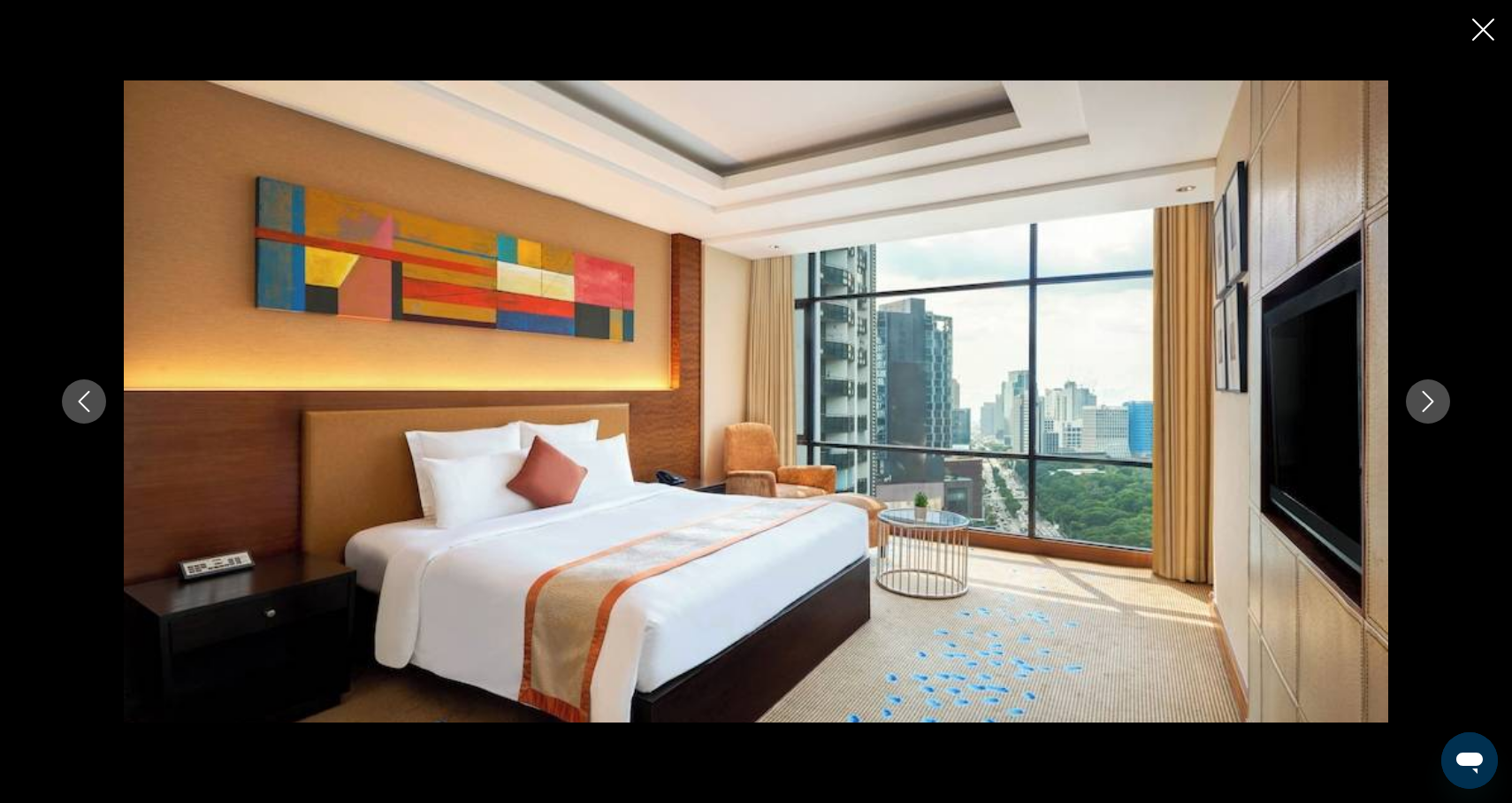
click at [1427, 410] on icon "Next image" at bounding box center [1428, 402] width 21 height 21
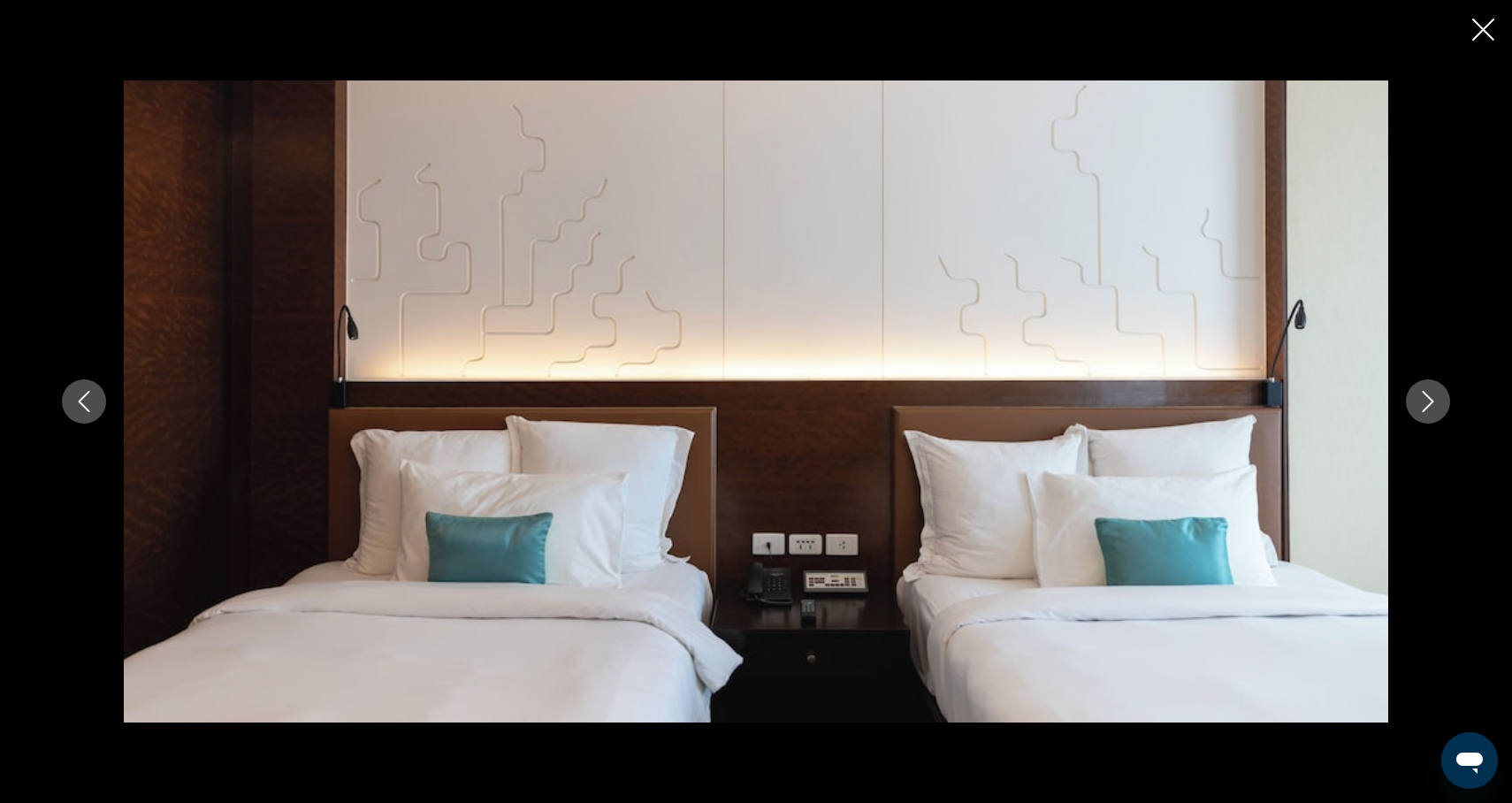
click at [1427, 410] on icon "Next image" at bounding box center [1428, 402] width 21 height 21
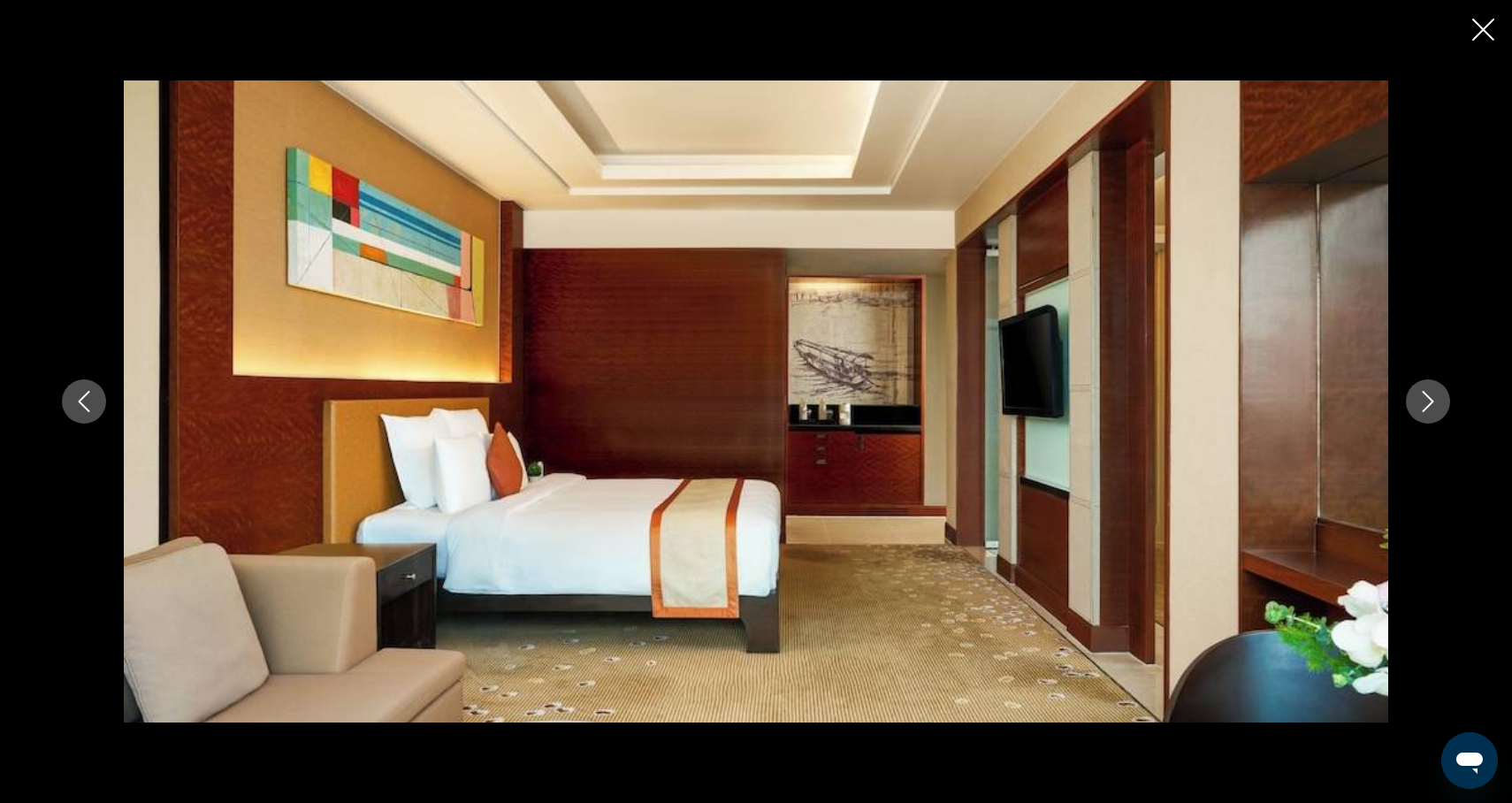
click at [1427, 410] on icon "Next image" at bounding box center [1428, 402] width 21 height 21
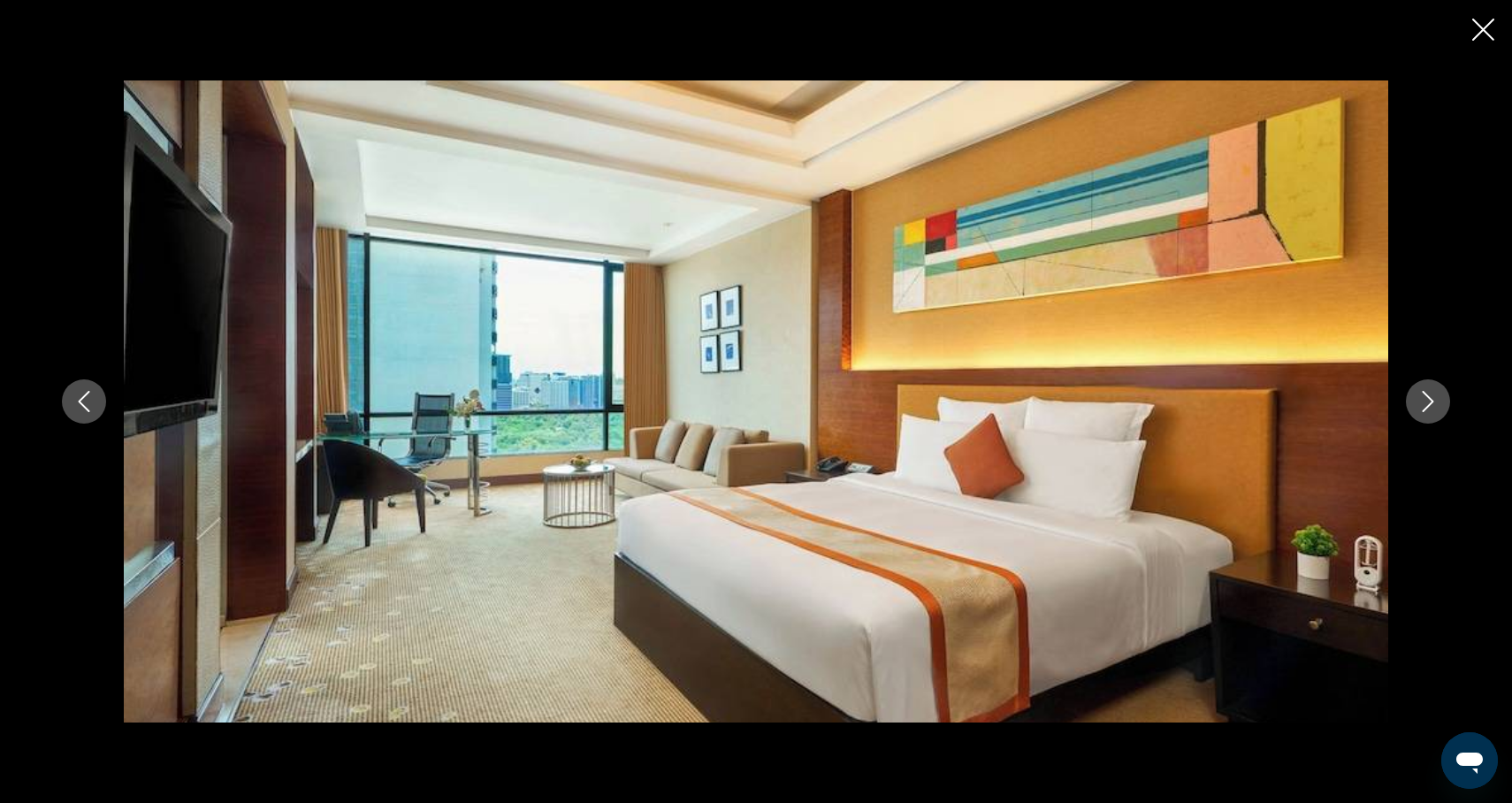
click at [1427, 410] on icon "Next image" at bounding box center [1428, 402] width 21 height 21
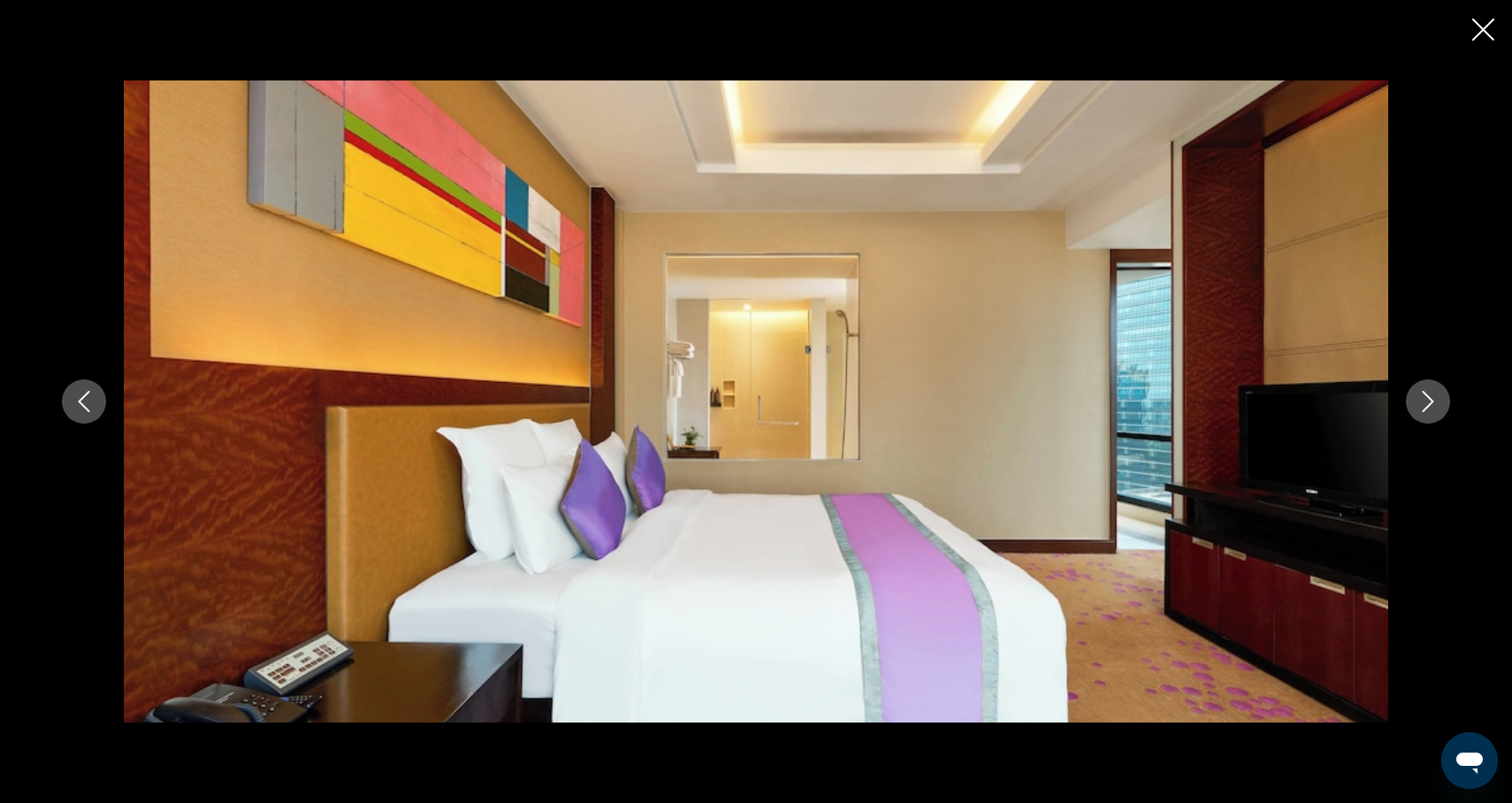
click at [1427, 411] on icon "Next image" at bounding box center [1428, 402] width 21 height 21
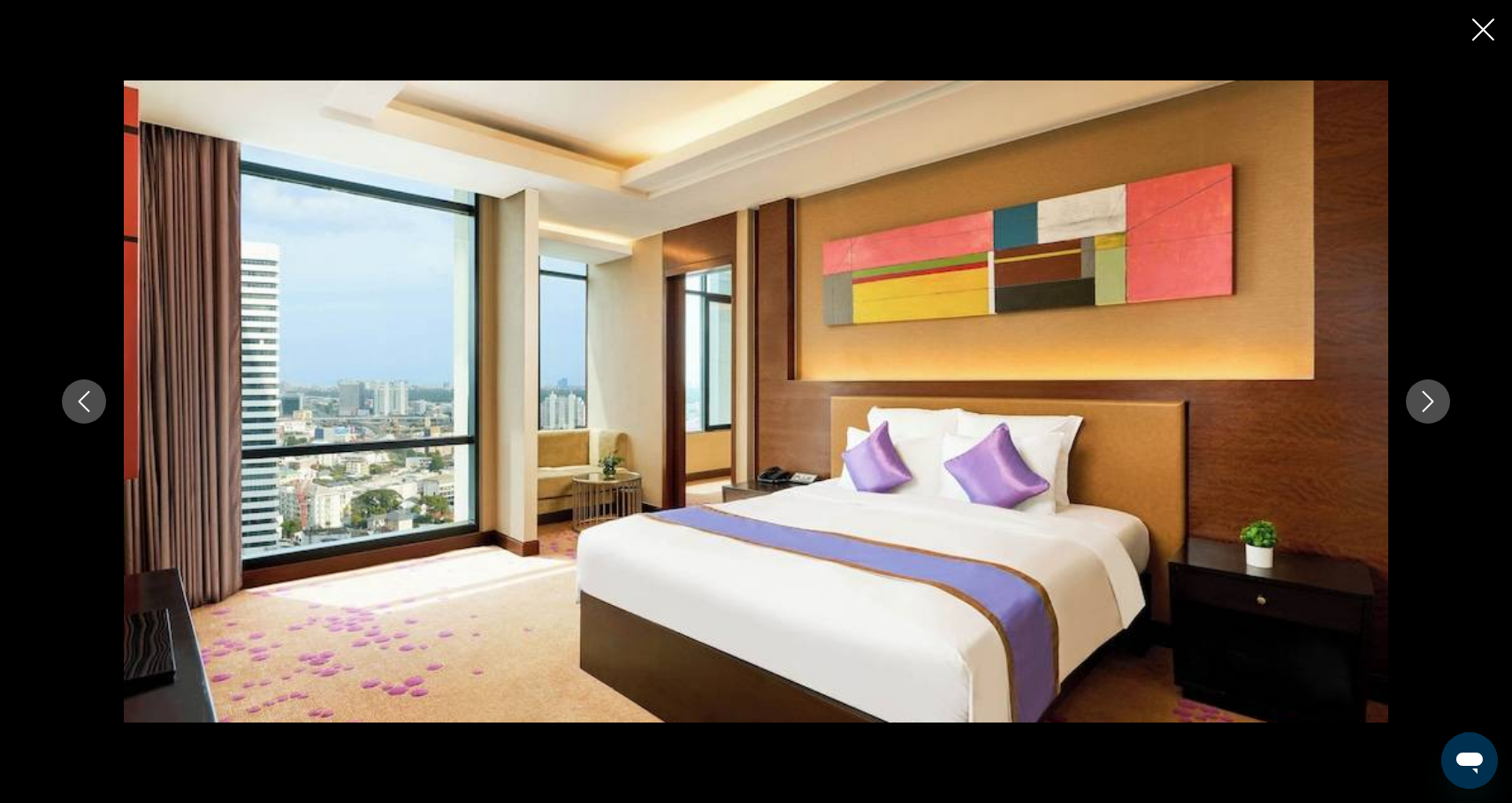
click at [1427, 411] on icon "Next image" at bounding box center [1428, 402] width 21 height 21
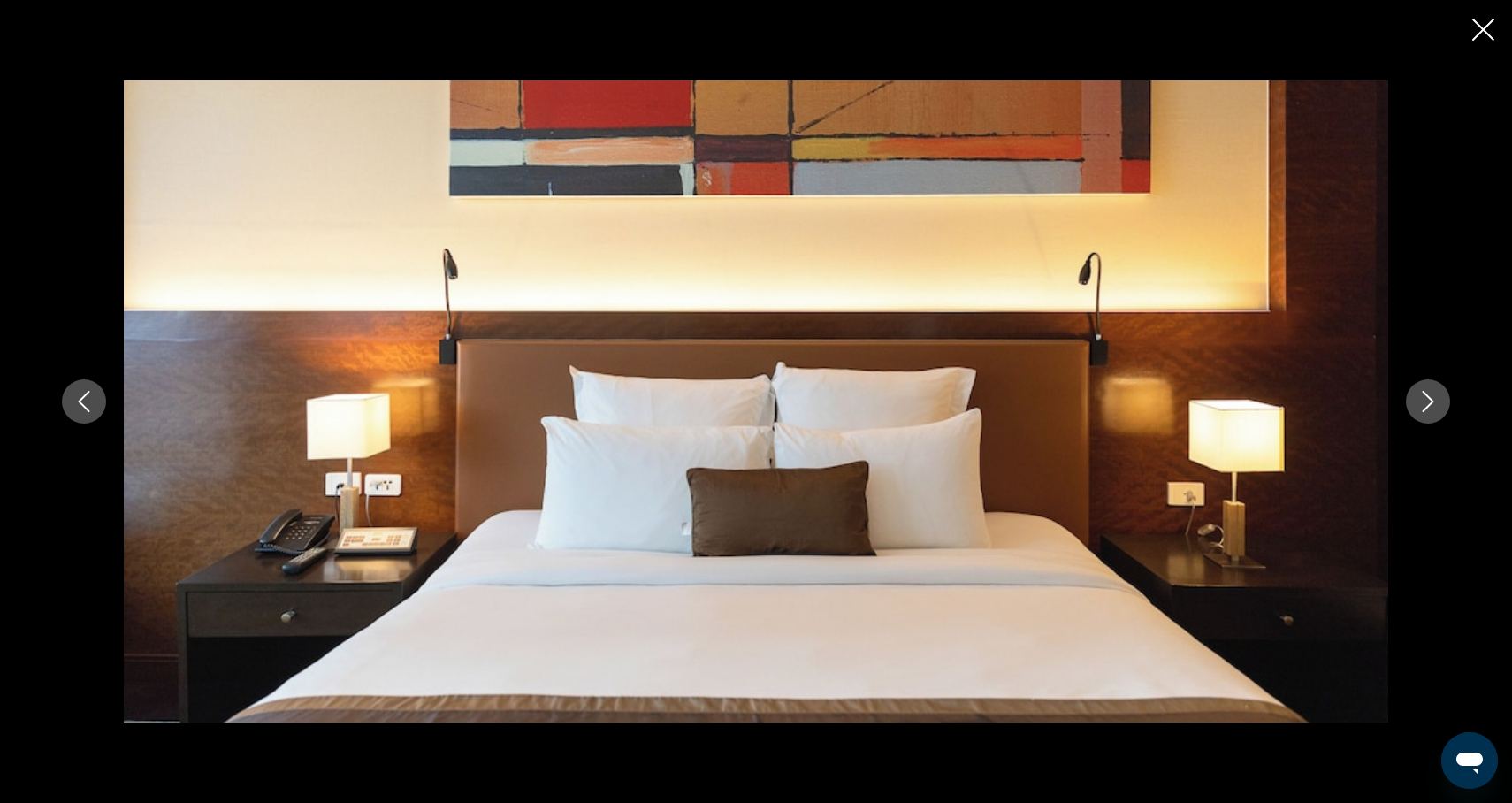
click at [1426, 414] on button "Next image" at bounding box center [1428, 402] width 45 height 45
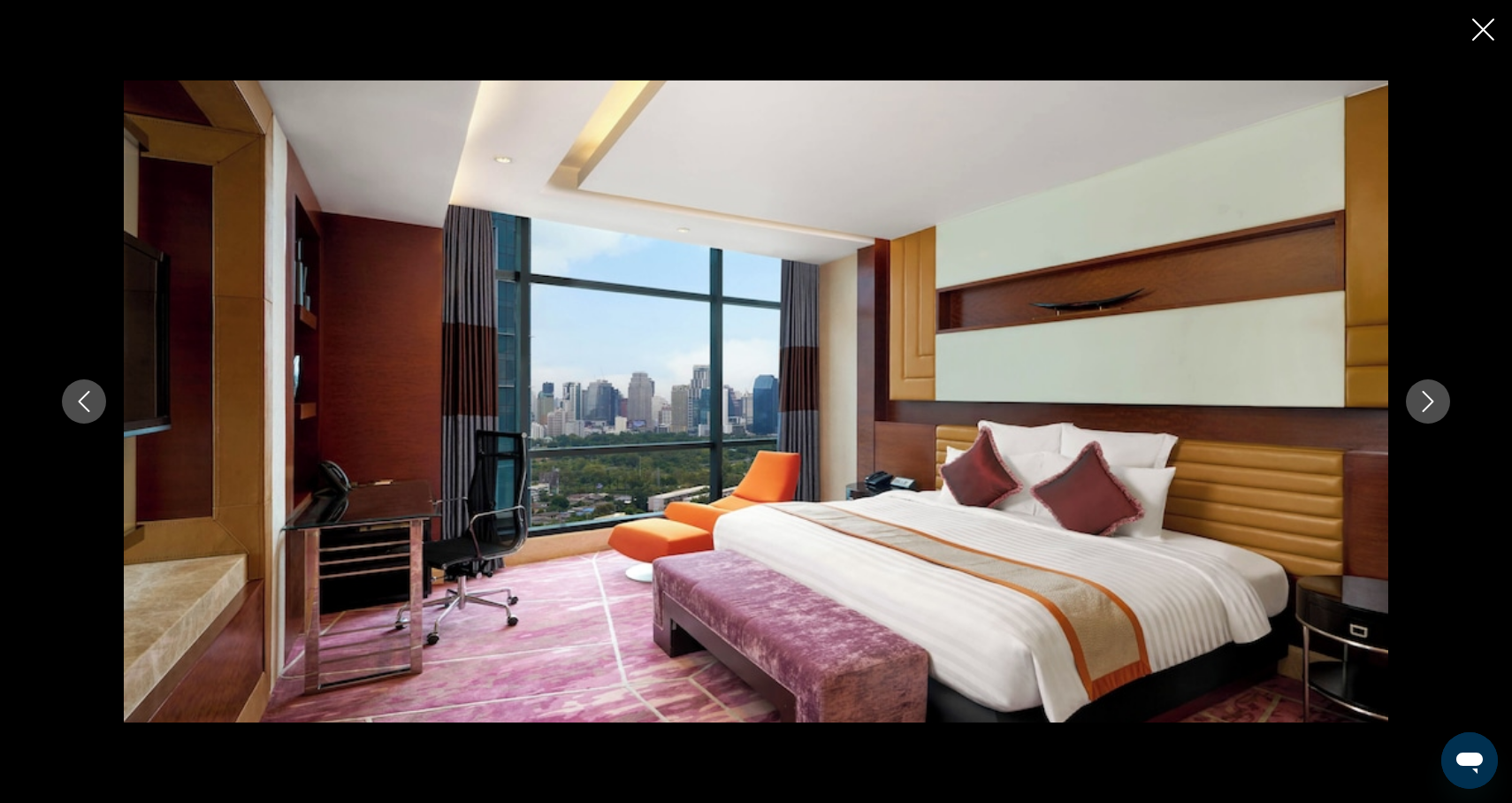
click at [1427, 414] on button "Next image" at bounding box center [1428, 402] width 45 height 45
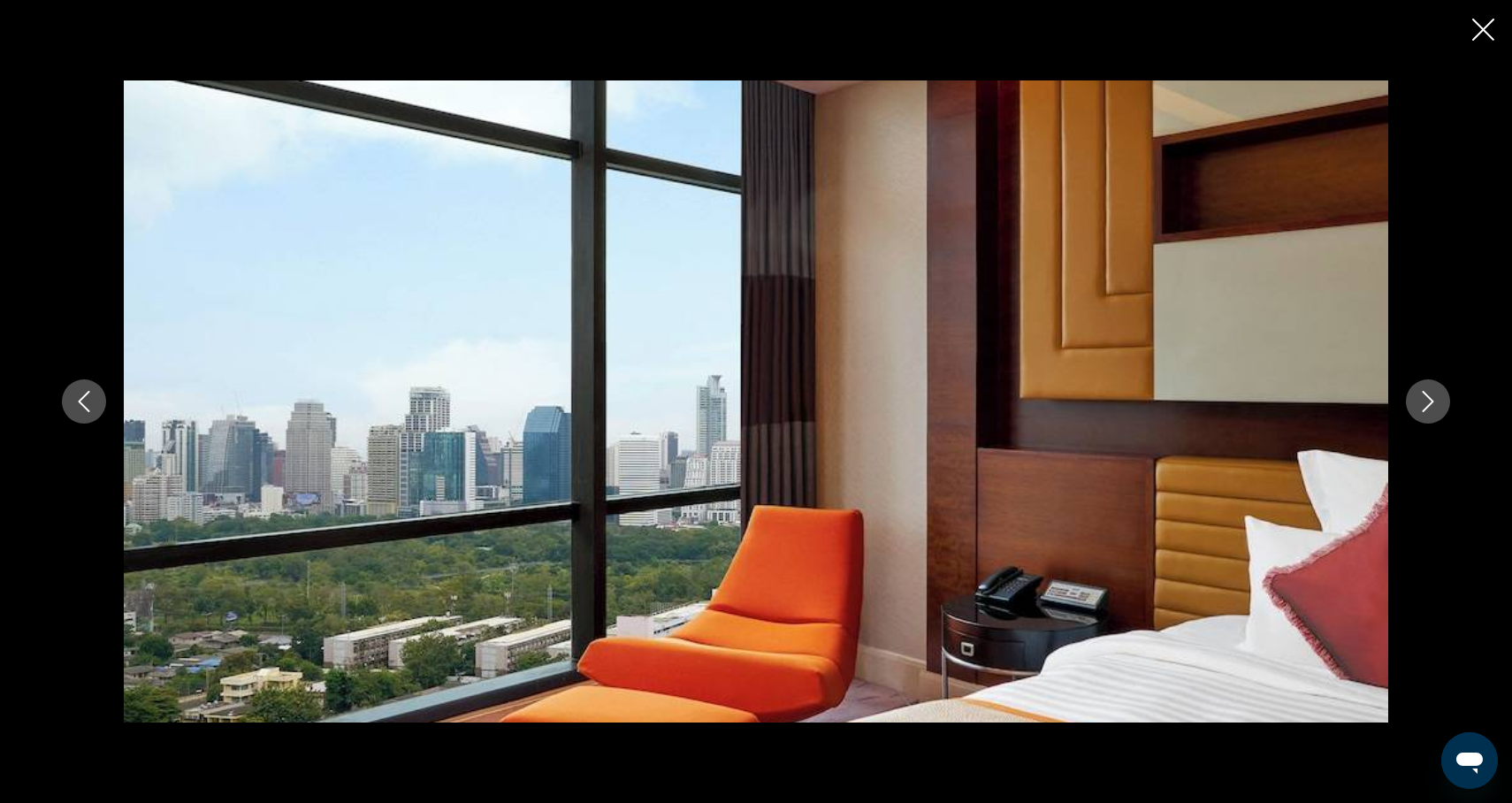
click at [1427, 414] on button "Next image" at bounding box center [1428, 402] width 45 height 45
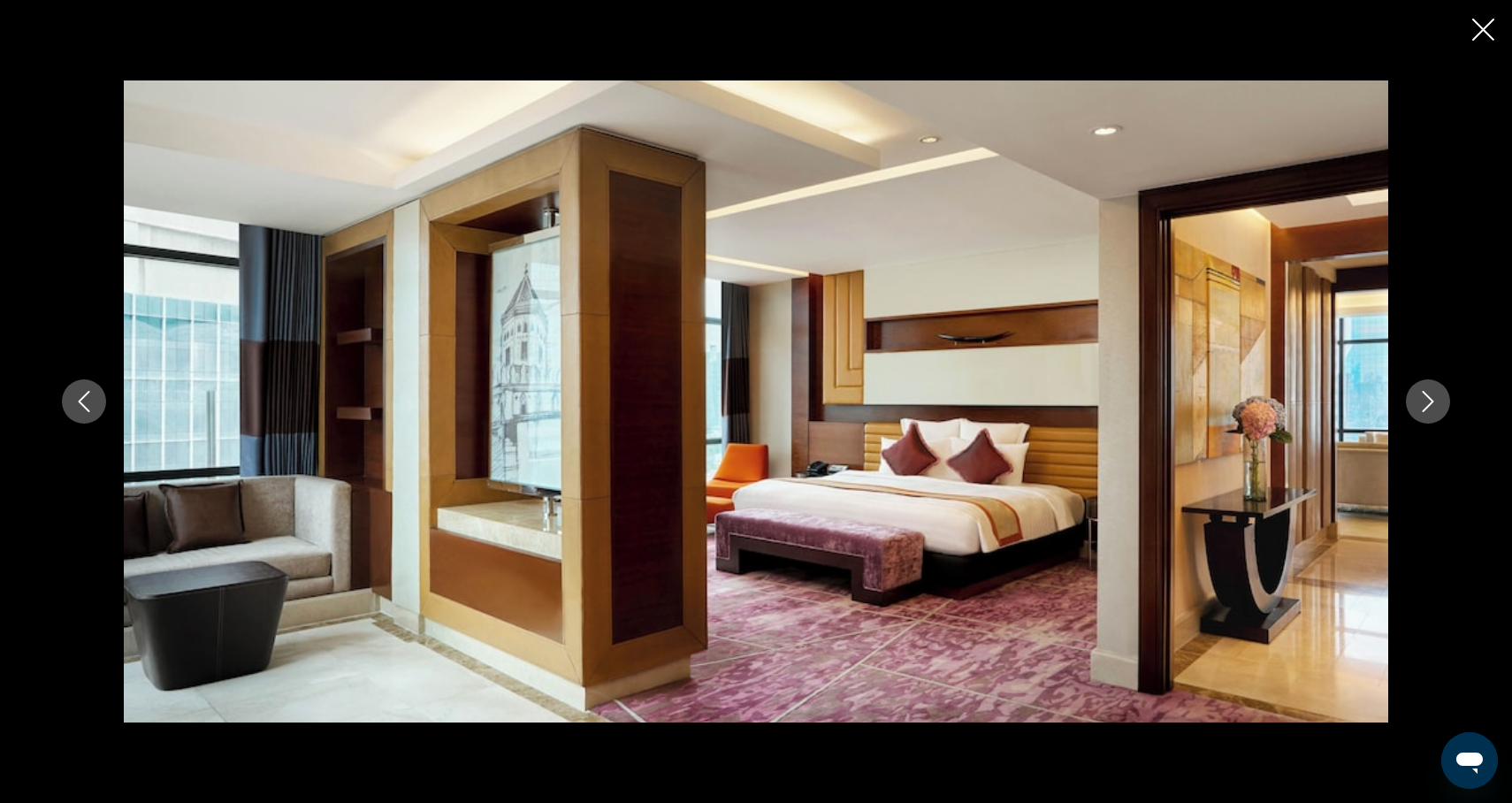
click at [1427, 415] on button "Next image" at bounding box center [1428, 402] width 45 height 45
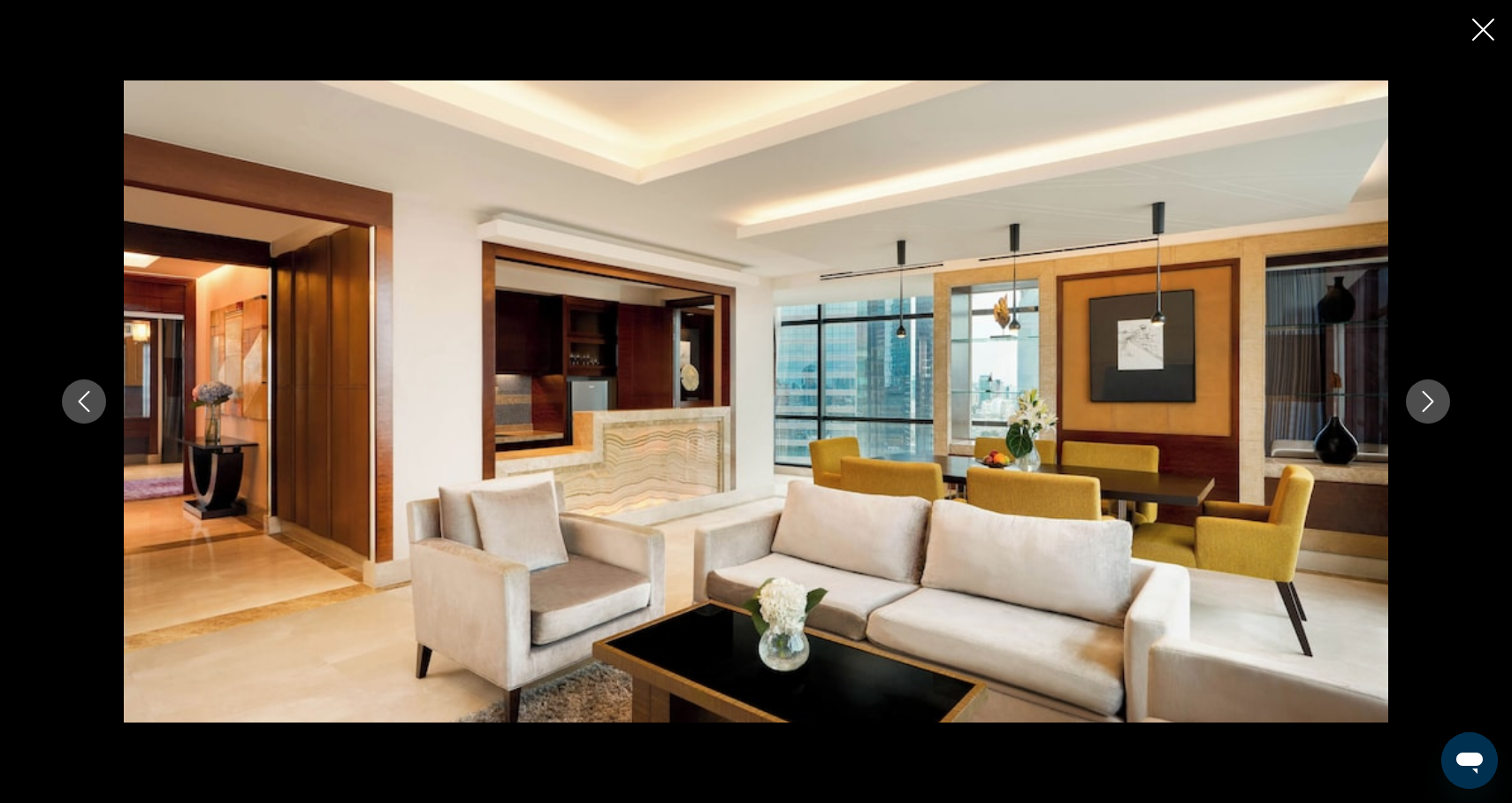
click at [1427, 416] on button "Next image" at bounding box center [1428, 402] width 45 height 45
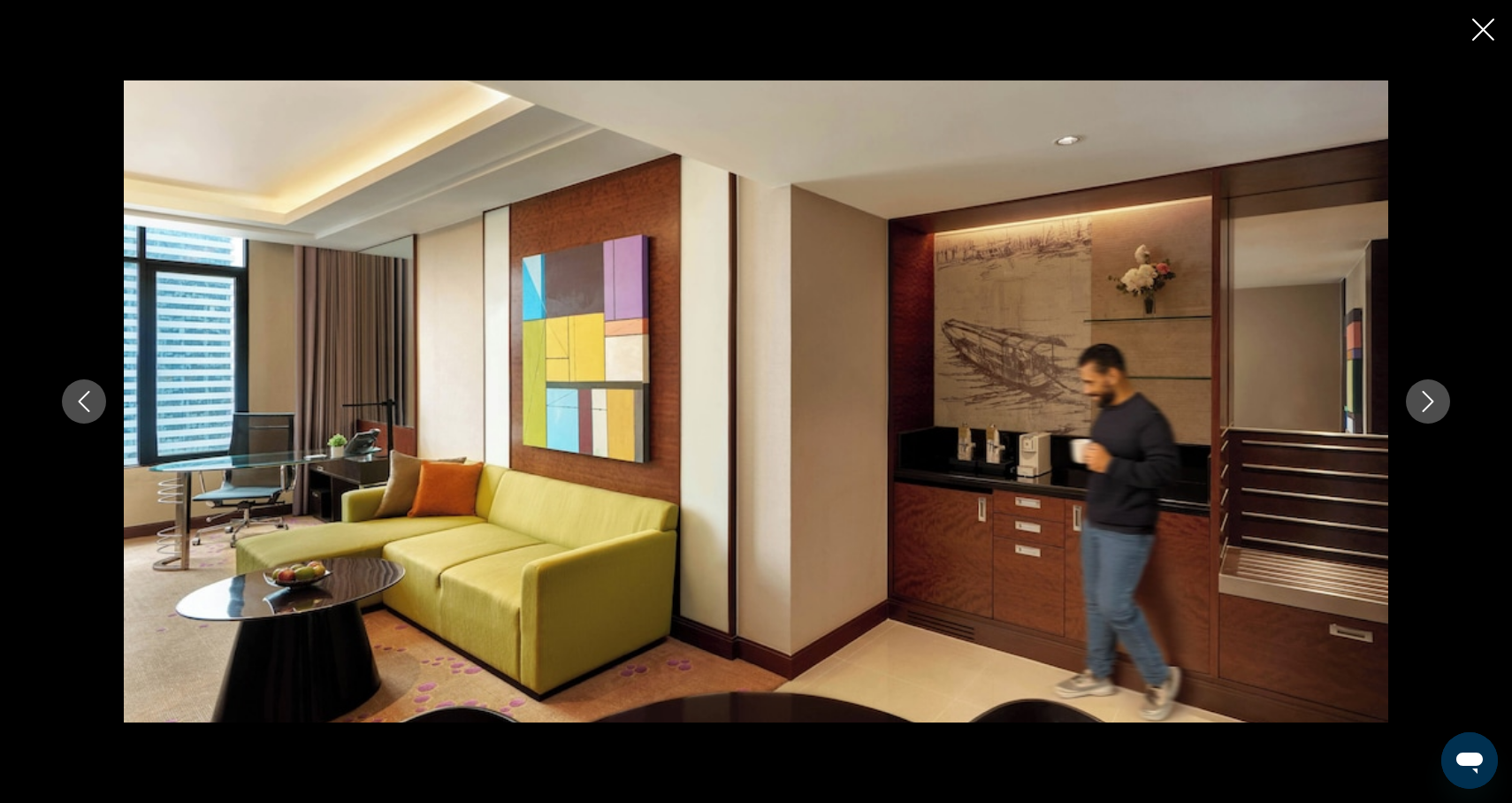
click at [1427, 418] on button "Next image" at bounding box center [1428, 402] width 45 height 45
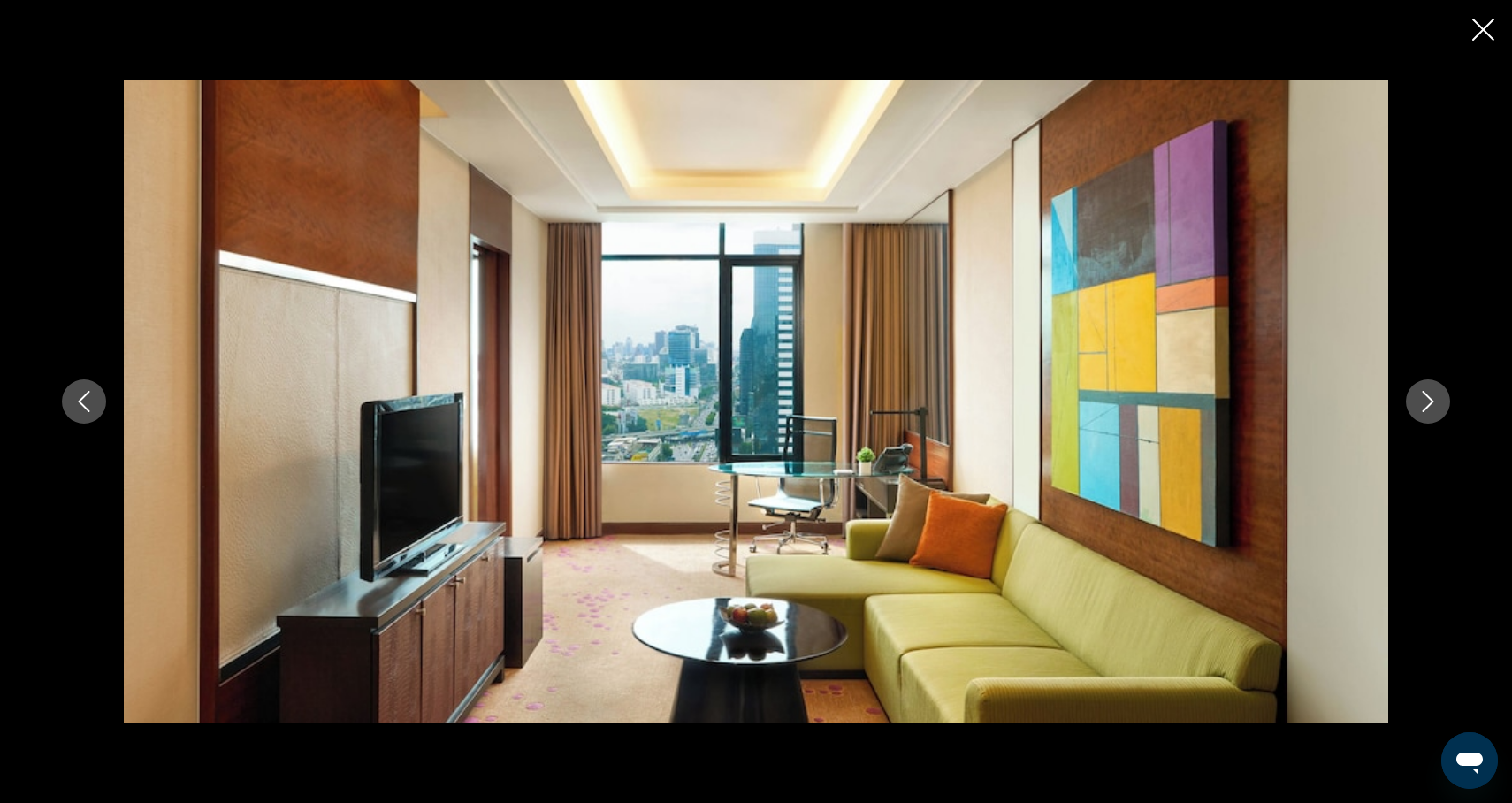
click at [1427, 422] on button "Next image" at bounding box center [1428, 402] width 45 height 45
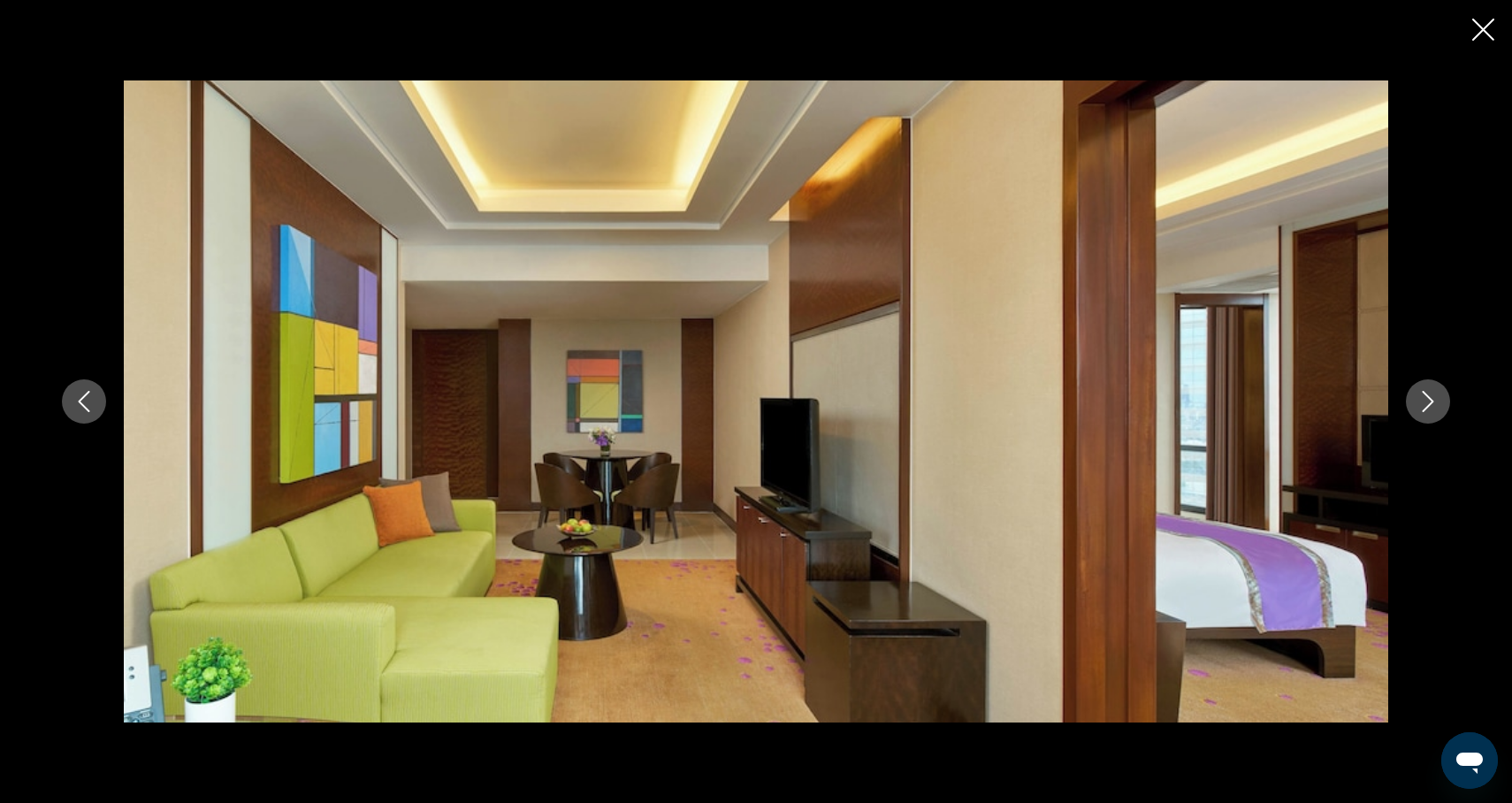
click at [1428, 422] on button "Next image" at bounding box center [1428, 402] width 45 height 45
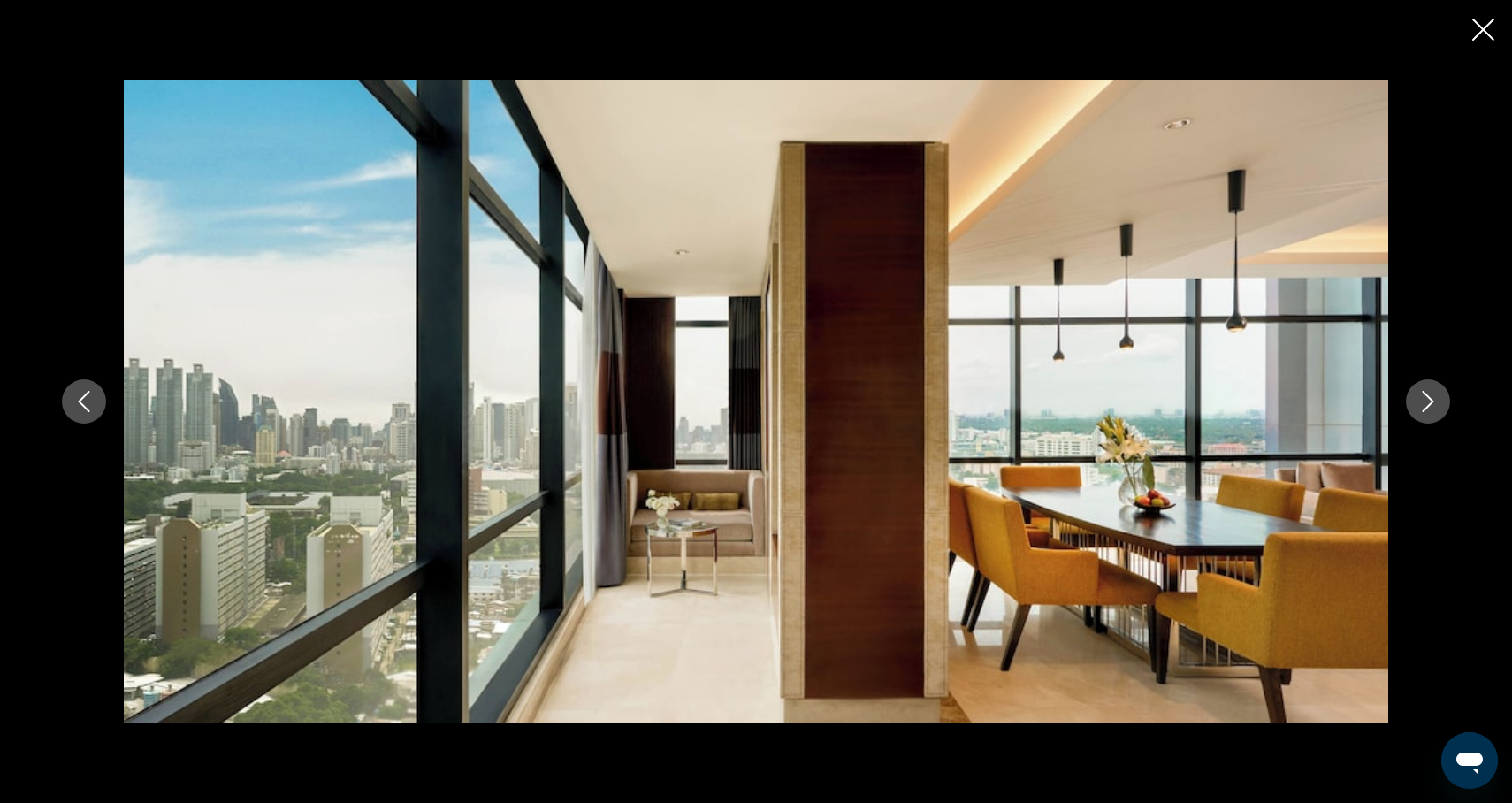
click at [1428, 424] on div "prev next" at bounding box center [756, 401] width 1424 height 643
click at [1428, 425] on div "prev next" at bounding box center [756, 401] width 1424 height 643
click at [1429, 406] on icon "Next image" at bounding box center [1428, 402] width 21 height 21
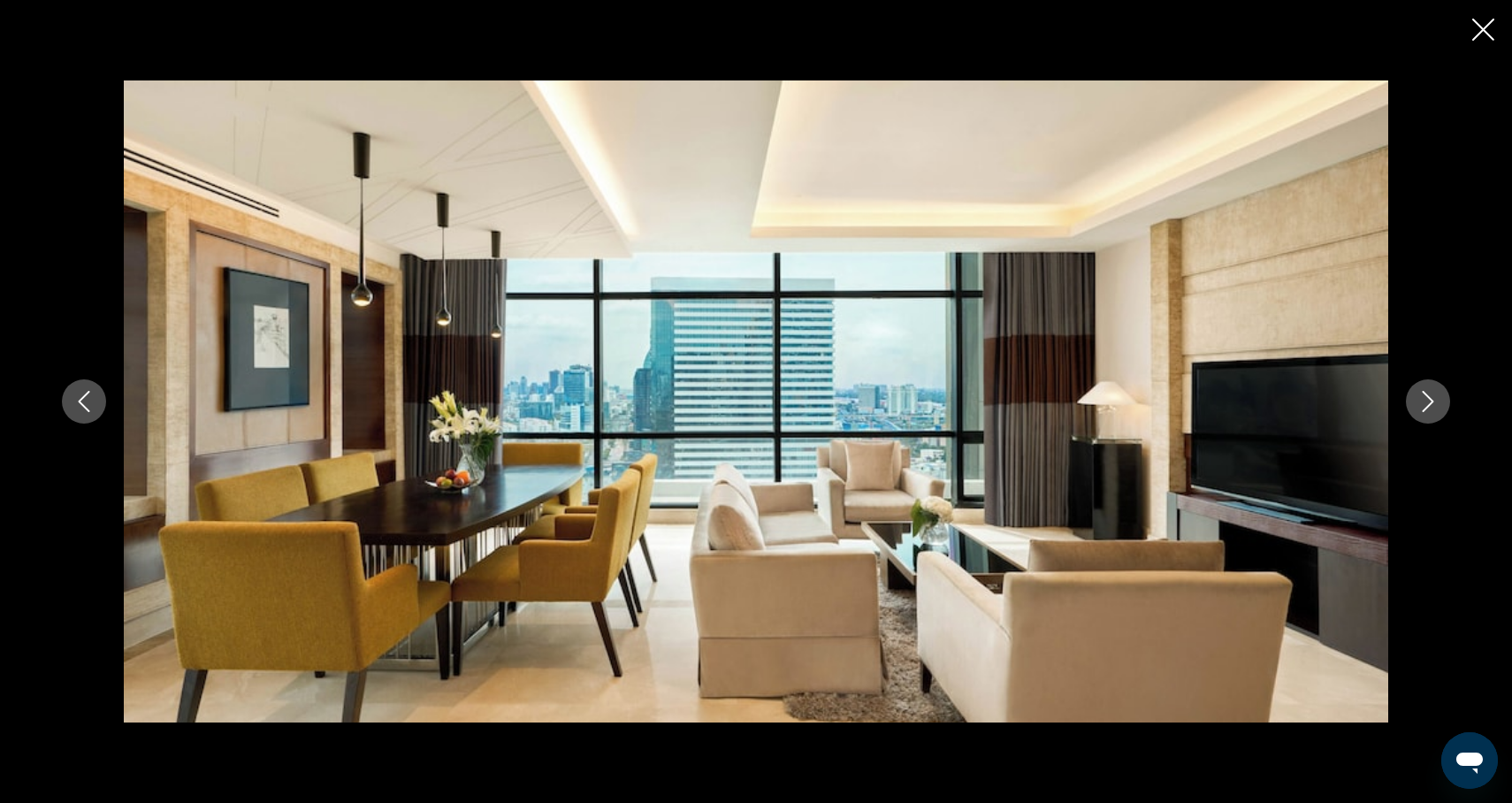
click at [1431, 409] on icon "Next image" at bounding box center [1428, 402] width 21 height 21
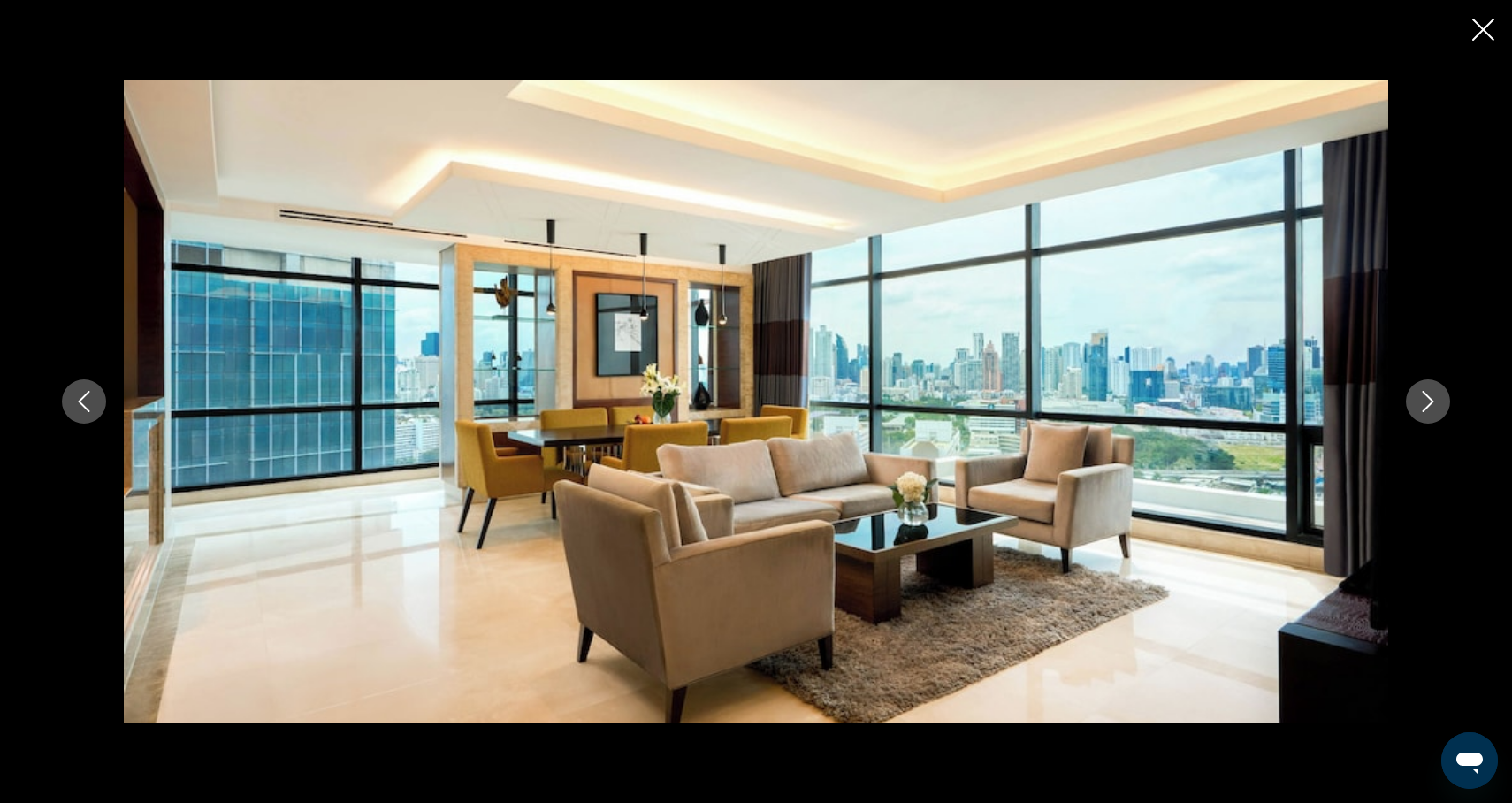
click at [1431, 409] on icon "Next image" at bounding box center [1428, 402] width 21 height 21
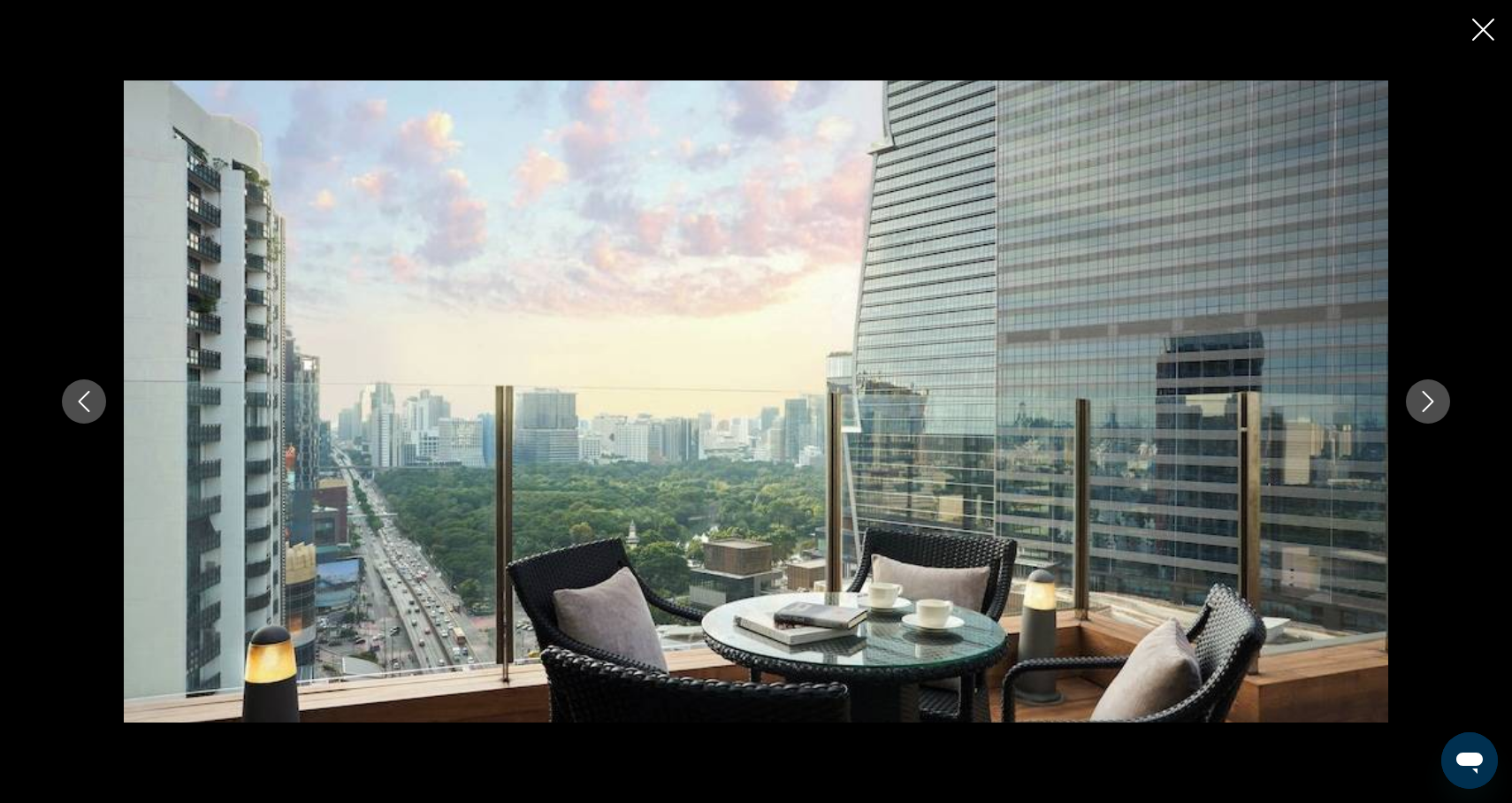
click at [1432, 411] on icon "Next image" at bounding box center [1428, 402] width 21 height 21
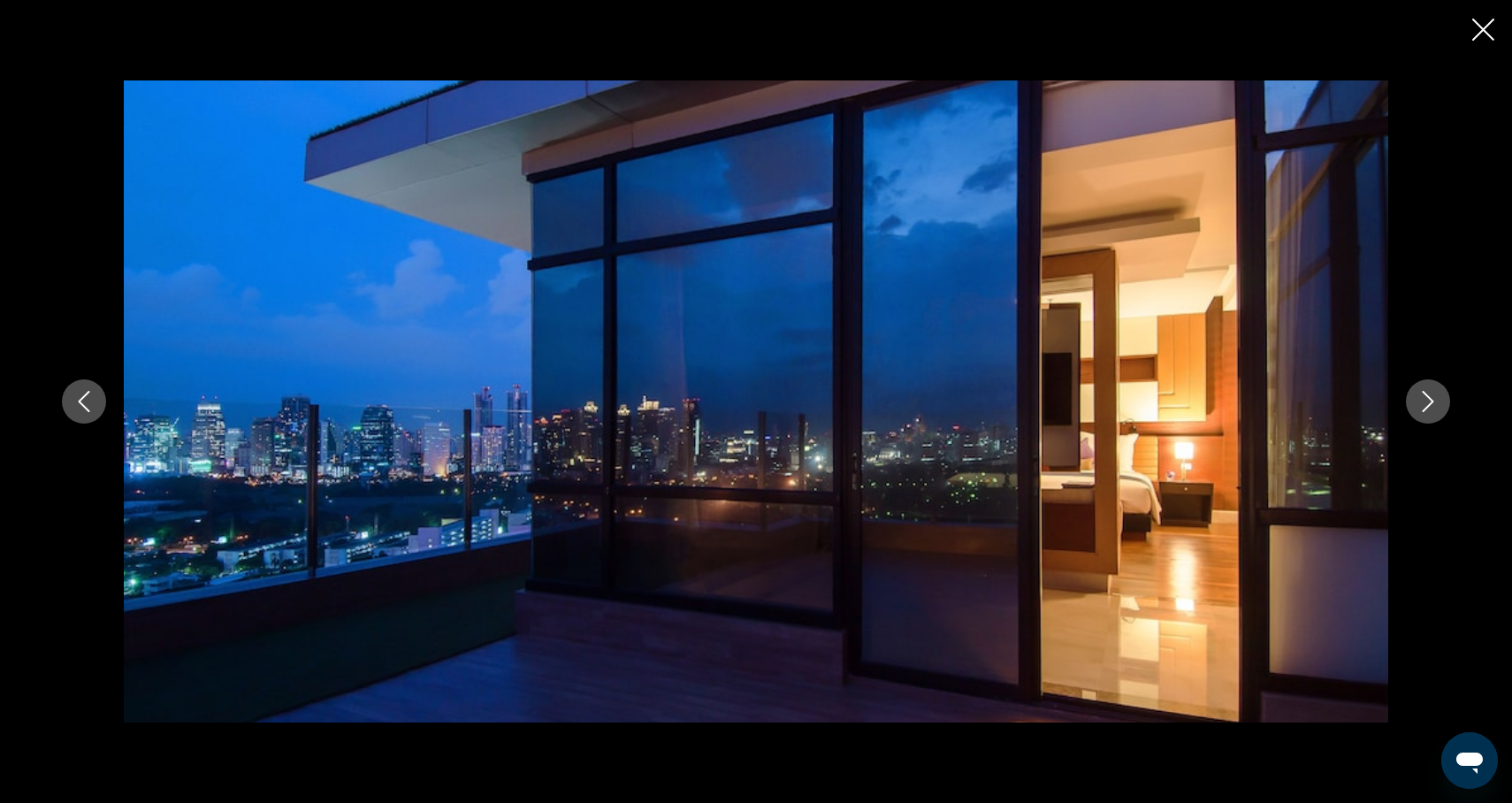
click at [1432, 412] on icon "Next image" at bounding box center [1428, 402] width 21 height 21
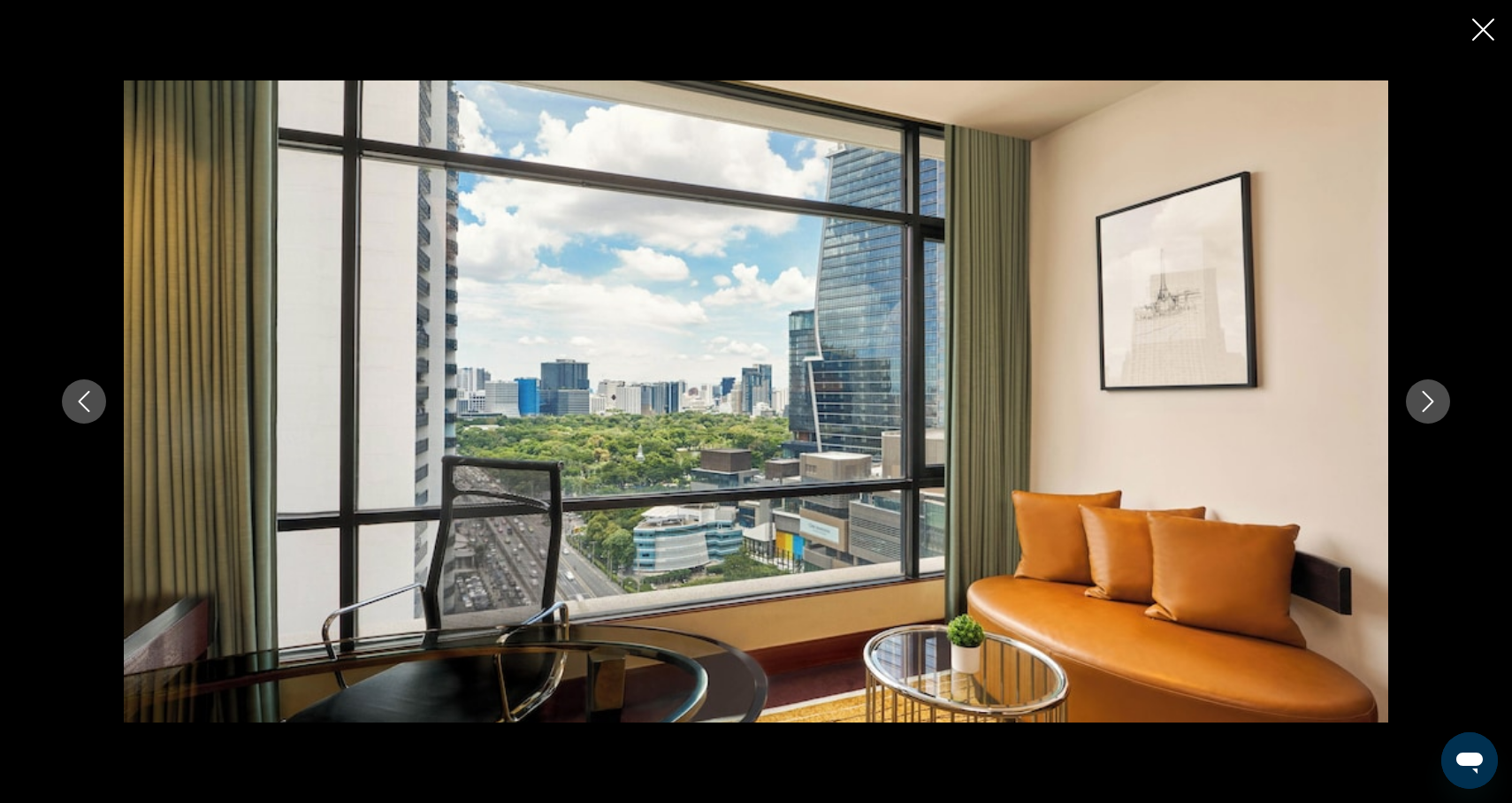
click at [1433, 414] on button "Next image" at bounding box center [1428, 402] width 45 height 45
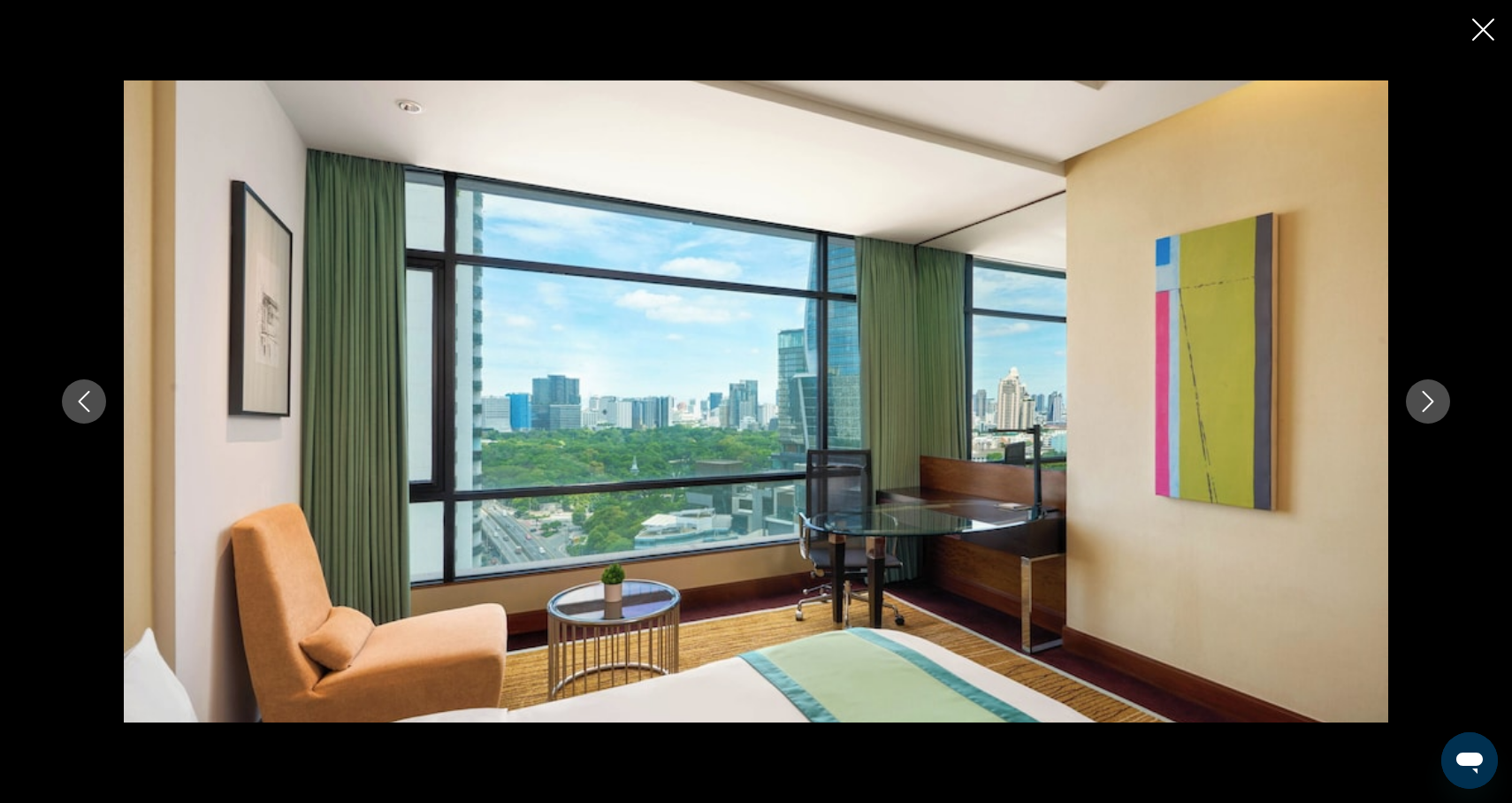
click at [1434, 415] on button "Next image" at bounding box center [1428, 402] width 45 height 45
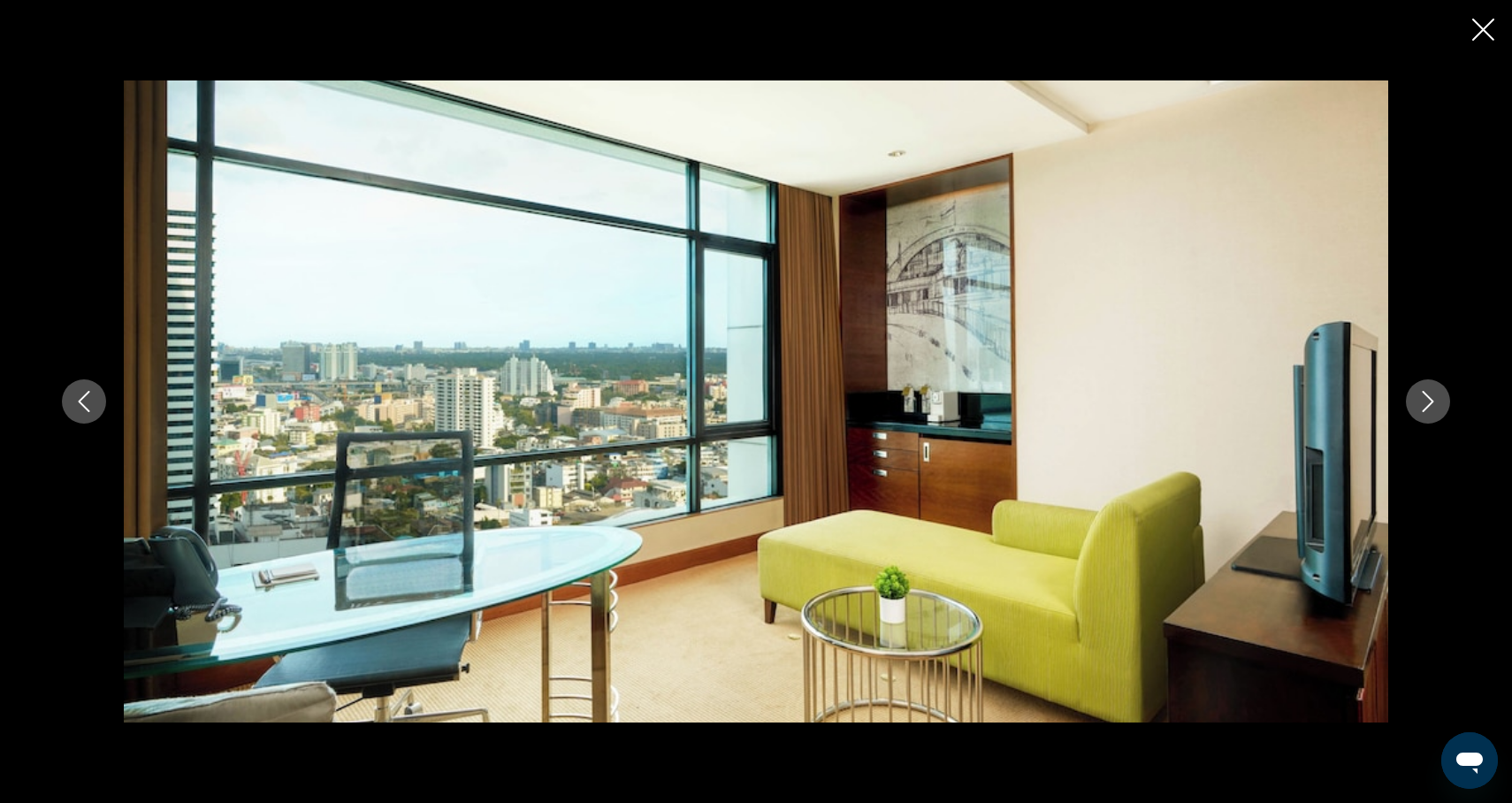
click at [1435, 415] on button "Next image" at bounding box center [1428, 402] width 45 height 45
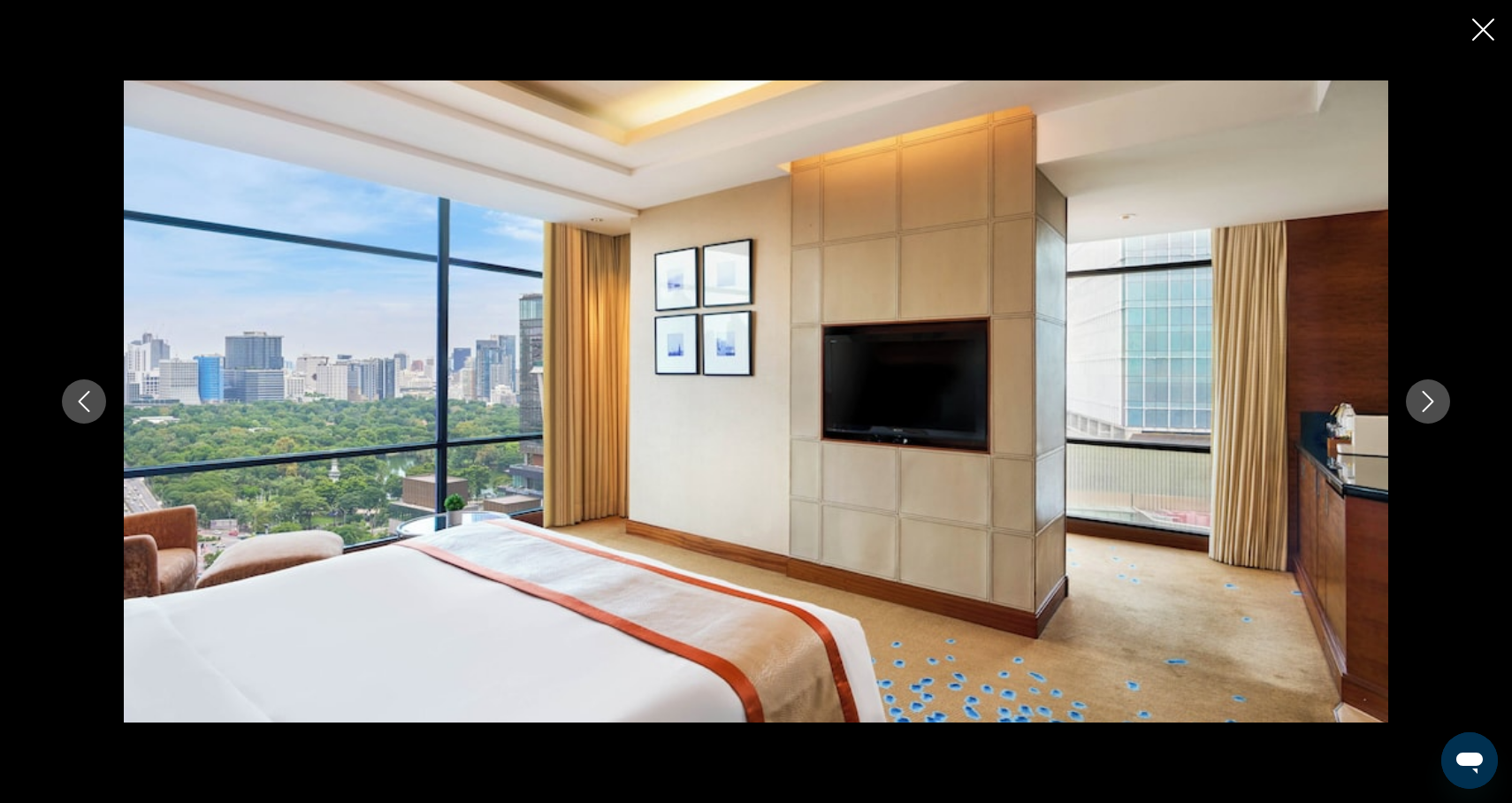
click at [1436, 417] on button "Next image" at bounding box center [1428, 402] width 45 height 45
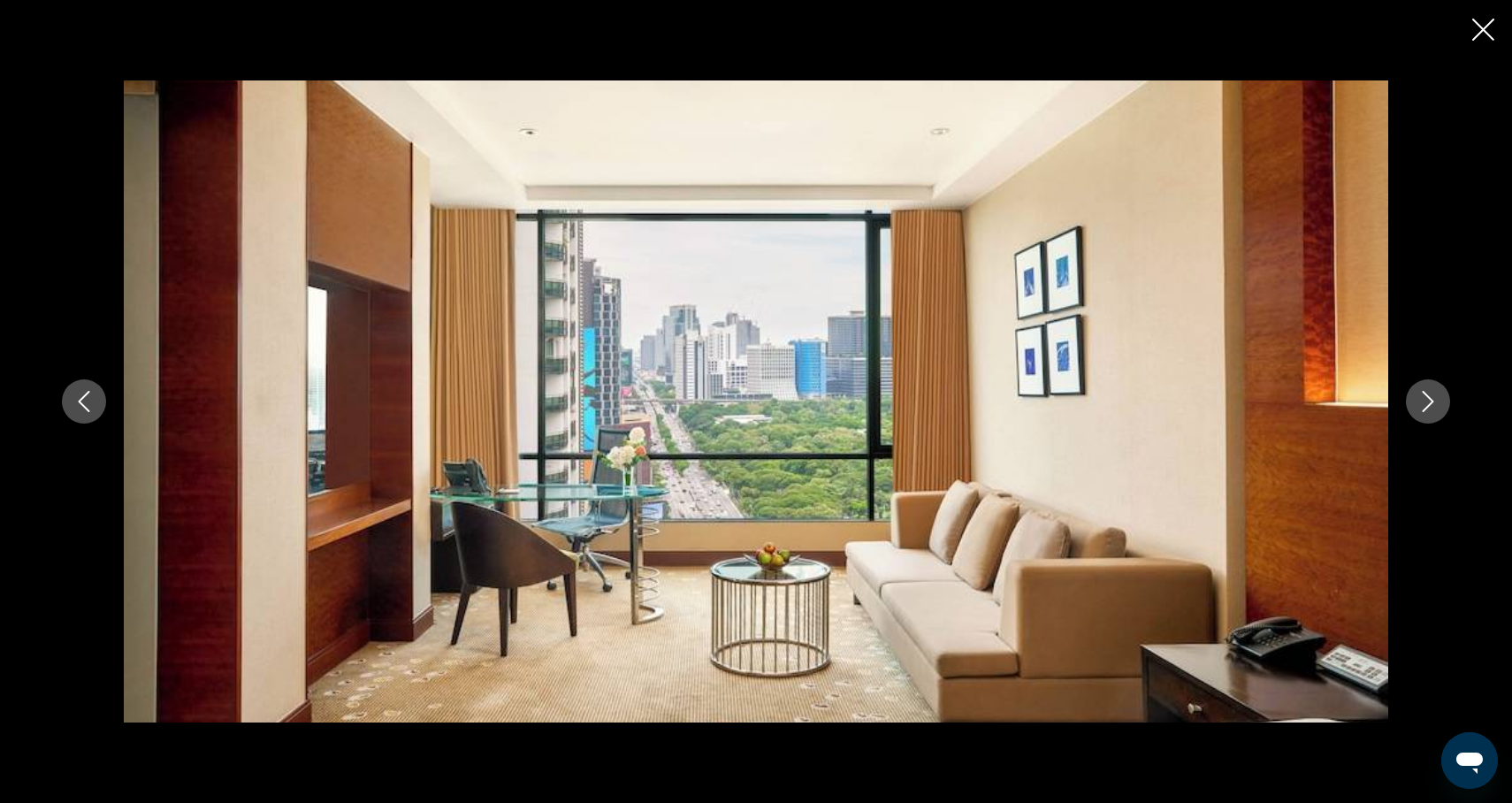
click at [1436, 417] on button "Next image" at bounding box center [1428, 402] width 45 height 45
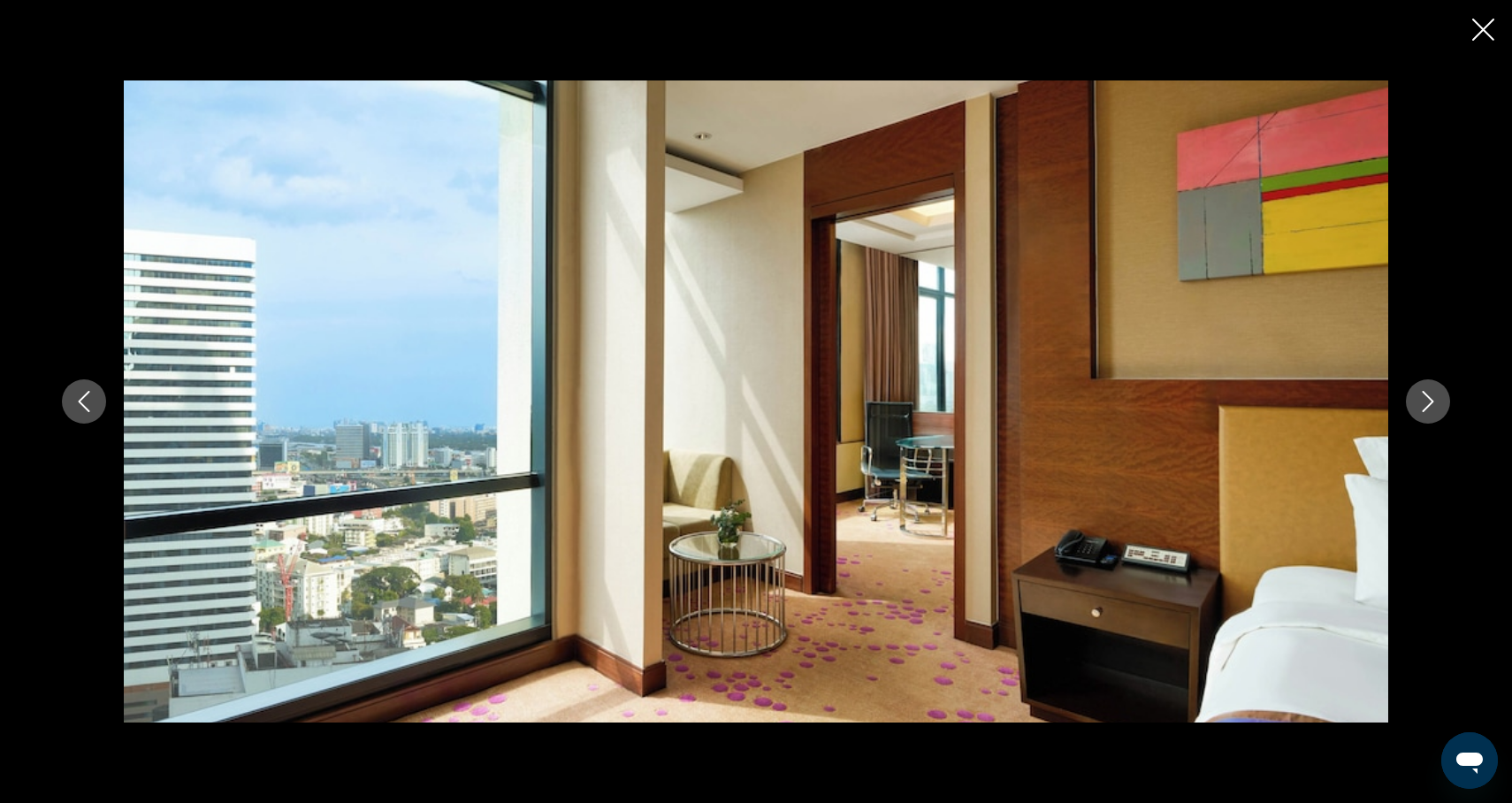
click at [1437, 419] on button "Next image" at bounding box center [1428, 402] width 45 height 45
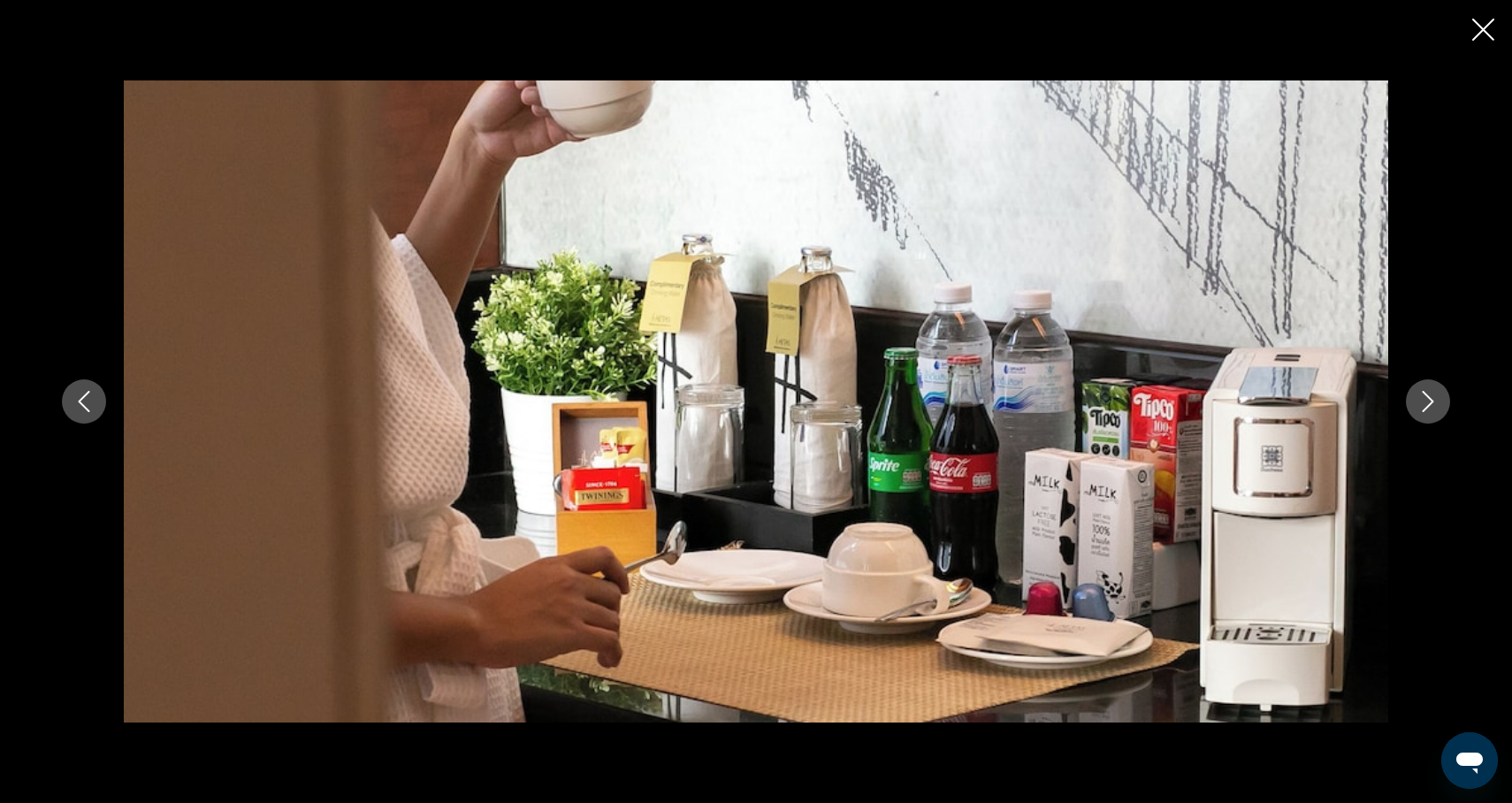
click at [1437, 419] on button "Next image" at bounding box center [1428, 402] width 45 height 45
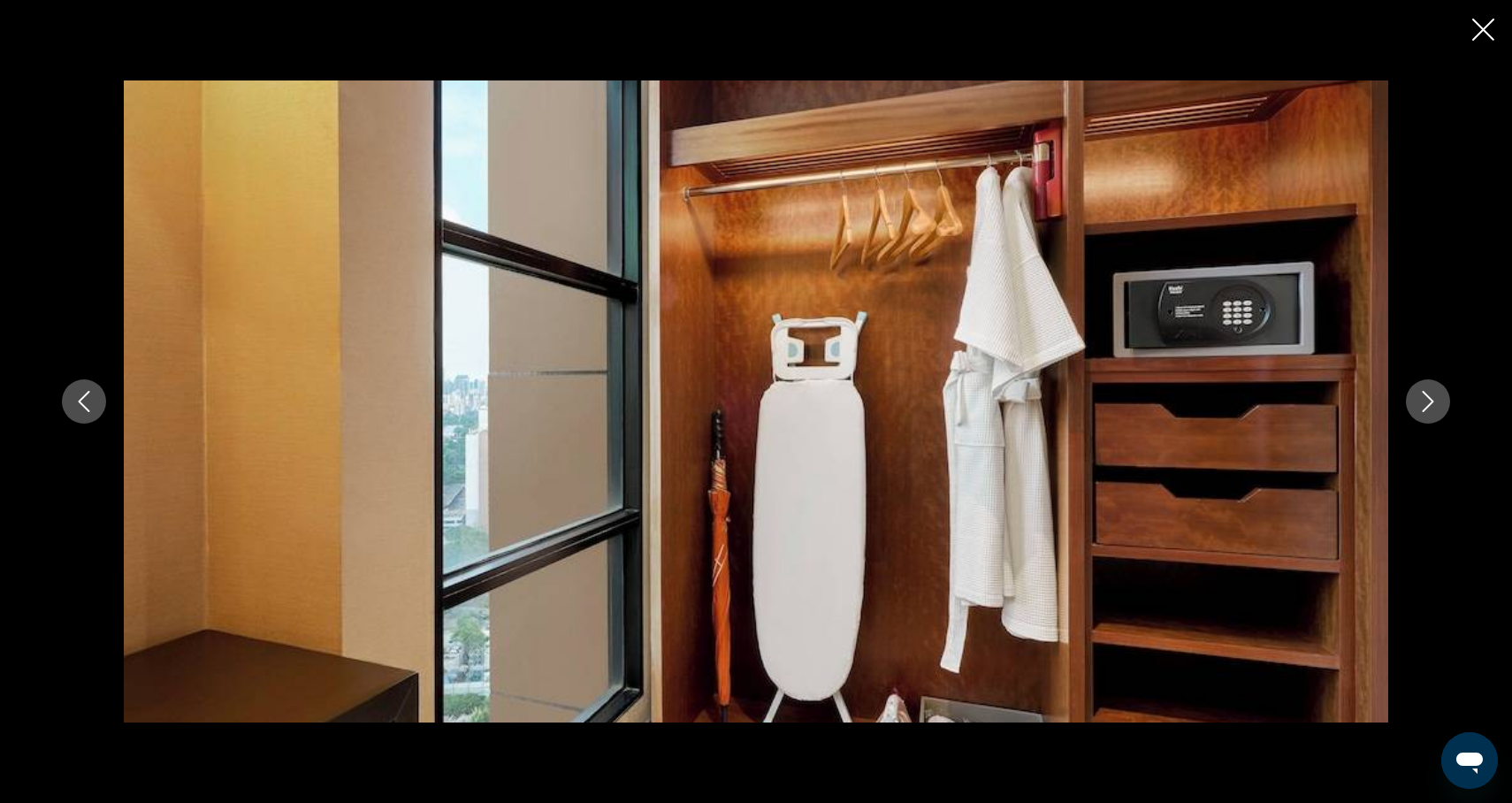
click at [1438, 423] on div "prev next" at bounding box center [756, 401] width 1424 height 643
click at [1428, 404] on icon "Next image" at bounding box center [1428, 402] width 21 height 21
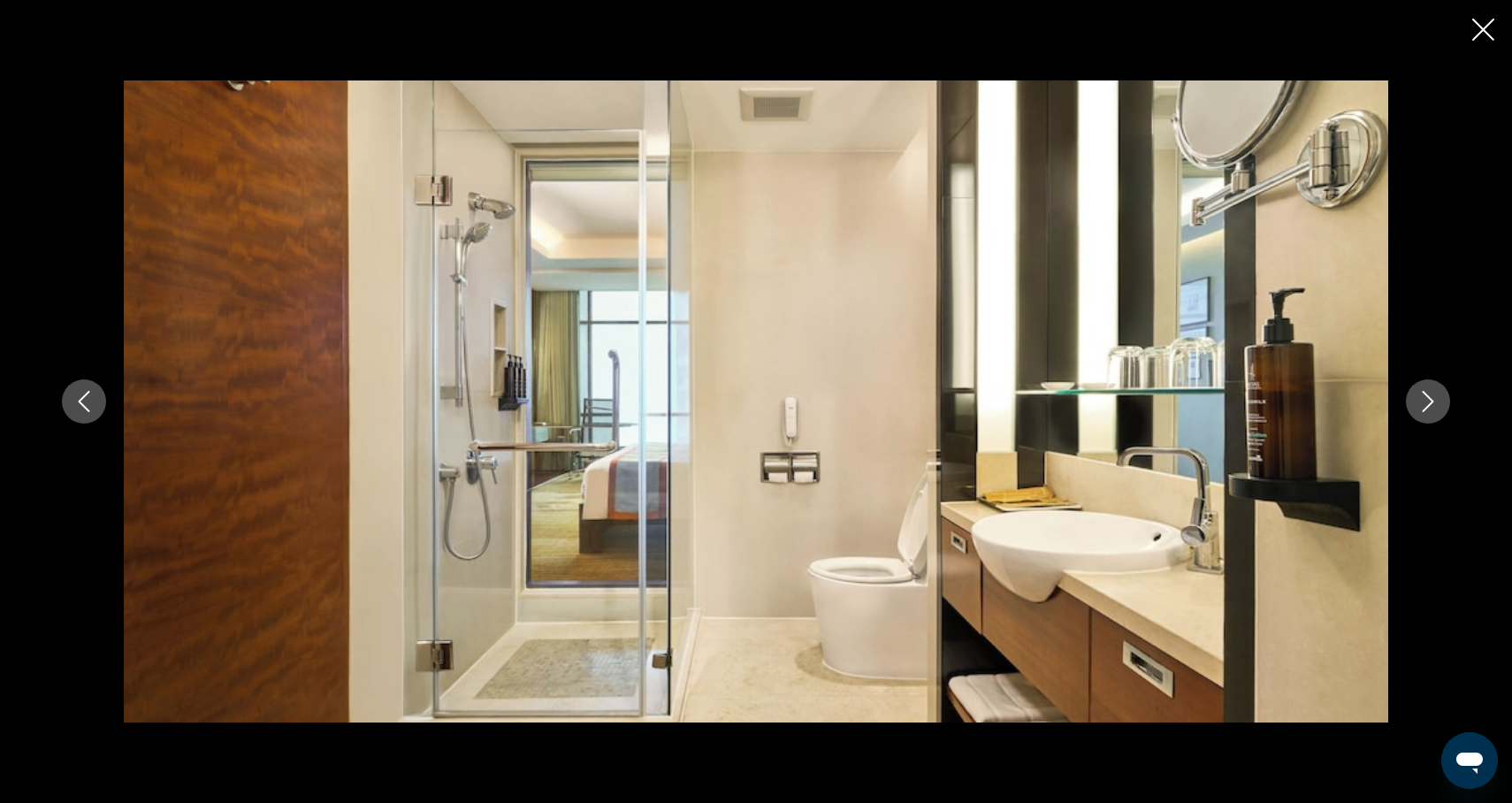
click at [1428, 405] on icon "Next image" at bounding box center [1428, 402] width 21 height 21
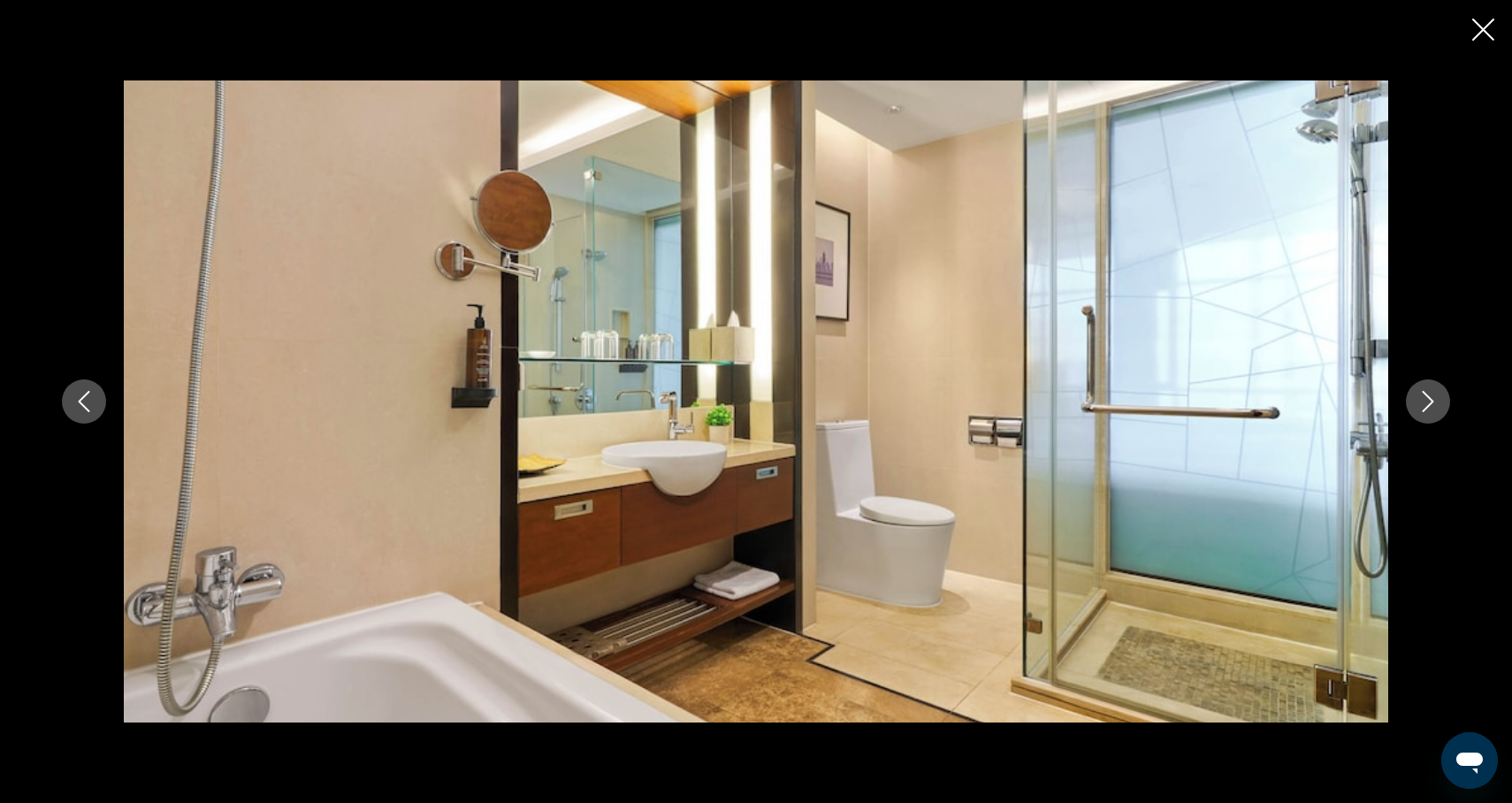
click at [1429, 405] on icon "Next image" at bounding box center [1428, 402] width 12 height 21
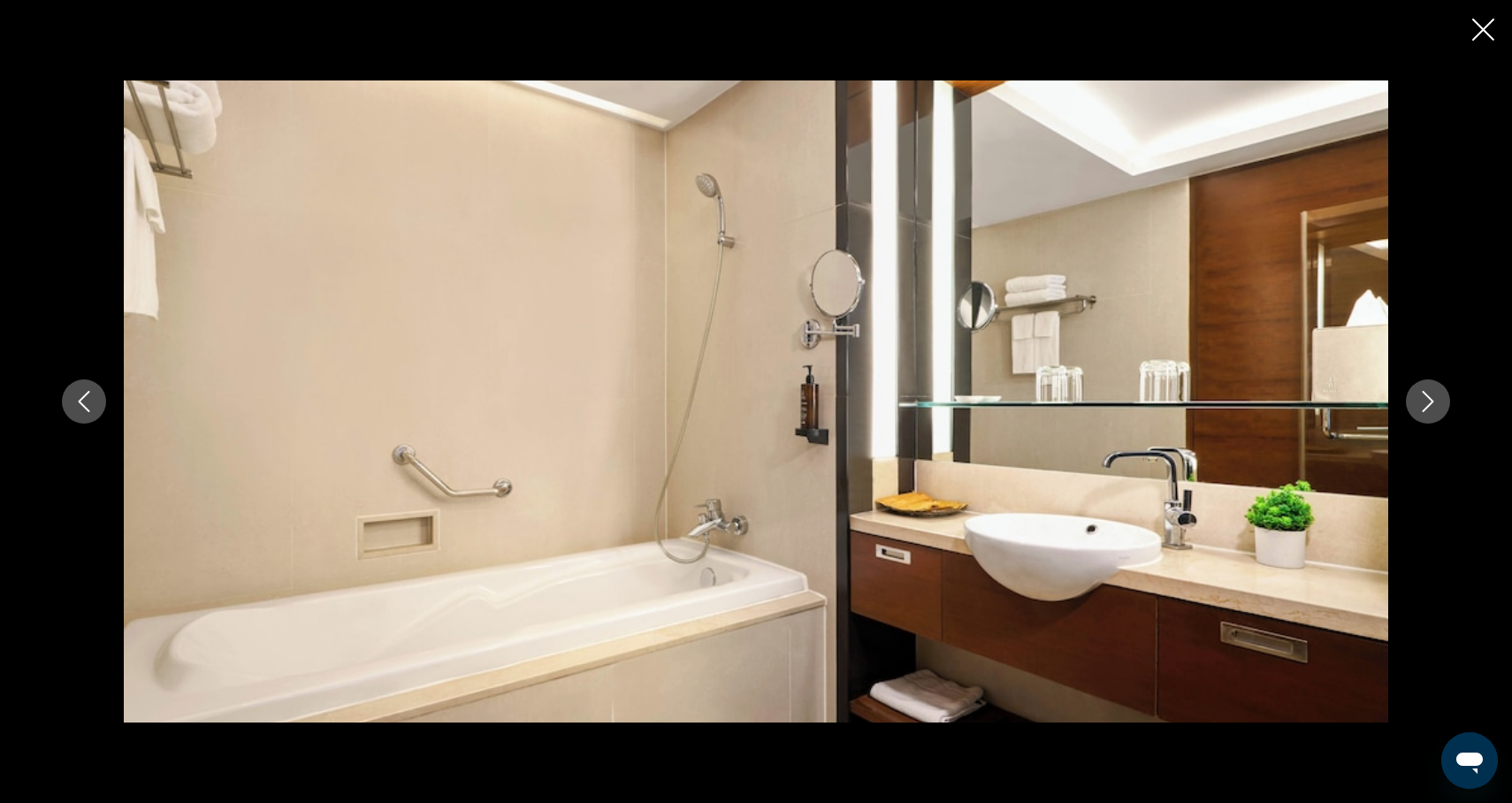
click at [1429, 405] on icon "Next image" at bounding box center [1428, 402] width 12 height 21
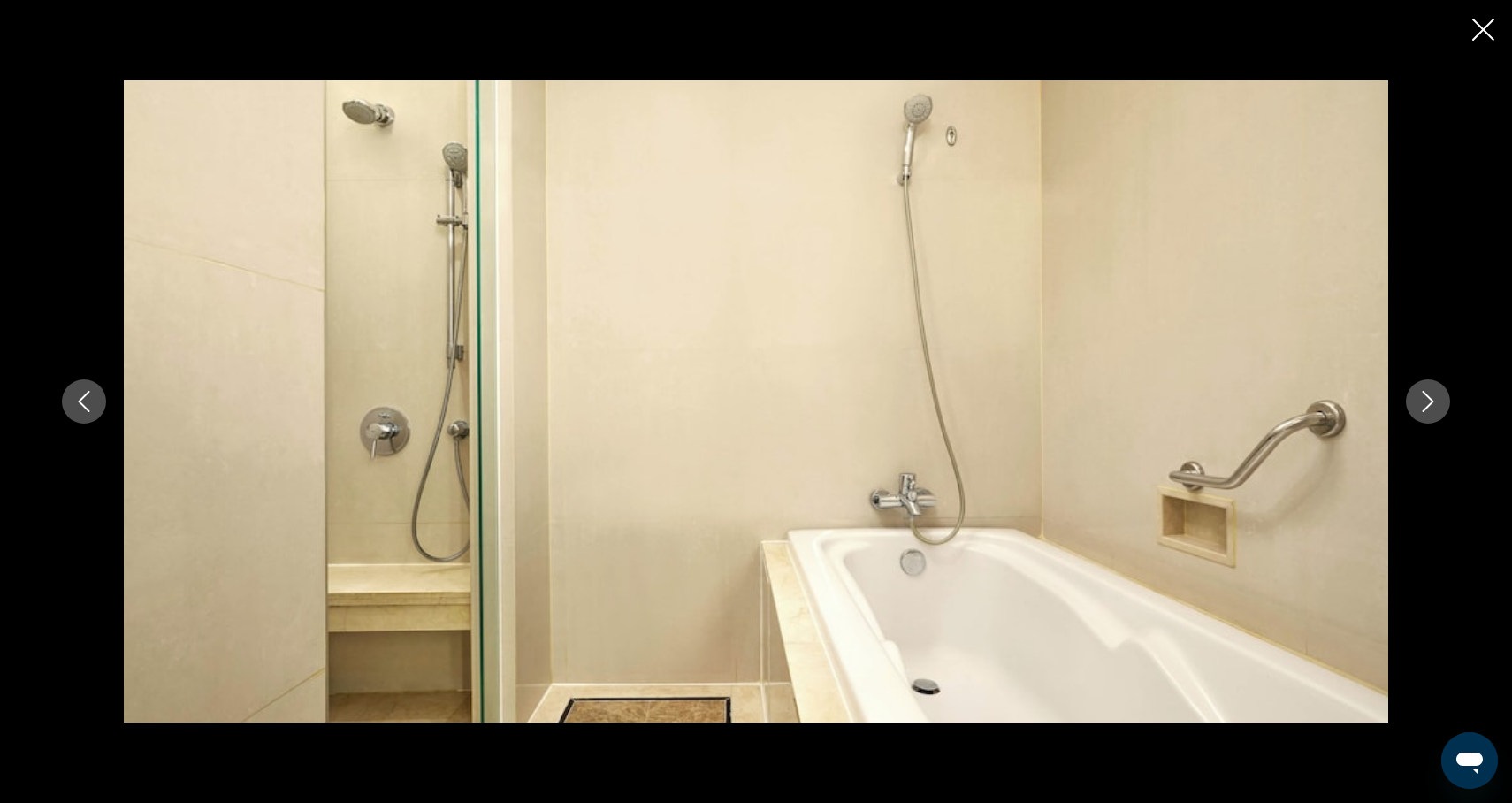
click at [1430, 406] on icon "Next image" at bounding box center [1428, 402] width 21 height 21
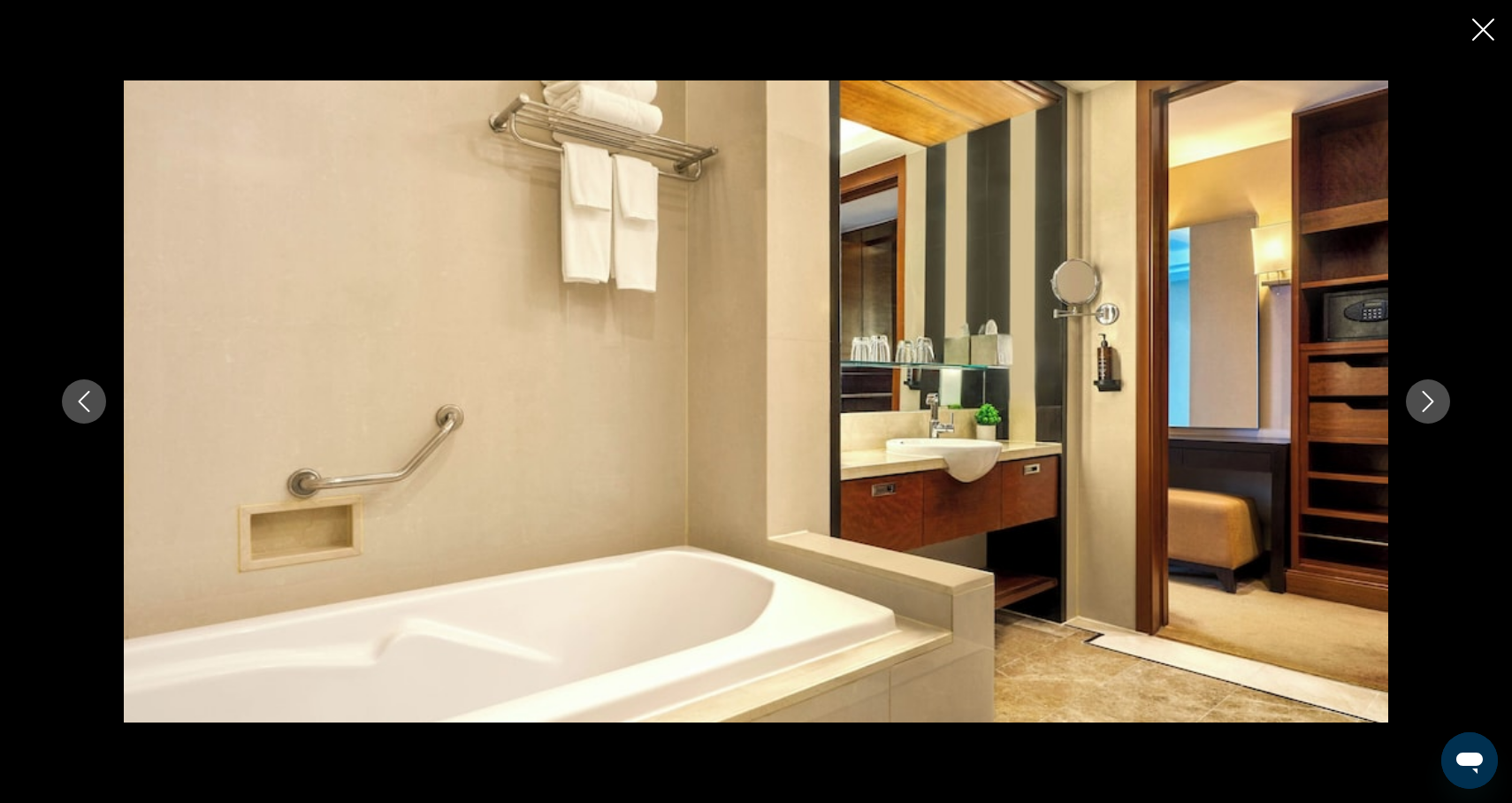
click at [1430, 407] on icon "Next image" at bounding box center [1428, 402] width 21 height 21
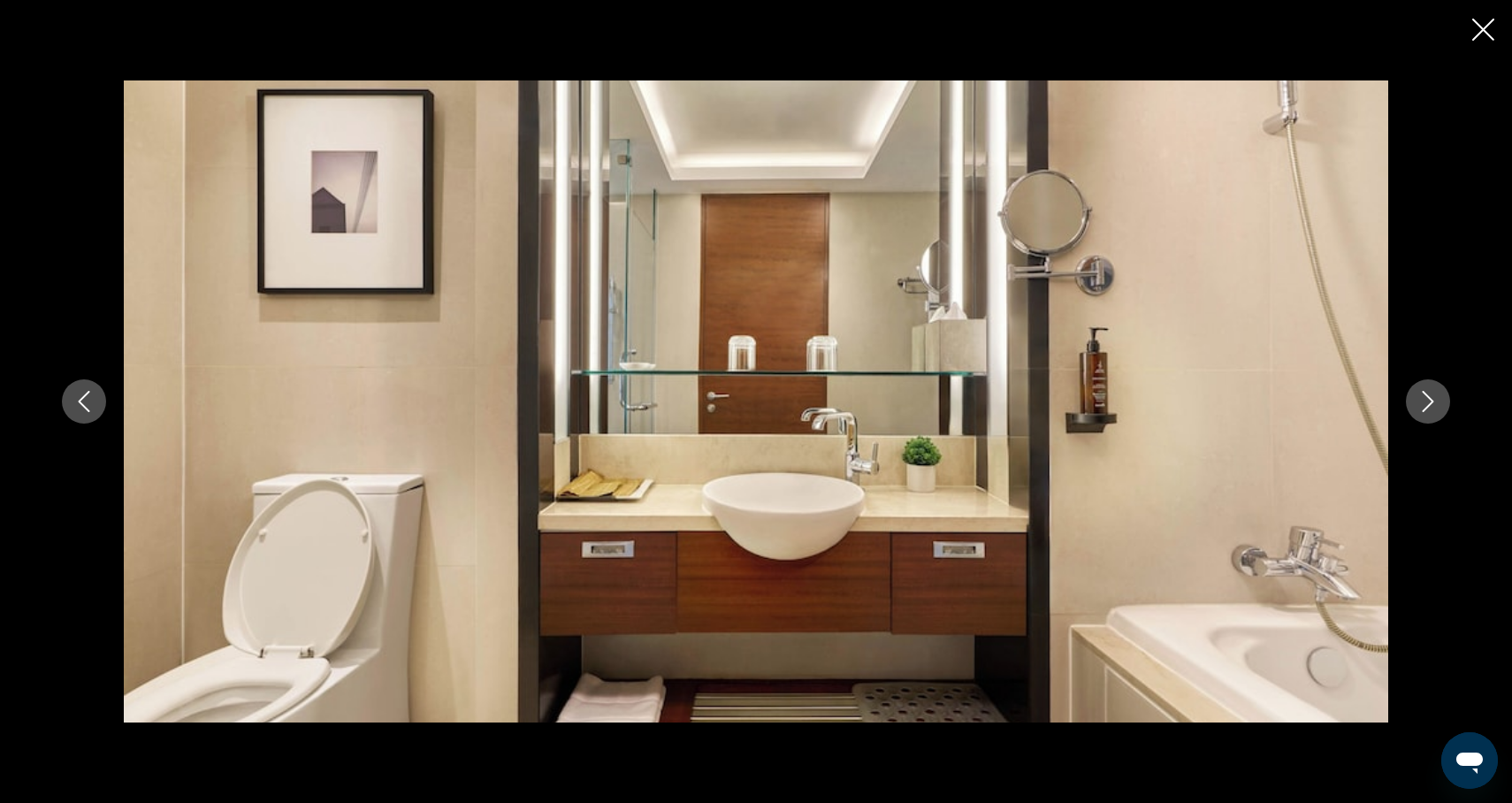
click at [1430, 407] on icon "Next image" at bounding box center [1428, 402] width 21 height 21
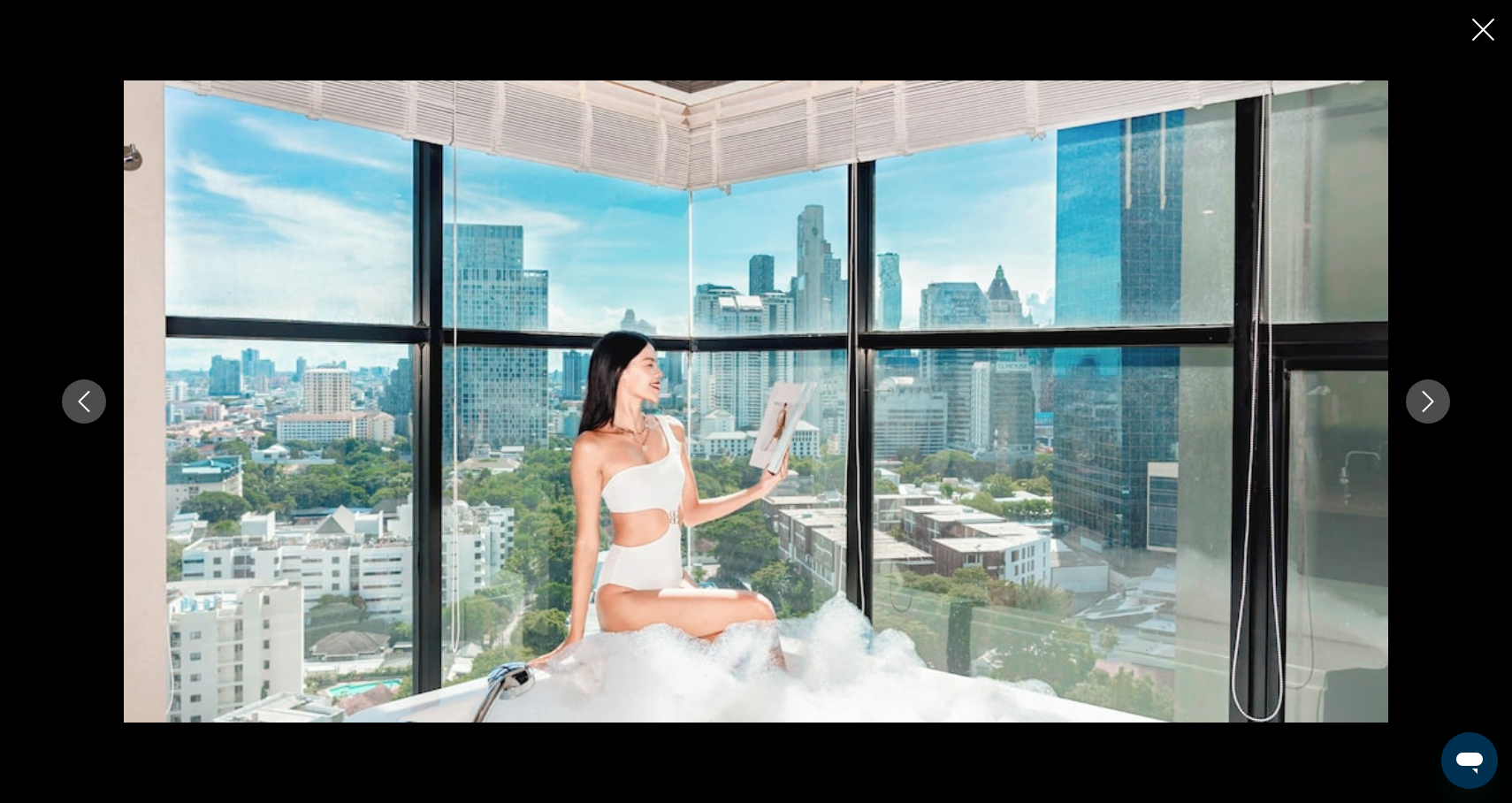
click at [1431, 408] on icon "Next image" at bounding box center [1428, 402] width 21 height 21
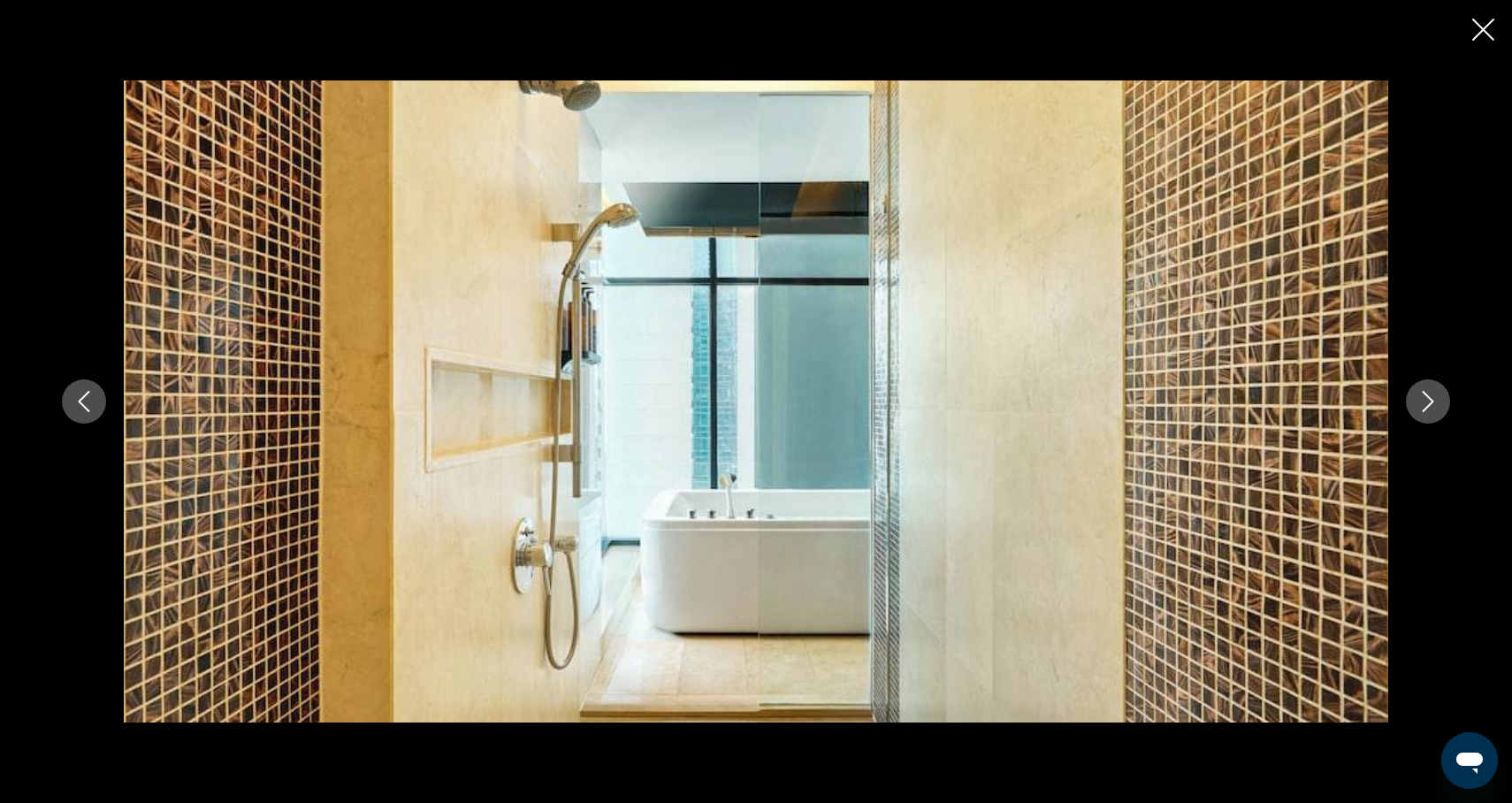
click at [1431, 408] on icon "Next image" at bounding box center [1428, 402] width 21 height 21
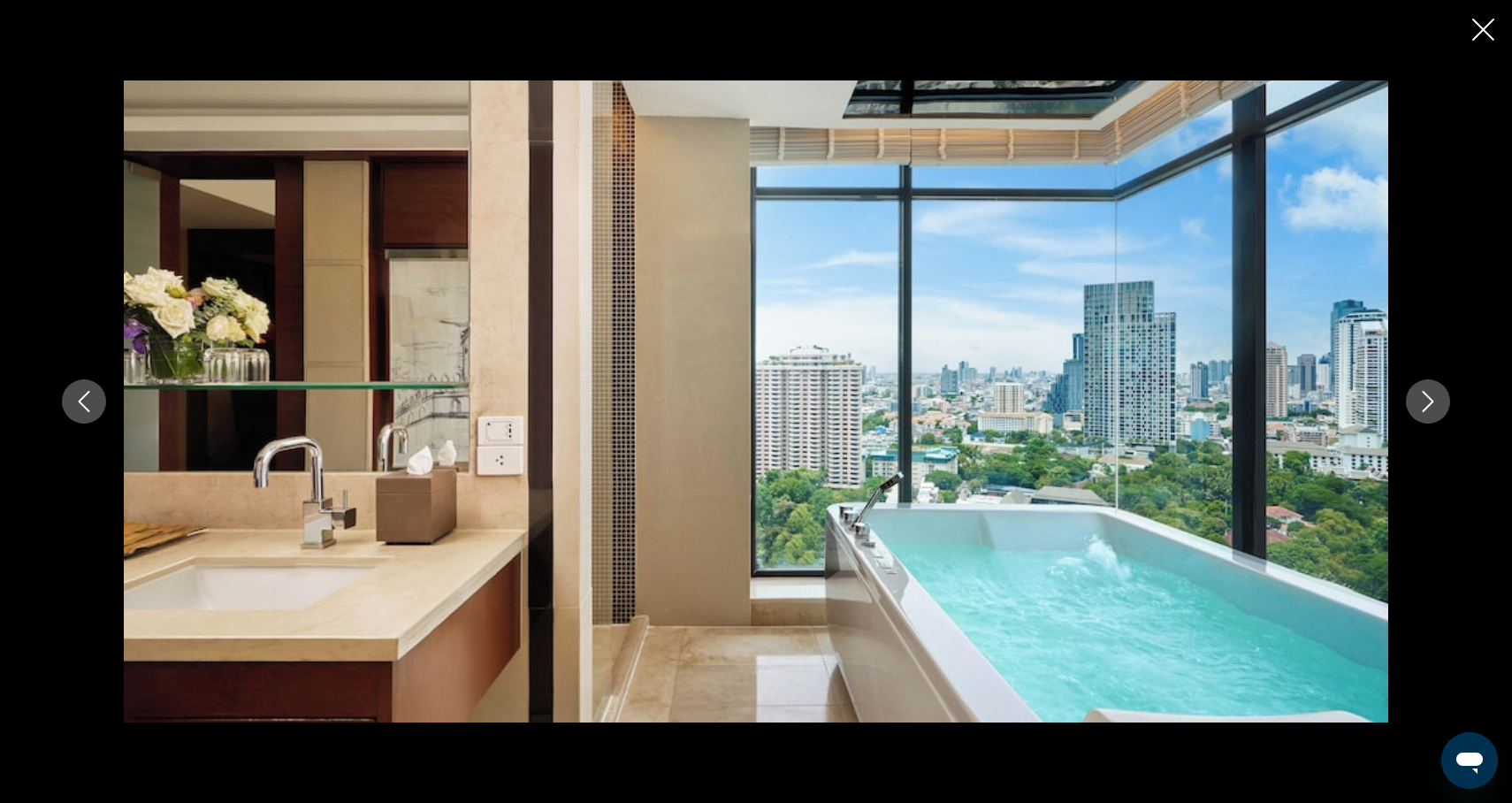
click at [1431, 409] on icon "Next image" at bounding box center [1428, 402] width 21 height 21
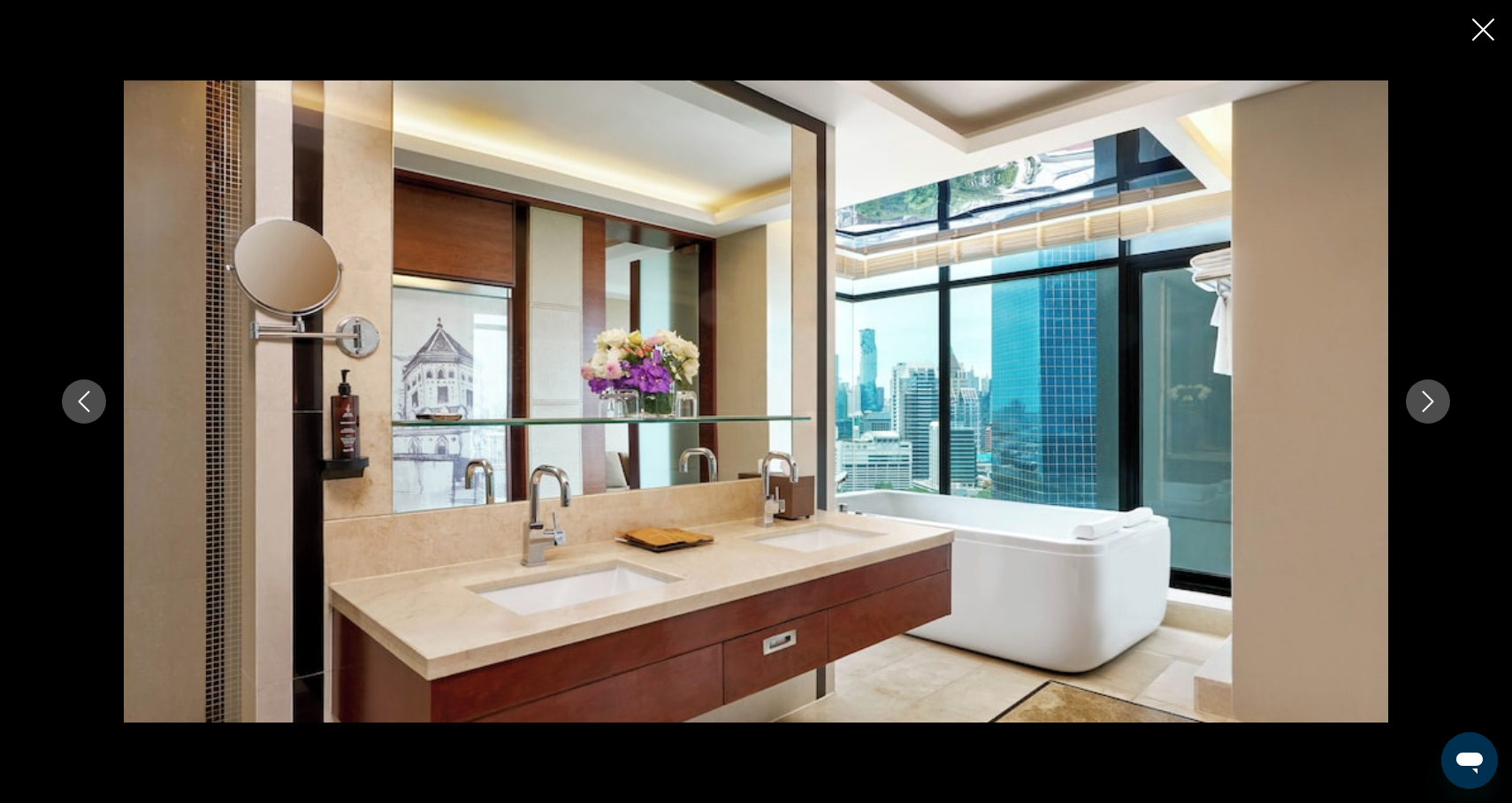
click at [1432, 410] on icon "Next image" at bounding box center [1428, 402] width 21 height 21
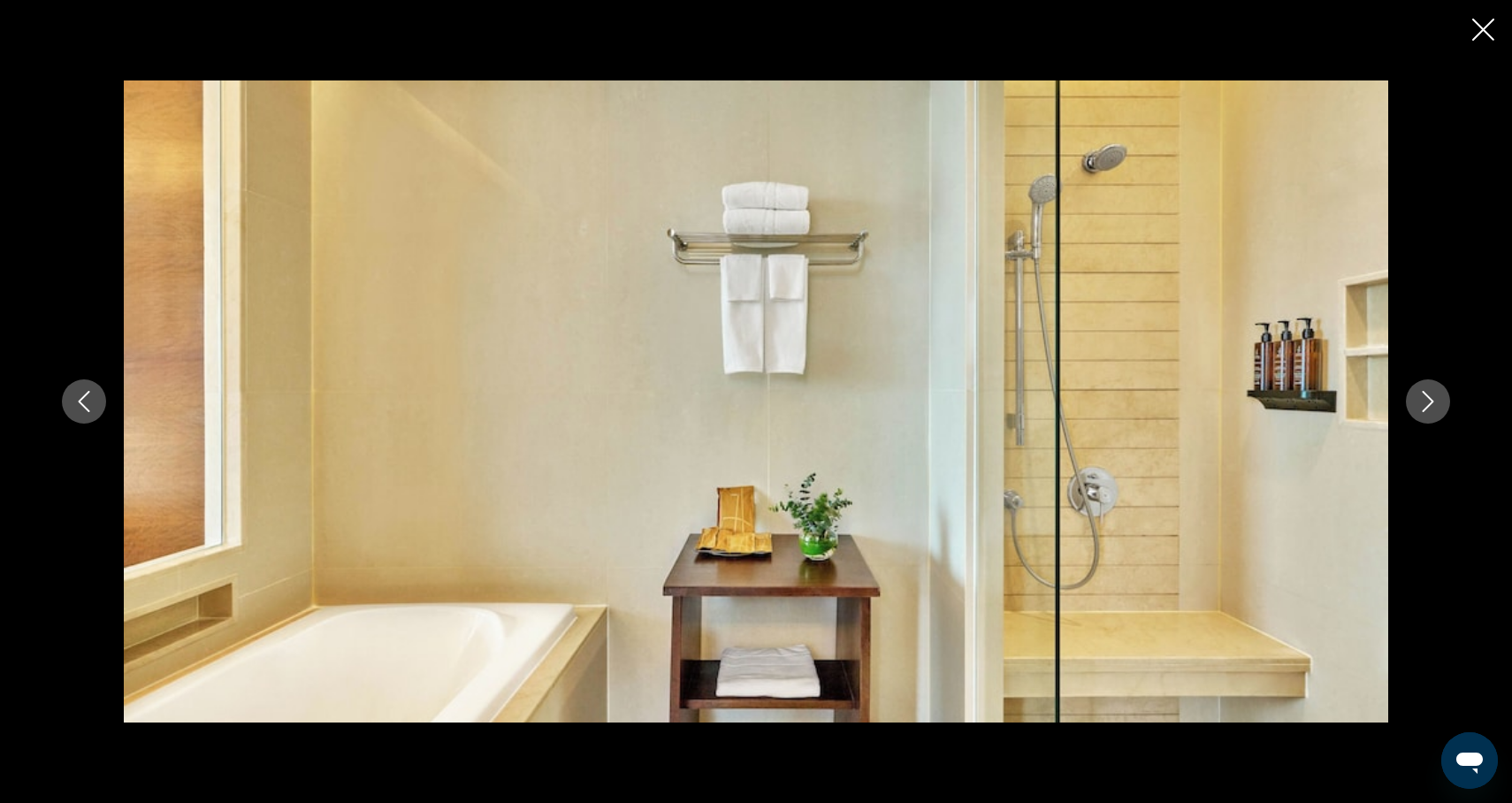
click at [1432, 410] on icon "Next image" at bounding box center [1428, 402] width 21 height 21
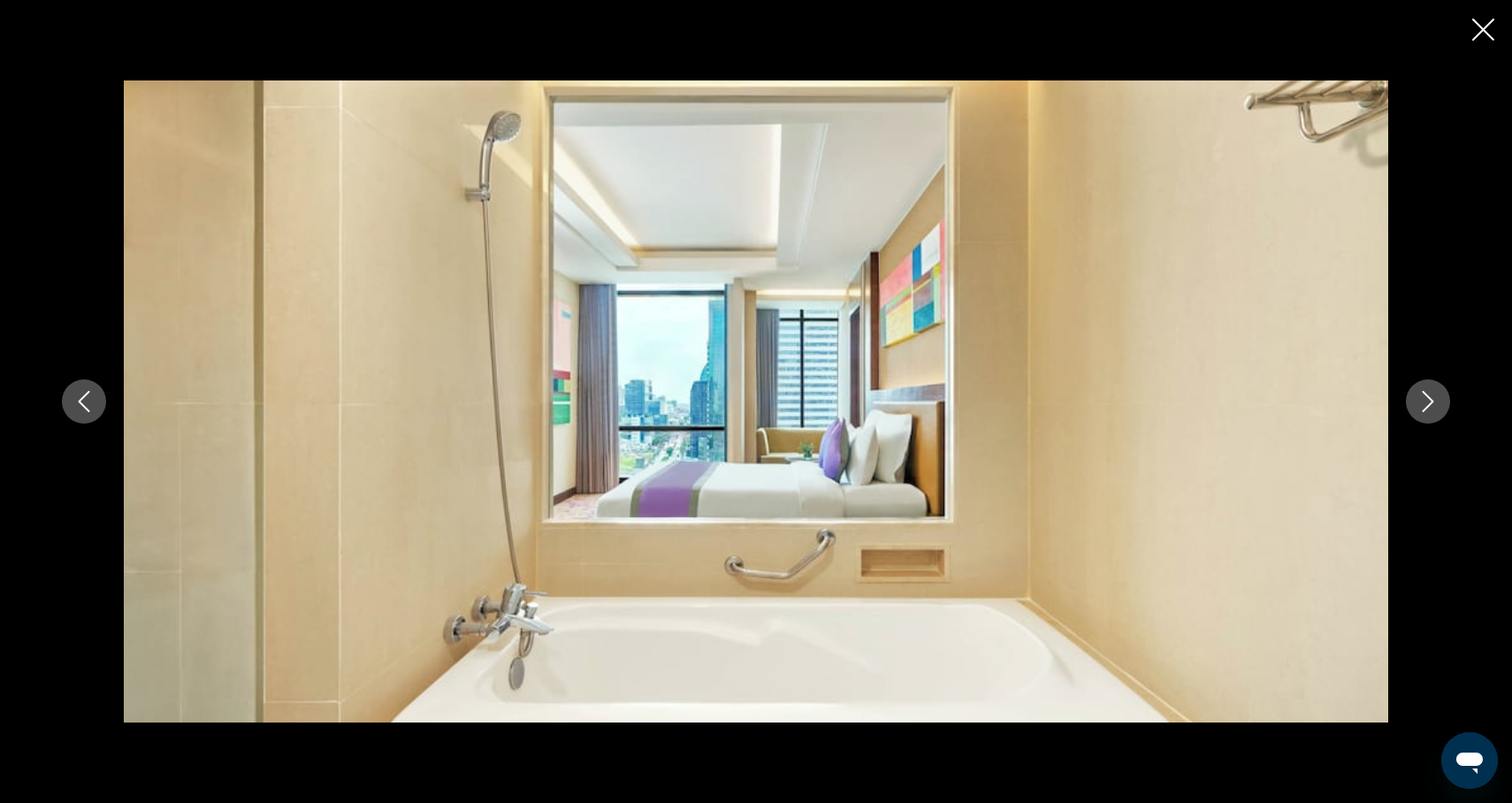
click at [1433, 411] on icon "Next image" at bounding box center [1428, 402] width 21 height 21
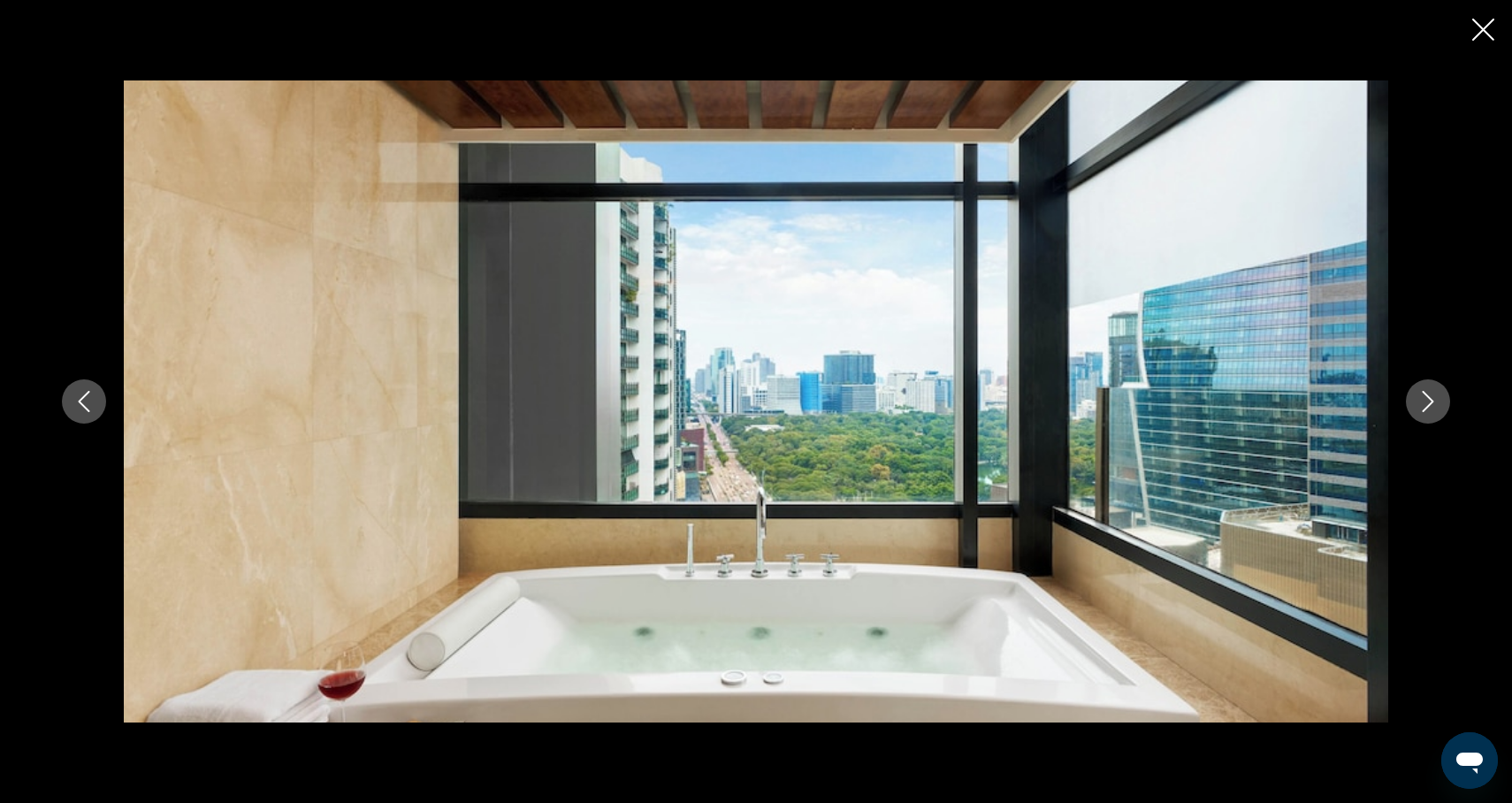
click at [1433, 411] on icon "Next image" at bounding box center [1428, 402] width 21 height 21
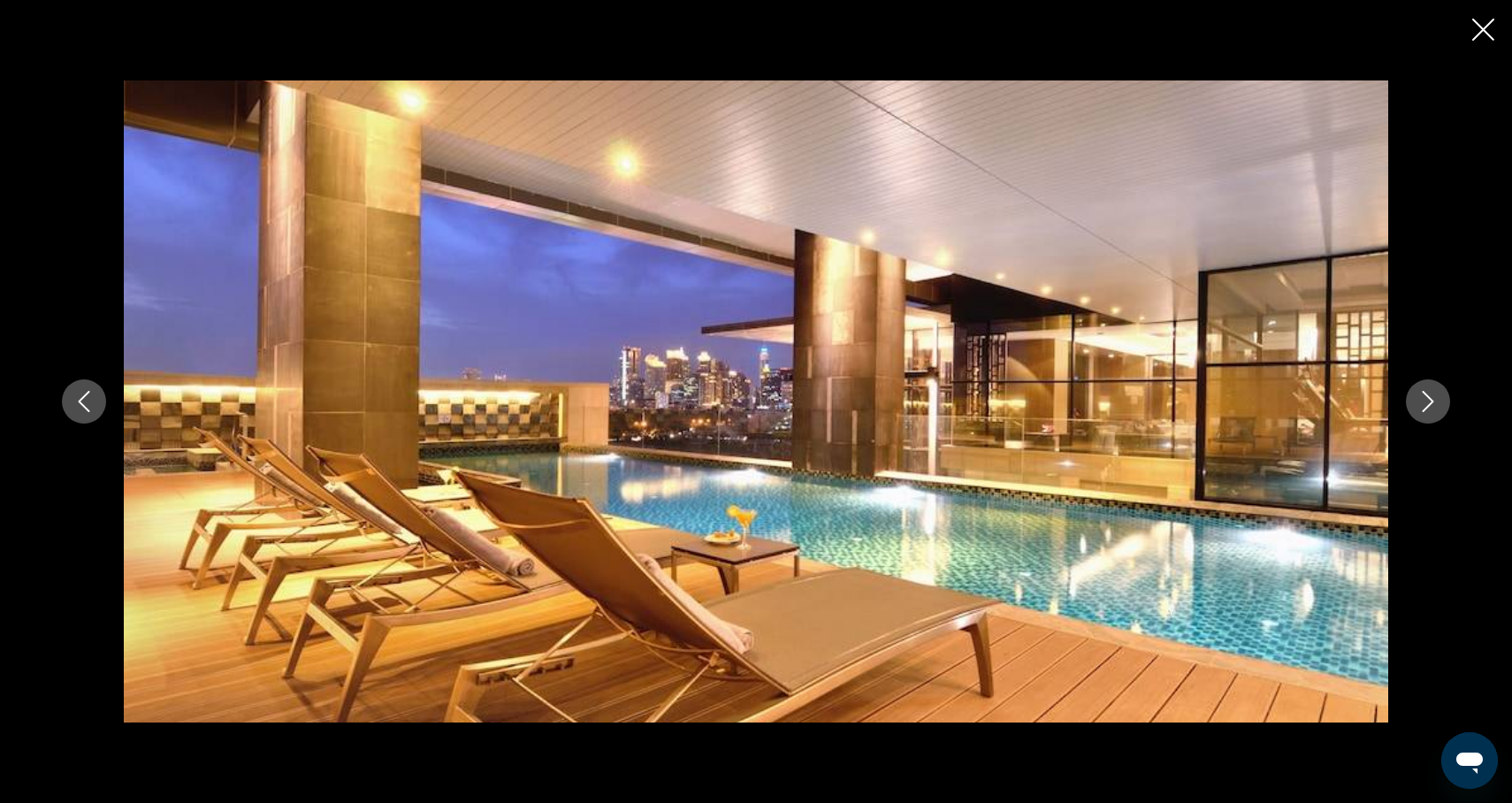
click at [1434, 411] on icon "Next image" at bounding box center [1428, 402] width 21 height 21
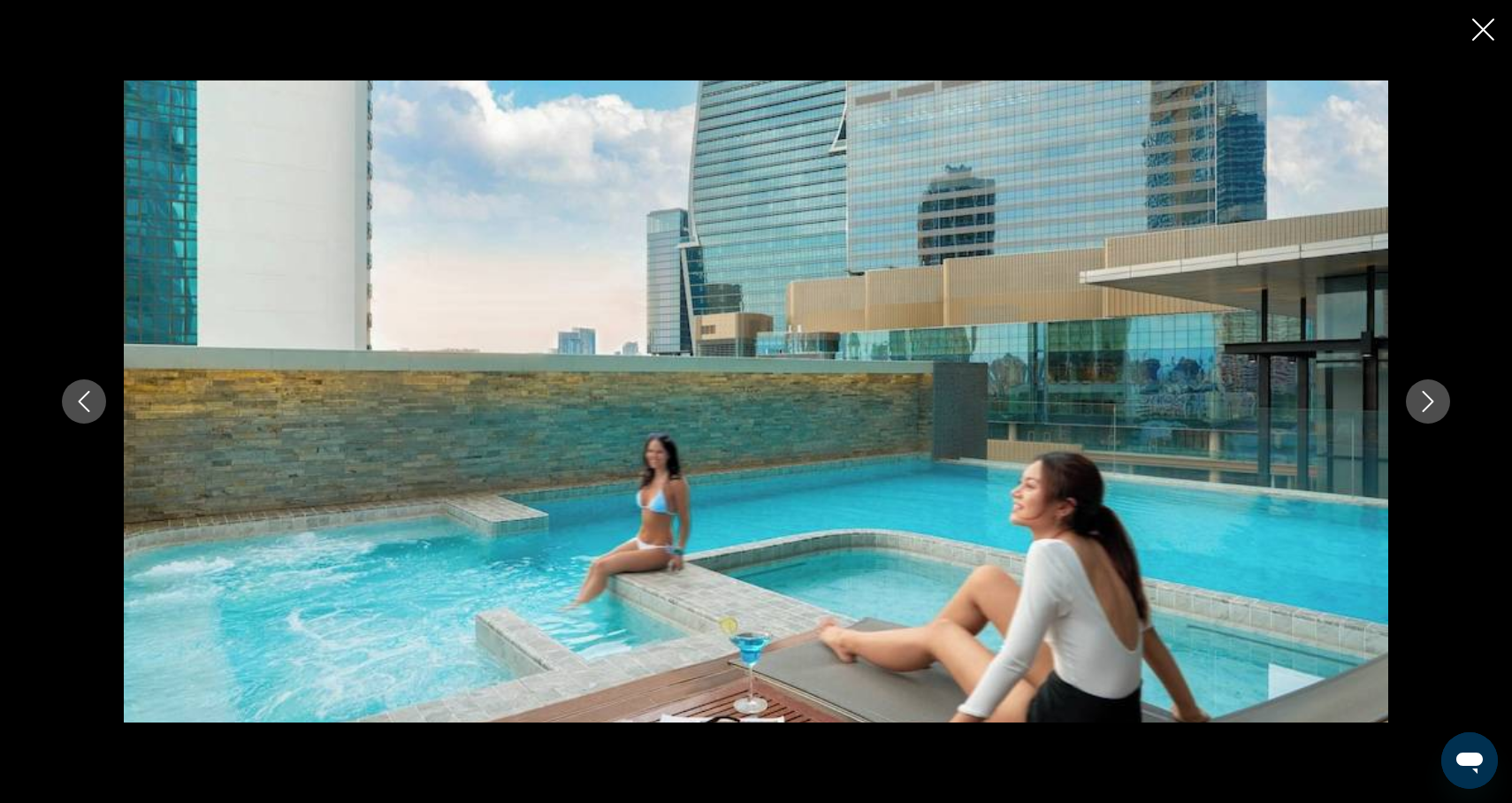
click at [1434, 413] on button "Next image" at bounding box center [1428, 402] width 45 height 45
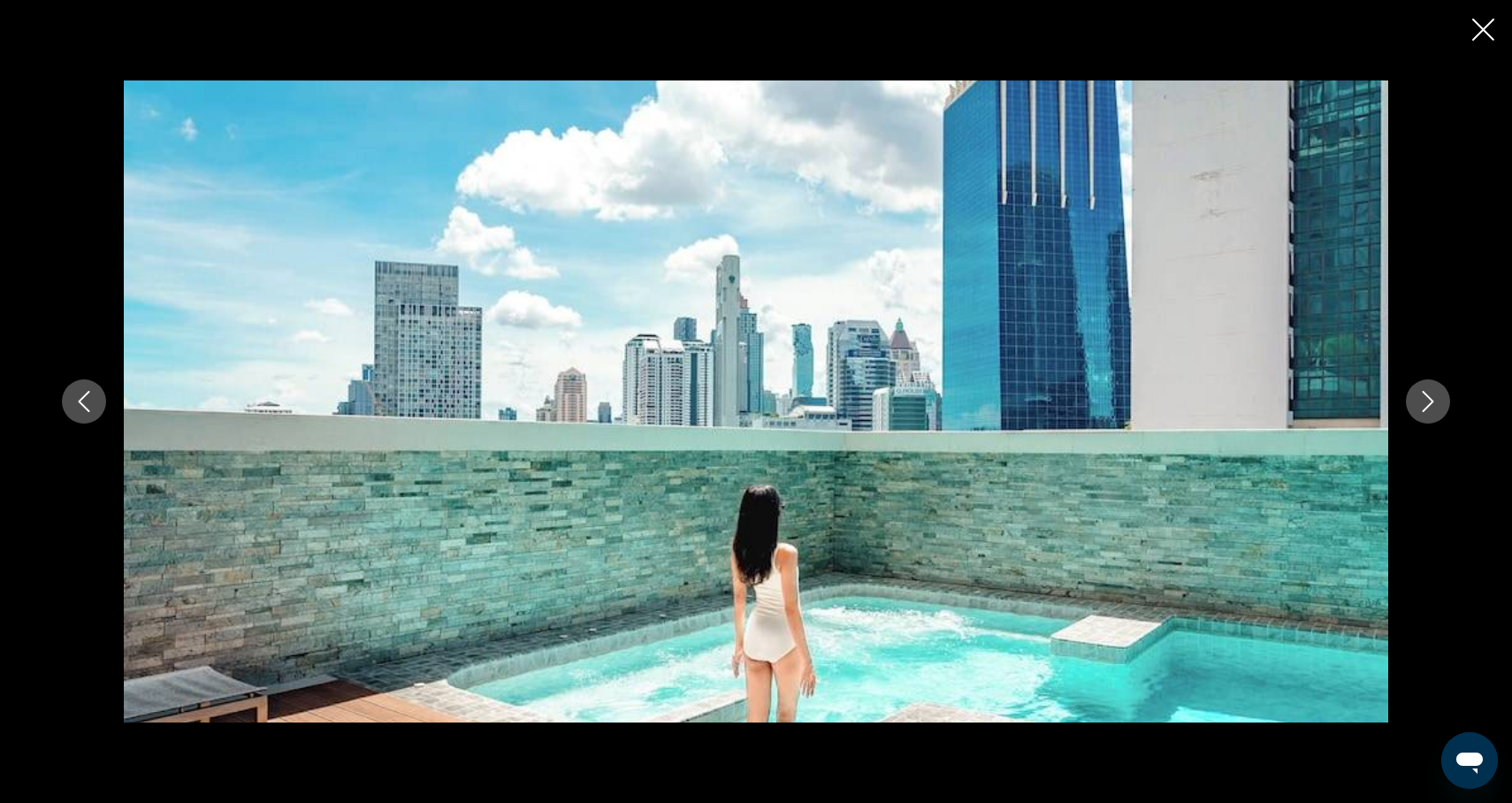
click at [1434, 413] on button "Next image" at bounding box center [1428, 402] width 45 height 45
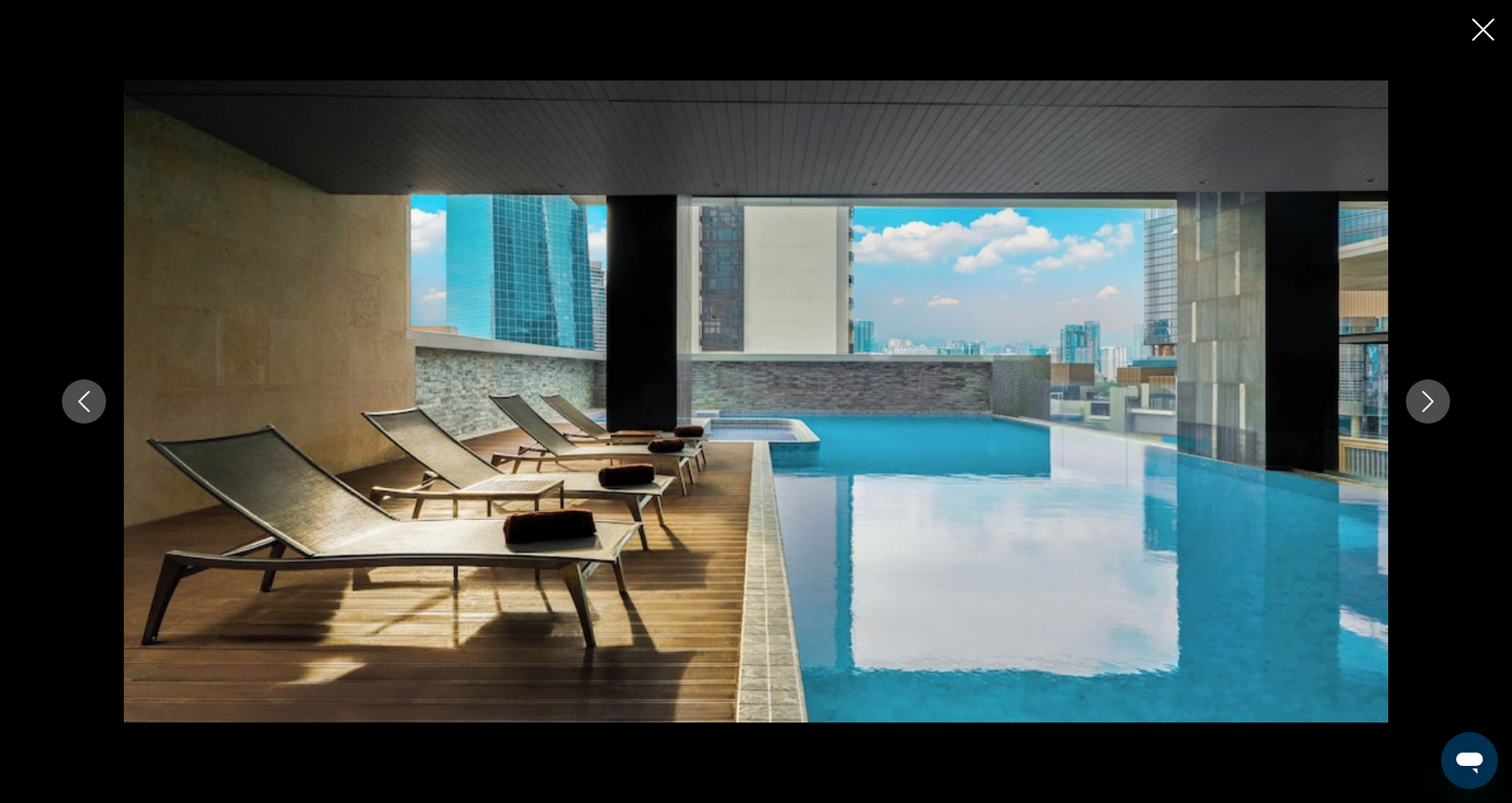
click at [1434, 413] on button "Next image" at bounding box center [1428, 402] width 45 height 45
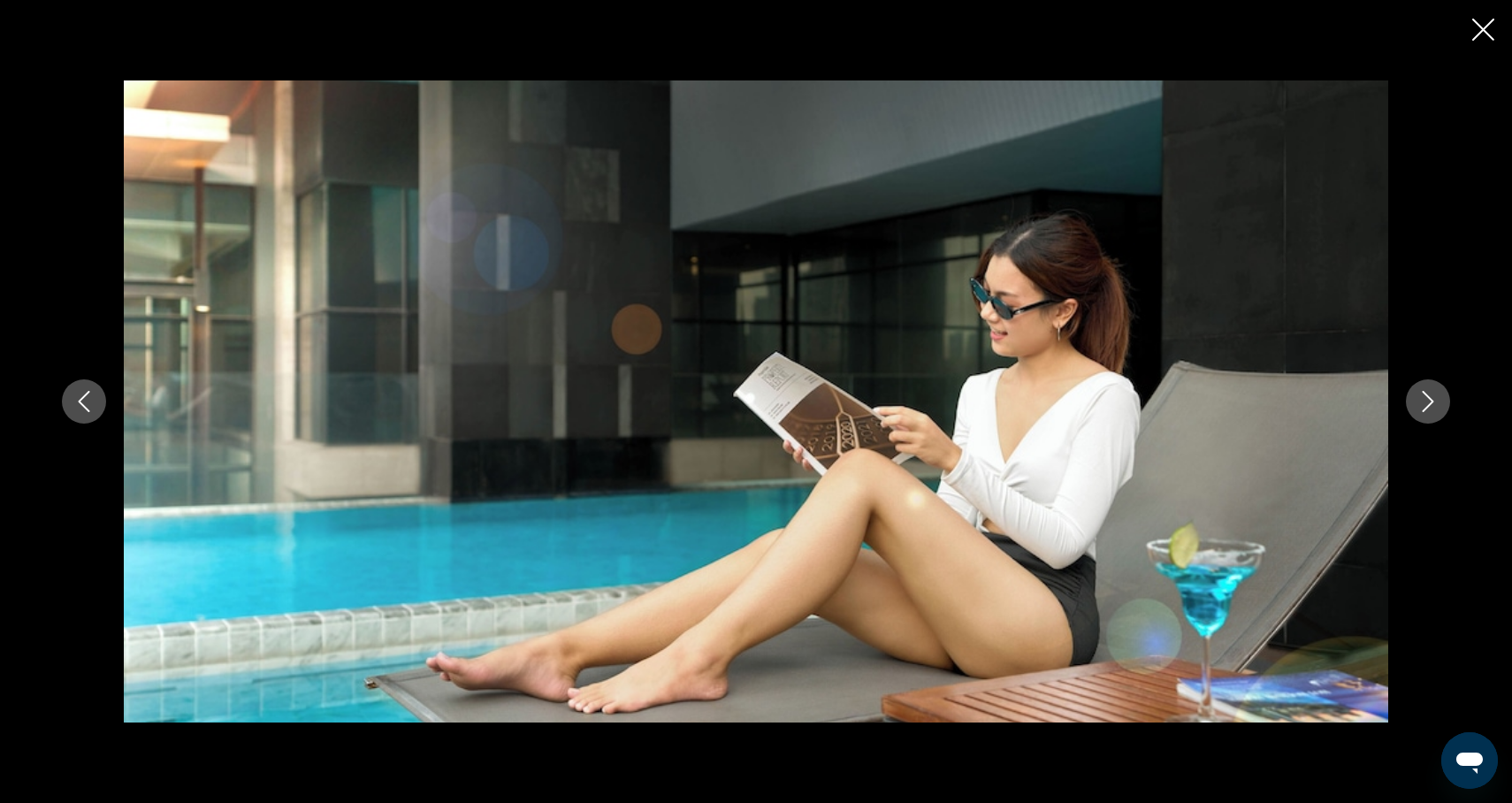
click at [1434, 413] on button "Next image" at bounding box center [1428, 402] width 45 height 45
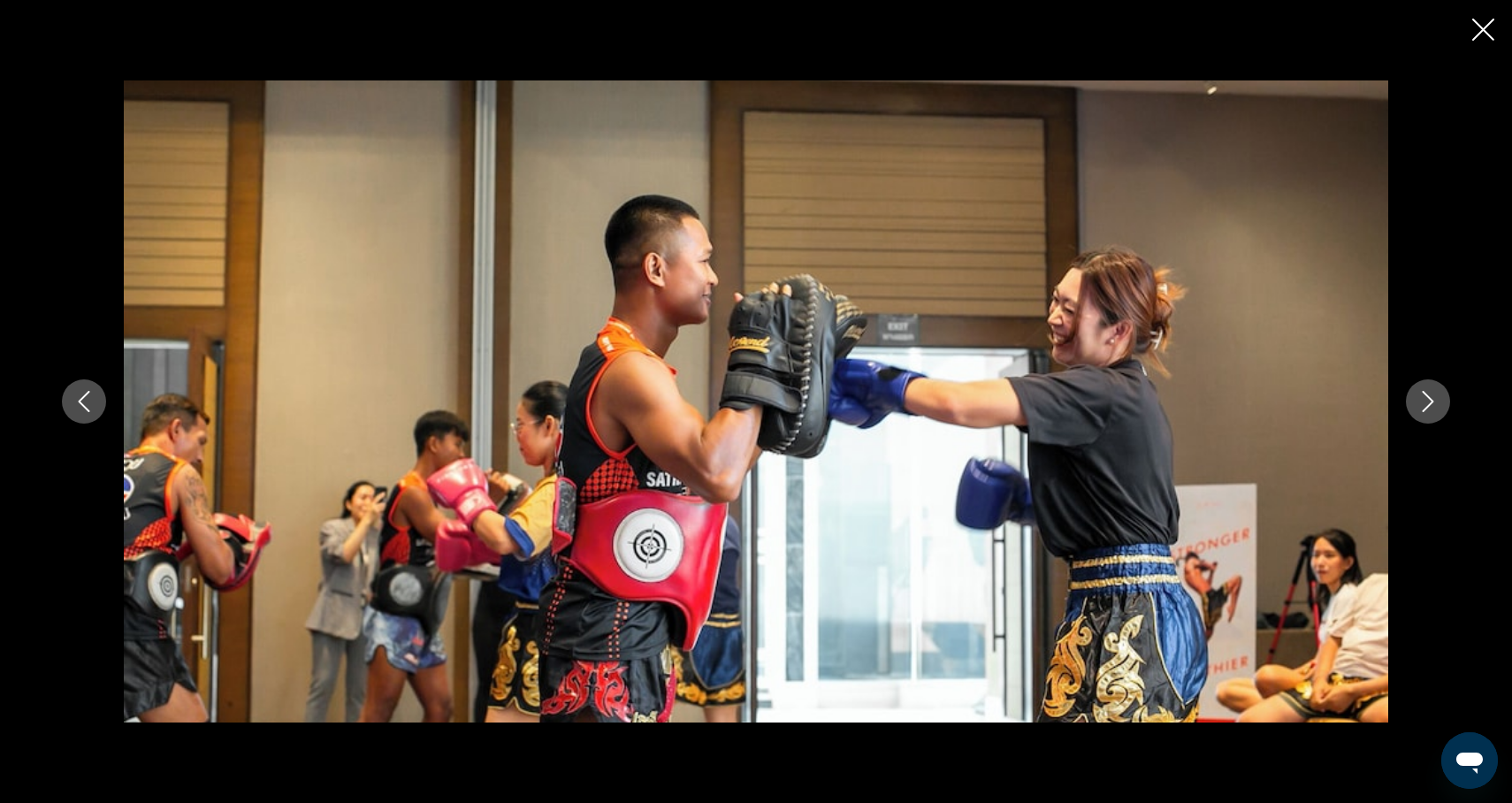
click at [1434, 413] on button "Next image" at bounding box center [1428, 402] width 45 height 45
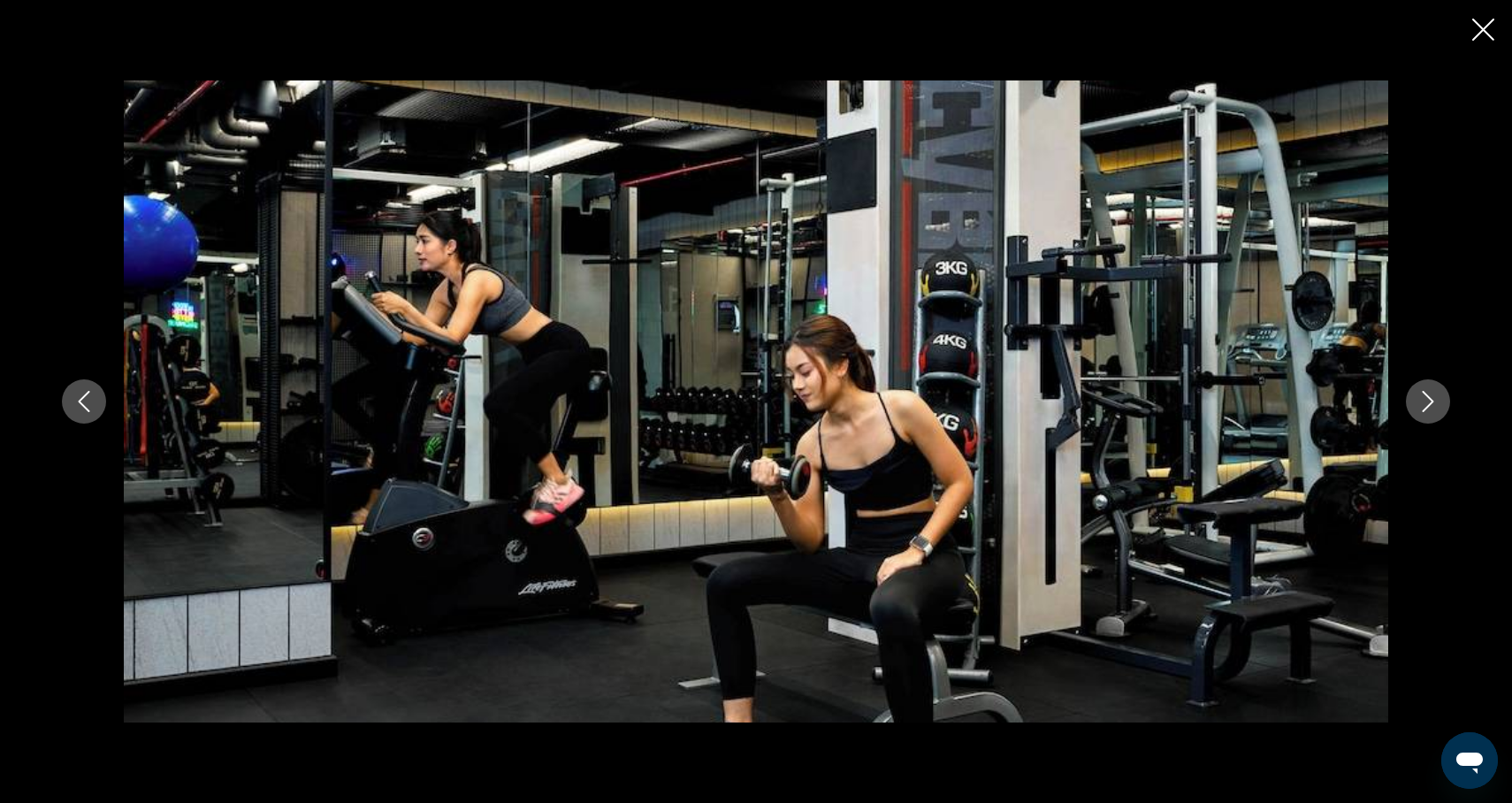
click at [1434, 413] on button "Next image" at bounding box center [1428, 402] width 45 height 45
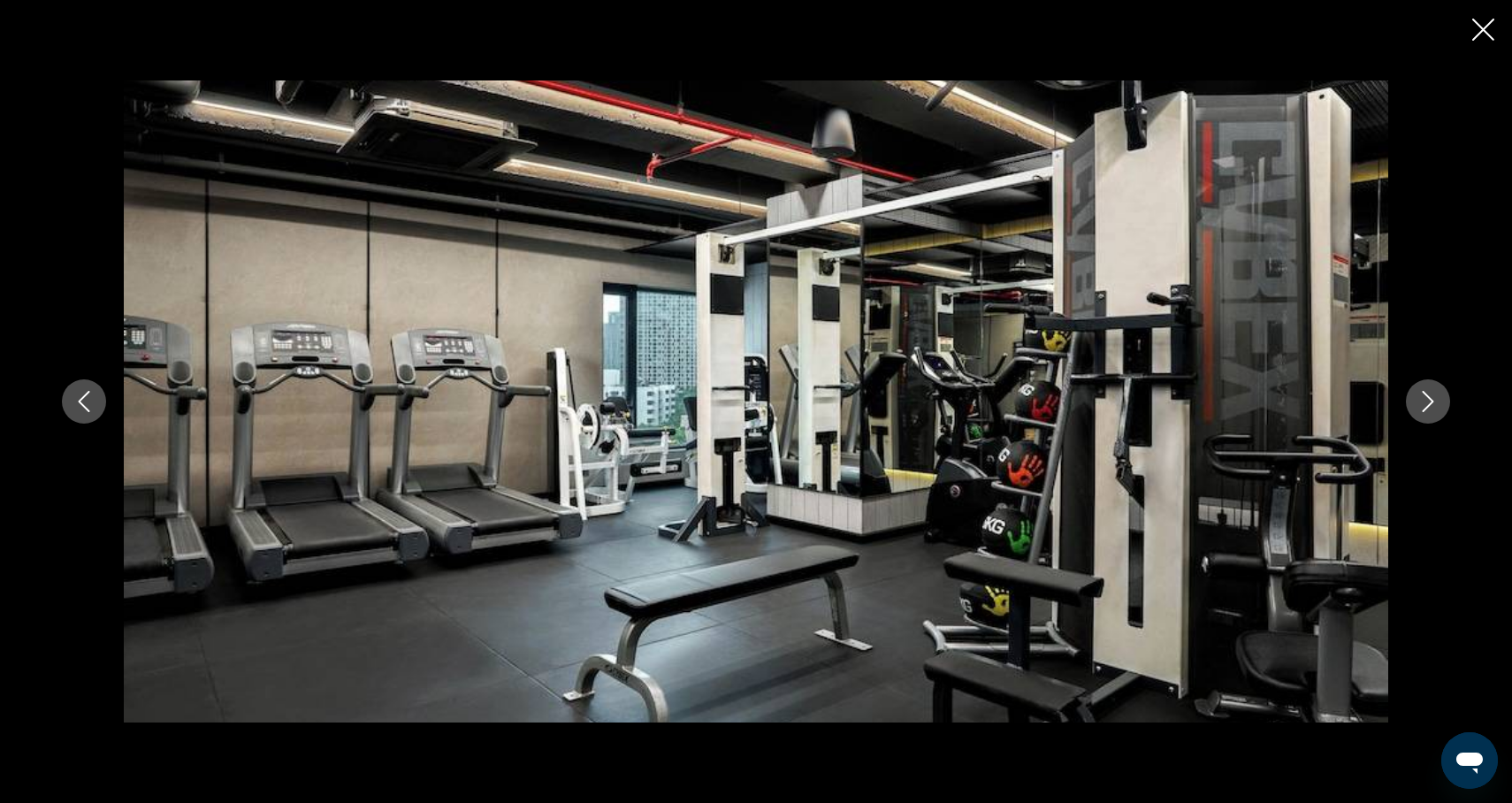
click at [1434, 413] on button "Next image" at bounding box center [1428, 402] width 45 height 45
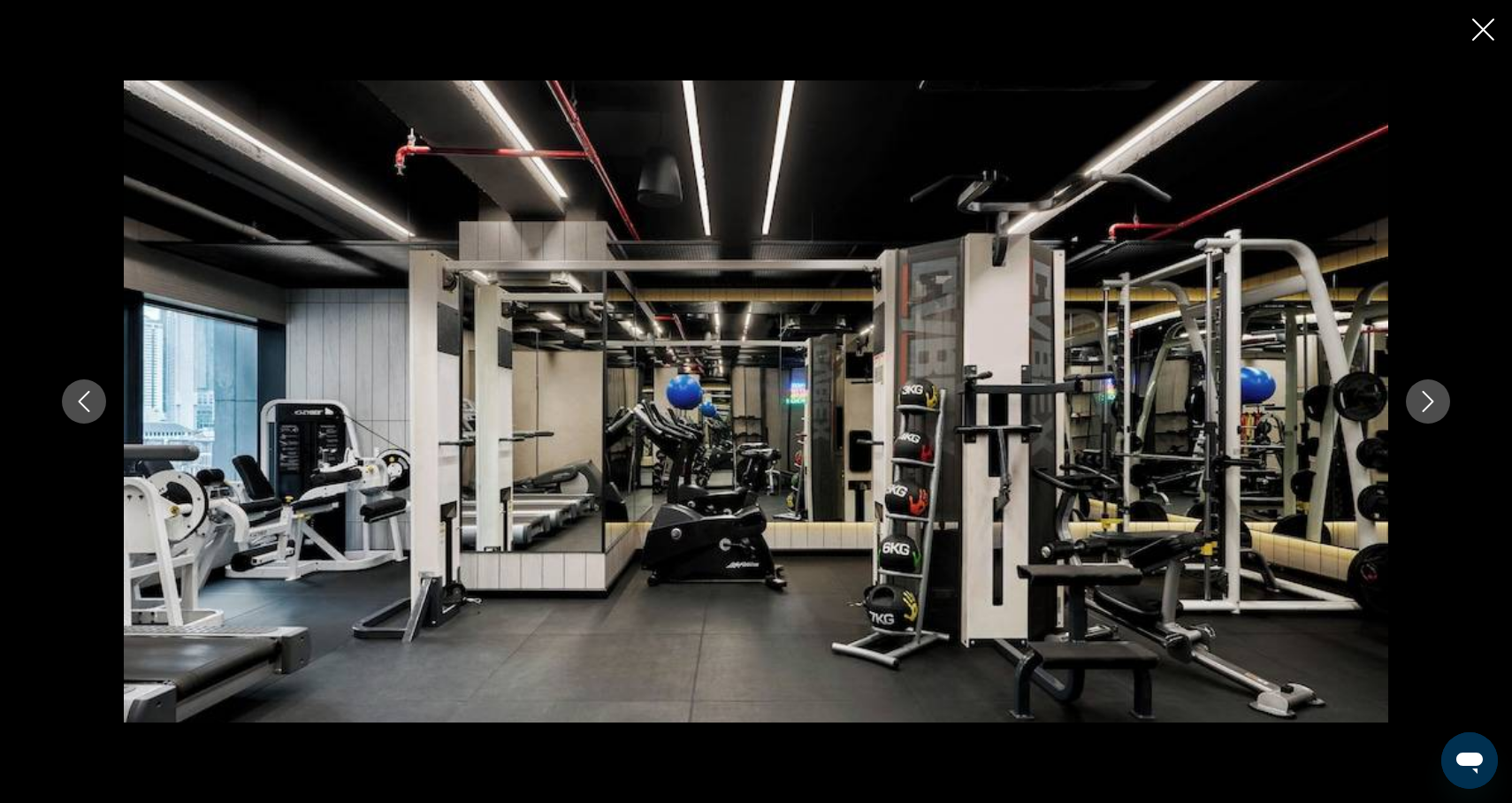
click at [1434, 413] on button "Next image" at bounding box center [1428, 402] width 45 height 45
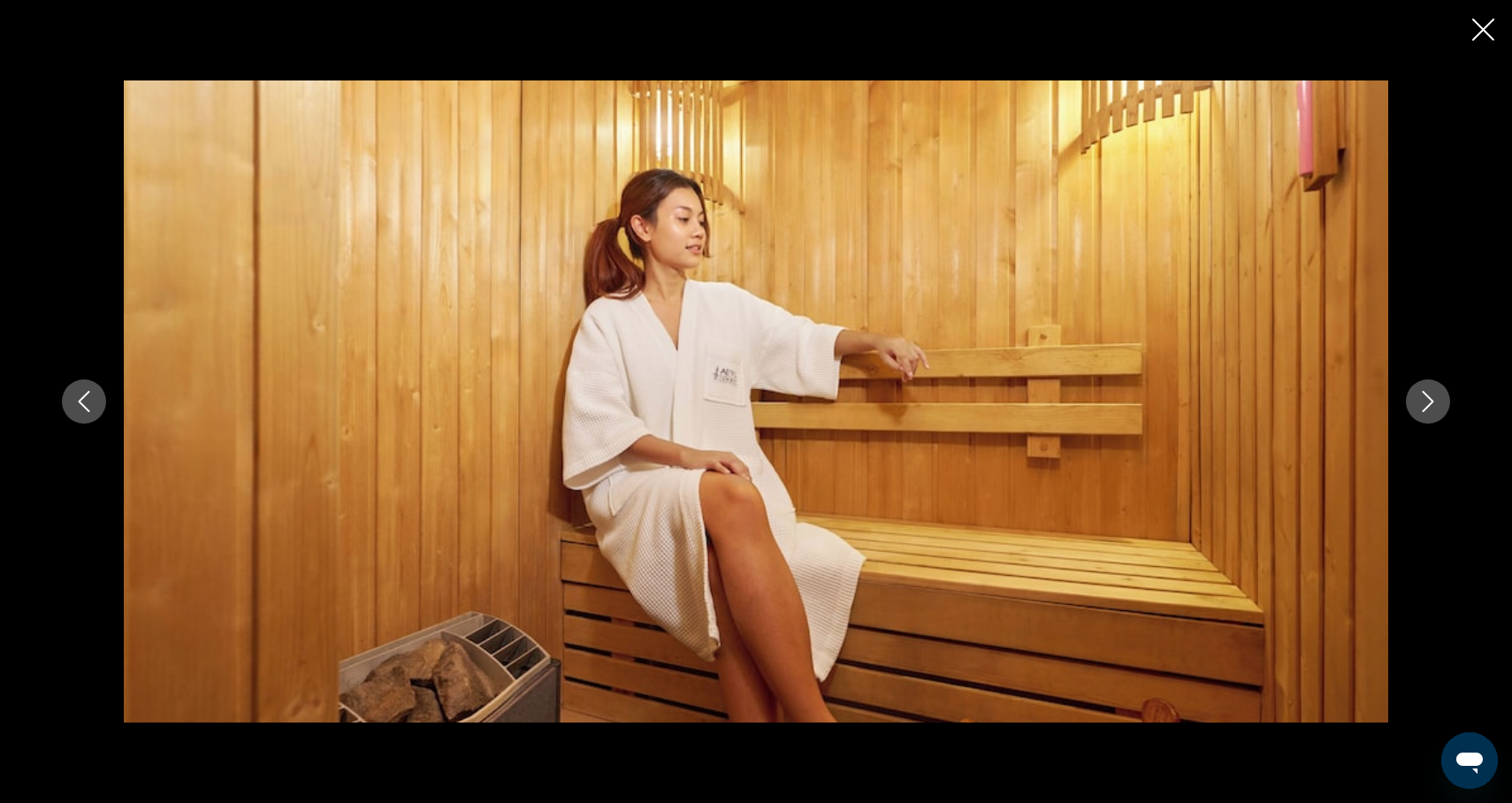
click at [1434, 414] on button "Next image" at bounding box center [1428, 402] width 45 height 45
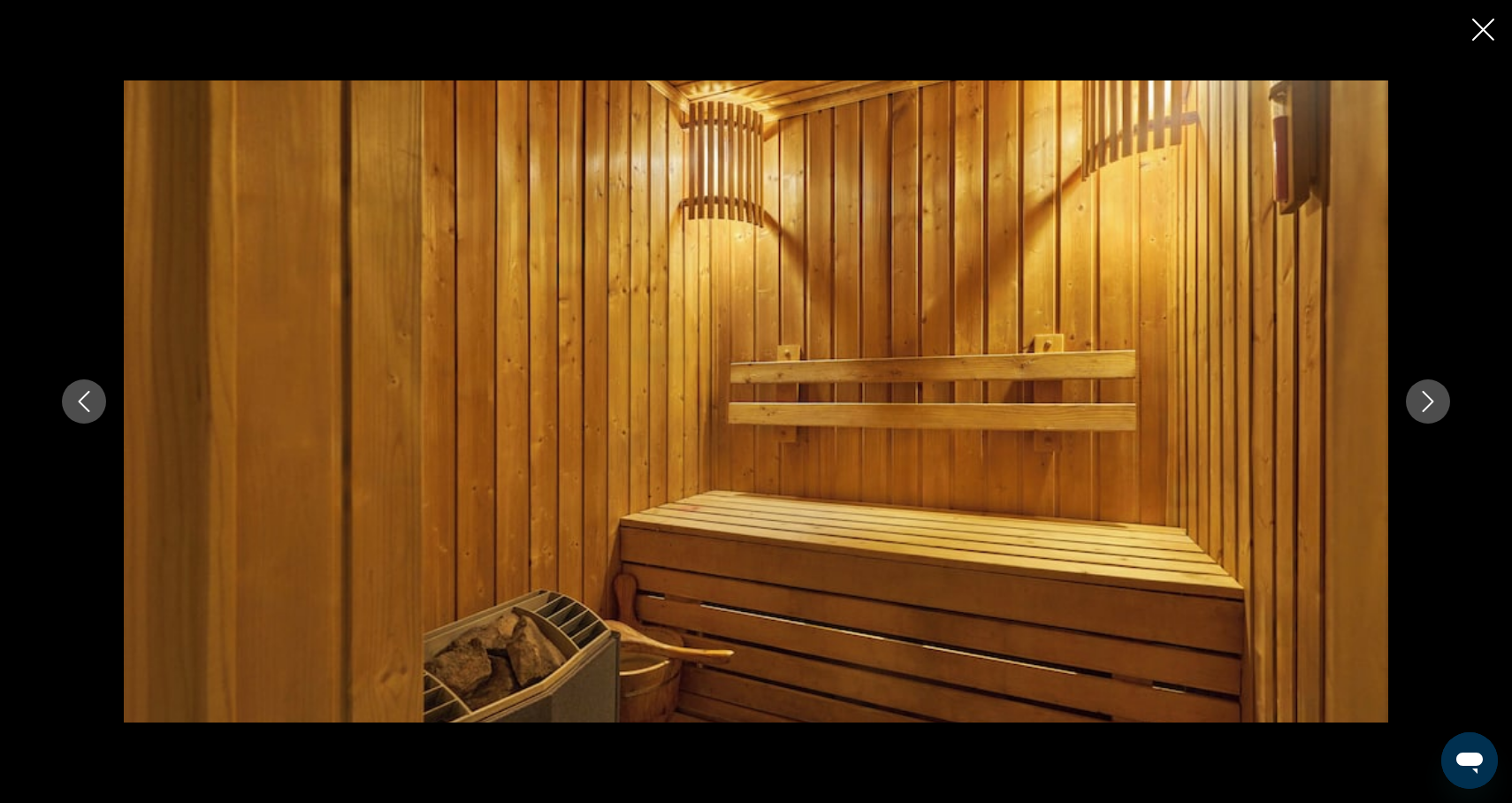
click at [1436, 415] on button "Next image" at bounding box center [1428, 402] width 45 height 45
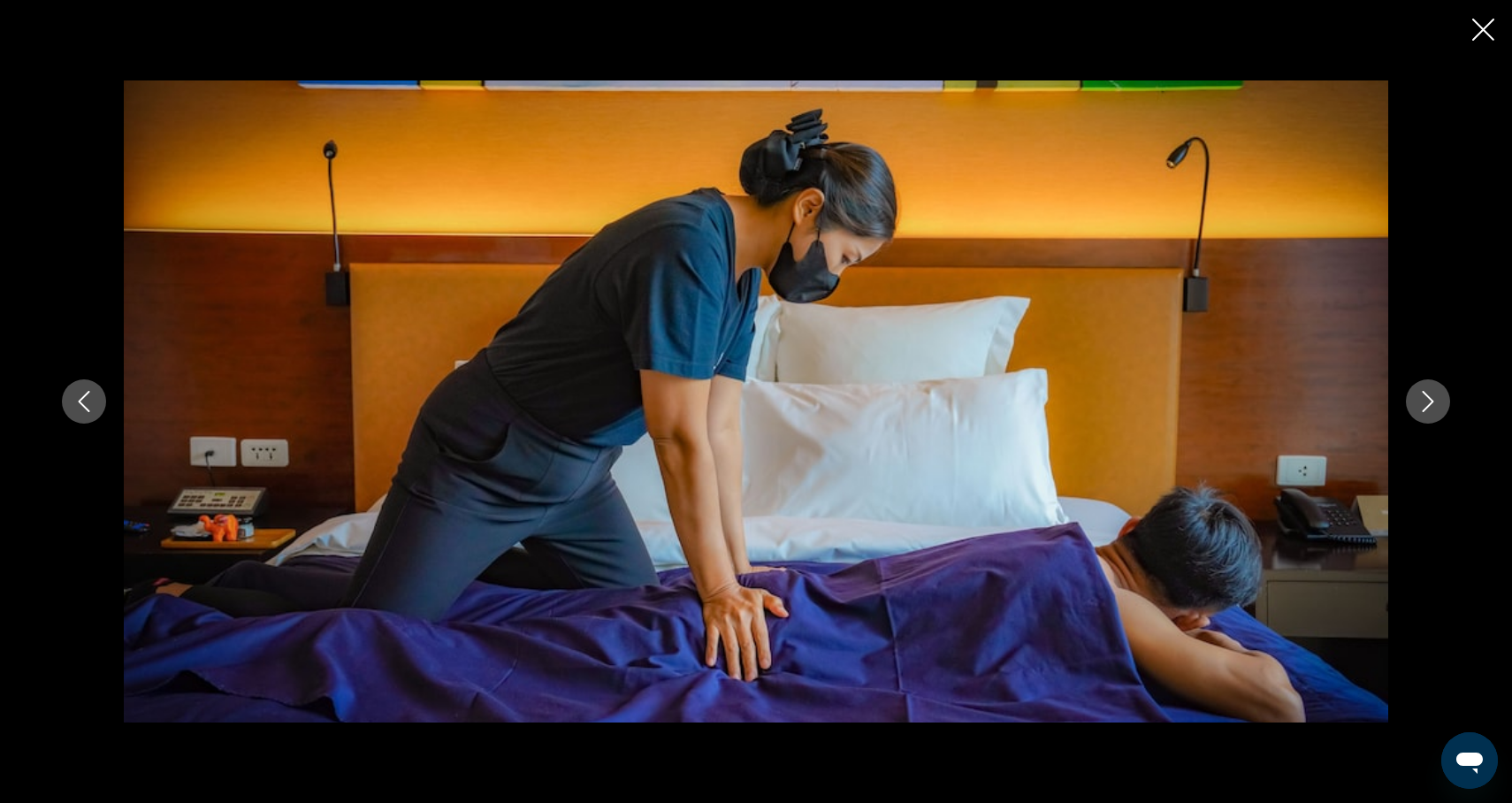
click at [1436, 415] on button "Next image" at bounding box center [1428, 402] width 45 height 45
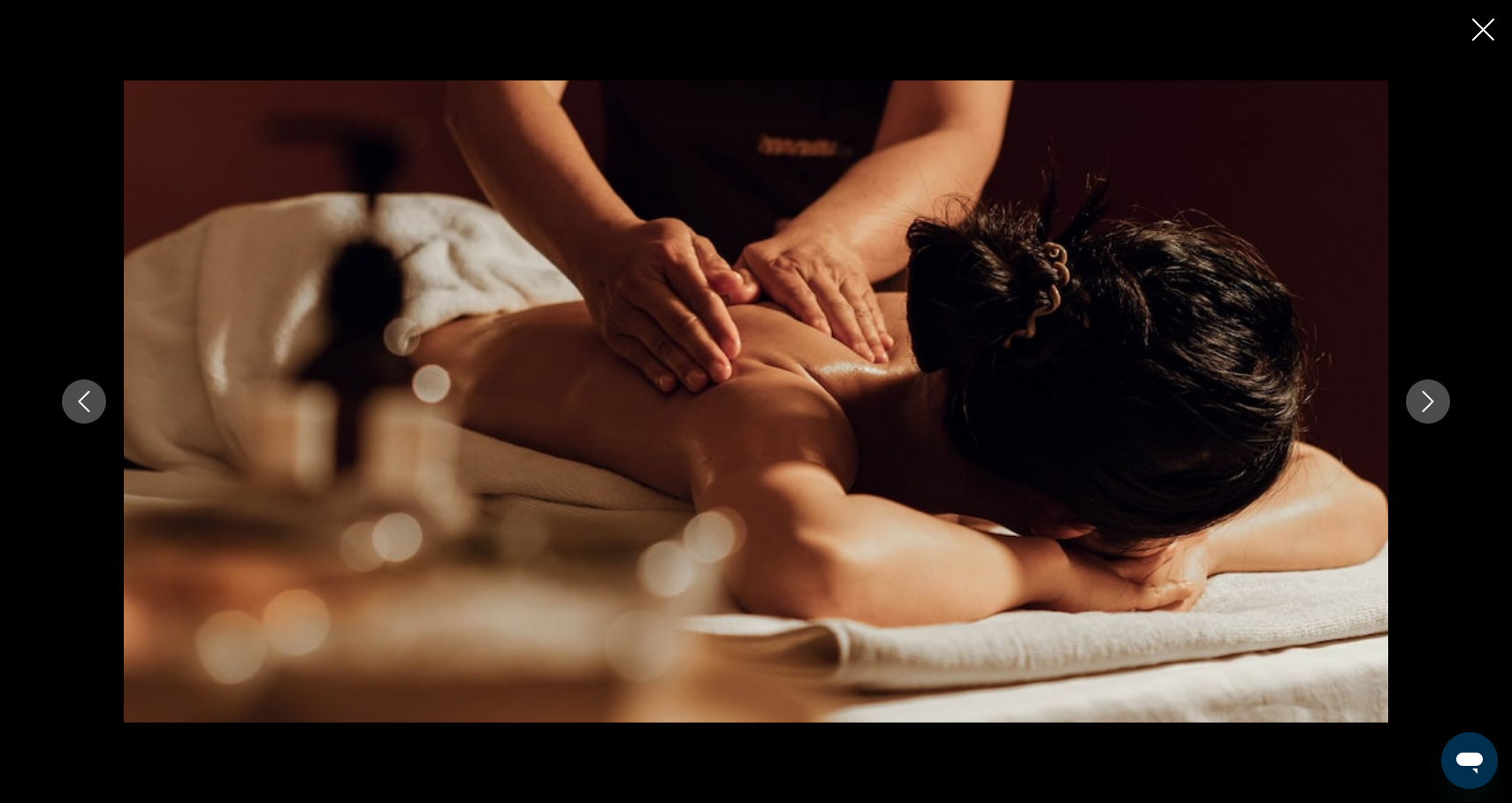
click at [1437, 416] on button "Next image" at bounding box center [1428, 402] width 45 height 45
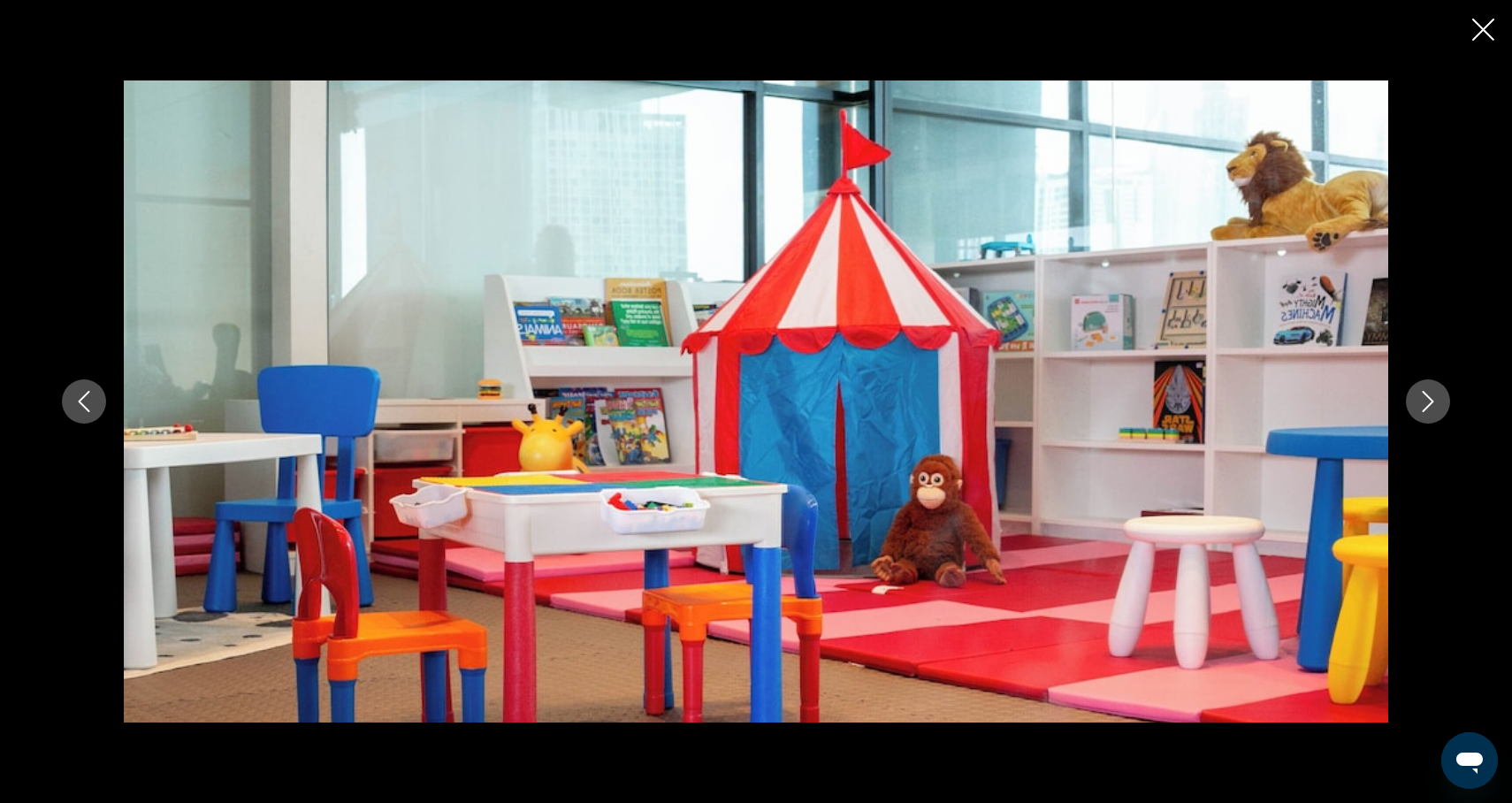
click at [1437, 416] on button "Next image" at bounding box center [1428, 402] width 45 height 45
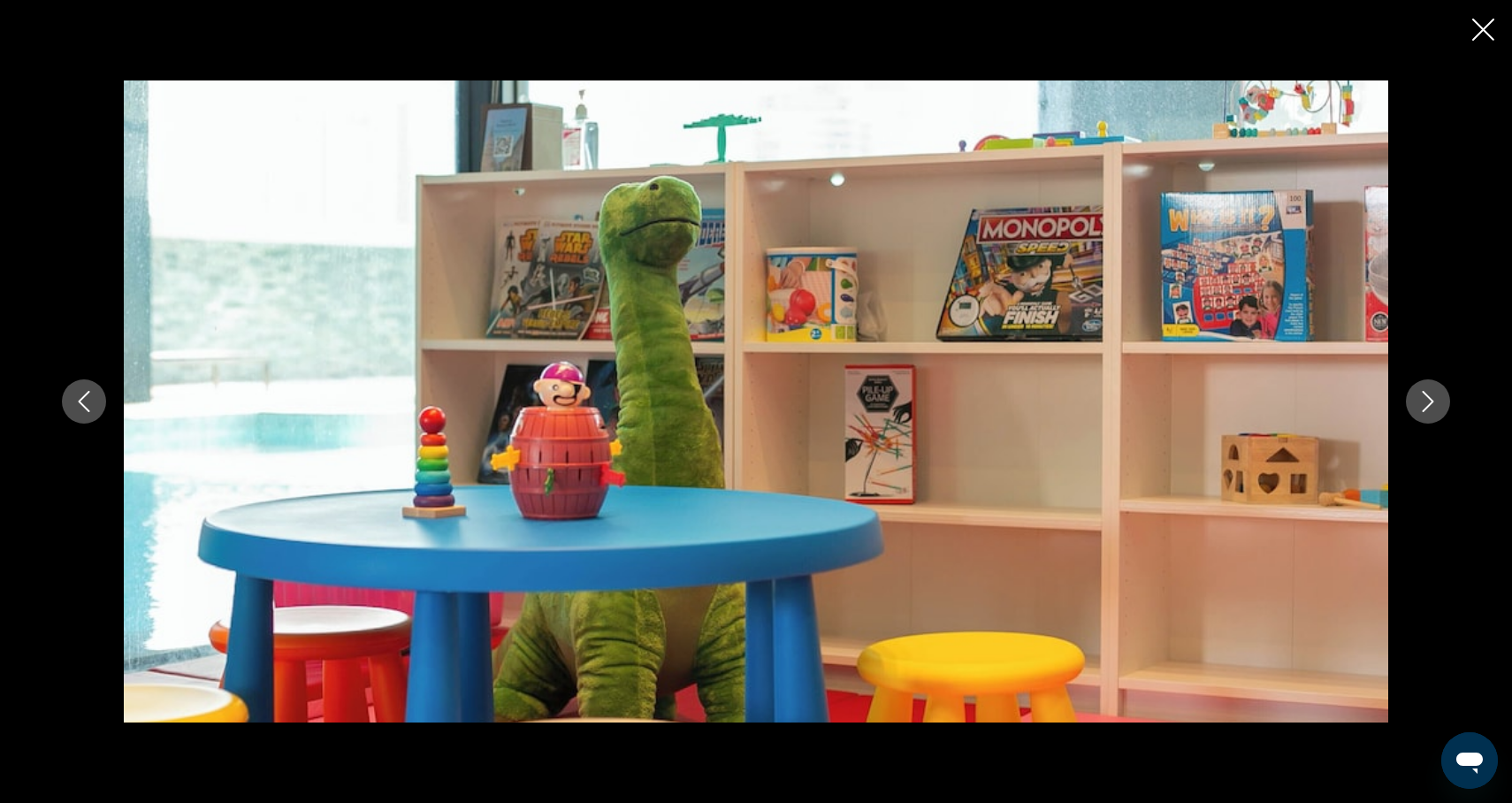
click at [1437, 414] on button "Next image" at bounding box center [1428, 402] width 45 height 45
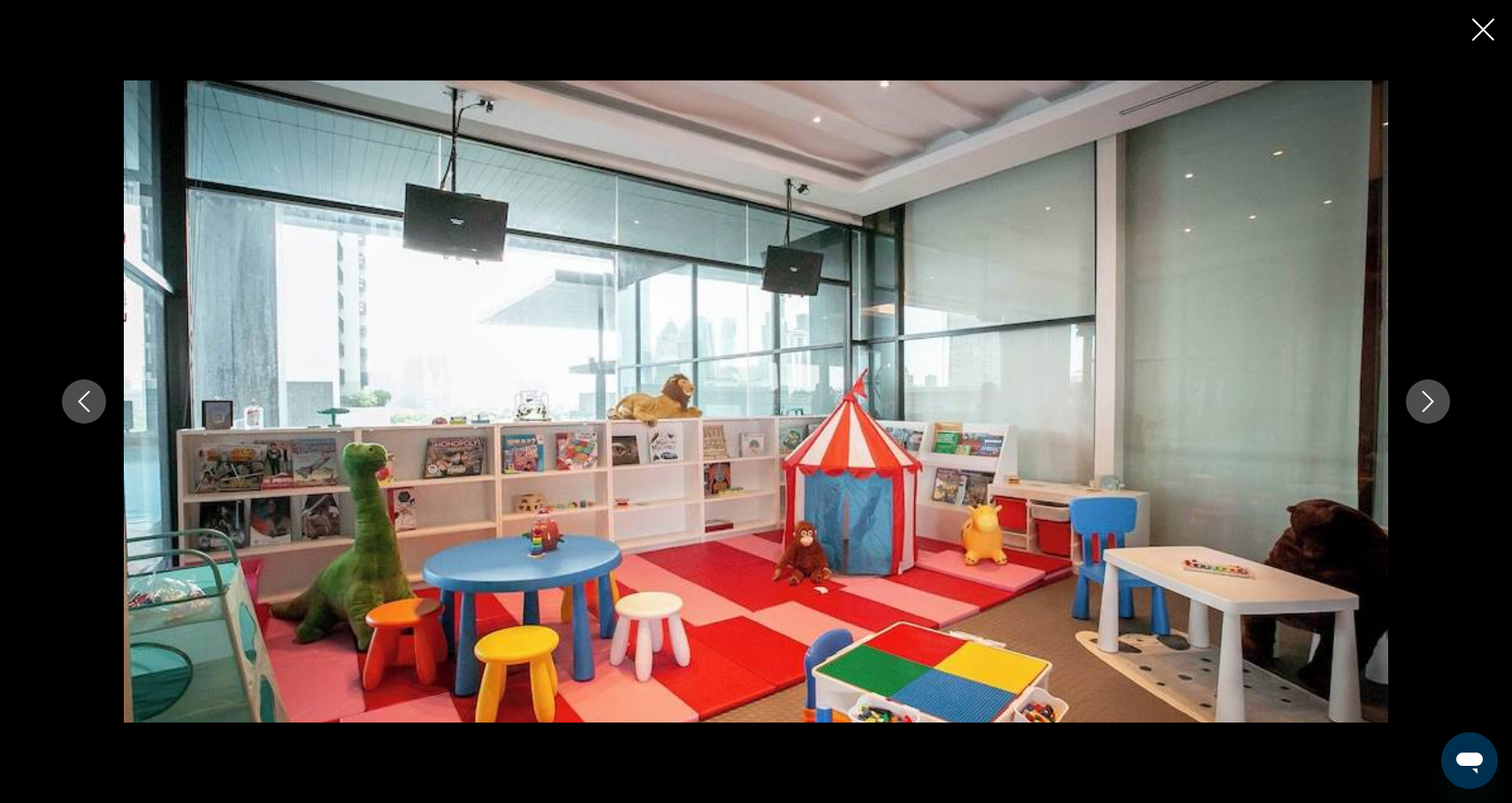
click at [1437, 414] on button "Next image" at bounding box center [1428, 402] width 45 height 45
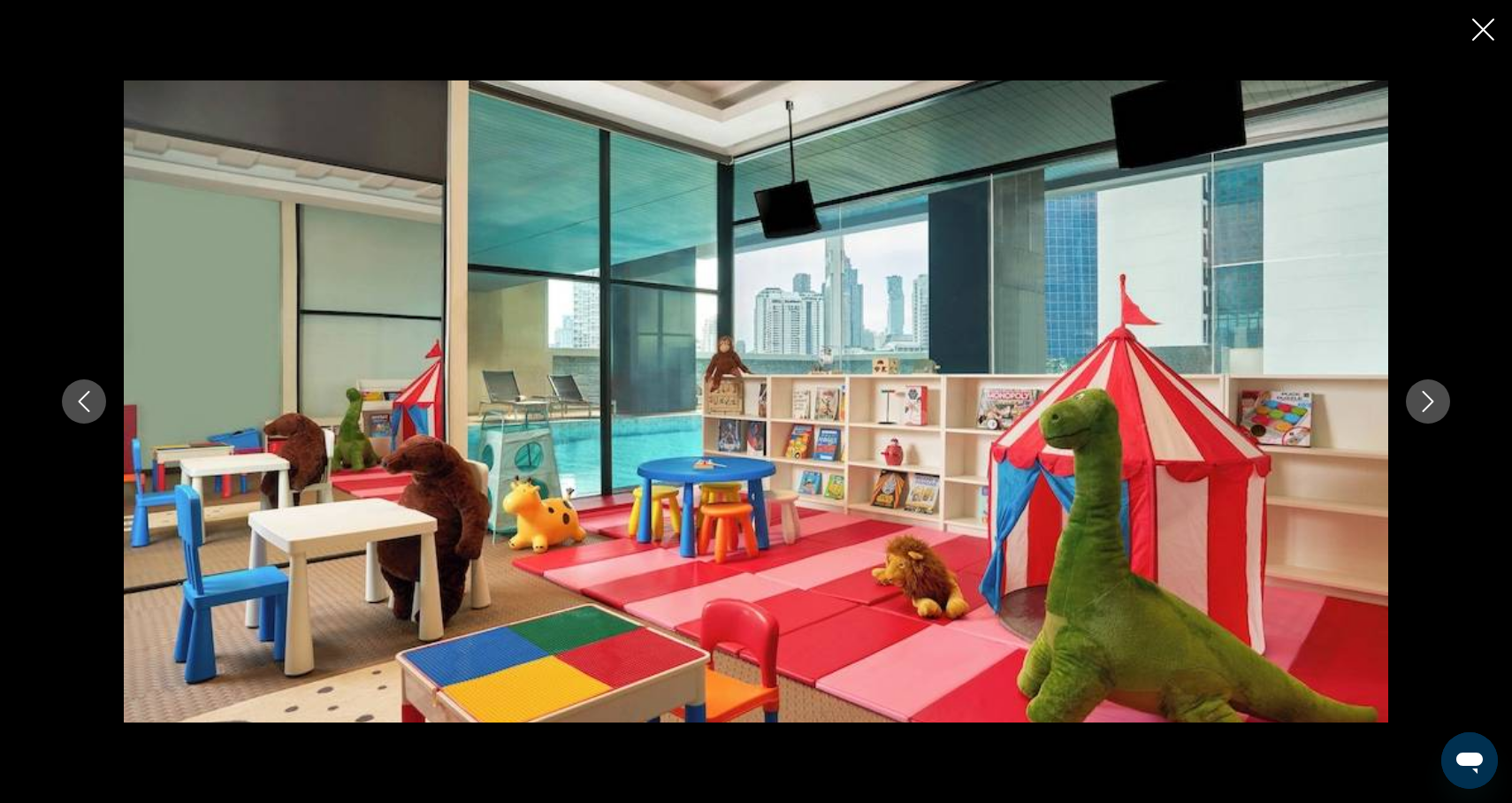
click at [1437, 414] on button "Next image" at bounding box center [1428, 402] width 45 height 45
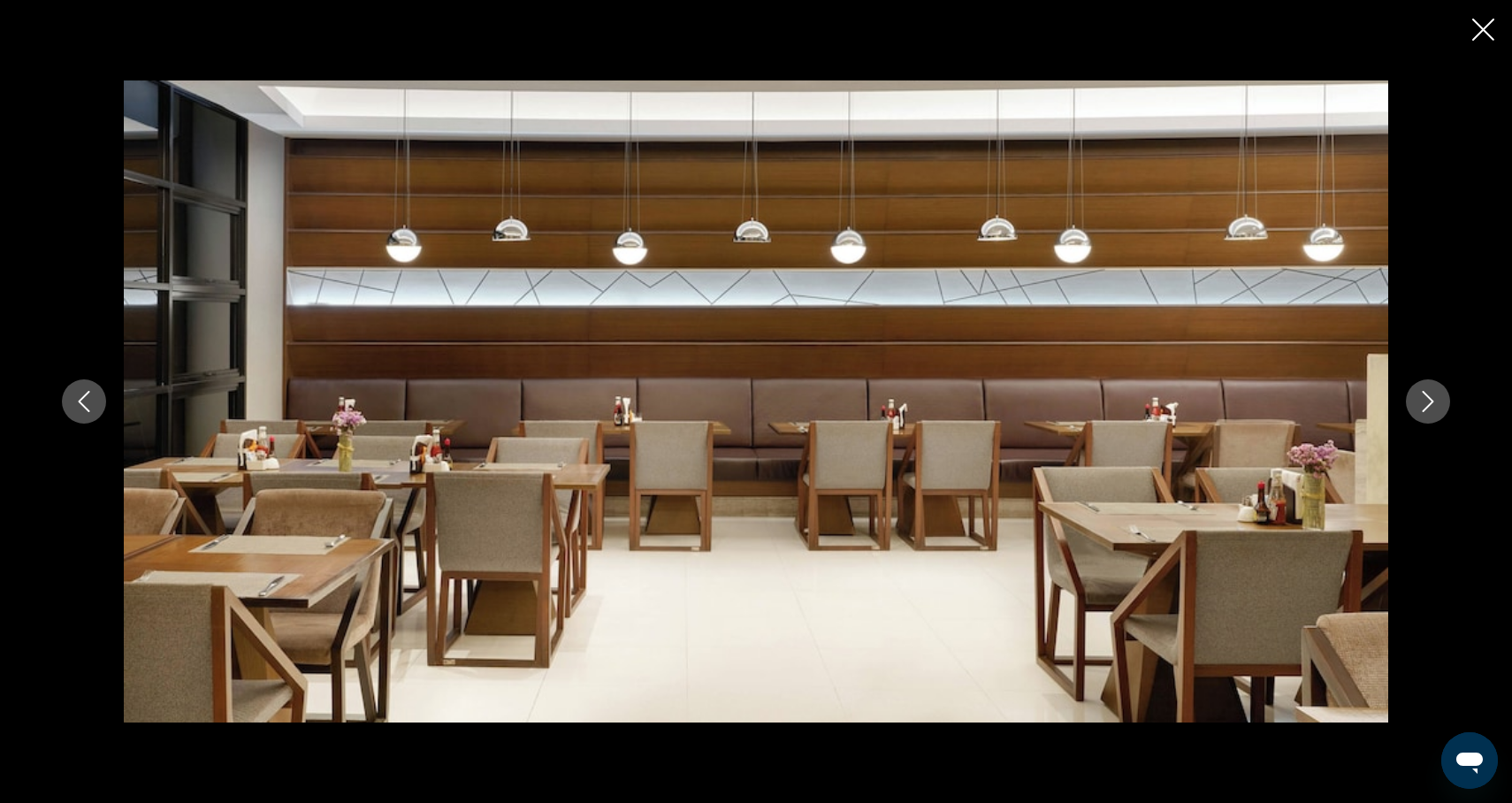
click at [1437, 414] on button "Next image" at bounding box center [1428, 402] width 45 height 45
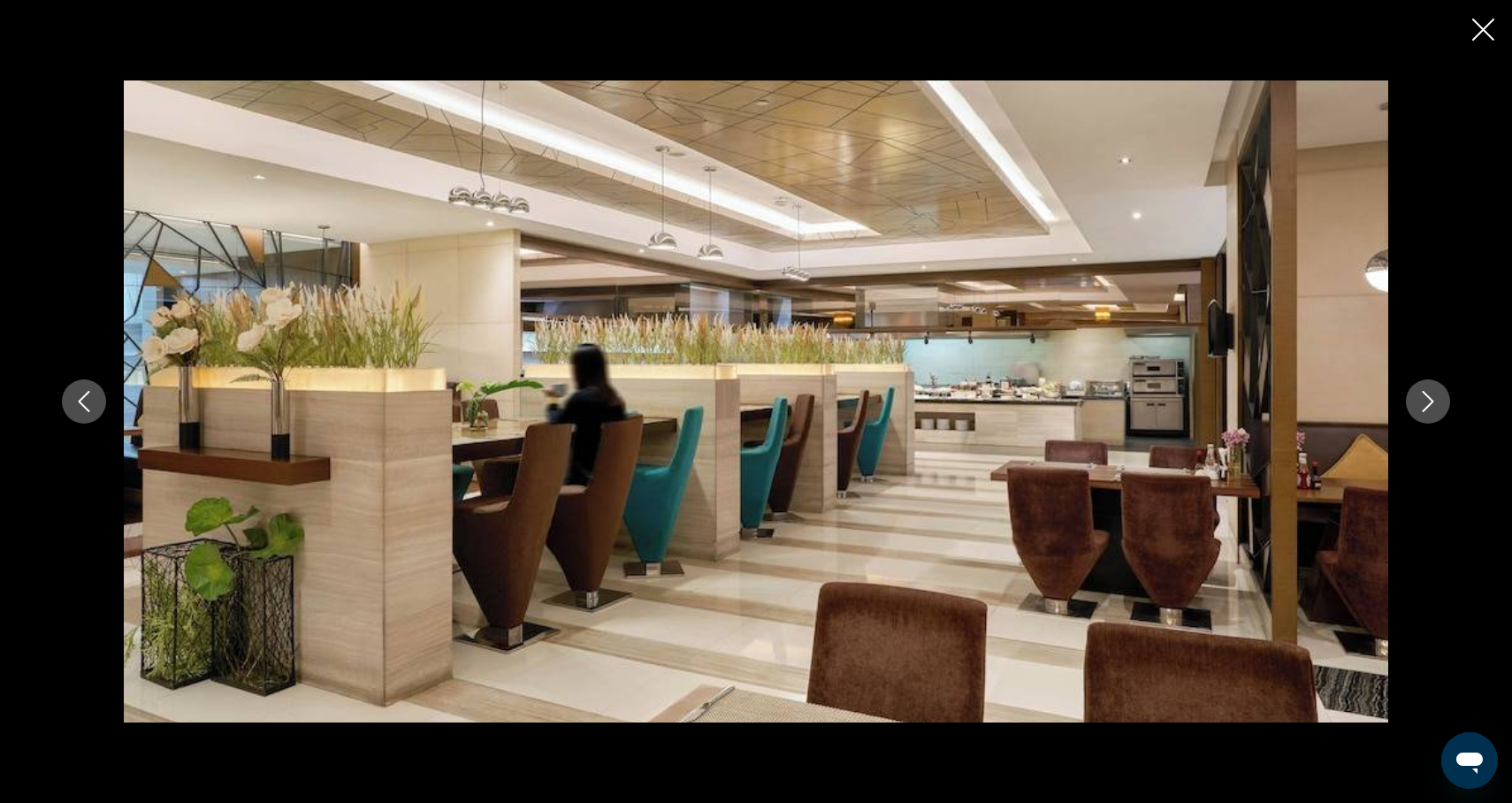
click at [1438, 415] on button "Next image" at bounding box center [1428, 402] width 45 height 45
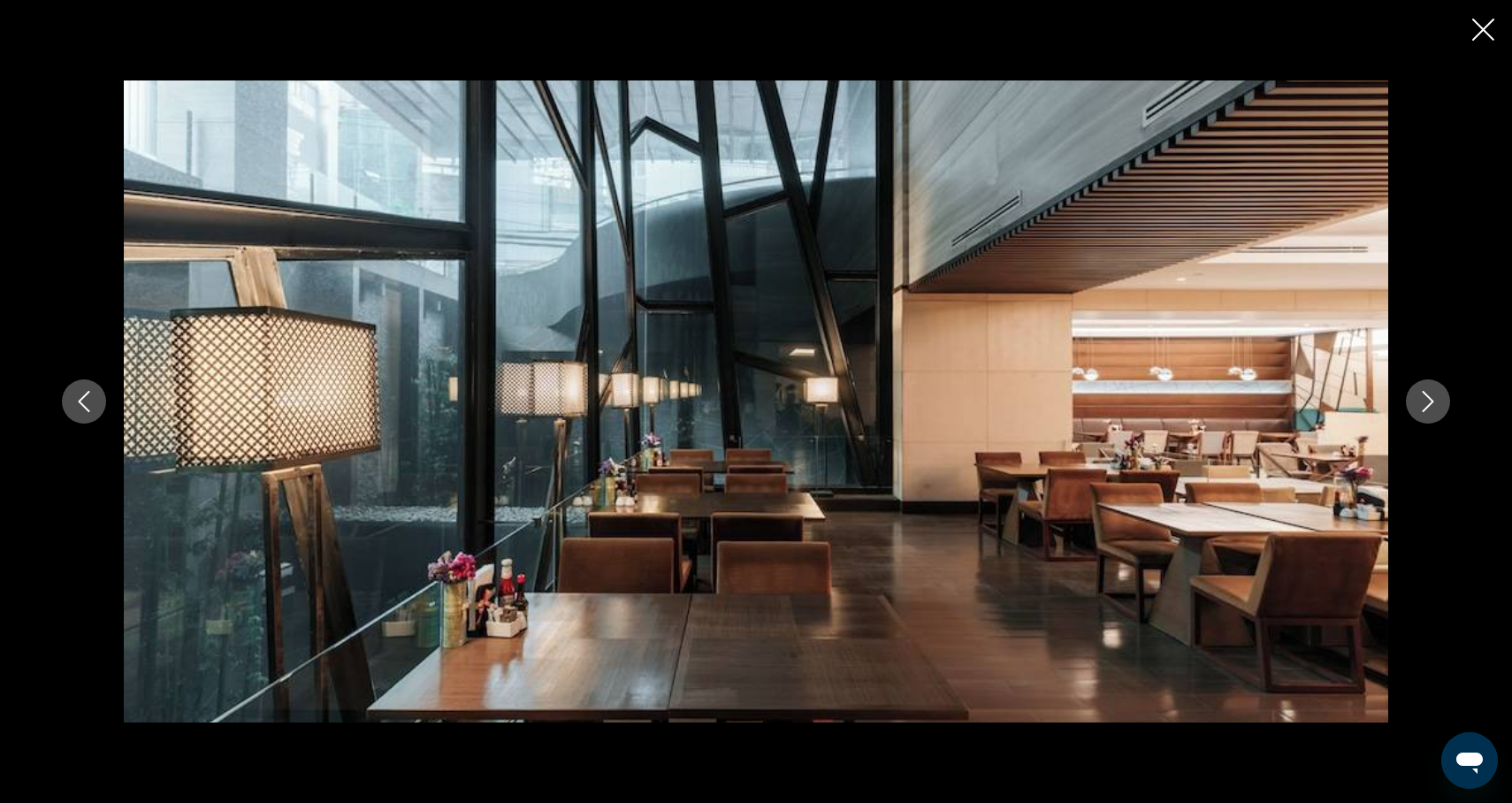
click at [1438, 415] on button "Next image" at bounding box center [1428, 402] width 45 height 45
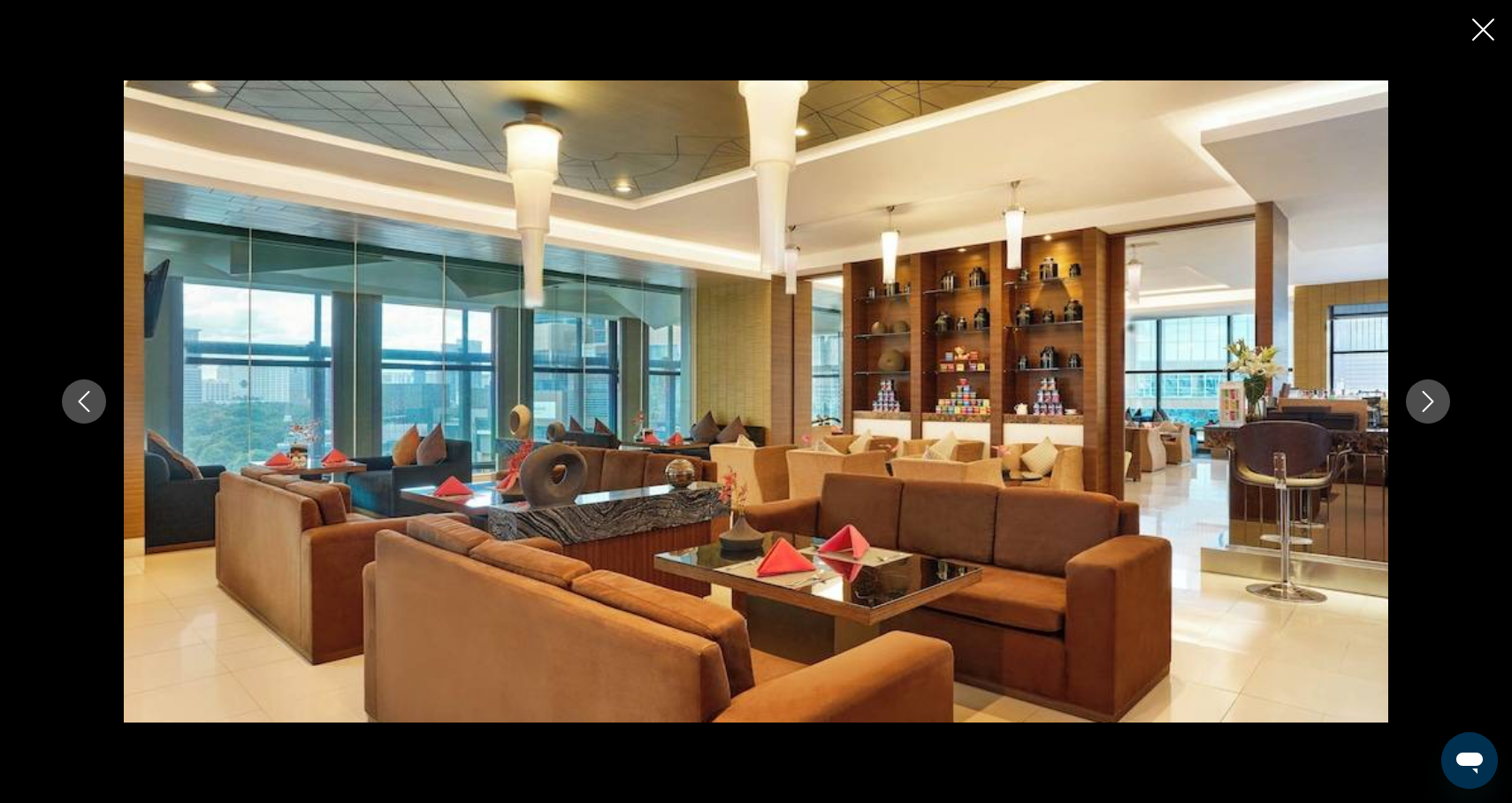
click at [1438, 415] on button "Next image" at bounding box center [1428, 402] width 45 height 45
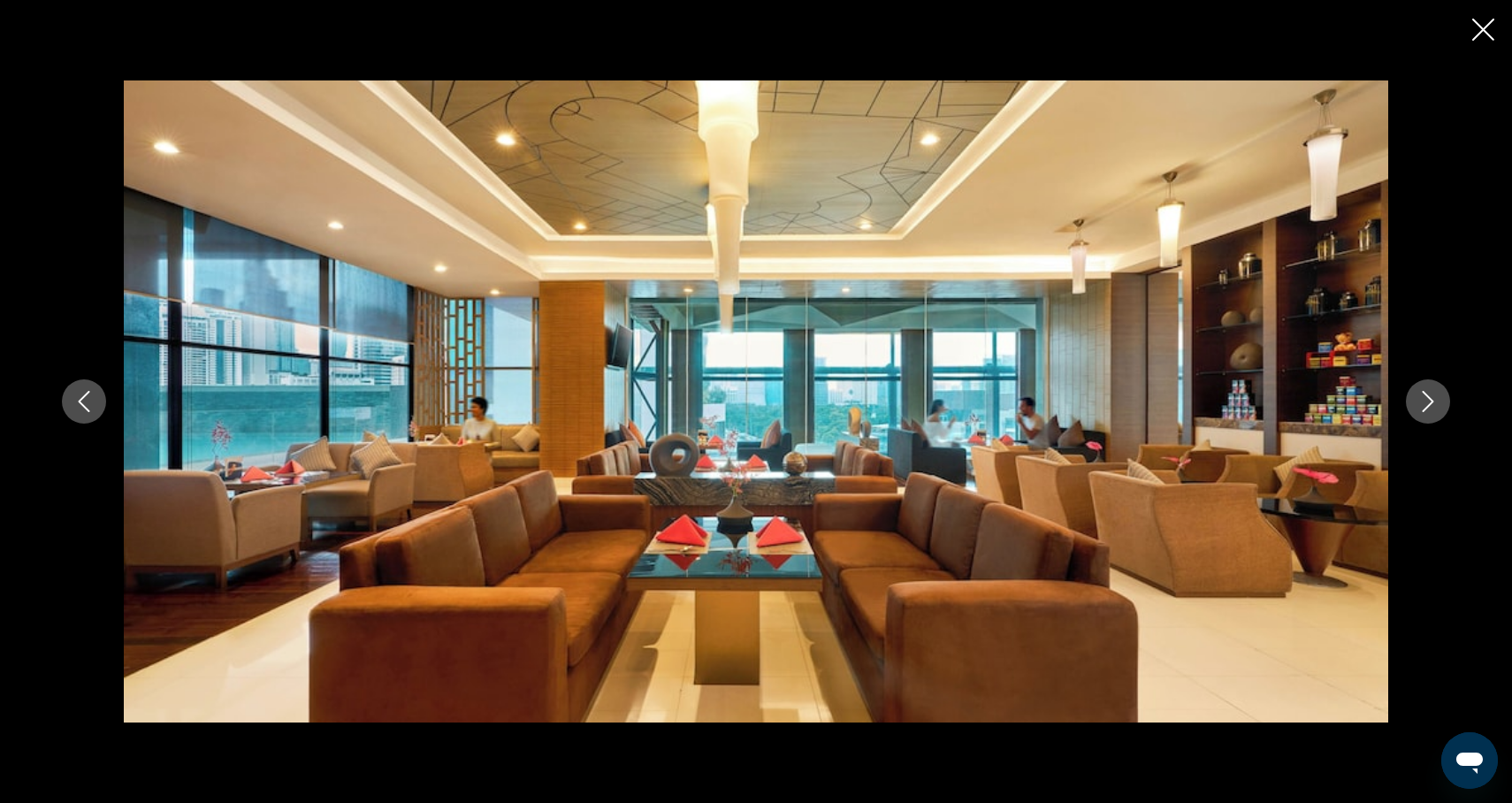
click at [1438, 415] on button "Next image" at bounding box center [1428, 402] width 45 height 45
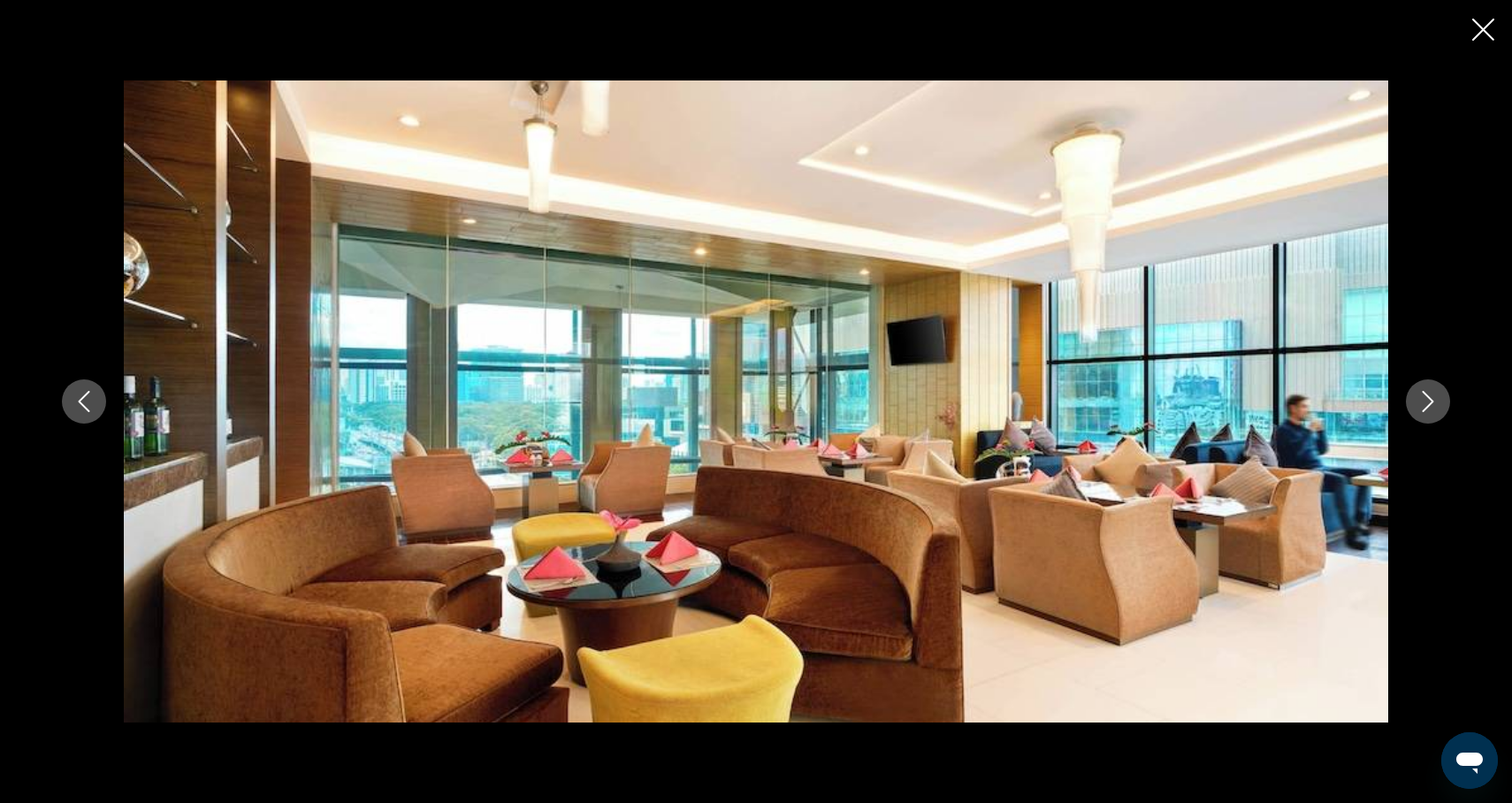
click at [1482, 37] on icon "Close slideshow" at bounding box center [1483, 29] width 22 height 22
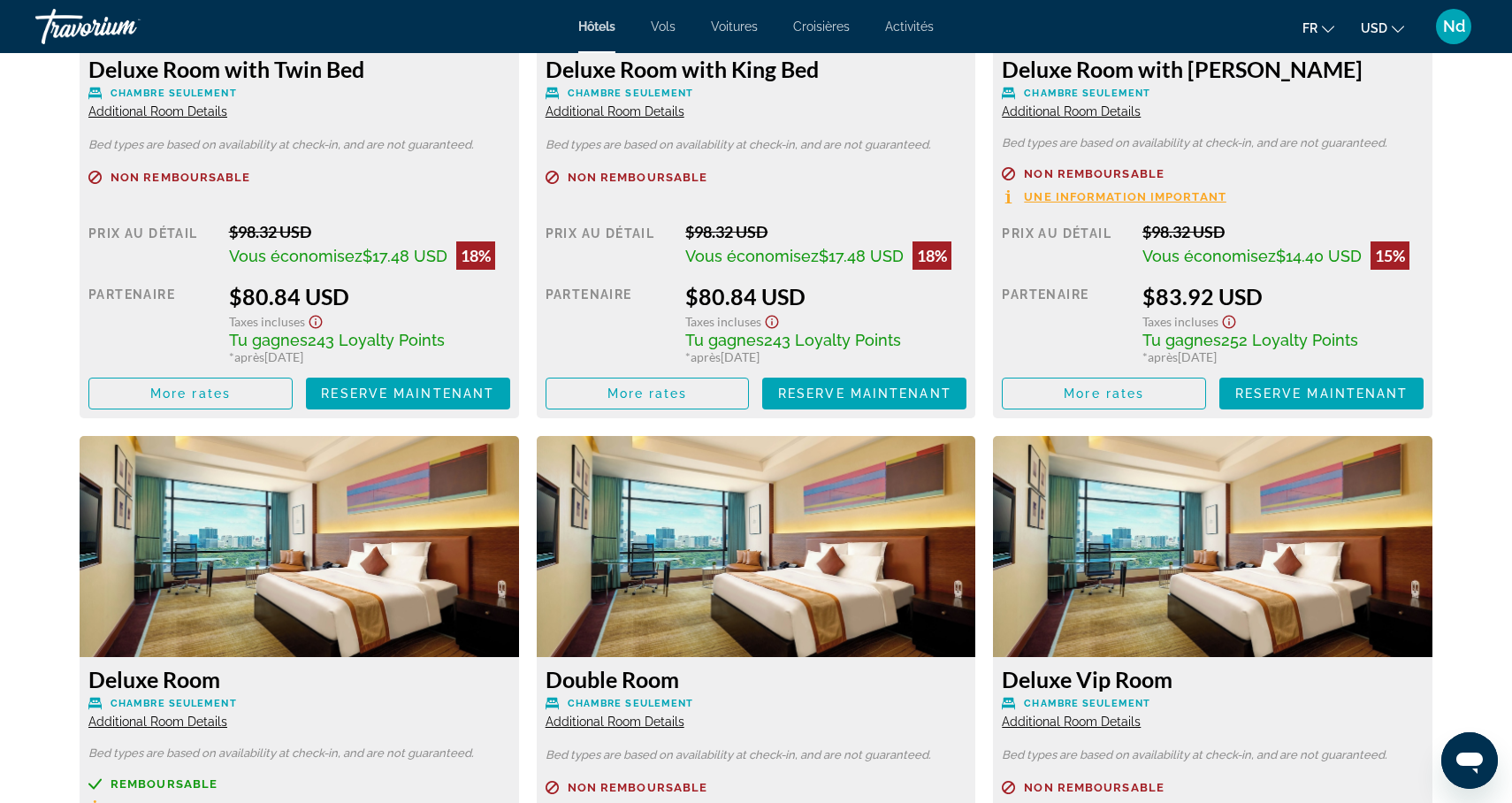
scroll to position [3242, 0]
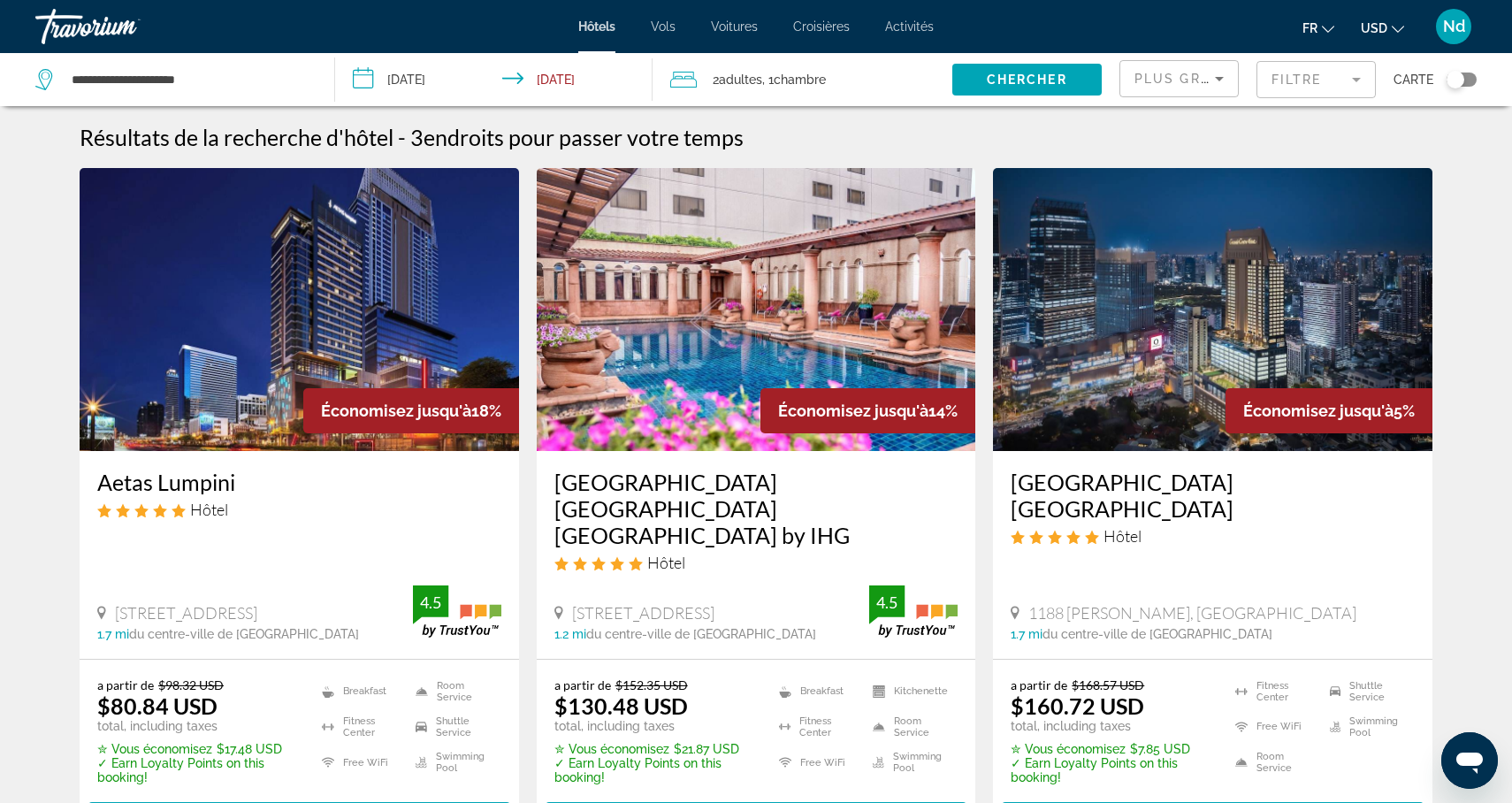
click at [642, 353] on img "Main content" at bounding box center [756, 310] width 439 height 283
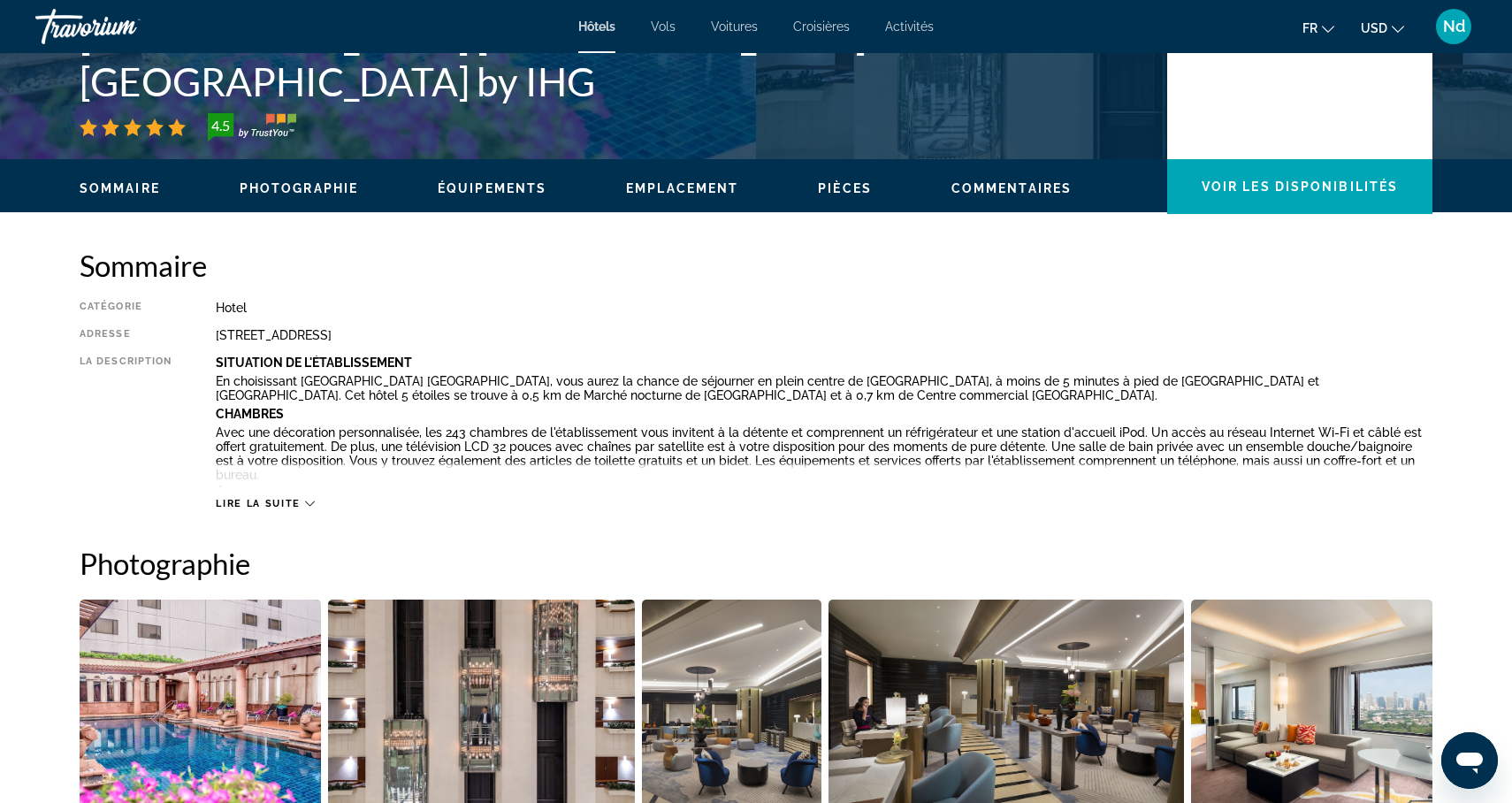
scroll to position [430, 0]
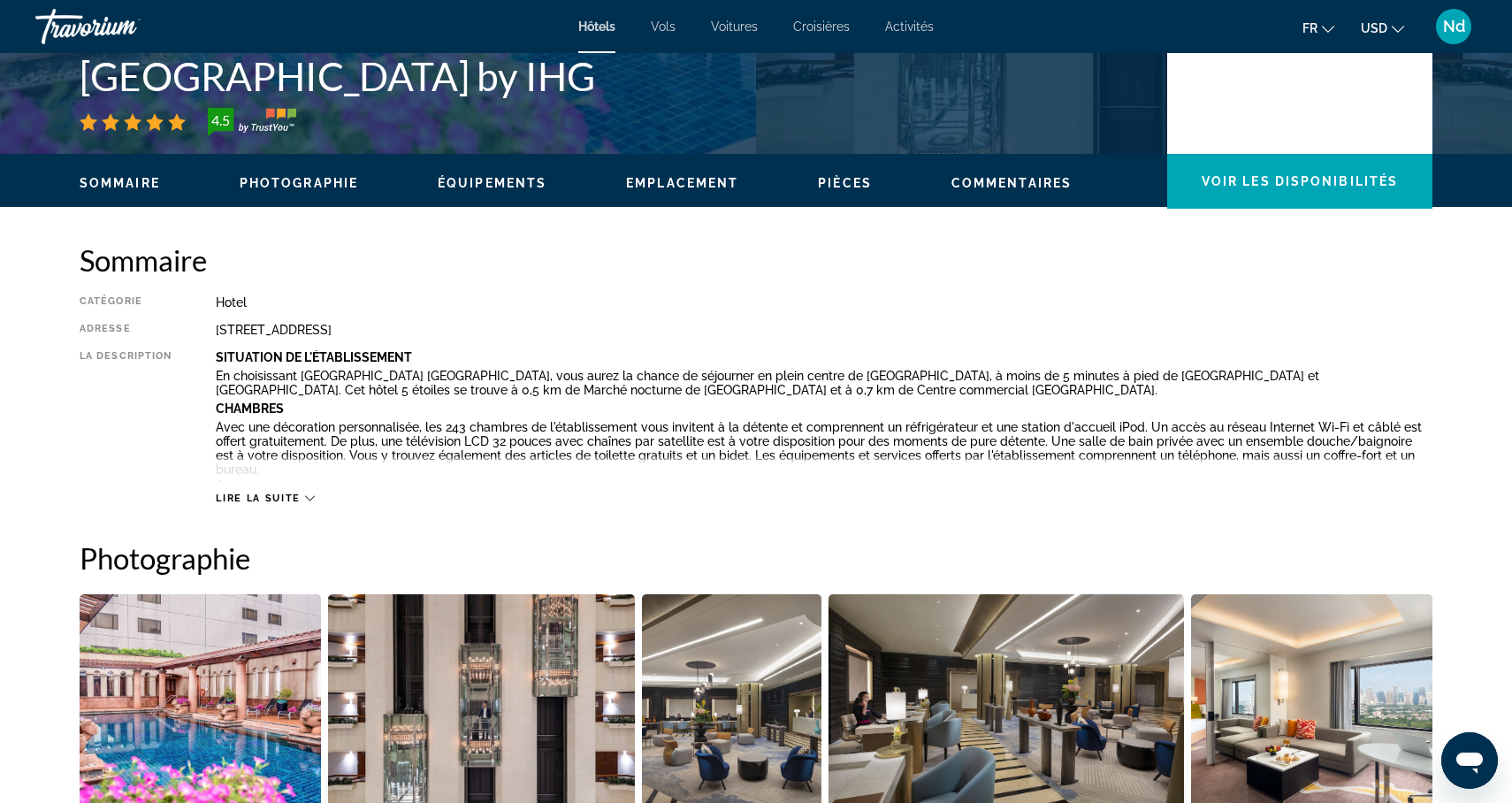
click at [250, 499] on span "Lire la suite" at bounding box center [257, 498] width 84 height 12
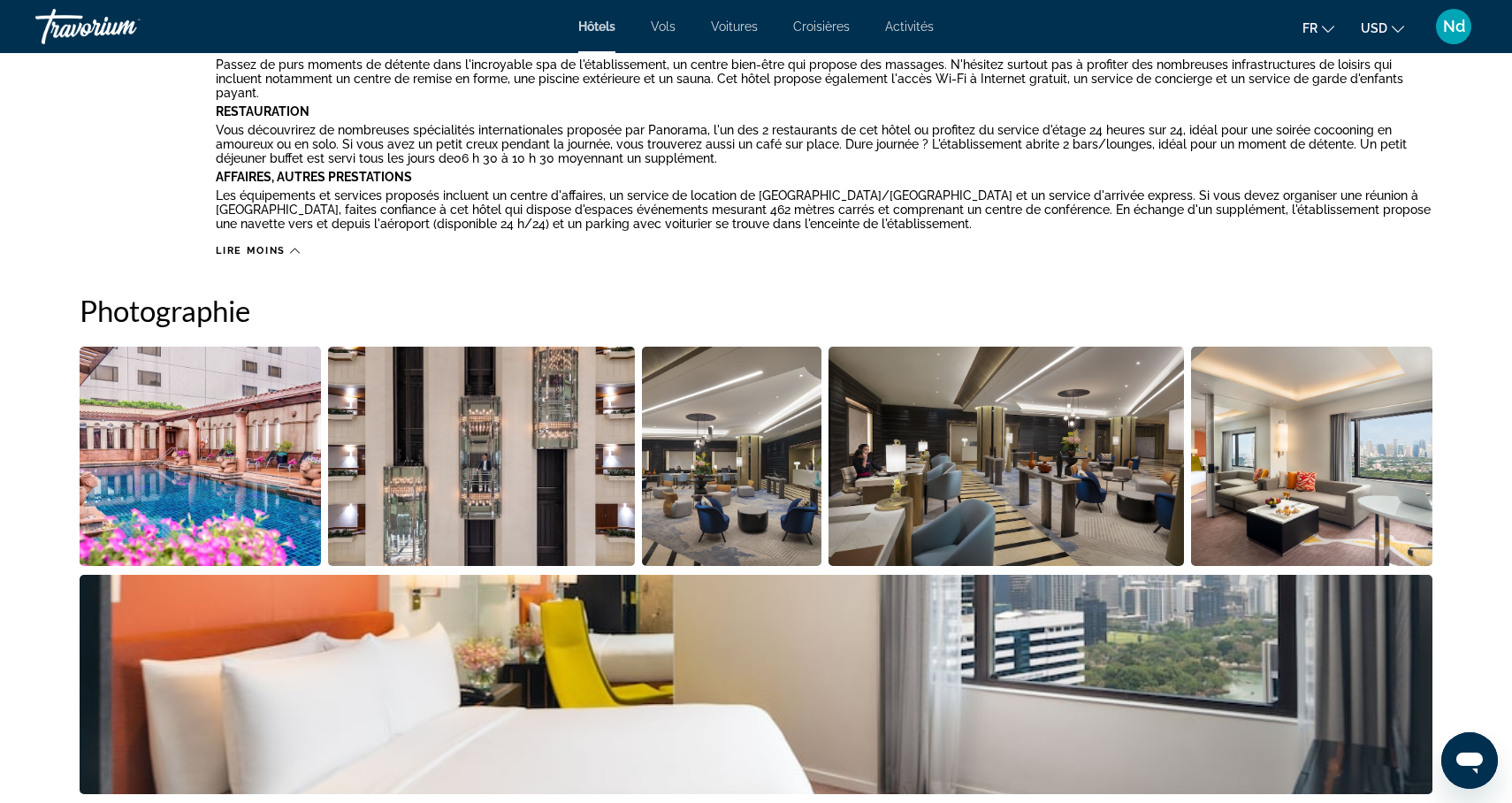
scroll to position [887, 0]
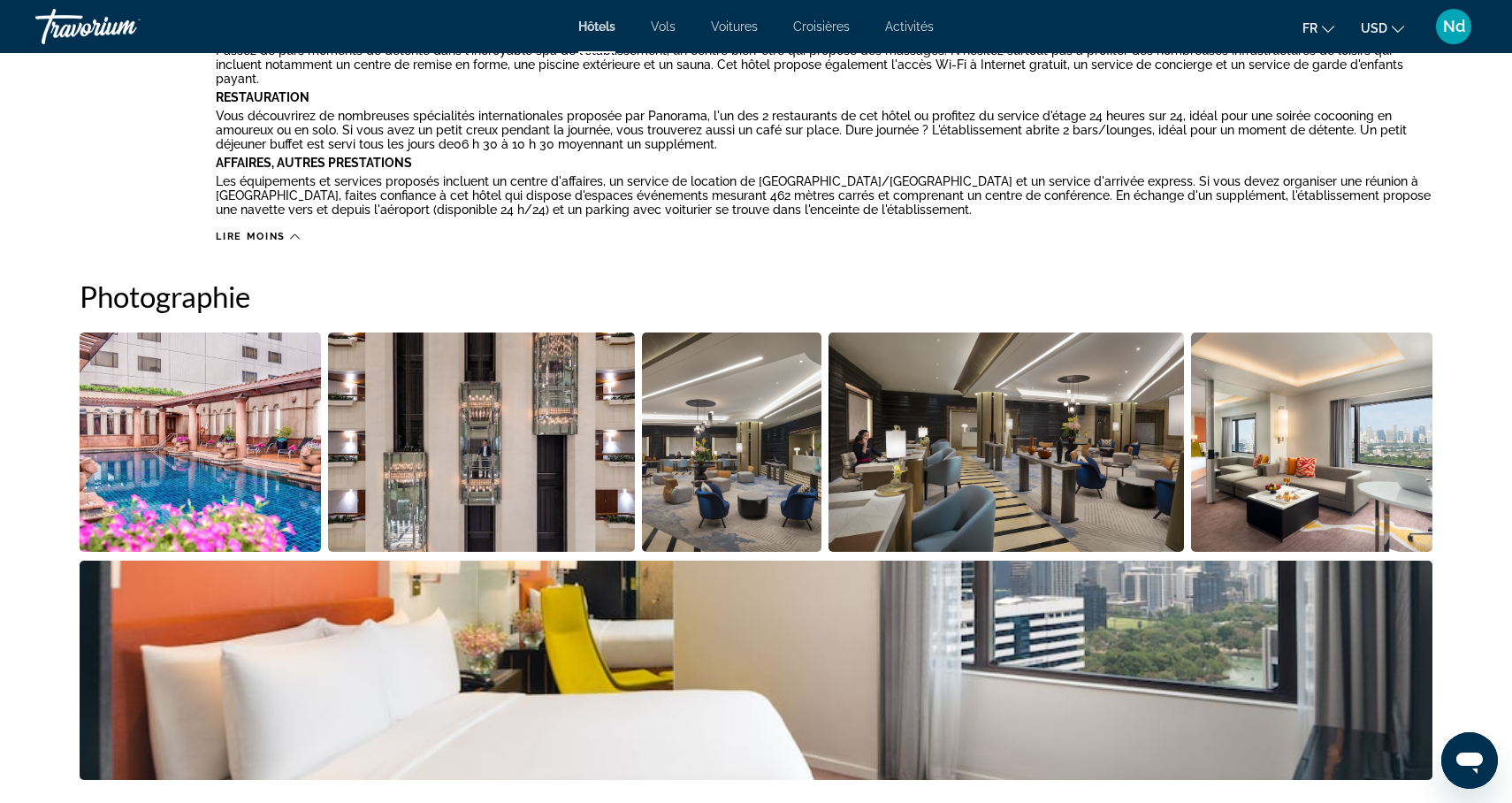
click at [155, 470] on img "Open full-screen image slider" at bounding box center [200, 442] width 241 height 219
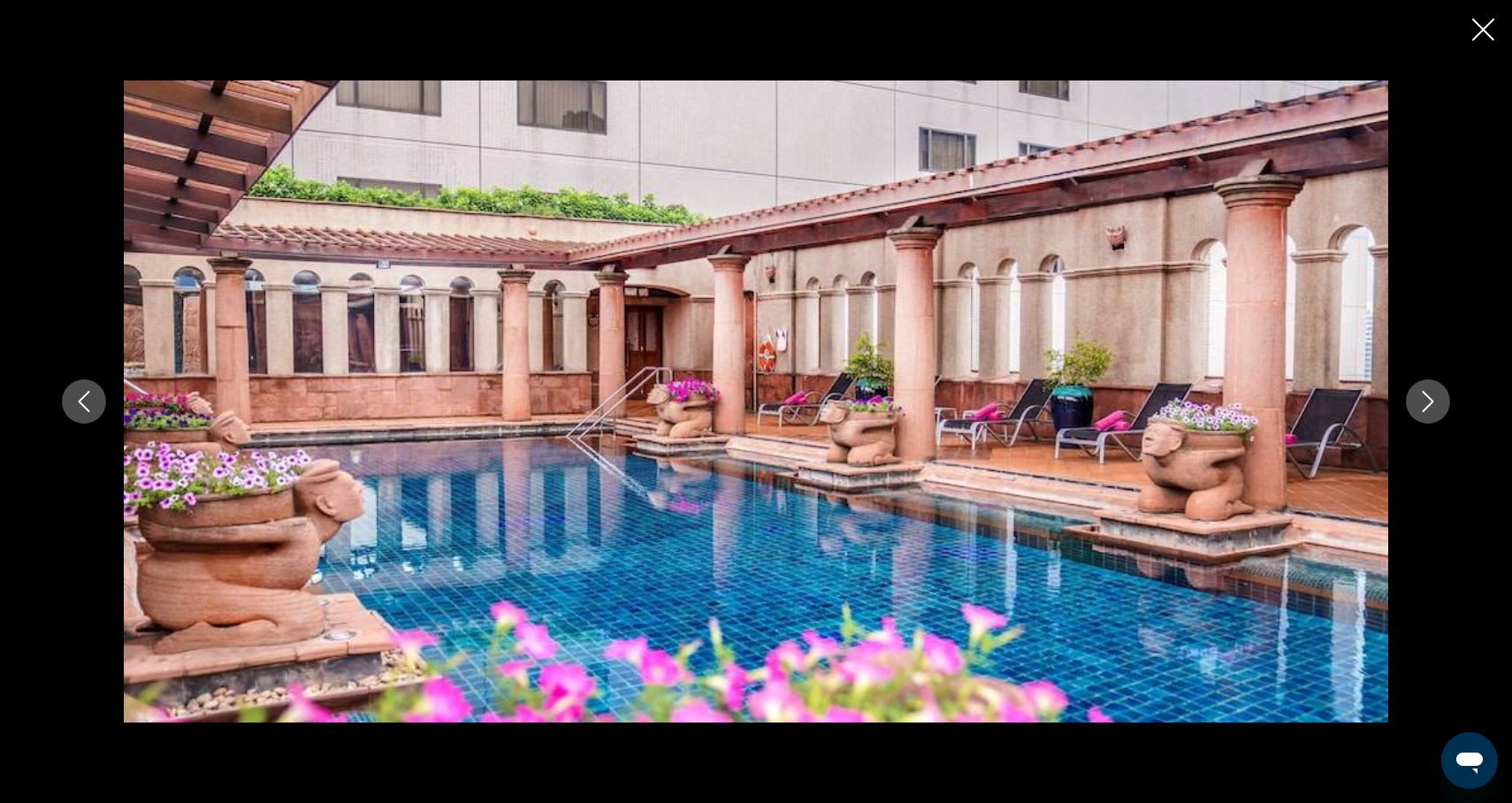
click at [1427, 399] on icon "Next image" at bounding box center [1428, 402] width 21 height 21
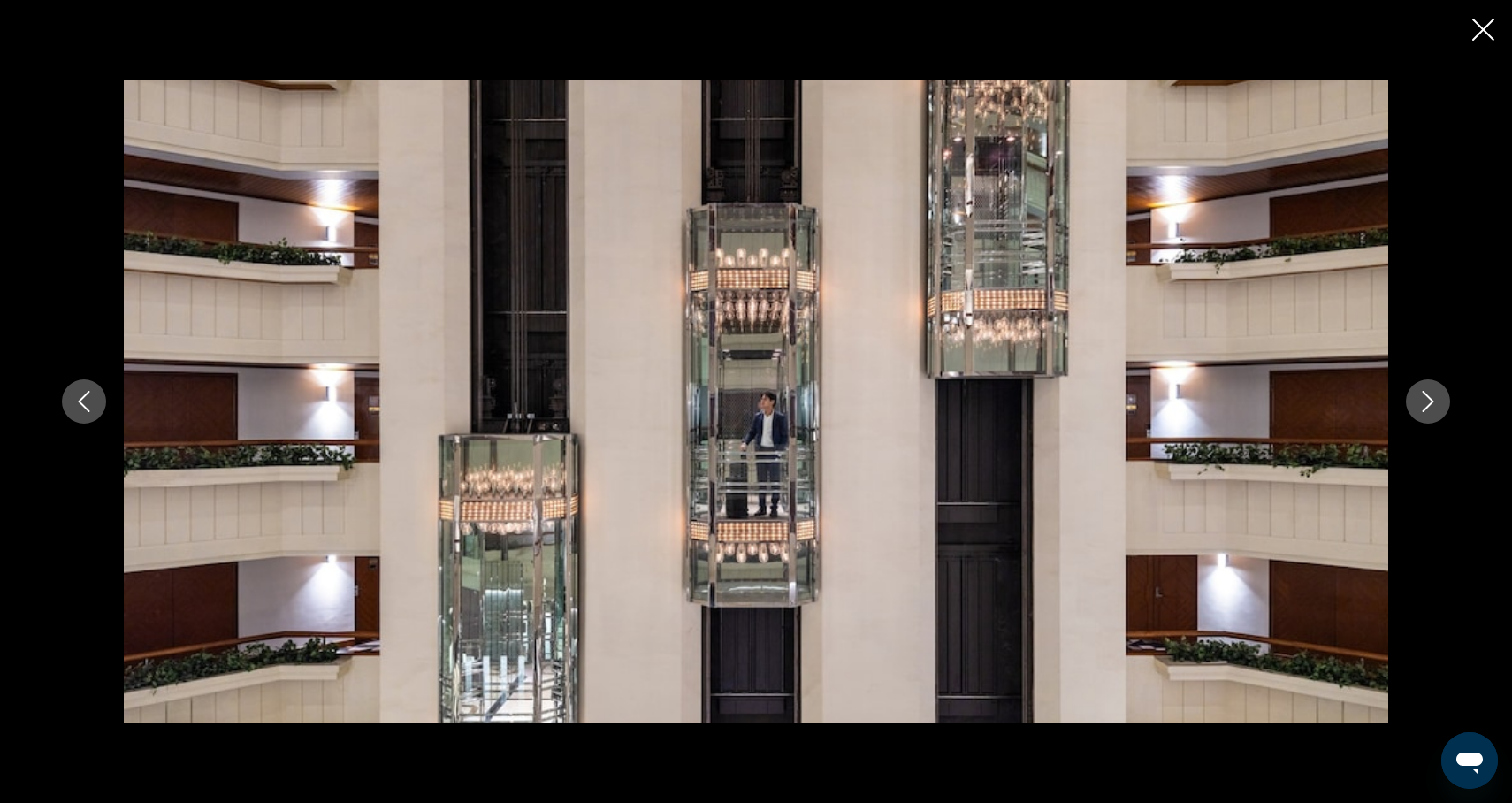
click at [1428, 400] on icon "Next image" at bounding box center [1428, 402] width 21 height 21
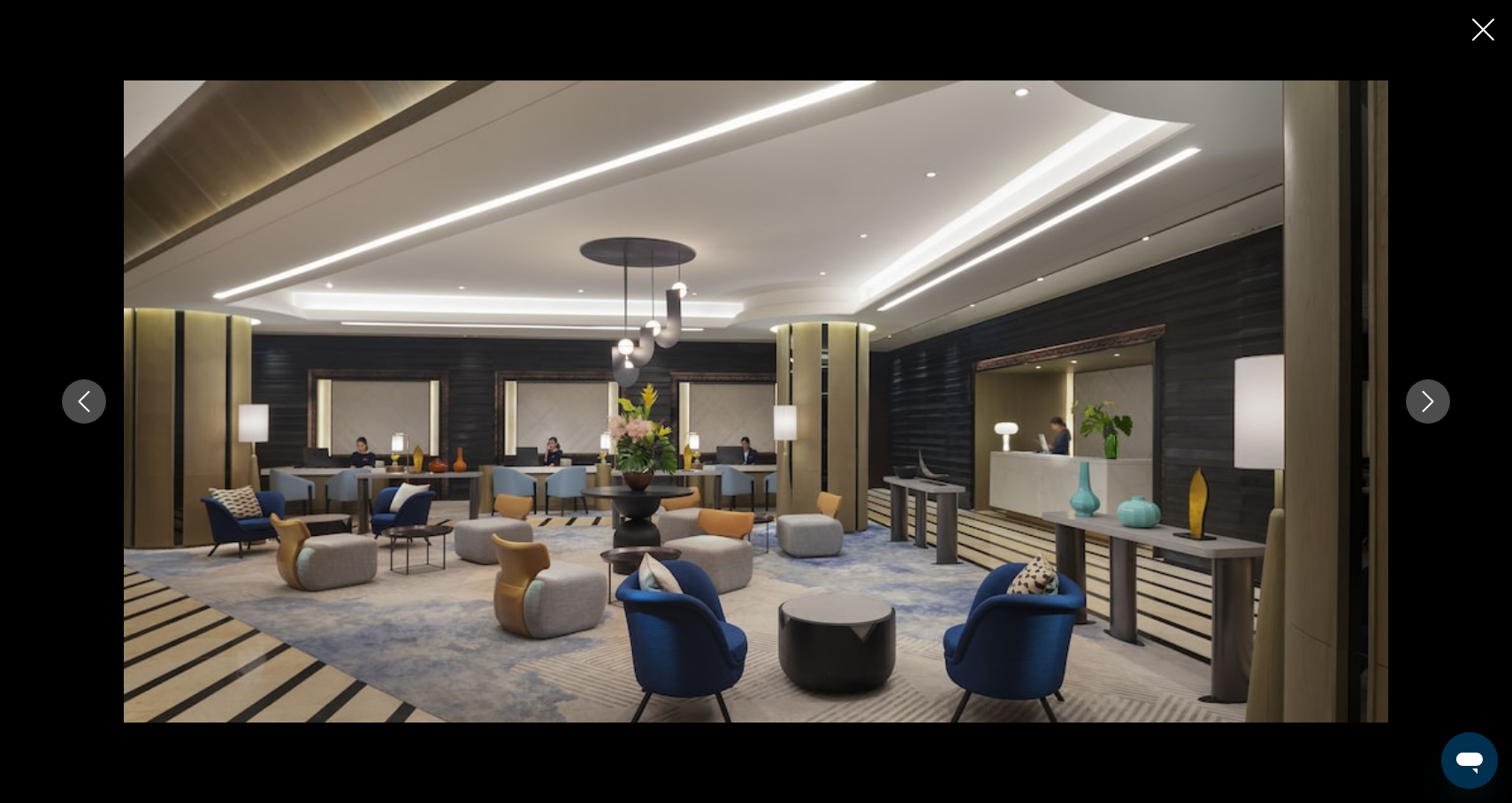
click at [1429, 402] on icon "Next image" at bounding box center [1428, 402] width 21 height 21
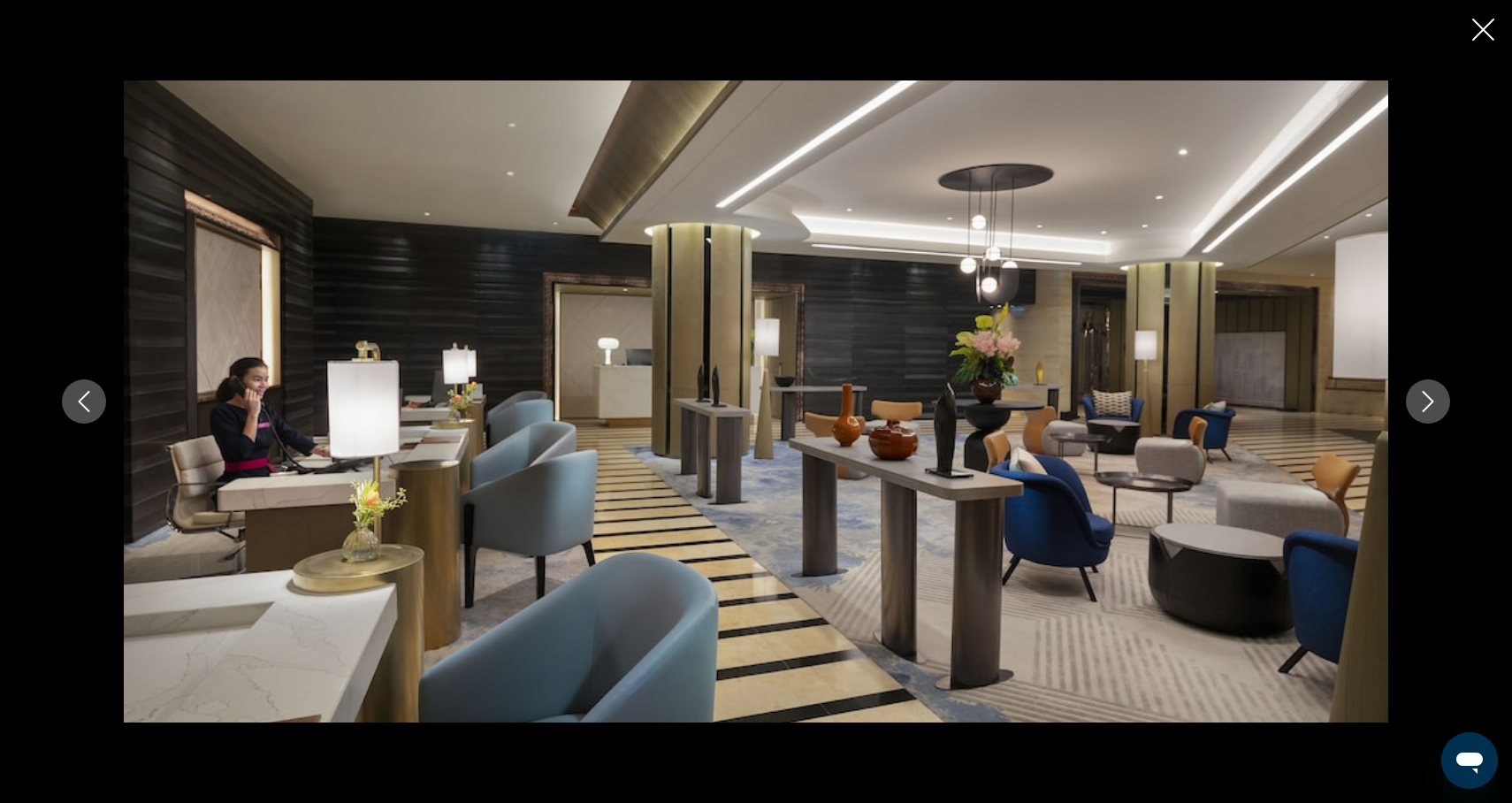
click at [1429, 403] on icon "Next image" at bounding box center [1428, 402] width 21 height 21
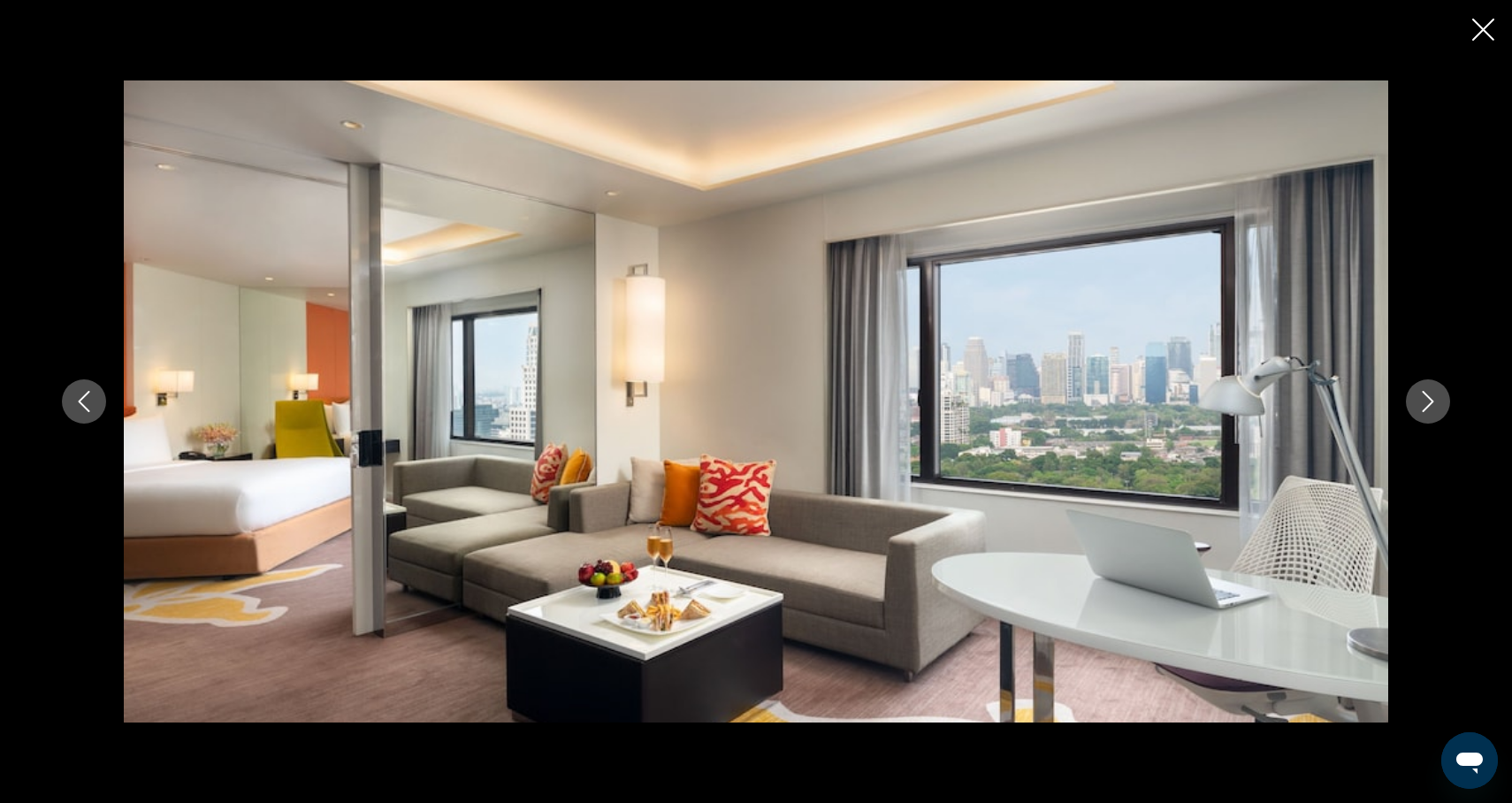
click at [1429, 404] on icon "Next image" at bounding box center [1428, 402] width 21 height 21
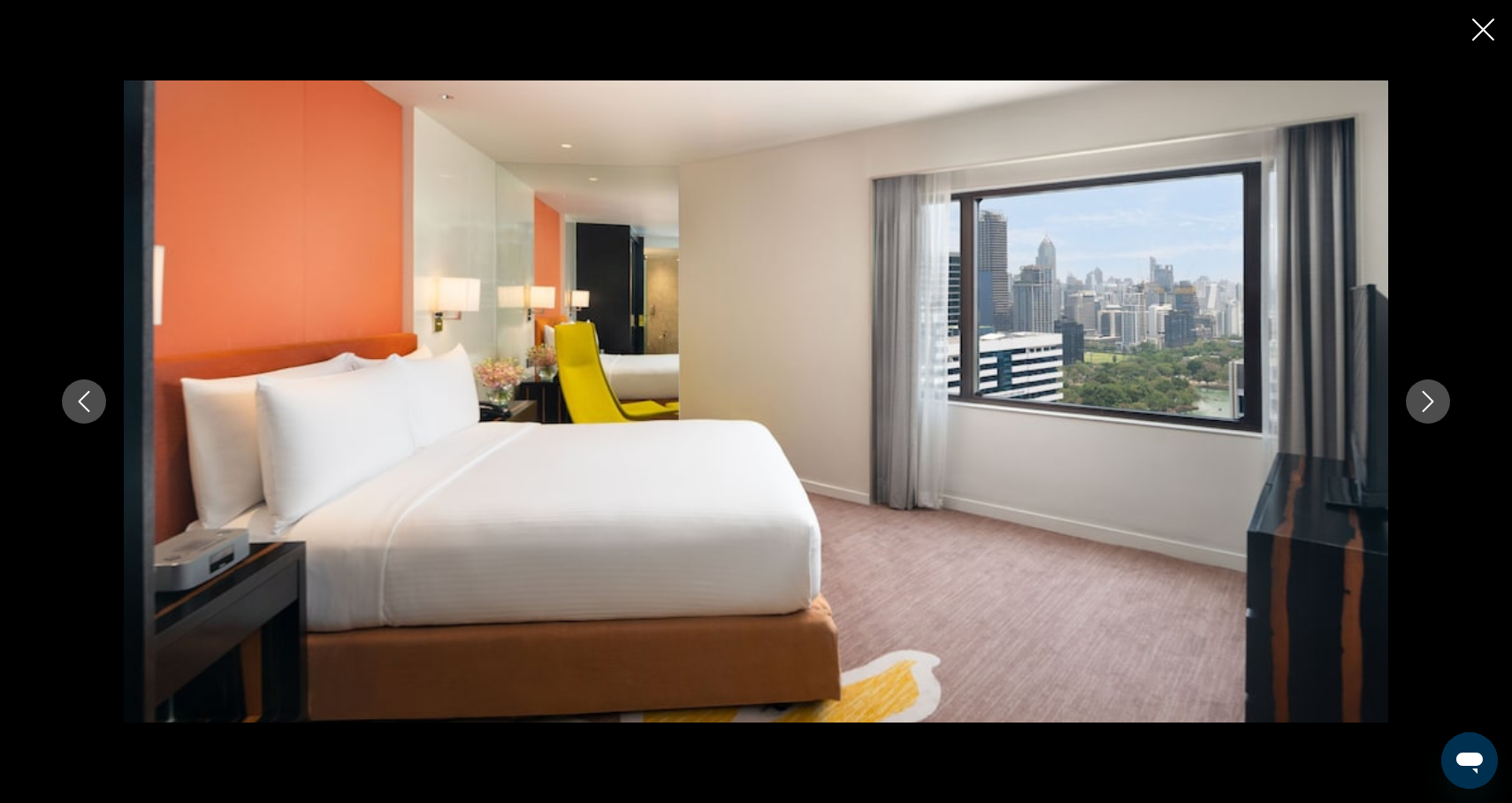
click at [1429, 404] on icon "Next image" at bounding box center [1428, 402] width 21 height 21
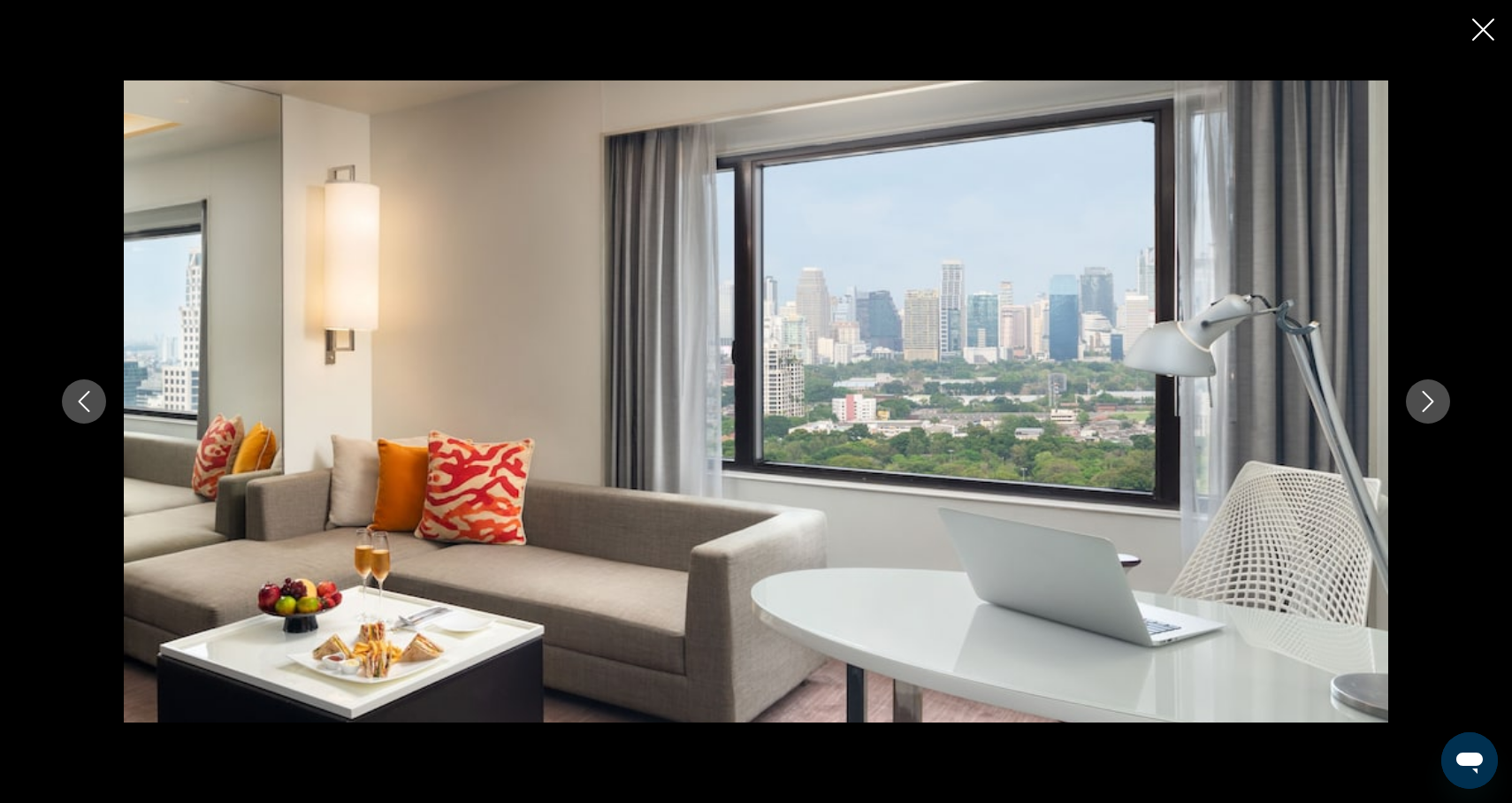
click at [1429, 404] on icon "Next image" at bounding box center [1428, 402] width 21 height 21
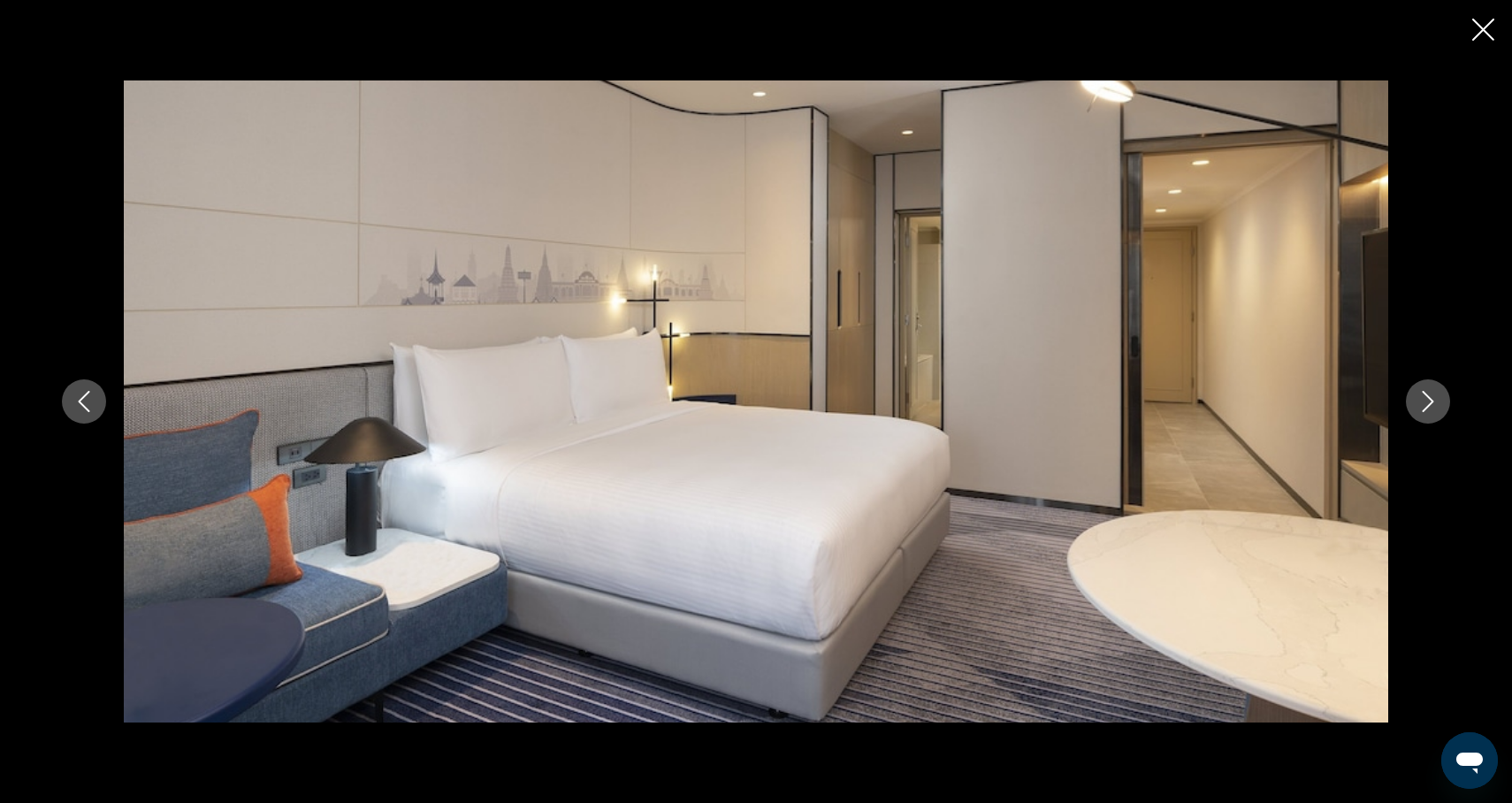
click at [1430, 405] on icon "Next image" at bounding box center [1428, 402] width 12 height 21
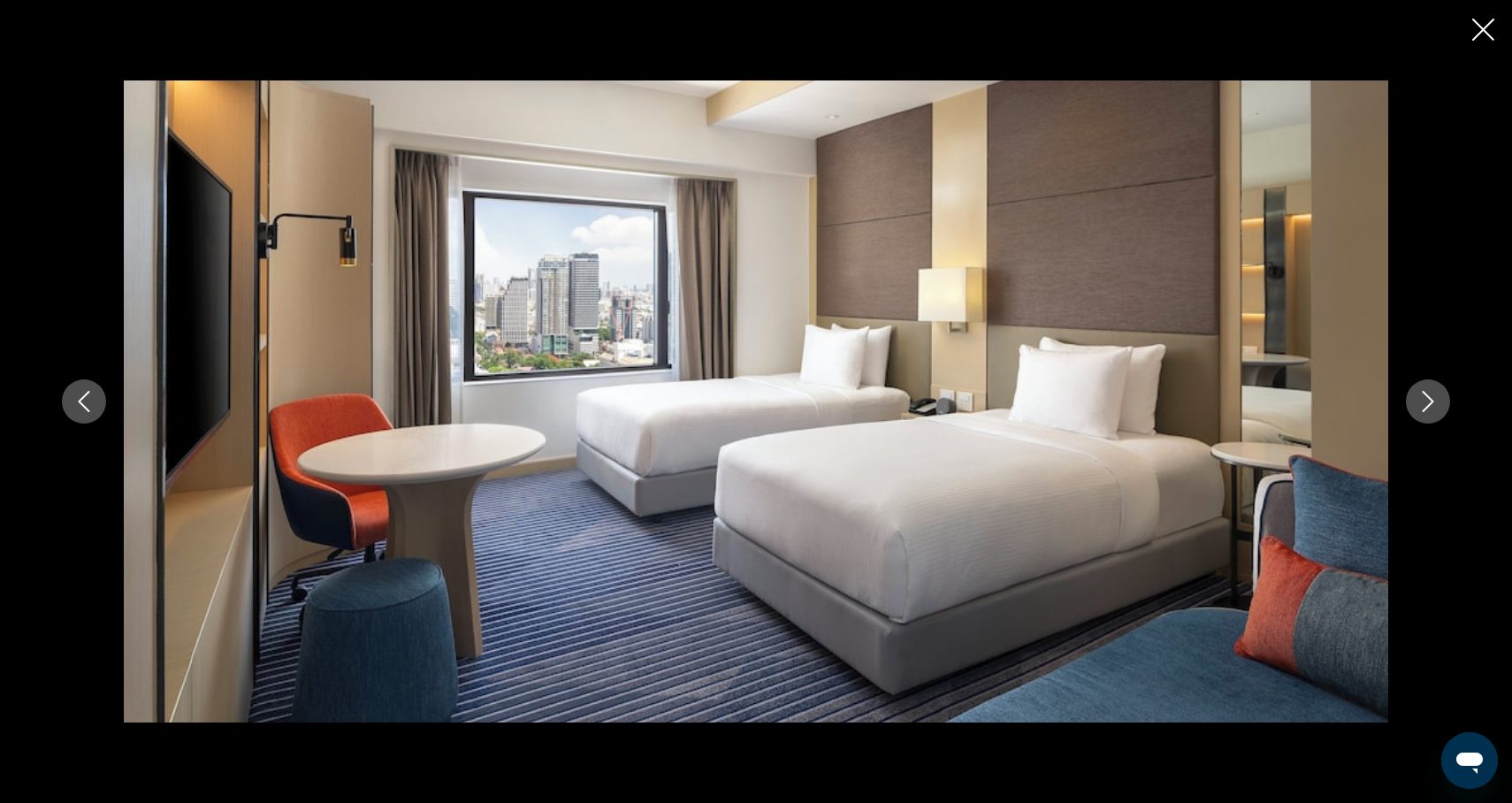
click at [1428, 404] on icon "Next image" at bounding box center [1428, 402] width 21 height 21
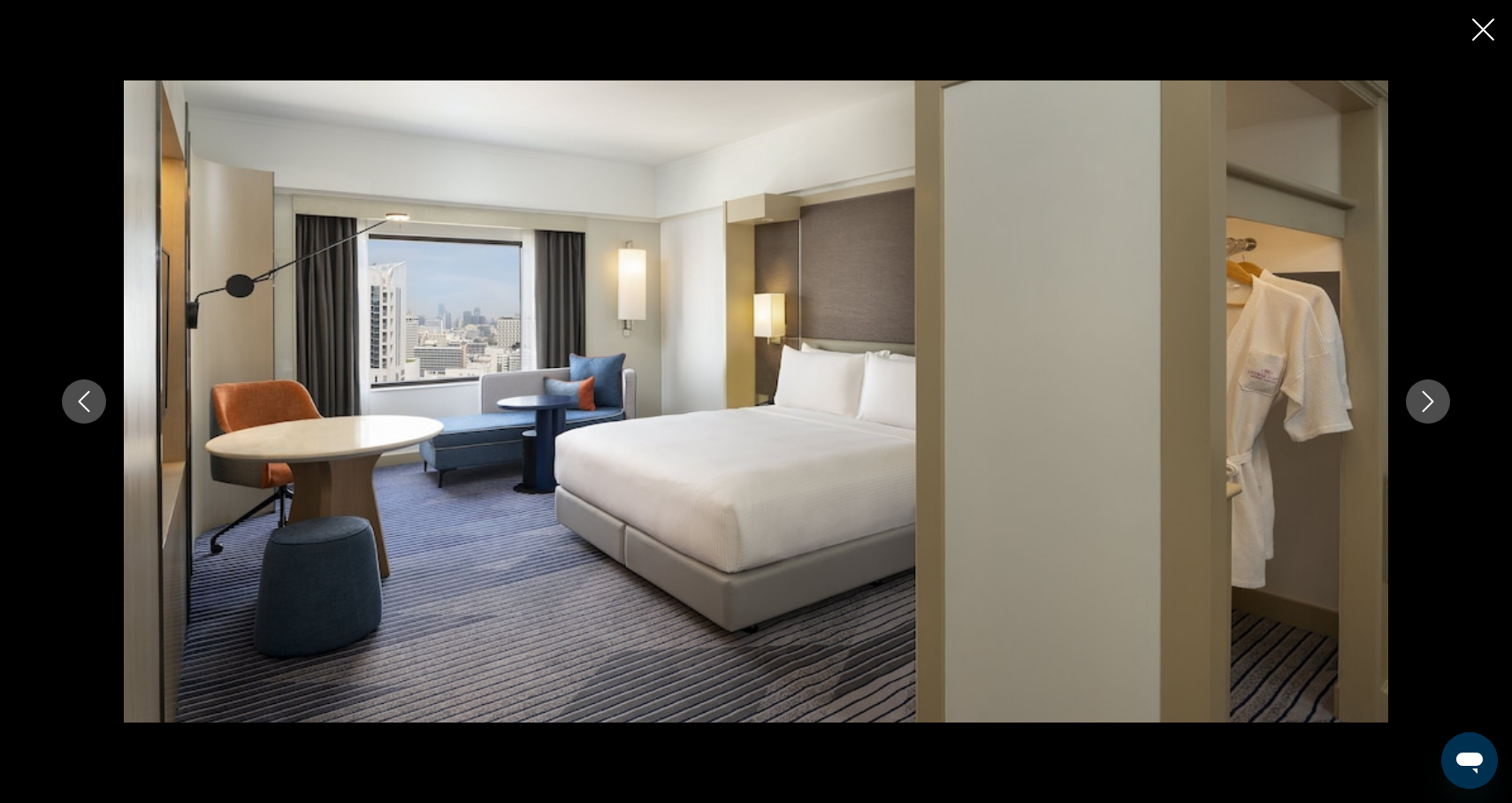
click at [1428, 404] on icon "Next image" at bounding box center [1428, 402] width 21 height 21
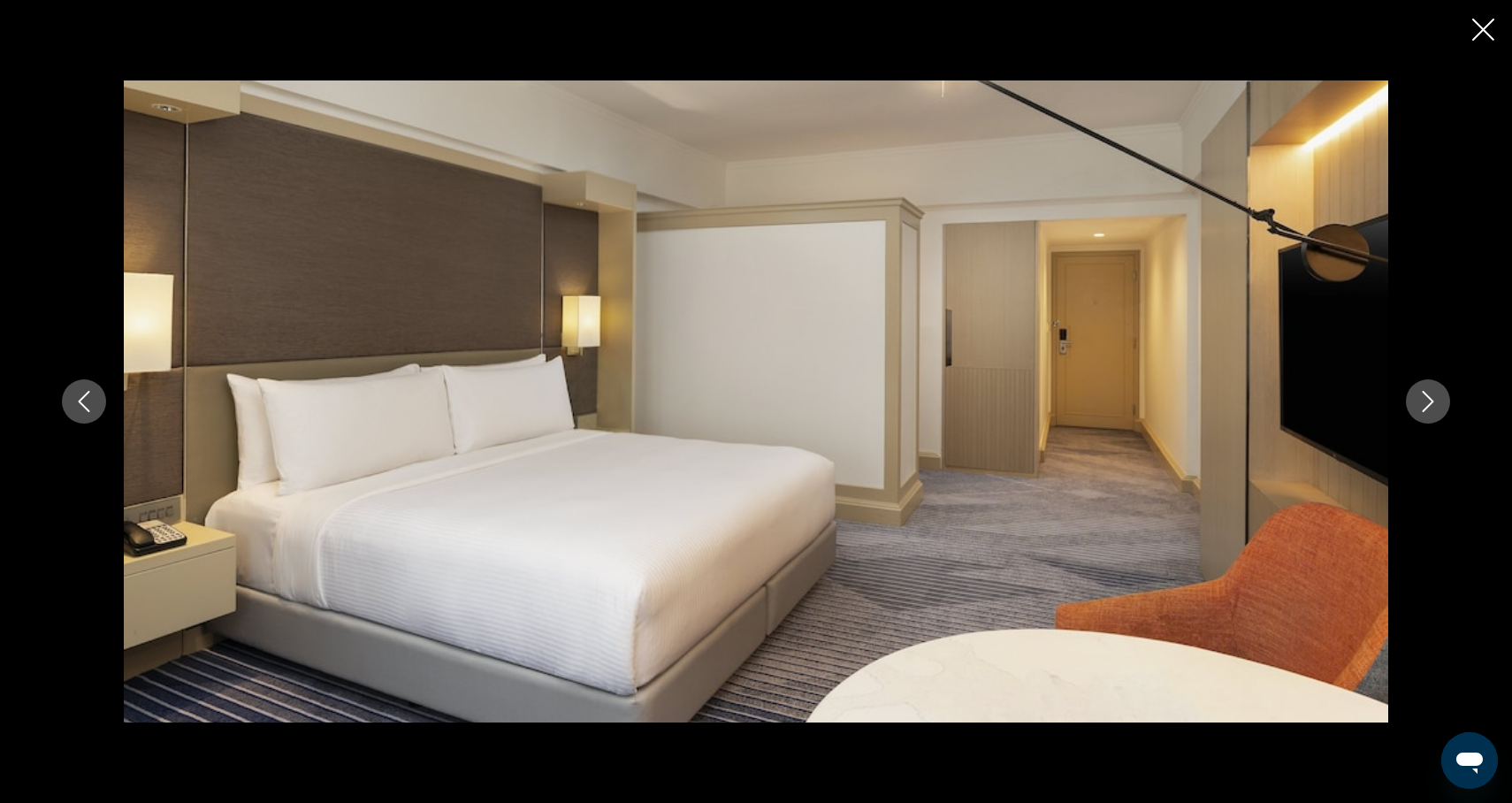
click at [1428, 405] on icon "Next image" at bounding box center [1428, 402] width 12 height 21
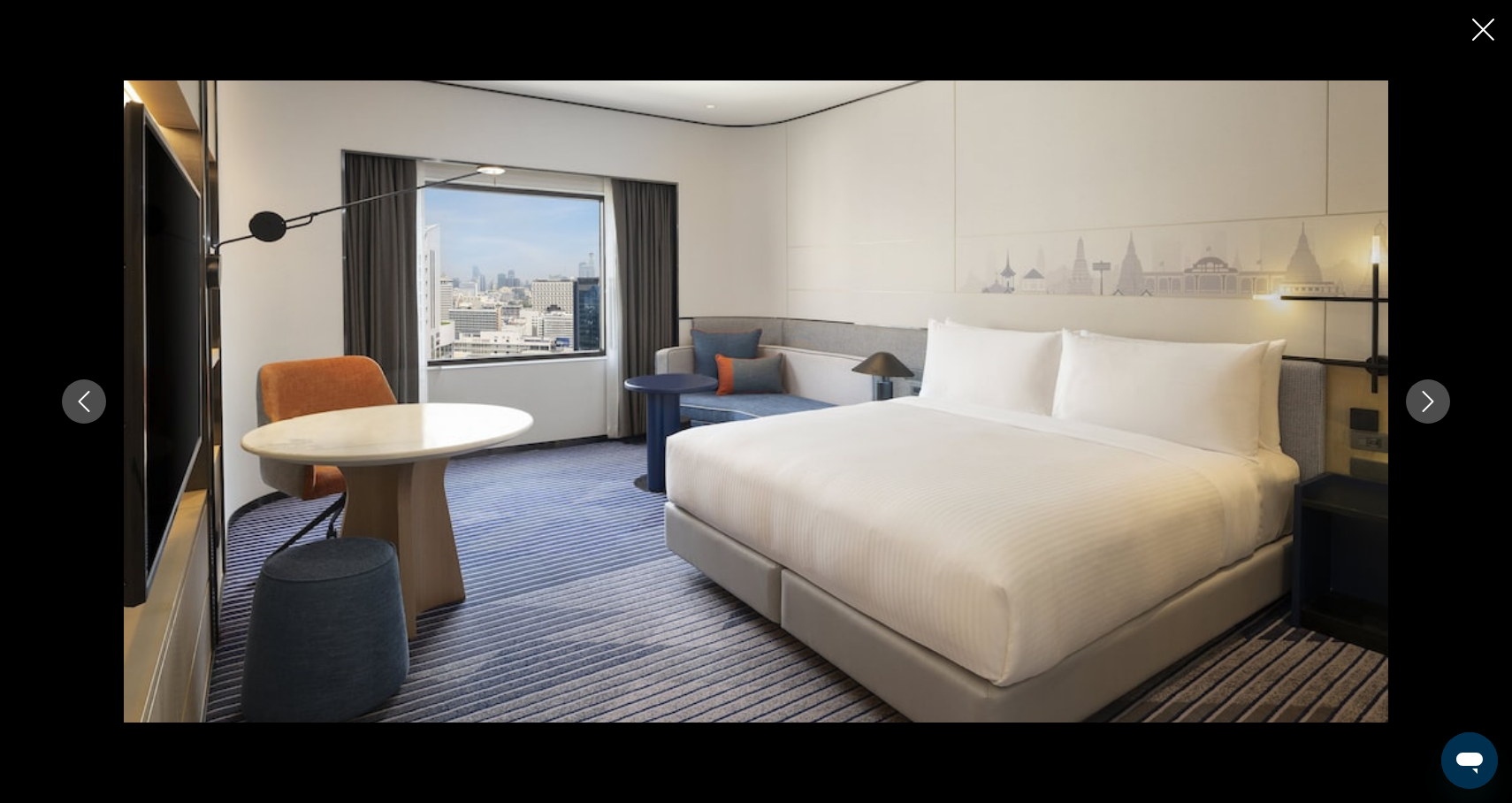
click at [1428, 405] on icon "Next image" at bounding box center [1428, 402] width 12 height 21
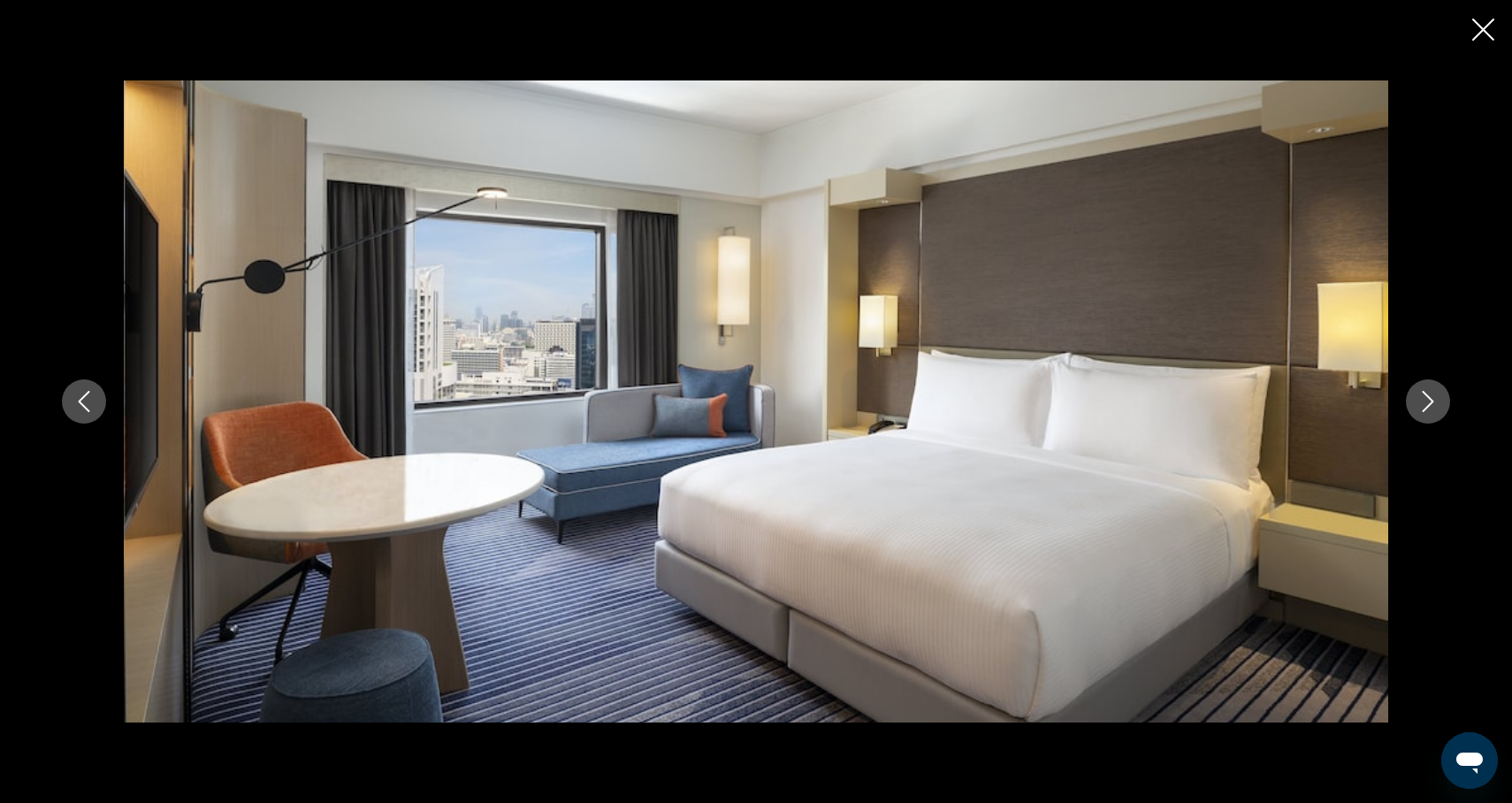
click at [1428, 405] on icon "Next image" at bounding box center [1428, 402] width 12 height 21
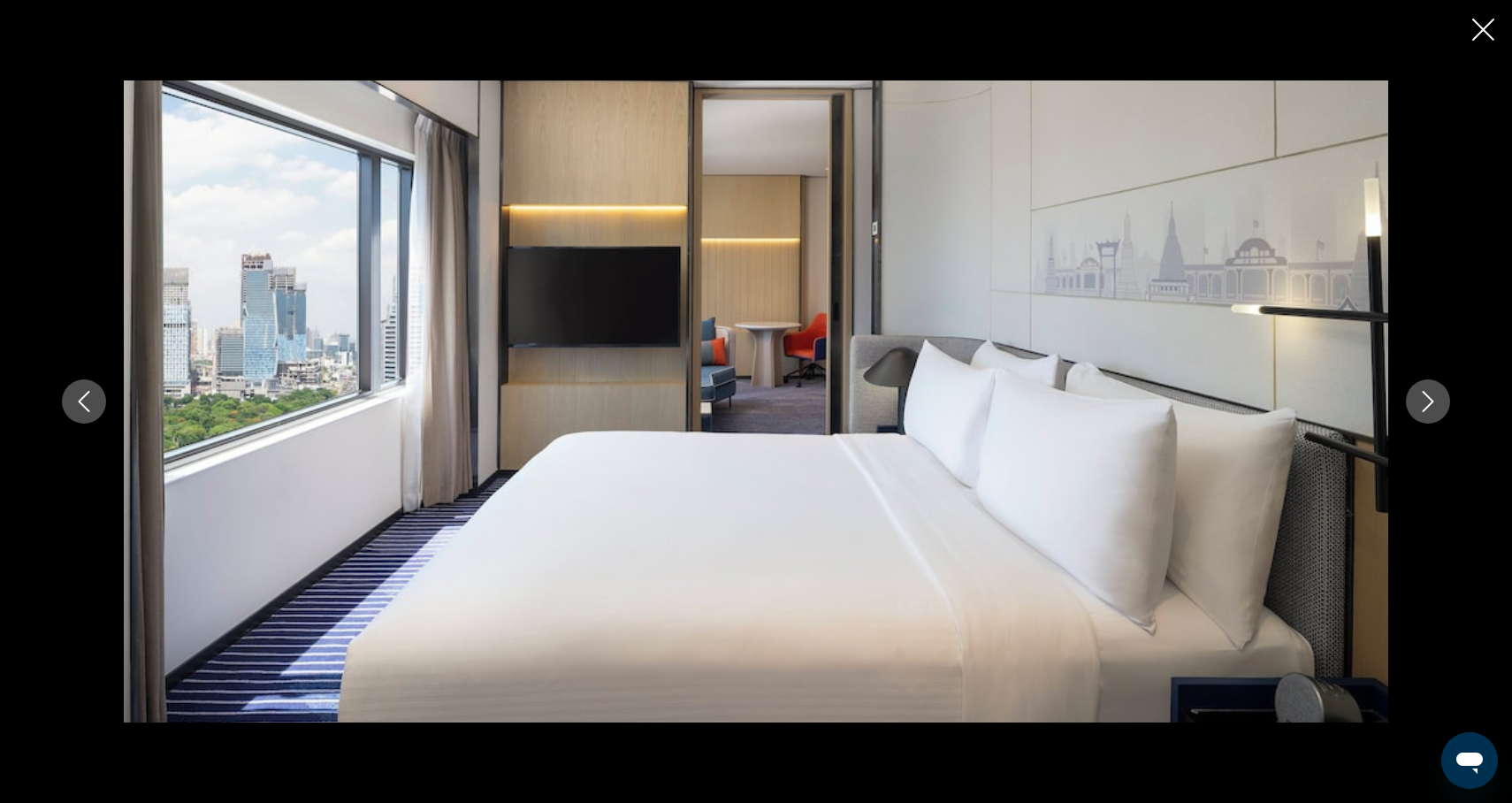
click at [1429, 405] on icon "Next image" at bounding box center [1428, 402] width 12 height 21
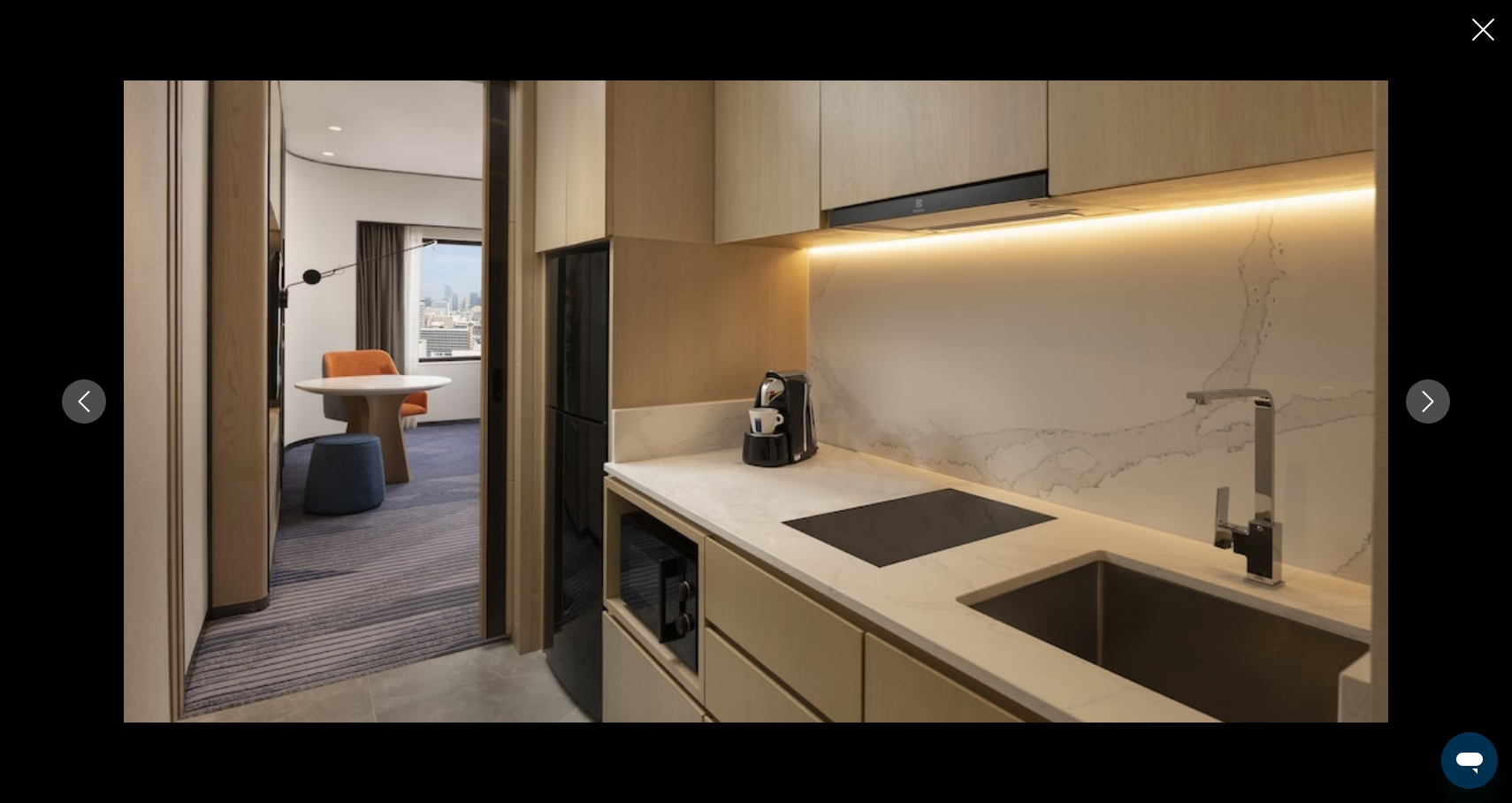
click at [1429, 406] on icon "Next image" at bounding box center [1428, 402] width 12 height 21
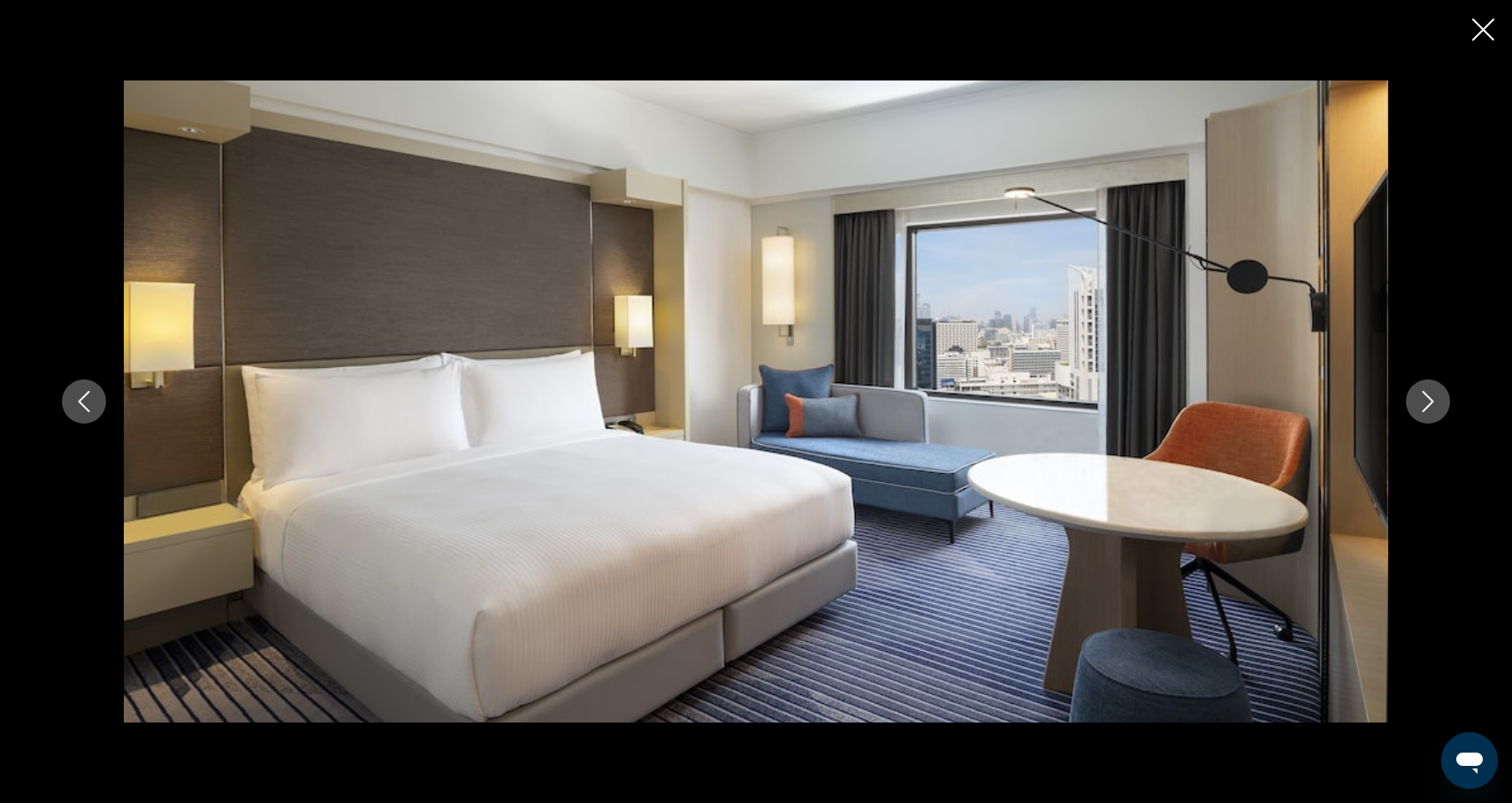
click at [1425, 406] on icon "Next image" at bounding box center [1428, 402] width 21 height 21
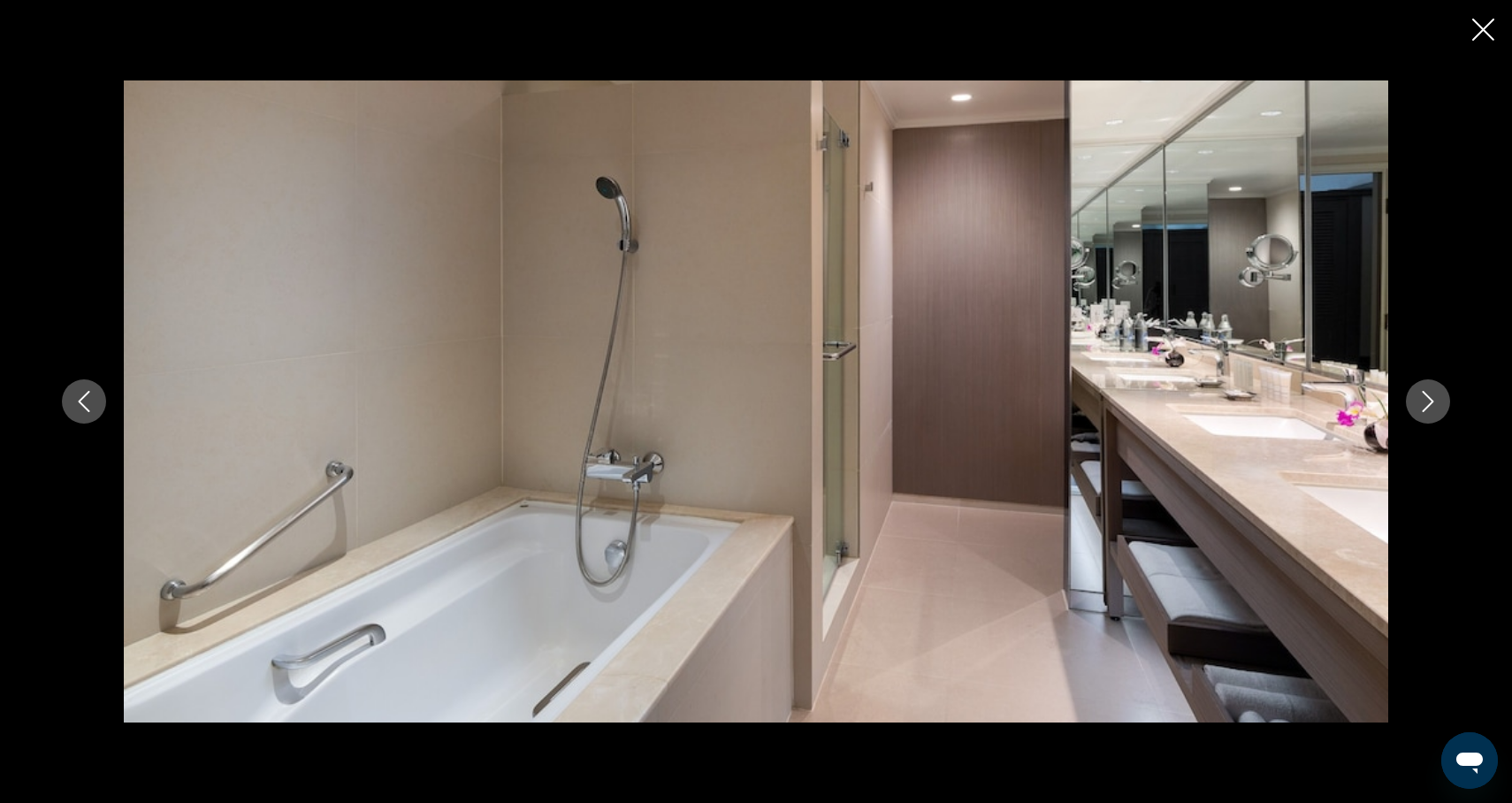
click at [1425, 406] on icon "Next image" at bounding box center [1428, 402] width 21 height 21
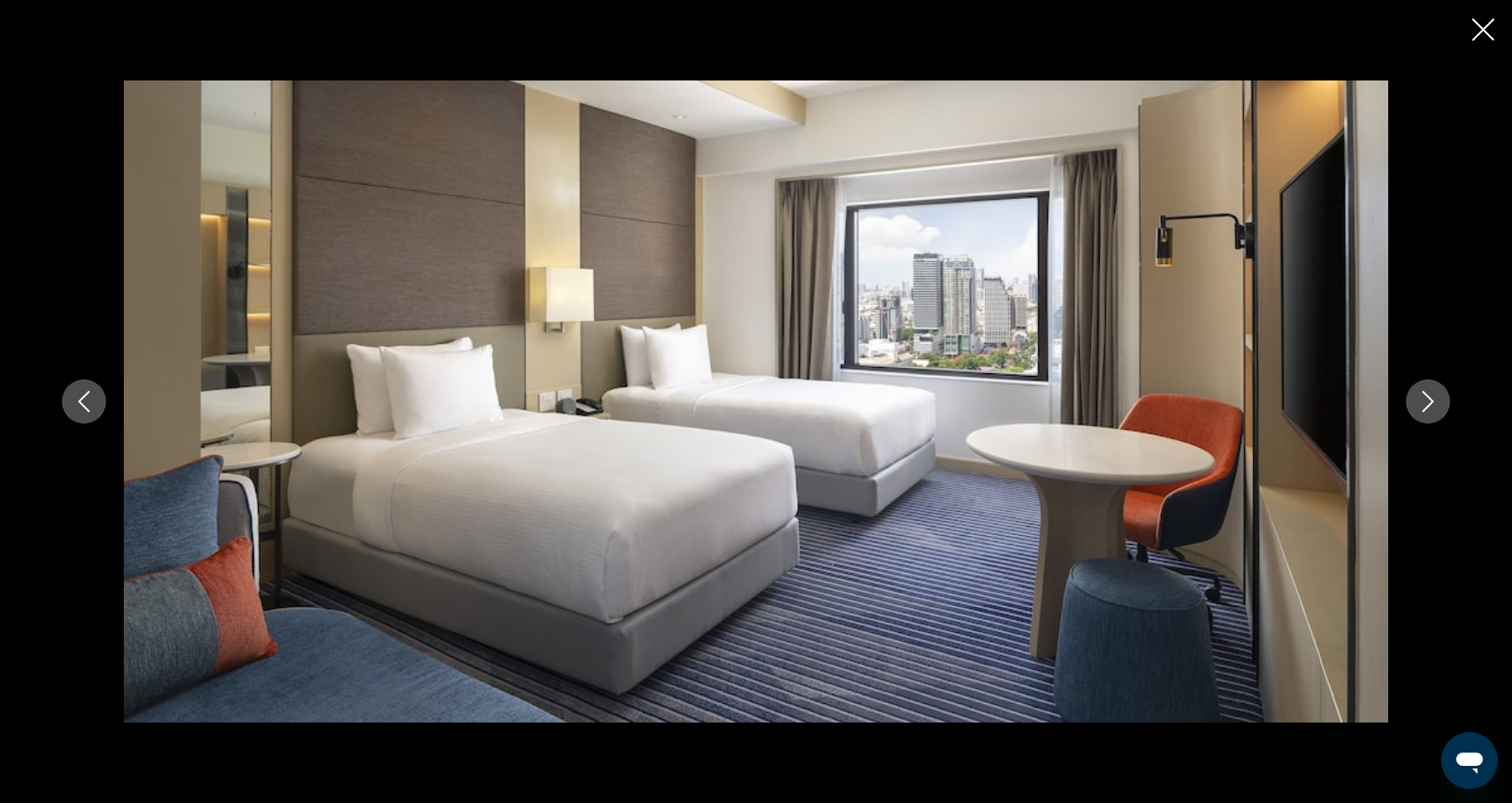
click at [1426, 406] on icon "Next image" at bounding box center [1428, 402] width 21 height 21
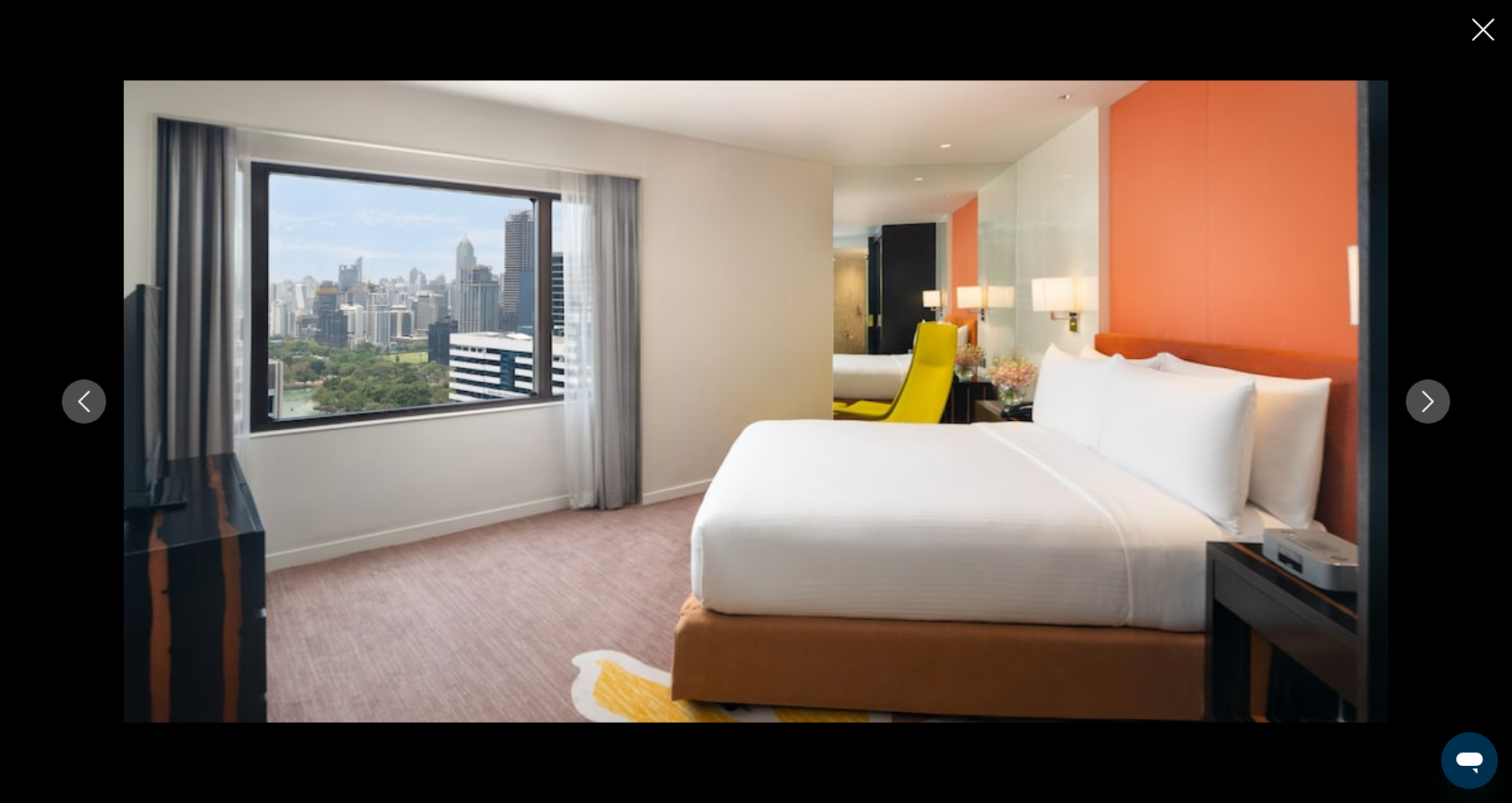
click at [1426, 407] on icon "Next image" at bounding box center [1428, 402] width 12 height 21
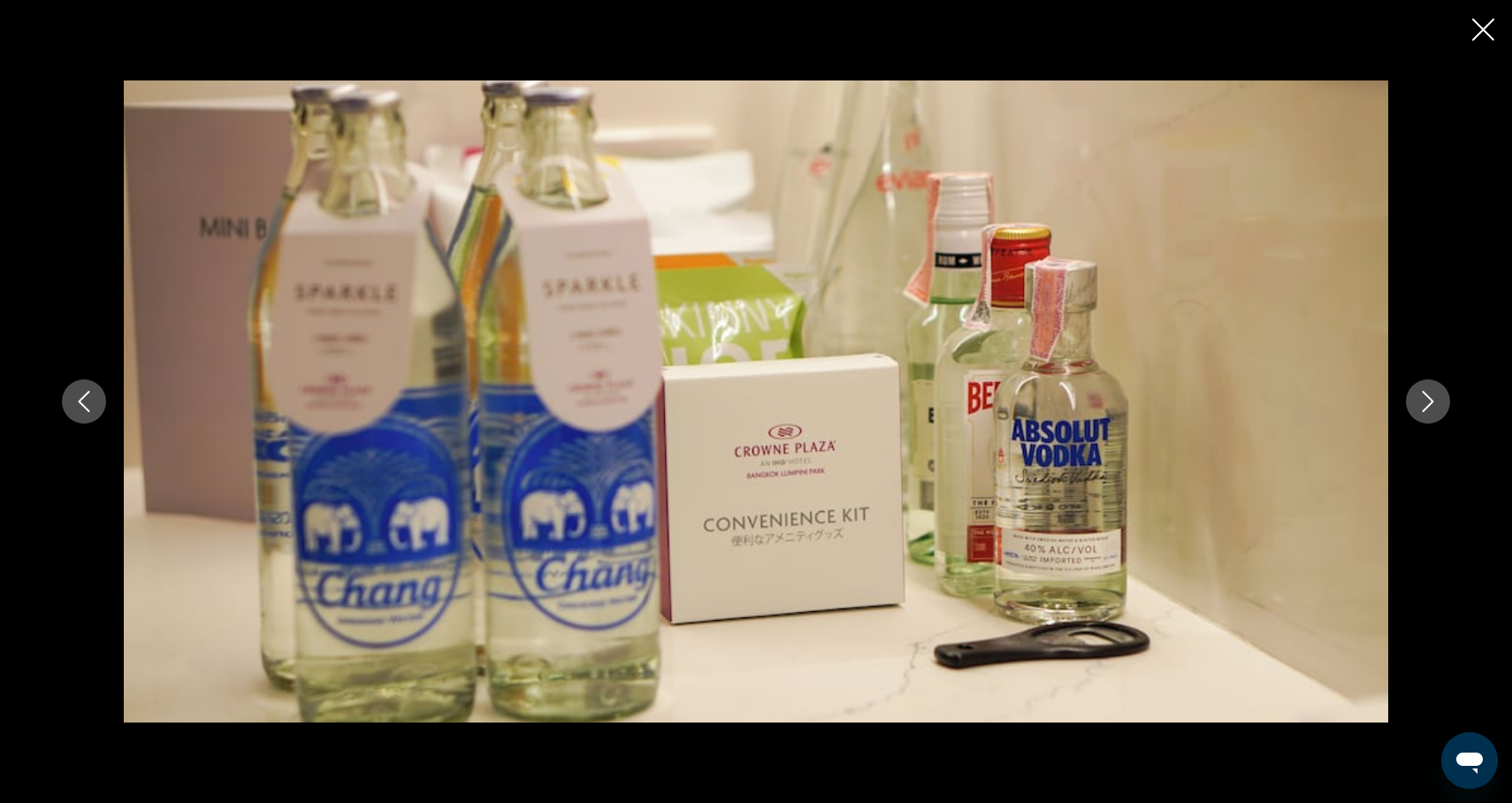
click at [1426, 408] on icon "Next image" at bounding box center [1428, 402] width 12 height 21
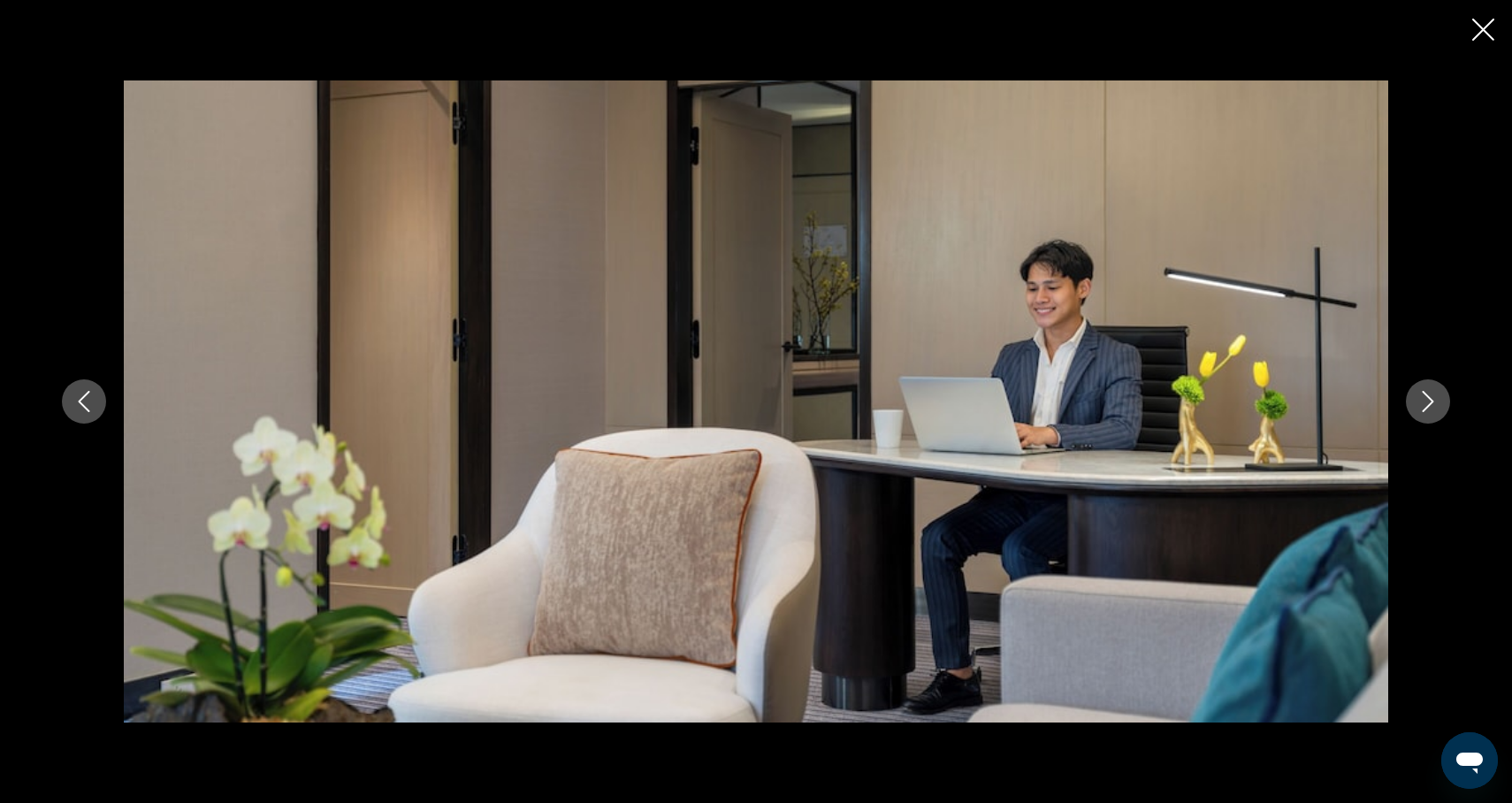
click at [1426, 408] on icon "Next image" at bounding box center [1428, 402] width 12 height 21
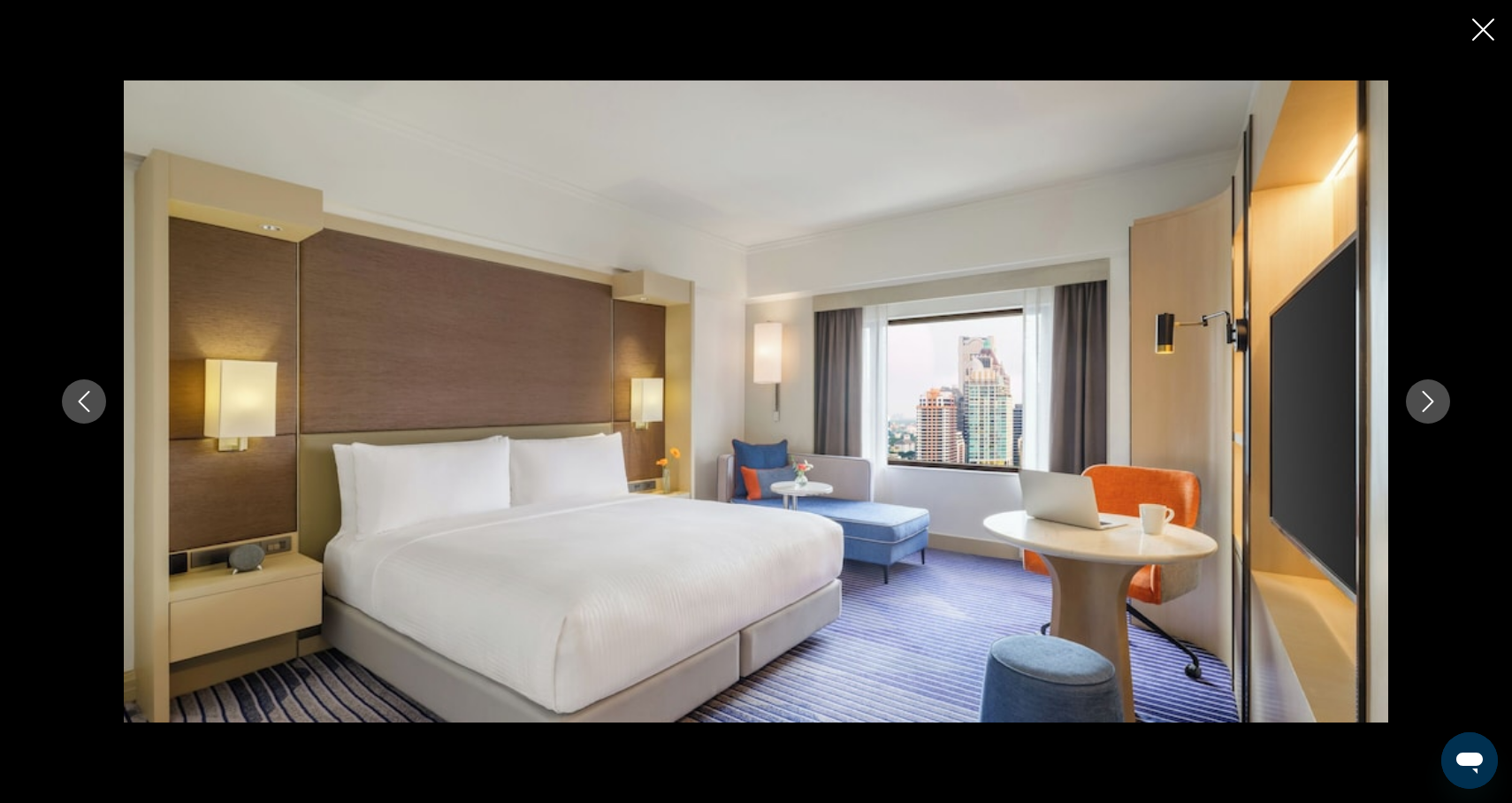
click at [1426, 408] on icon "Next image" at bounding box center [1428, 402] width 12 height 21
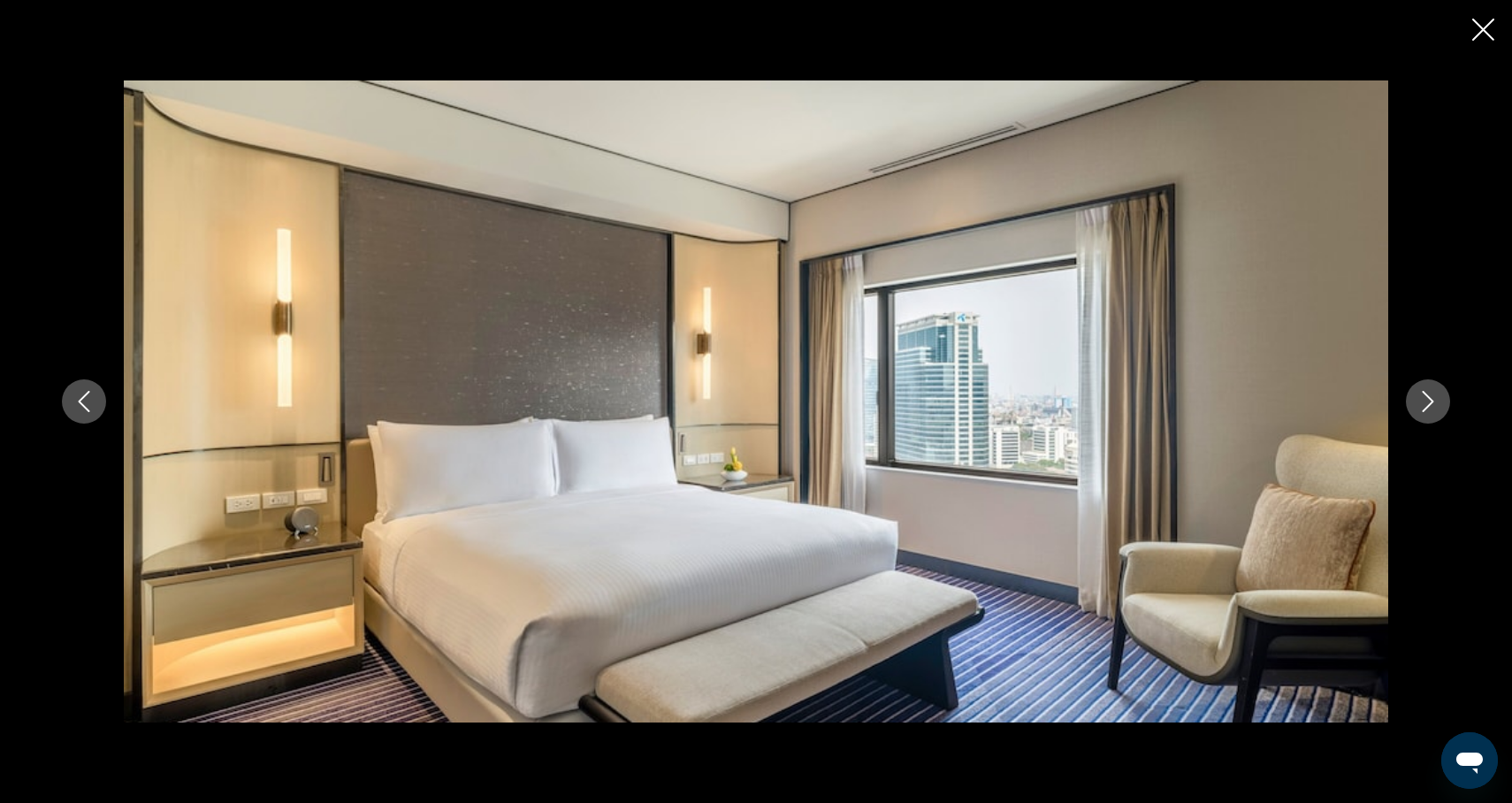
click at [1426, 408] on icon "Next image" at bounding box center [1428, 402] width 12 height 21
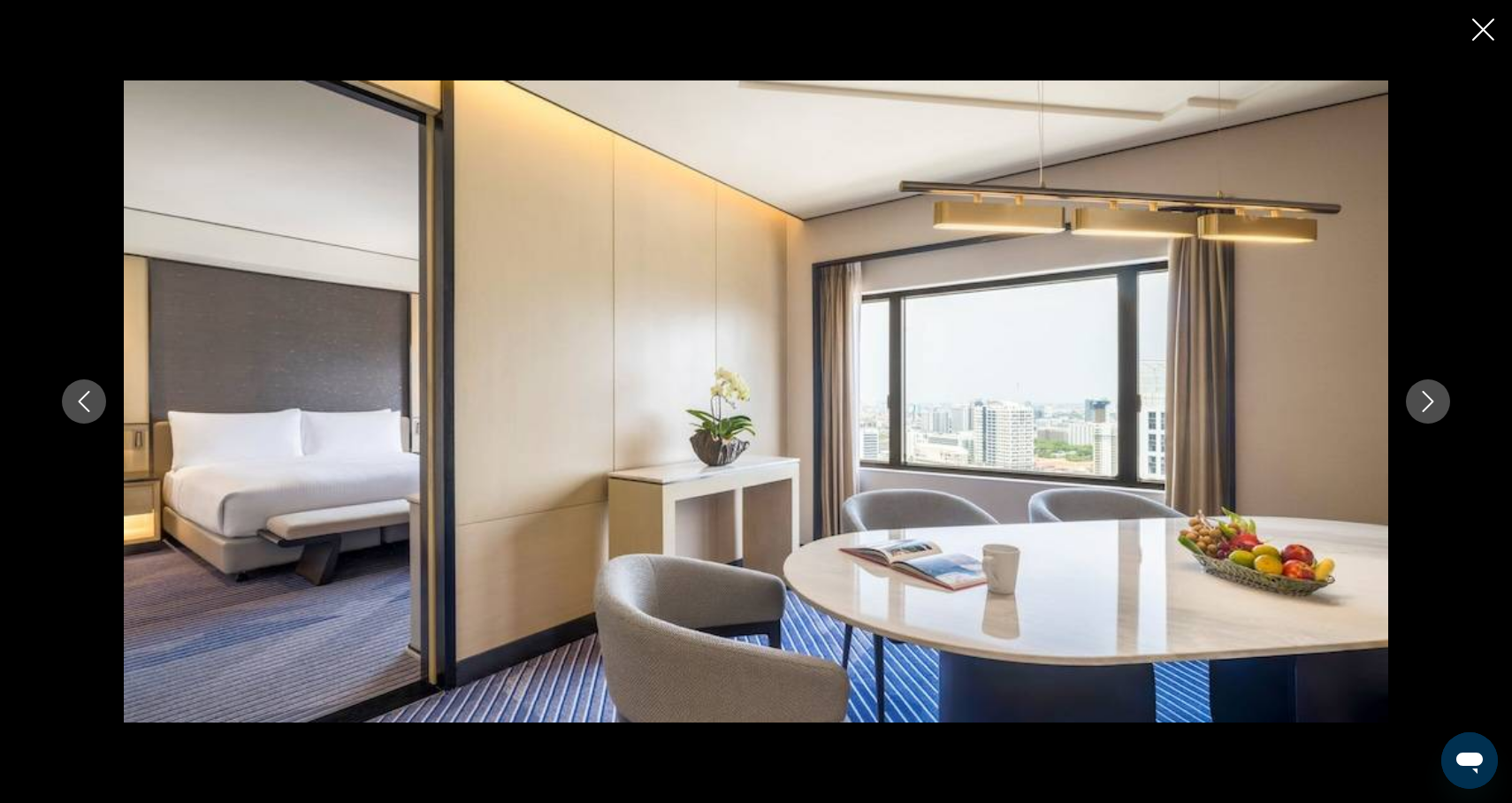
click at [1426, 408] on icon "Next image" at bounding box center [1428, 402] width 12 height 21
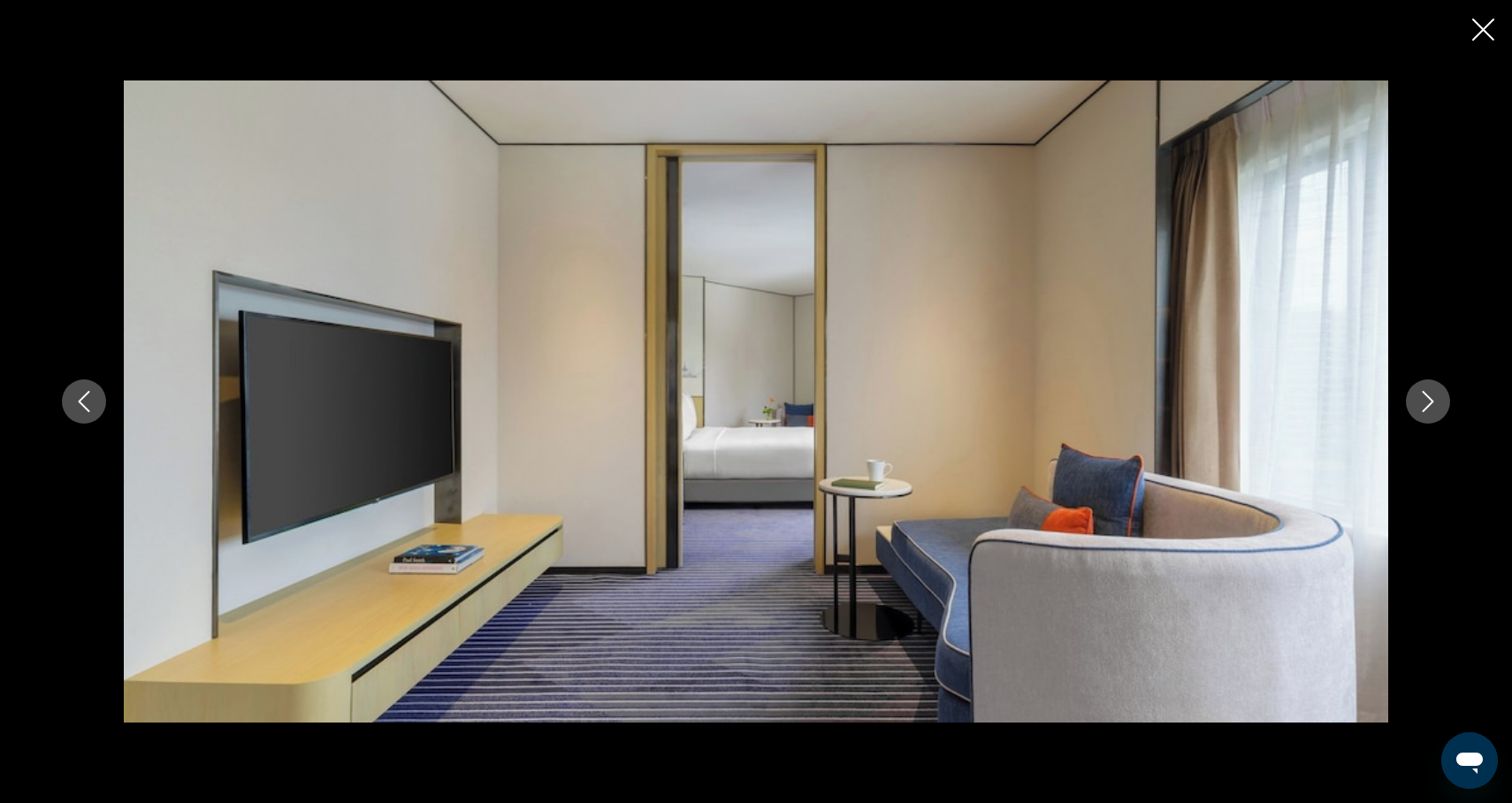
click at [1426, 409] on icon "Next image" at bounding box center [1428, 402] width 12 height 21
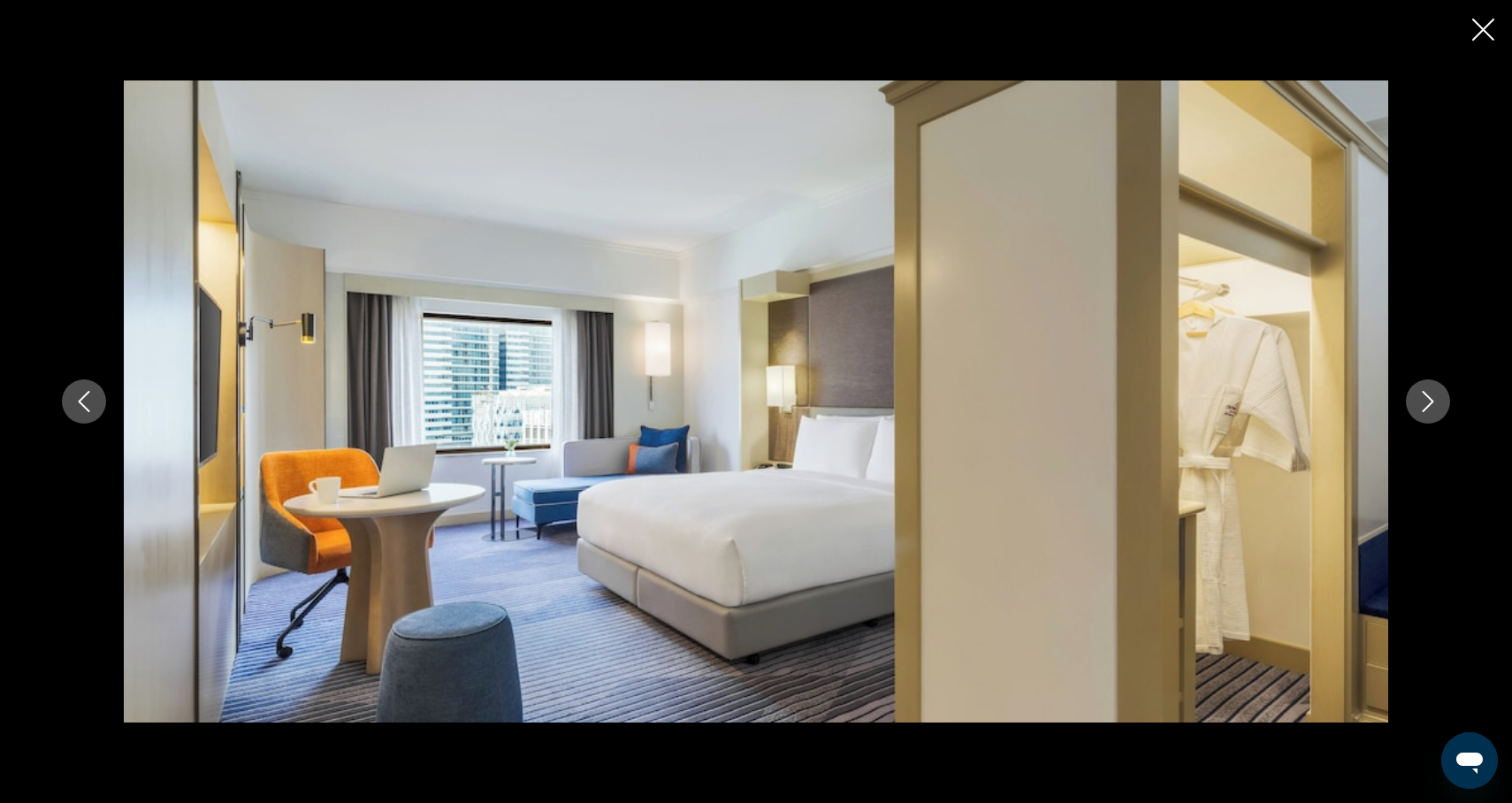
click at [1426, 412] on icon "Next image" at bounding box center [1428, 402] width 21 height 21
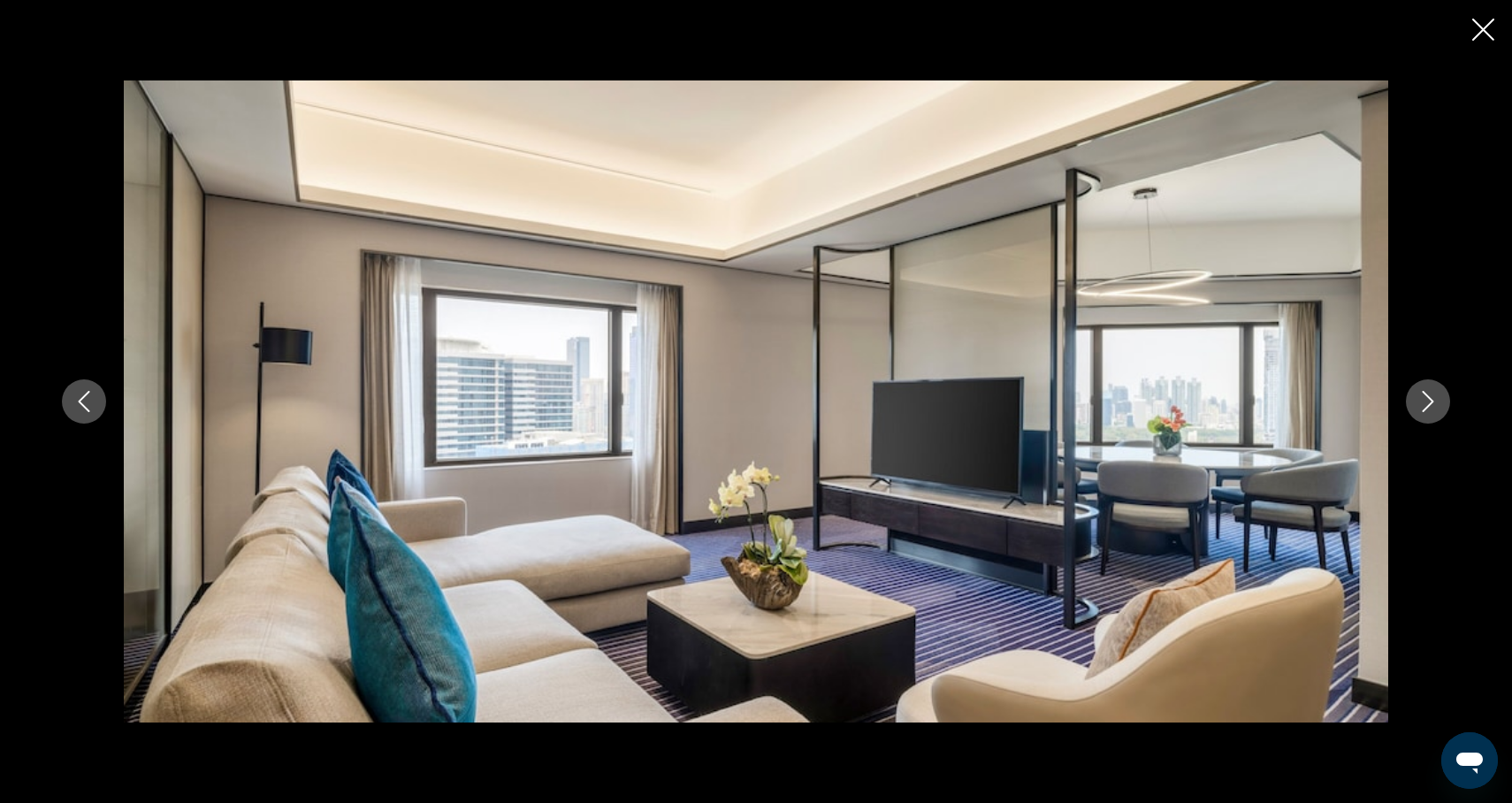
click at [1426, 412] on icon "Next image" at bounding box center [1428, 402] width 21 height 21
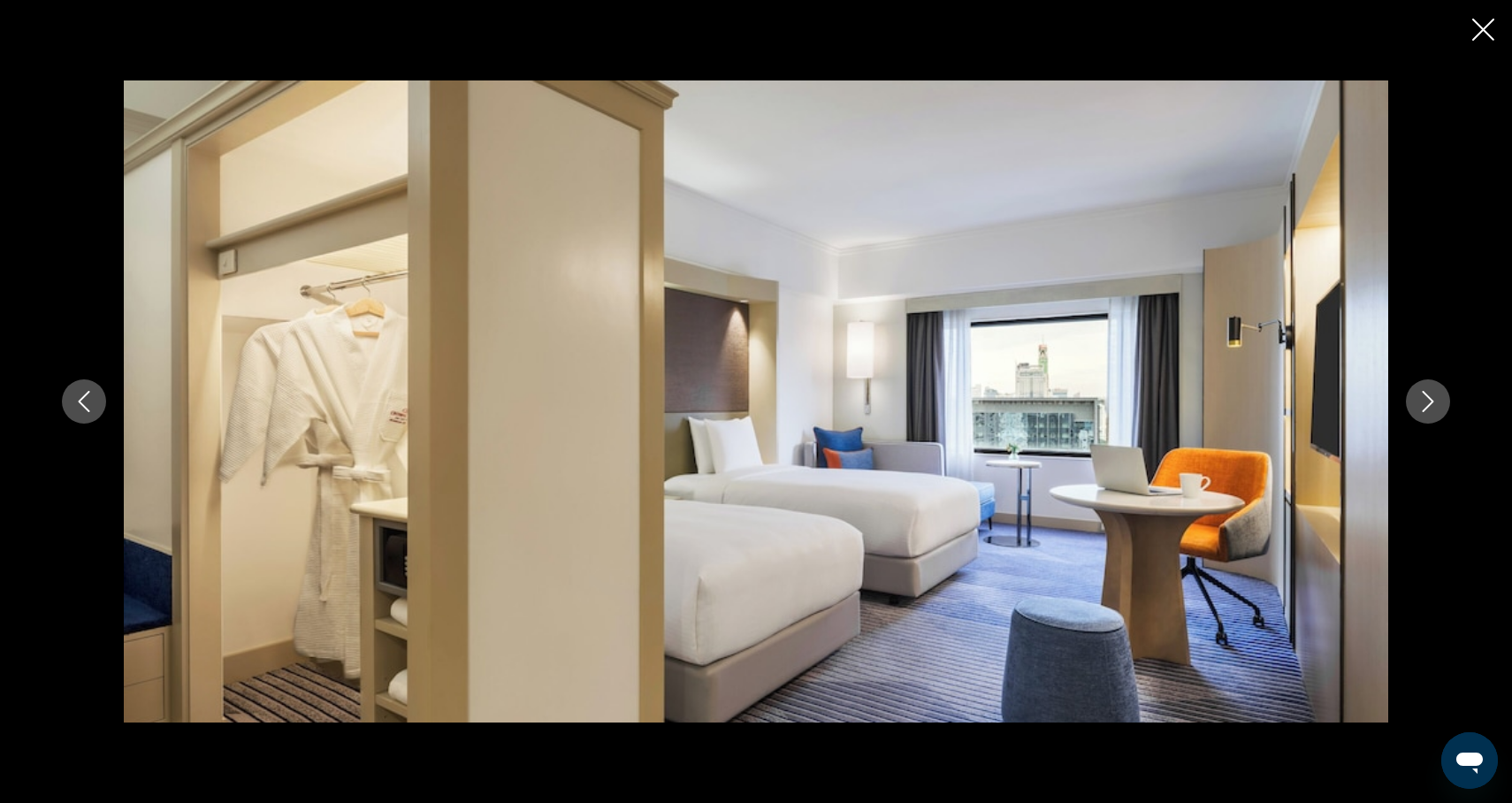
click at [1426, 412] on icon "Next image" at bounding box center [1428, 402] width 21 height 21
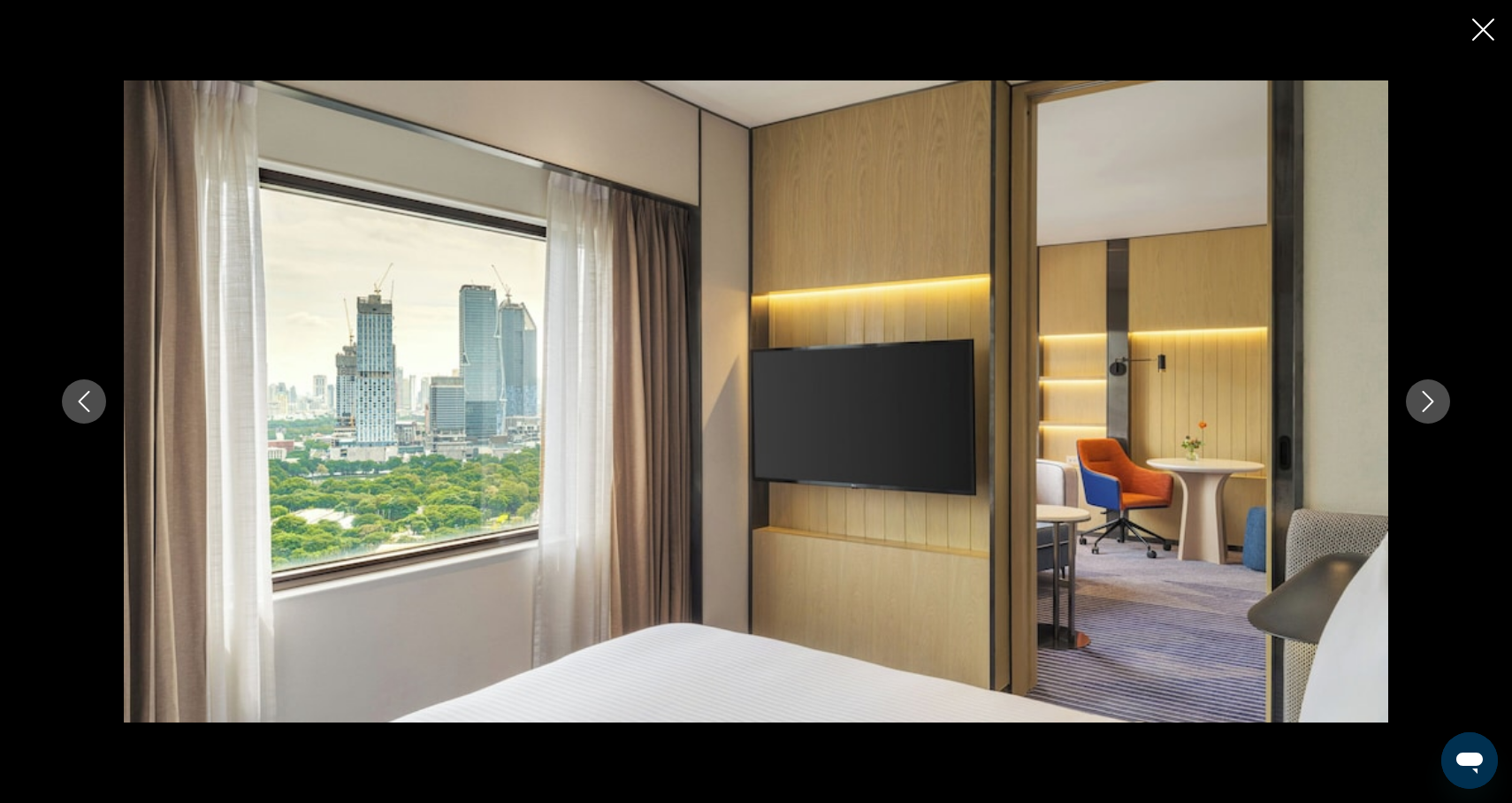
click at [1426, 413] on button "Next image" at bounding box center [1428, 402] width 45 height 45
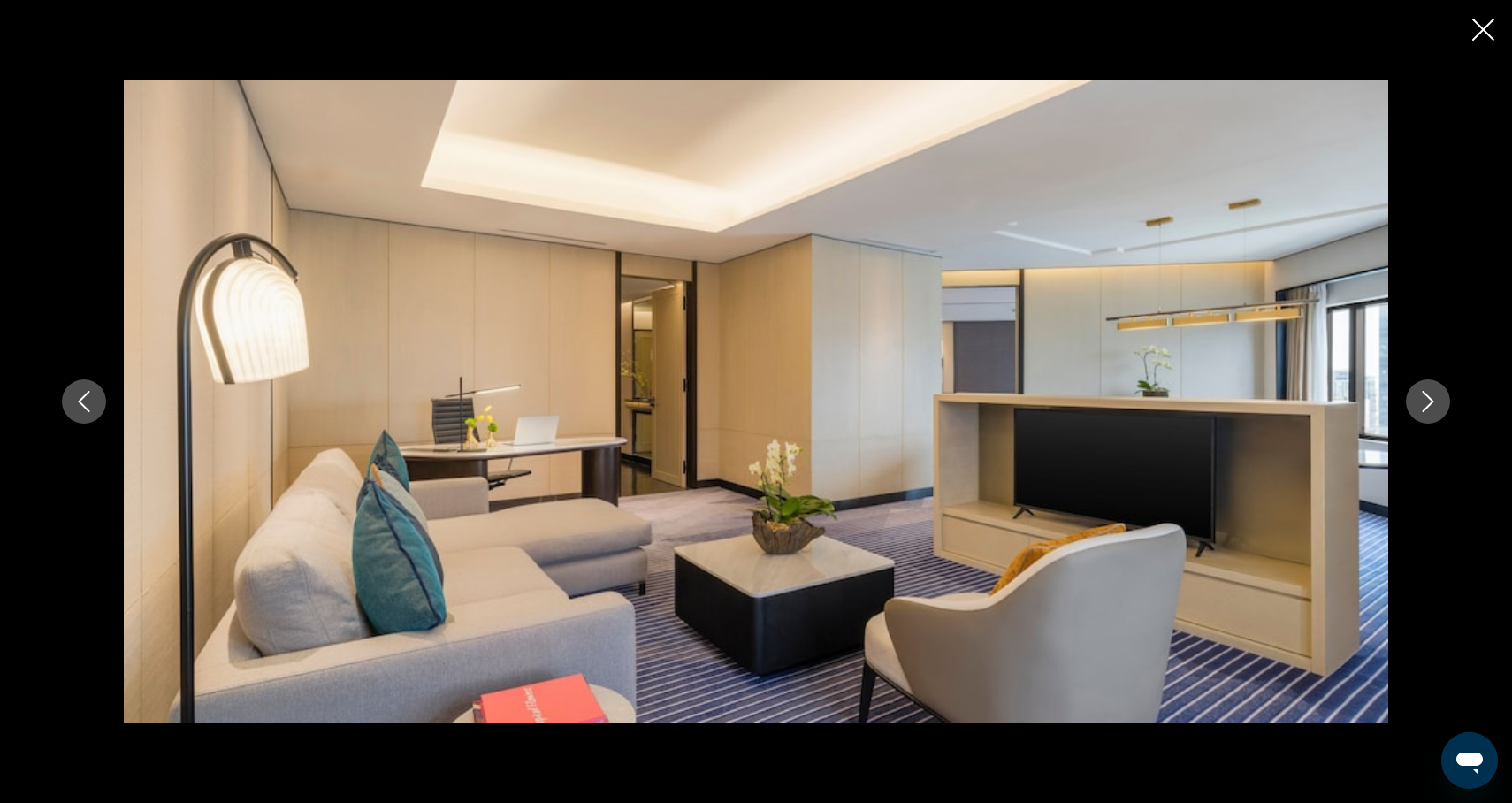
click at [1426, 413] on button "Next image" at bounding box center [1428, 402] width 45 height 45
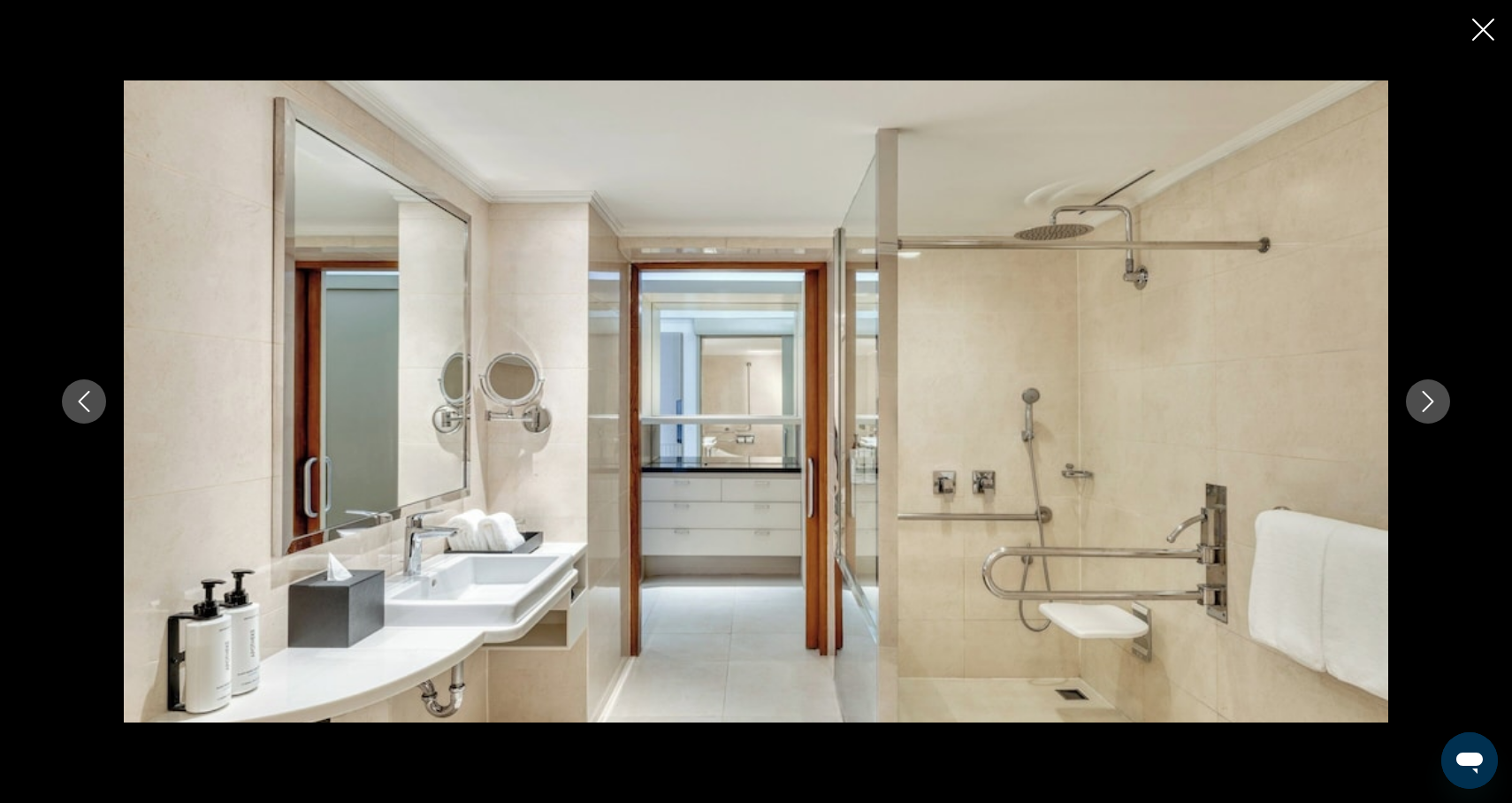
click at [1426, 410] on icon "Next image" at bounding box center [1428, 402] width 21 height 21
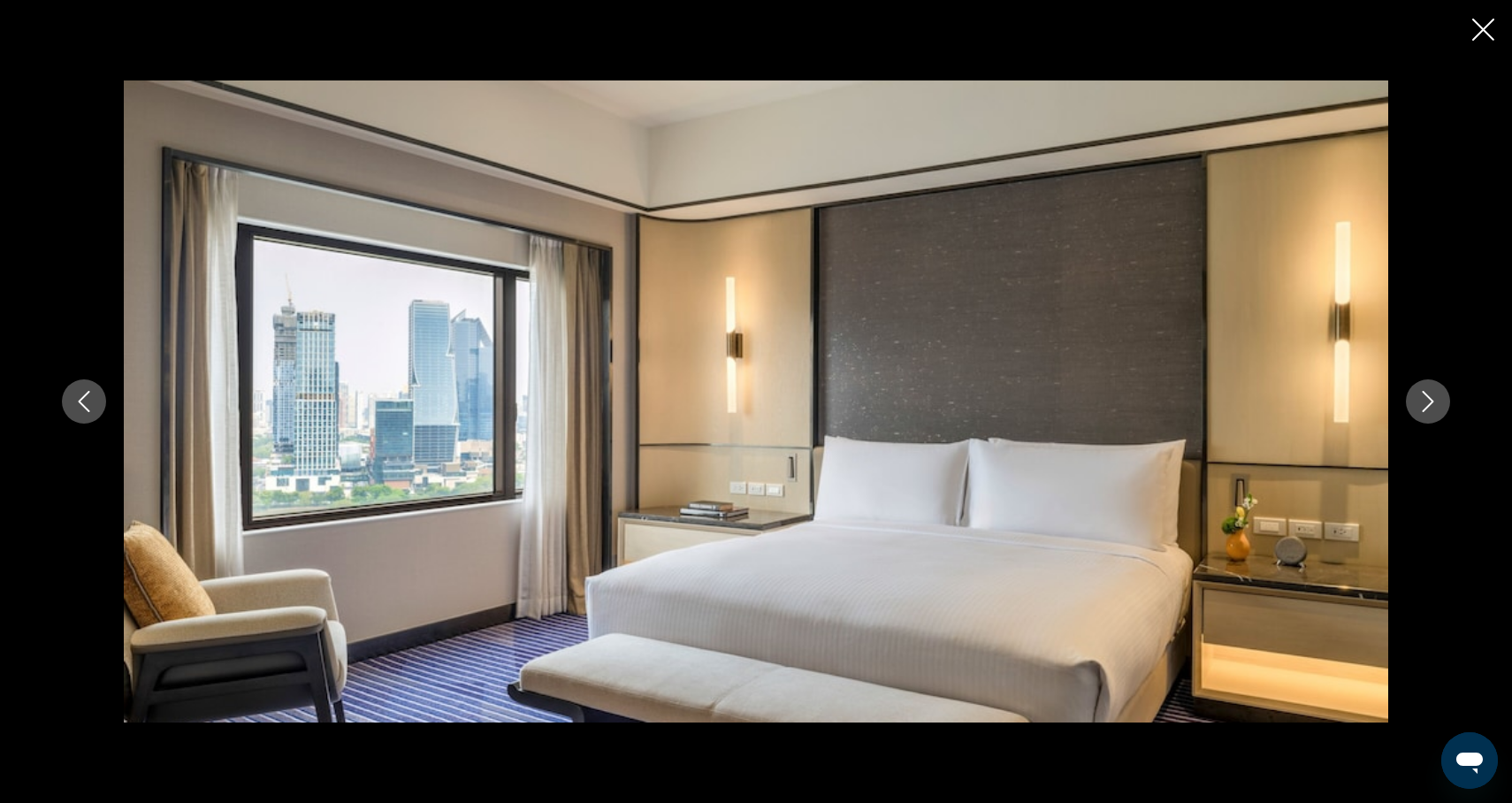
click at [1426, 410] on icon "Next image" at bounding box center [1428, 402] width 21 height 21
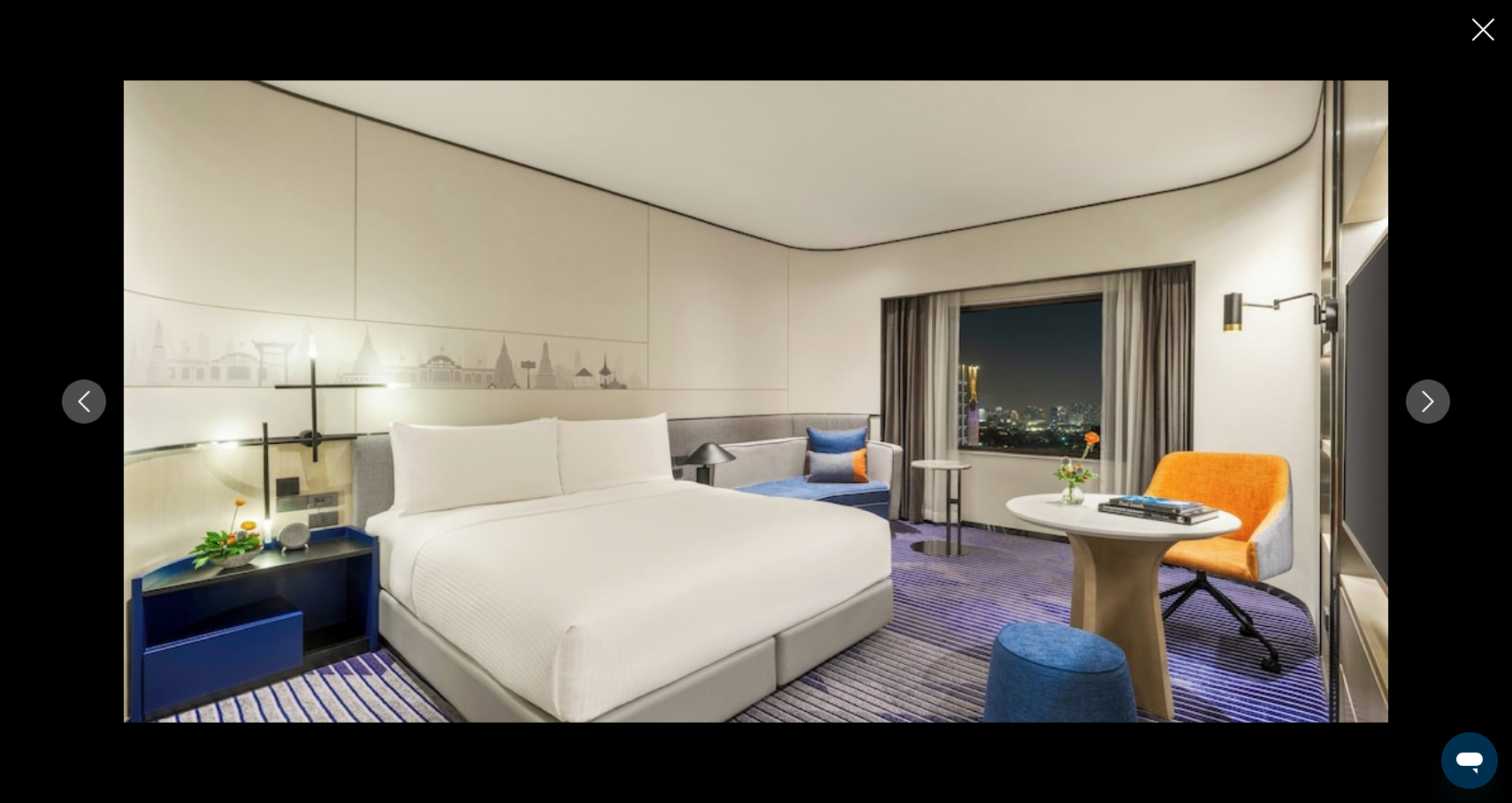
click at [1426, 410] on icon "Next image" at bounding box center [1428, 402] width 21 height 21
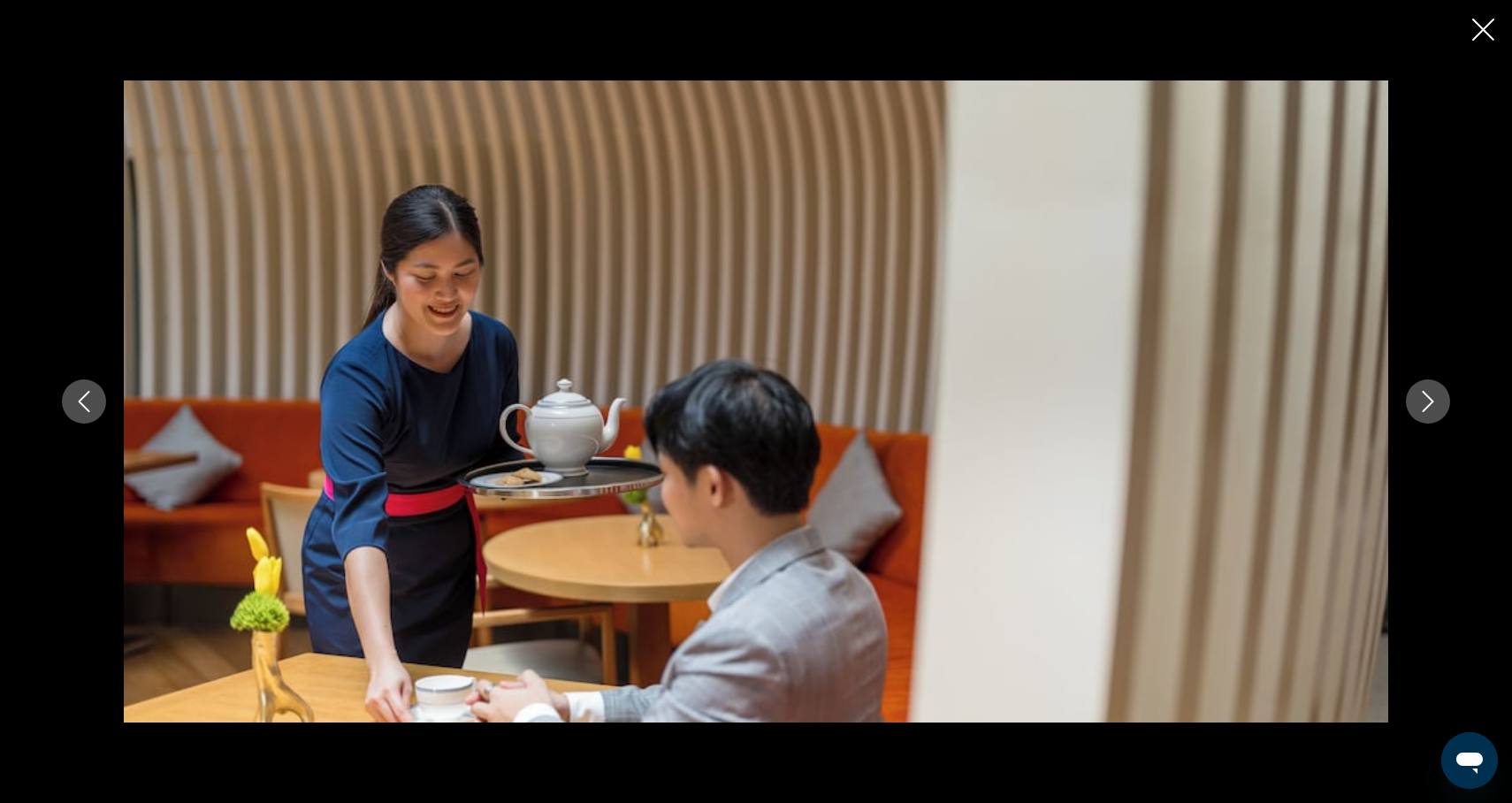
click at [1426, 411] on icon "Next image" at bounding box center [1428, 402] width 21 height 21
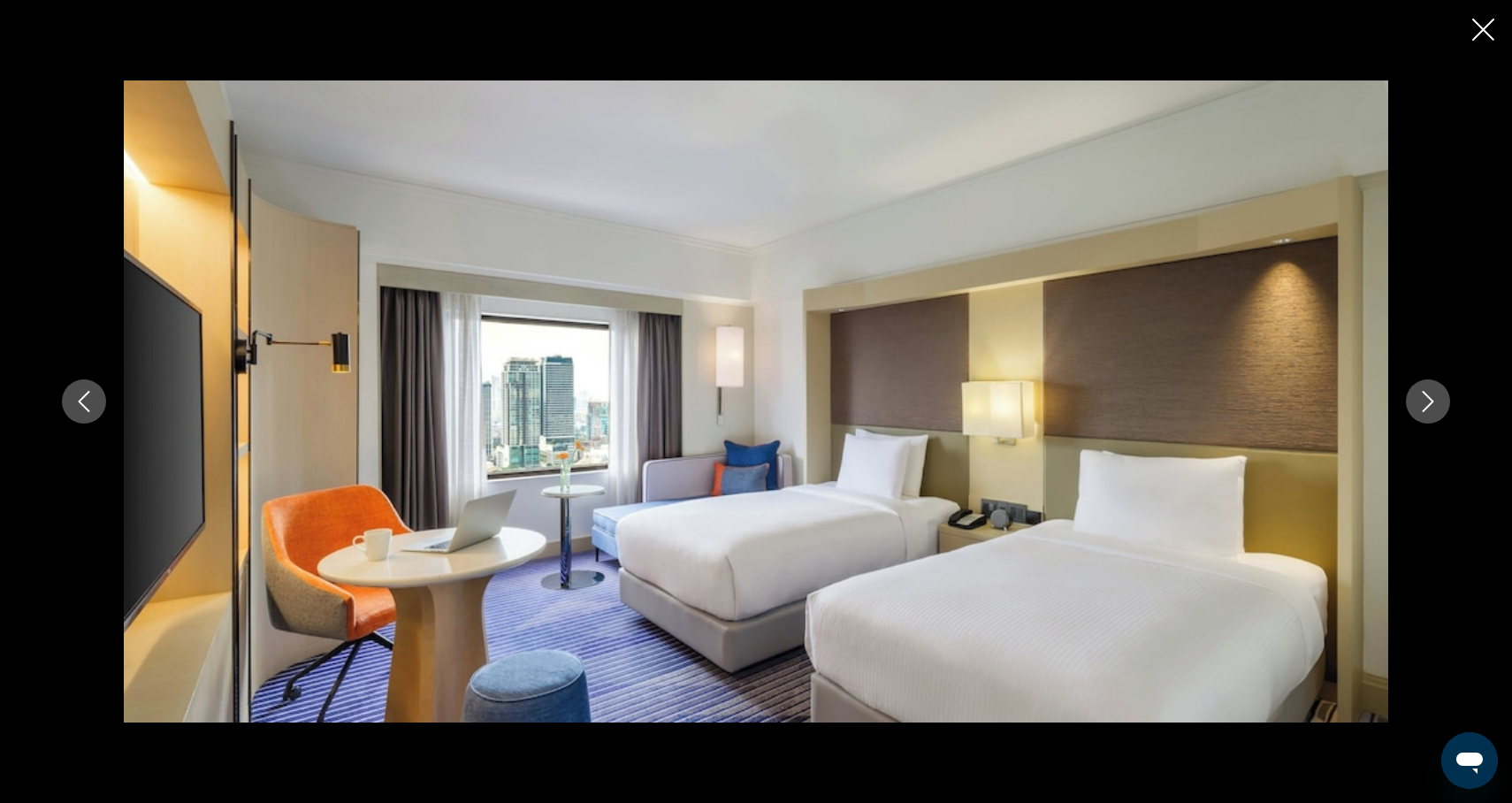
click at [1426, 411] on icon "Next image" at bounding box center [1428, 402] width 21 height 21
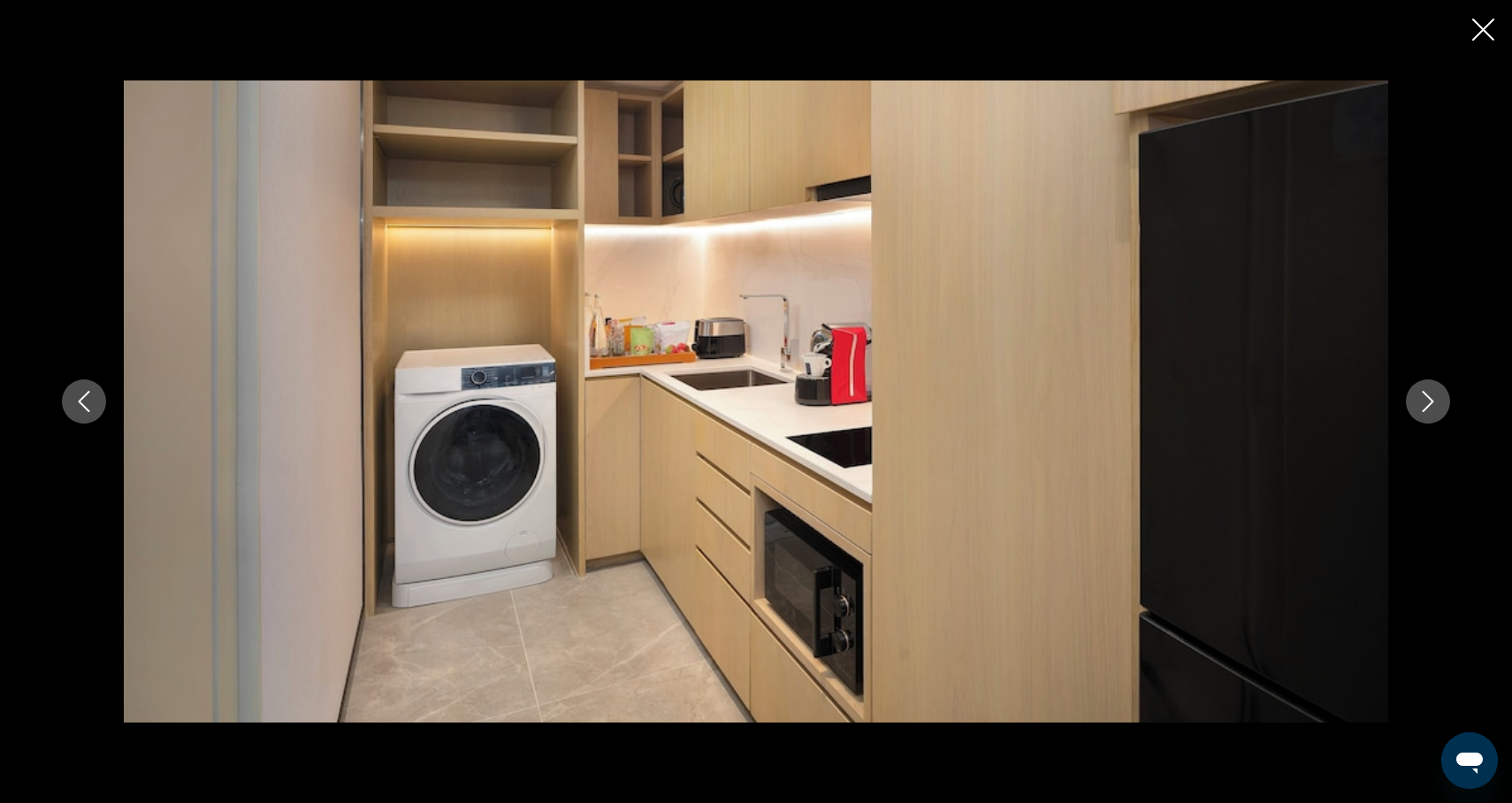
click at [1426, 411] on icon "Next image" at bounding box center [1428, 402] width 21 height 21
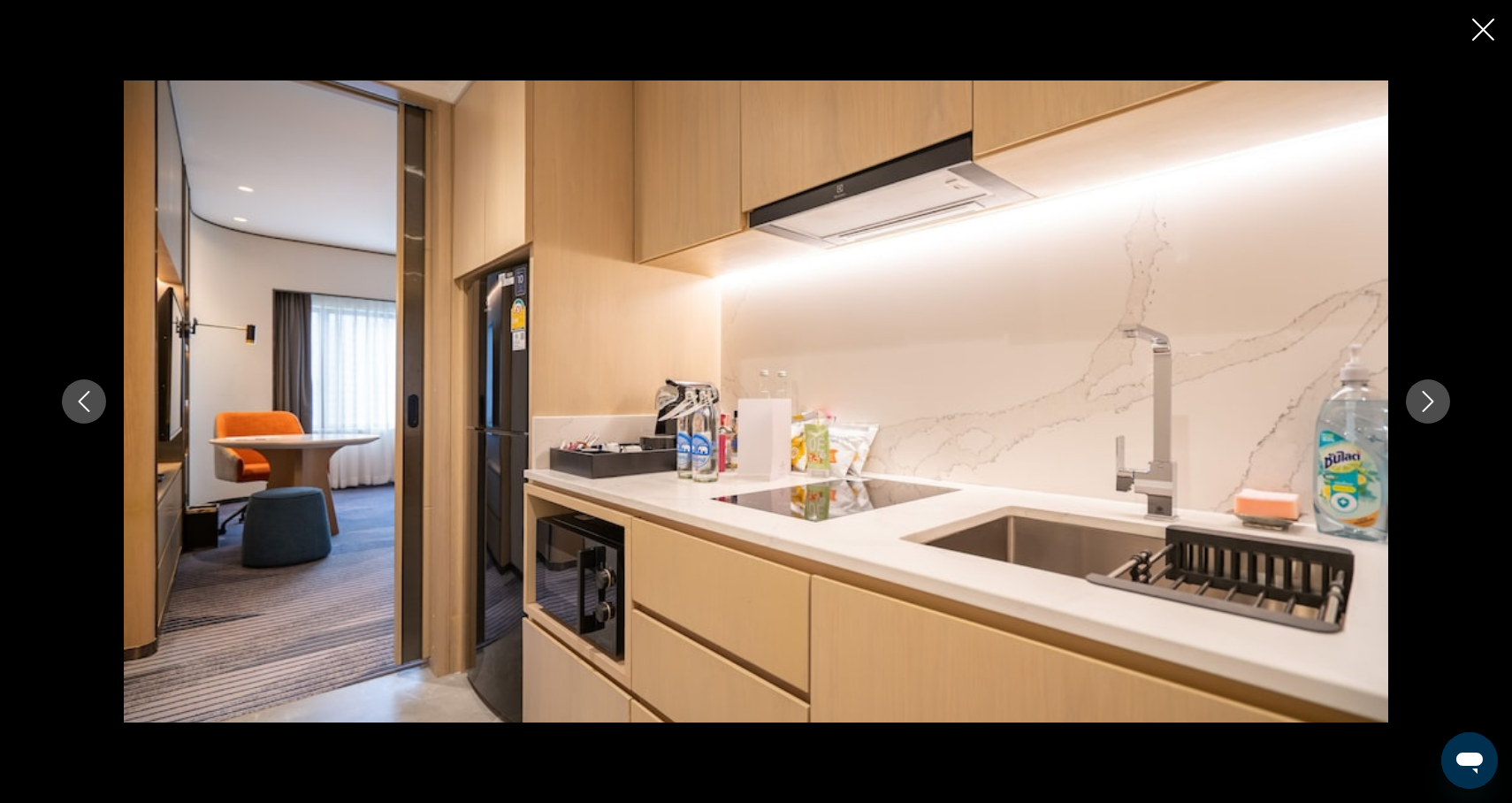
click at [1426, 411] on icon "Next image" at bounding box center [1428, 402] width 21 height 21
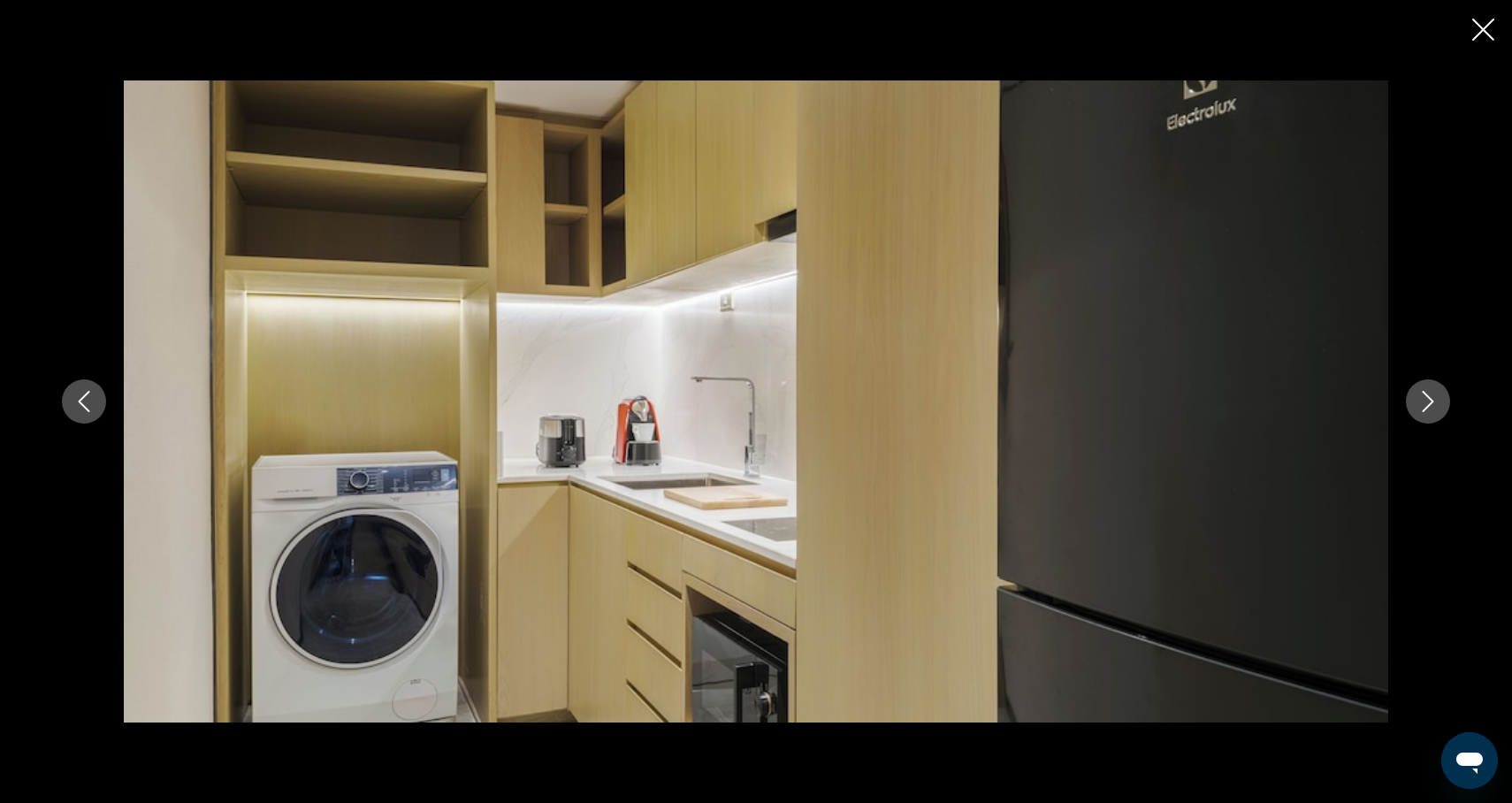
click at [1426, 411] on icon "Next image" at bounding box center [1428, 402] width 21 height 21
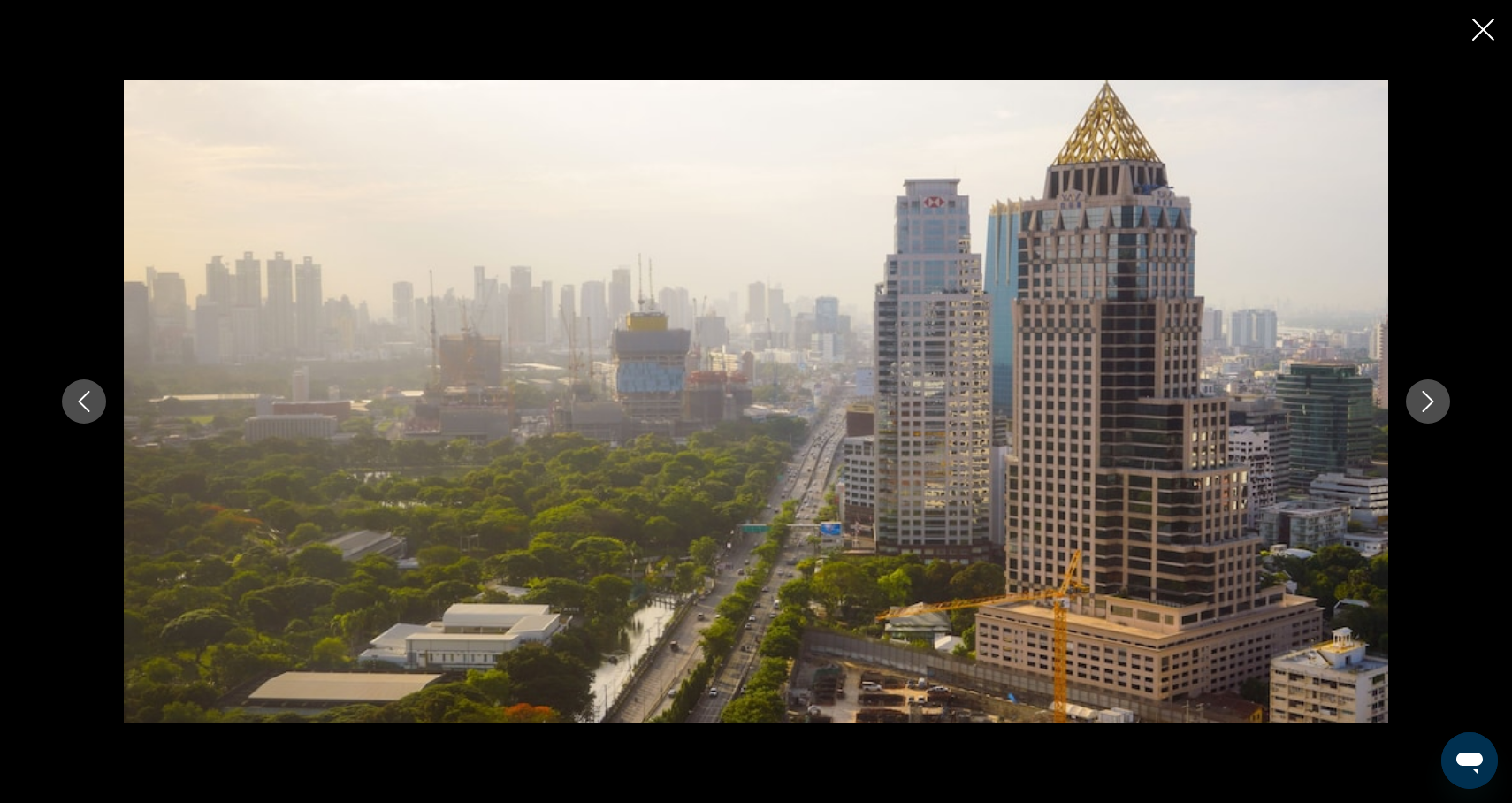
click at [1426, 411] on icon "Next image" at bounding box center [1428, 402] width 21 height 21
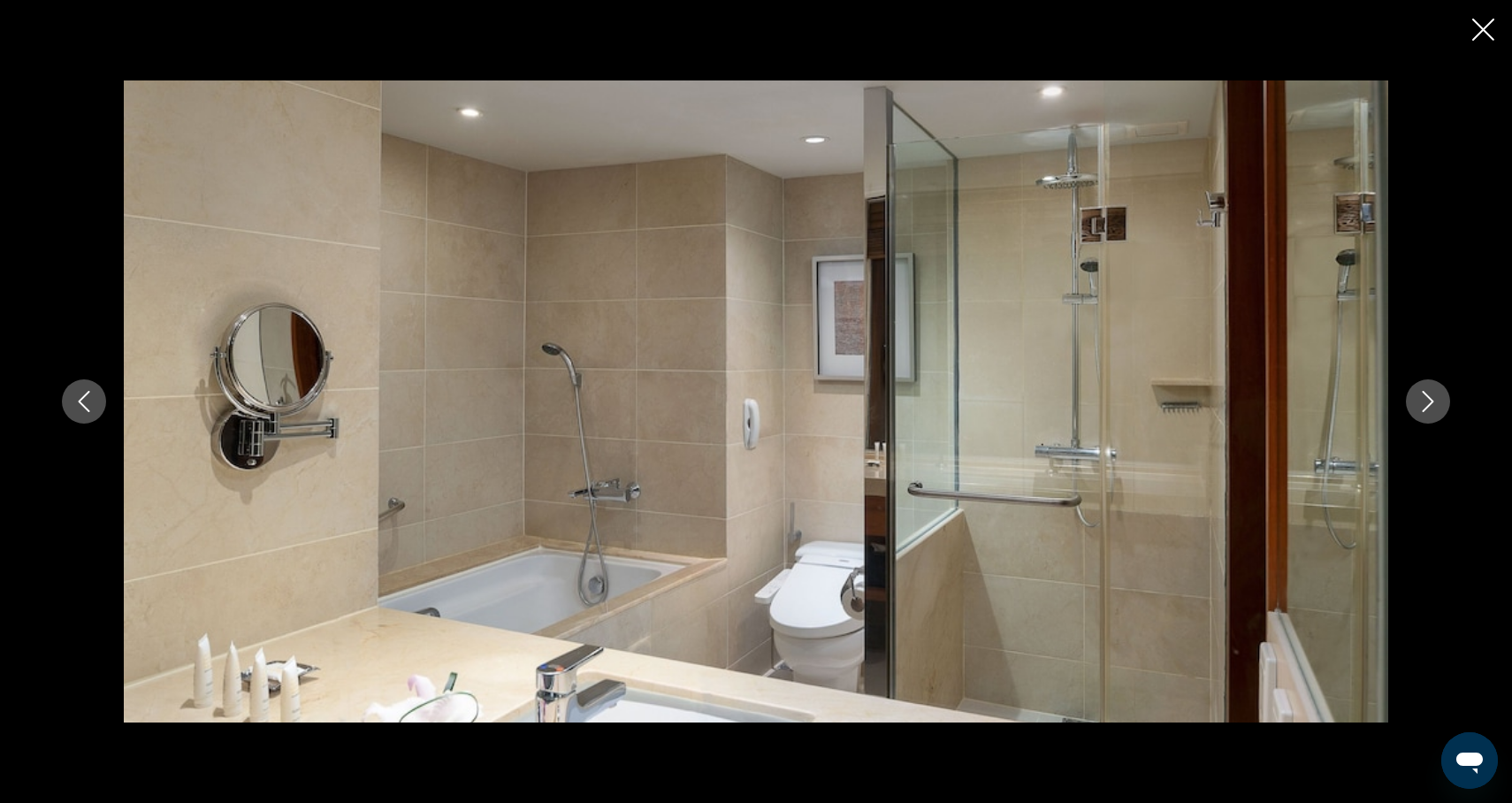
click at [1426, 411] on icon "Next image" at bounding box center [1428, 402] width 21 height 21
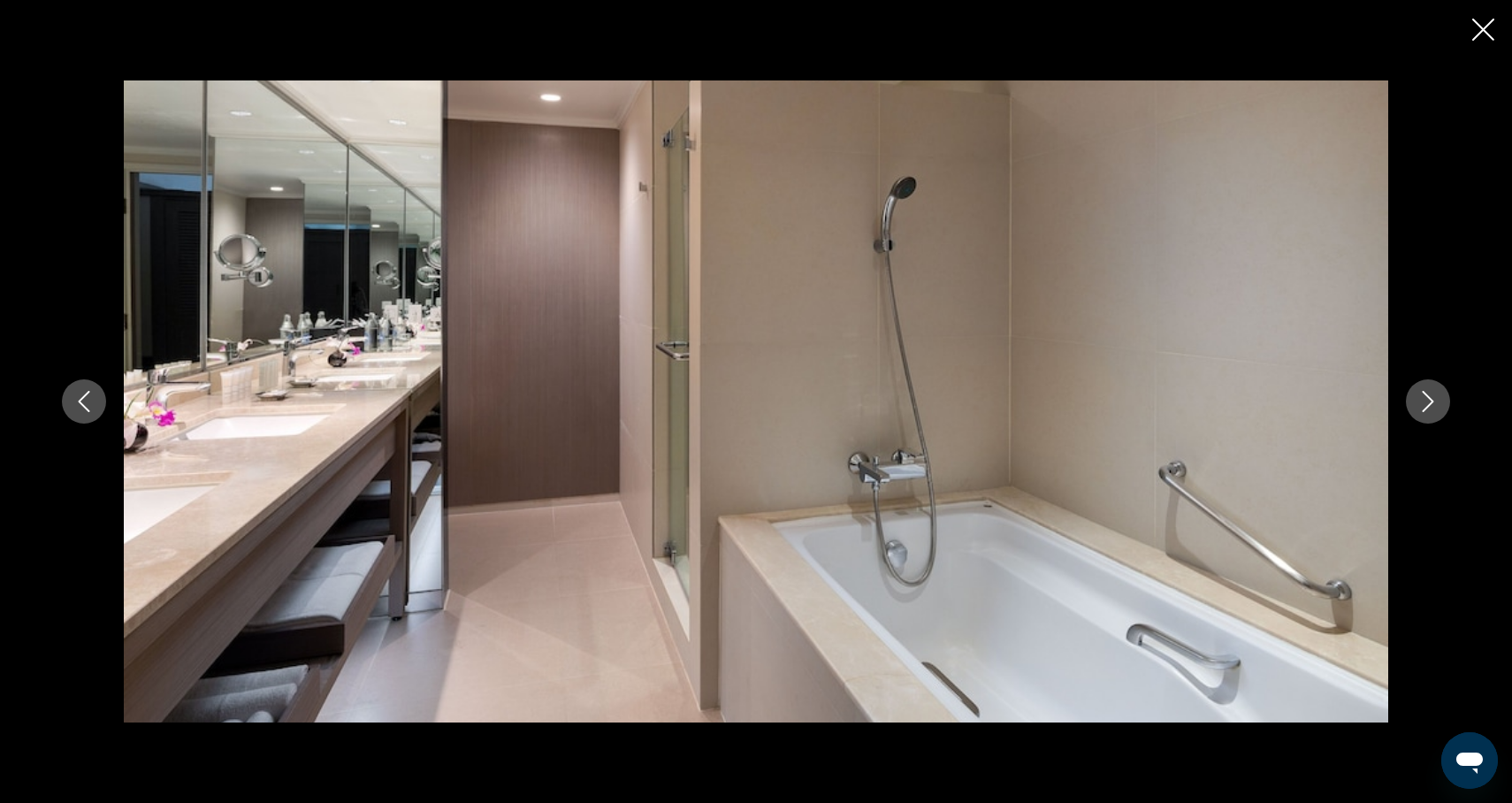
click at [1426, 411] on icon "Next image" at bounding box center [1428, 402] width 21 height 21
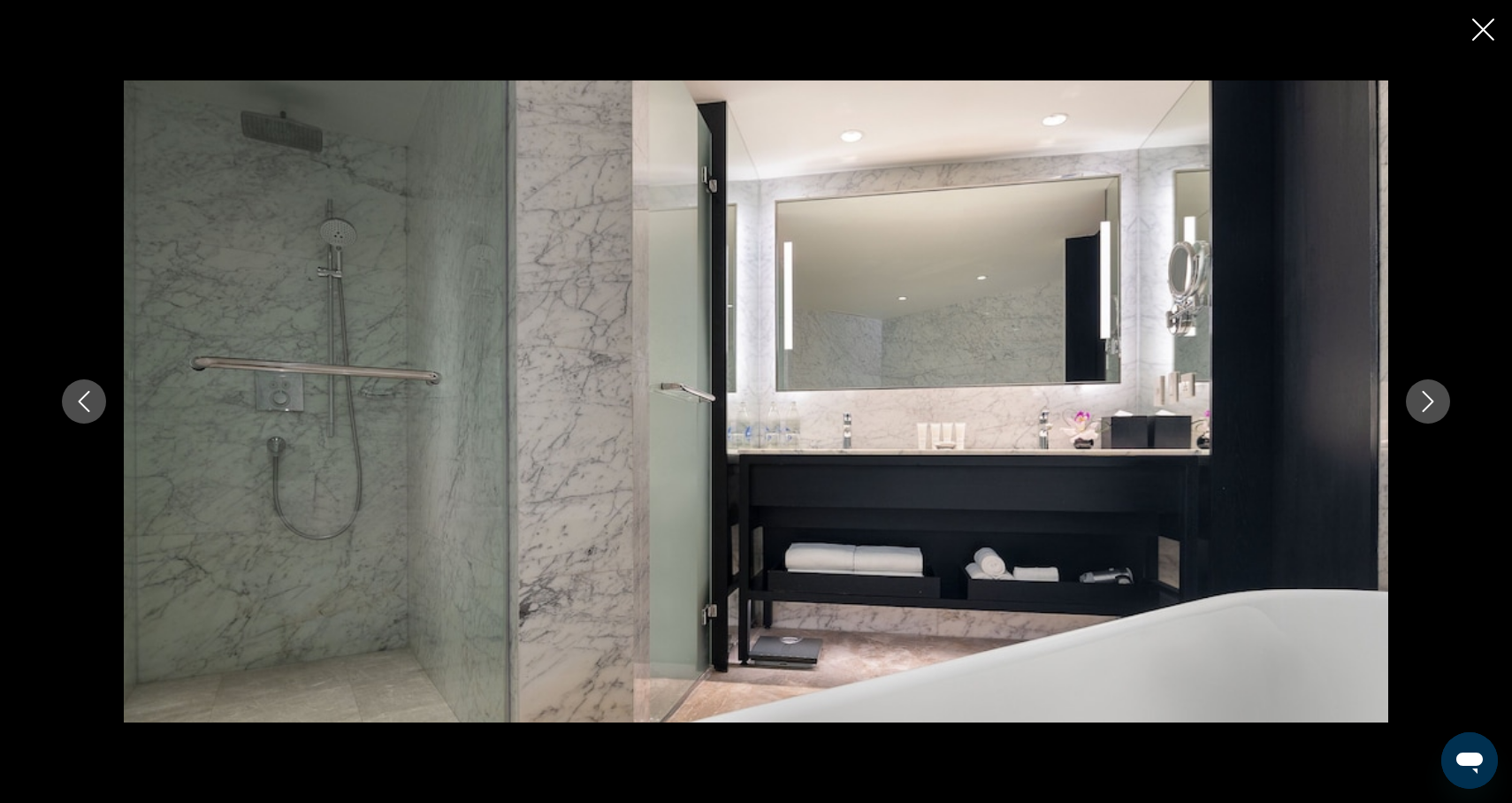
click at [1426, 411] on icon "Next image" at bounding box center [1428, 402] width 21 height 21
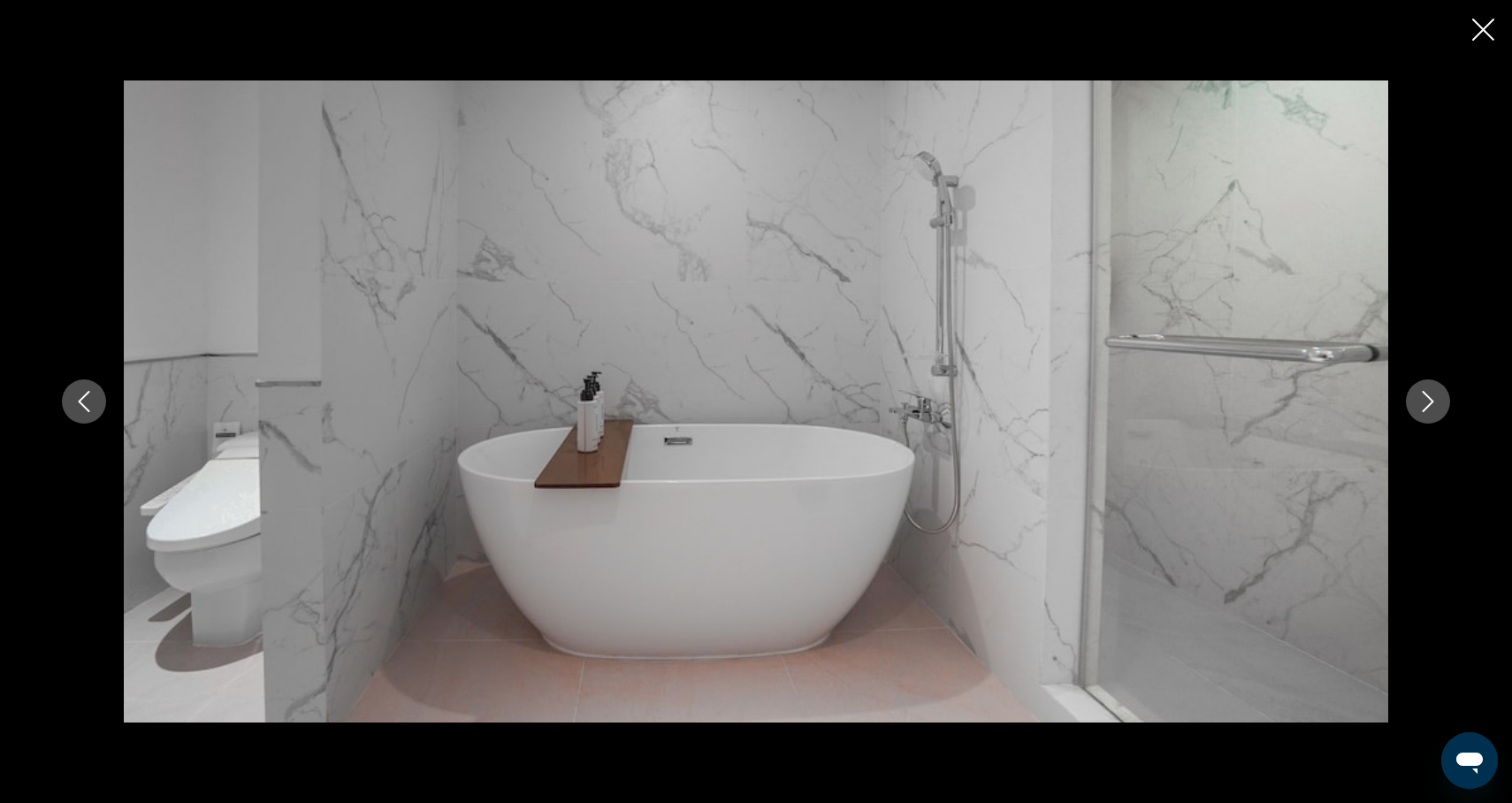
click at [1491, 31] on icon "Close slideshow" at bounding box center [1483, 29] width 22 height 22
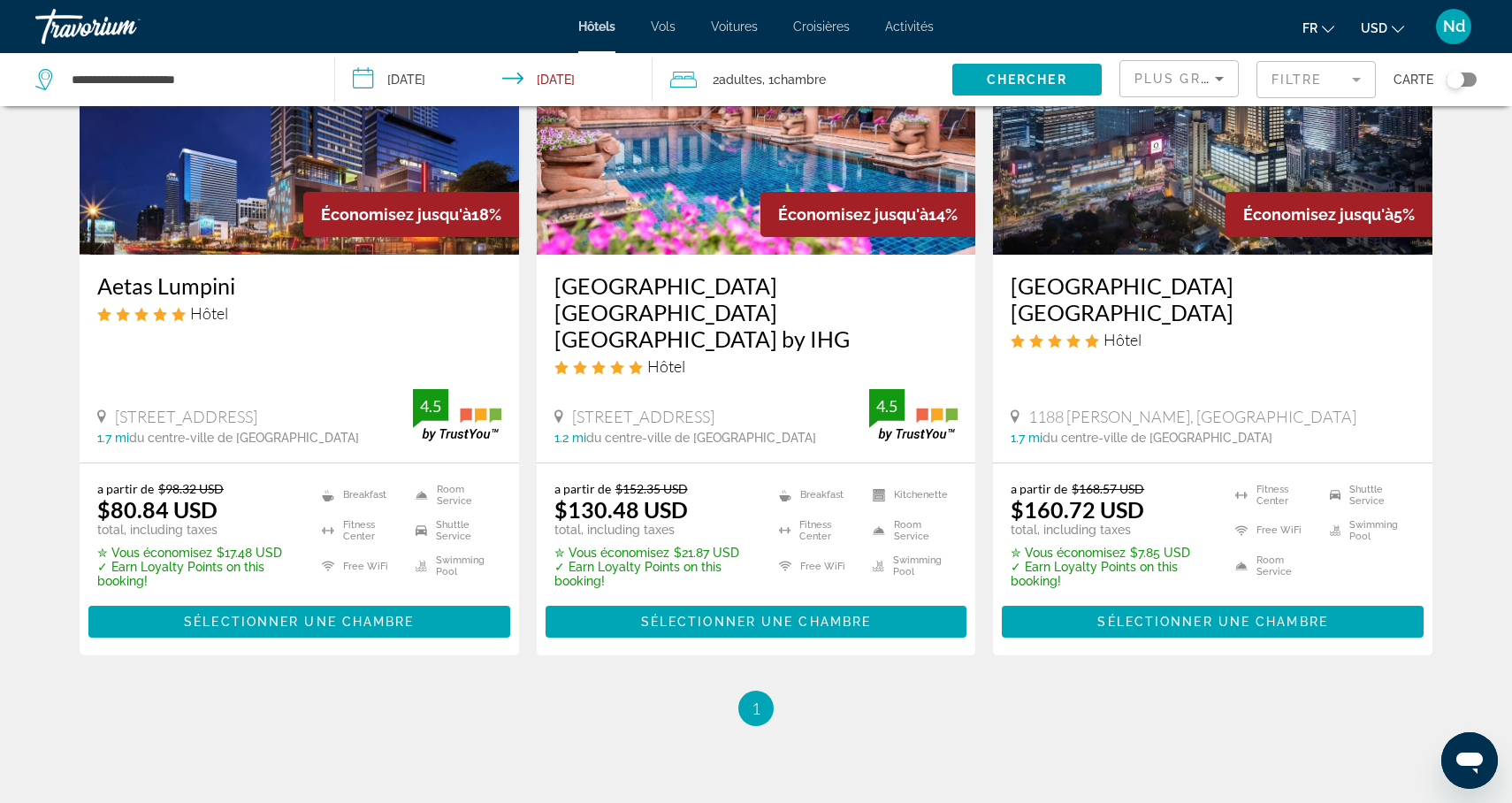
scroll to position [201, 0]
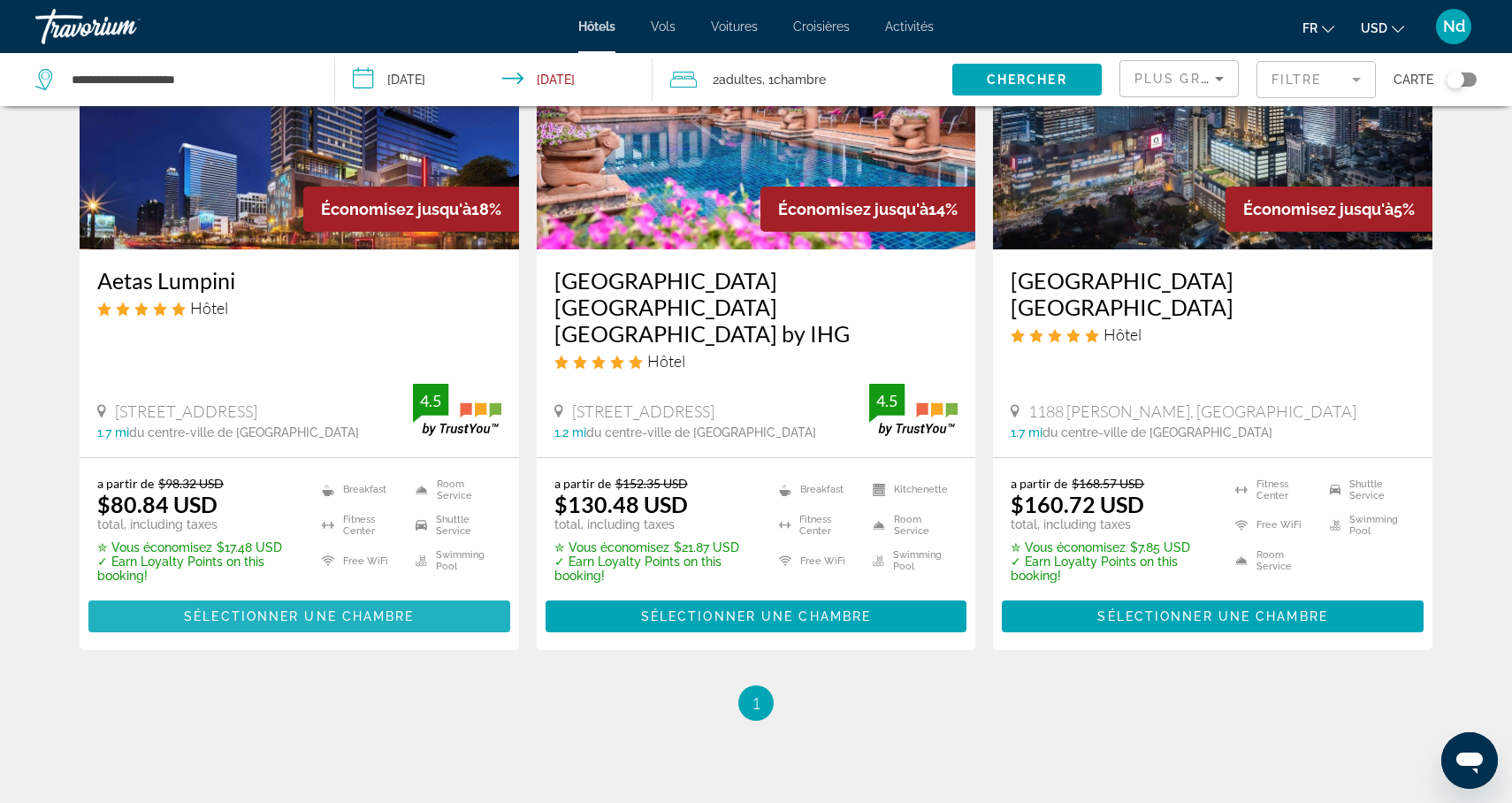
click at [315, 610] on span "Sélectionner une chambre" at bounding box center [298, 617] width 230 height 14
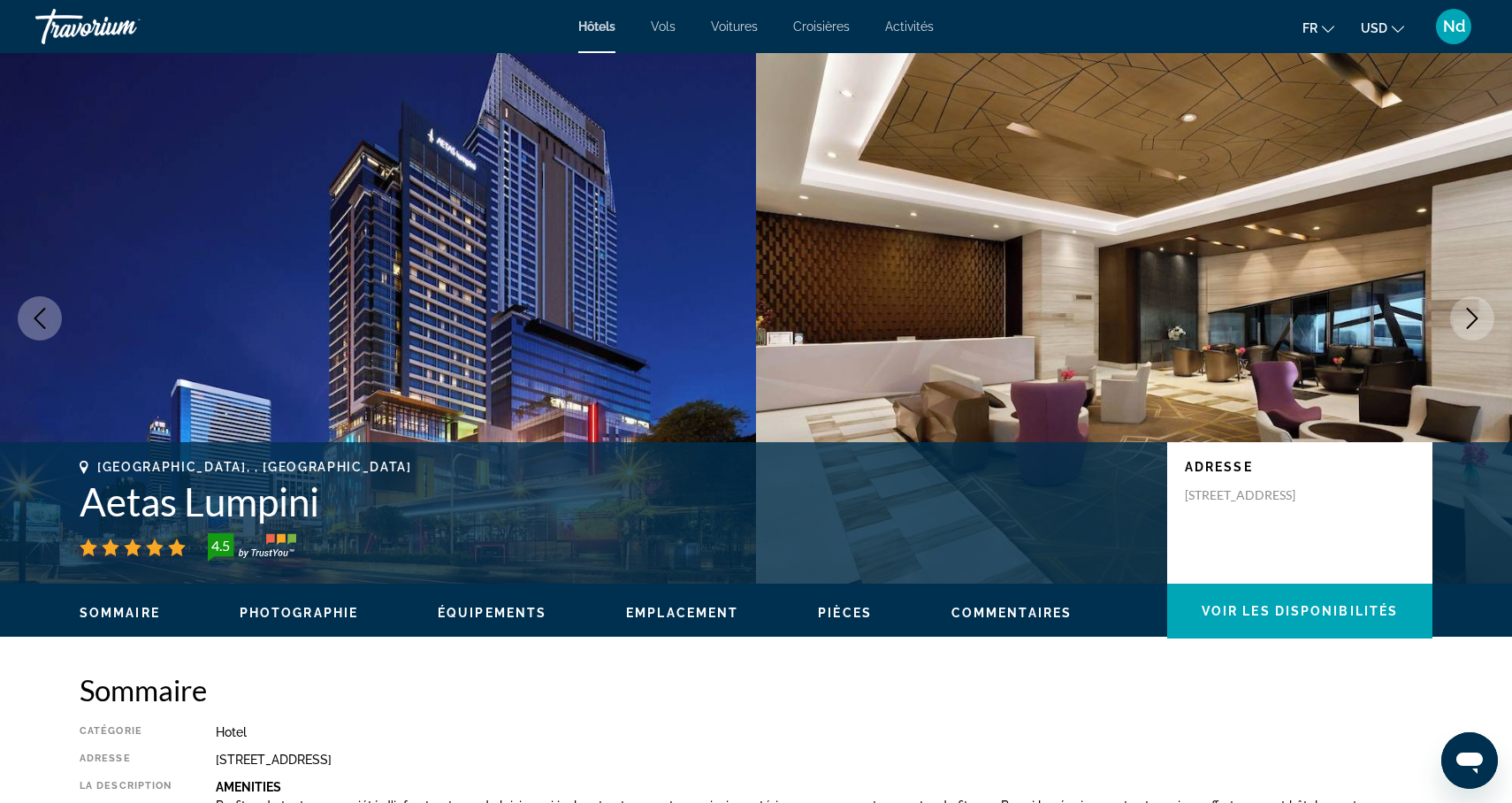
scroll to position [218, 0]
